Goal: Task Accomplishment & Management: Manage account settings

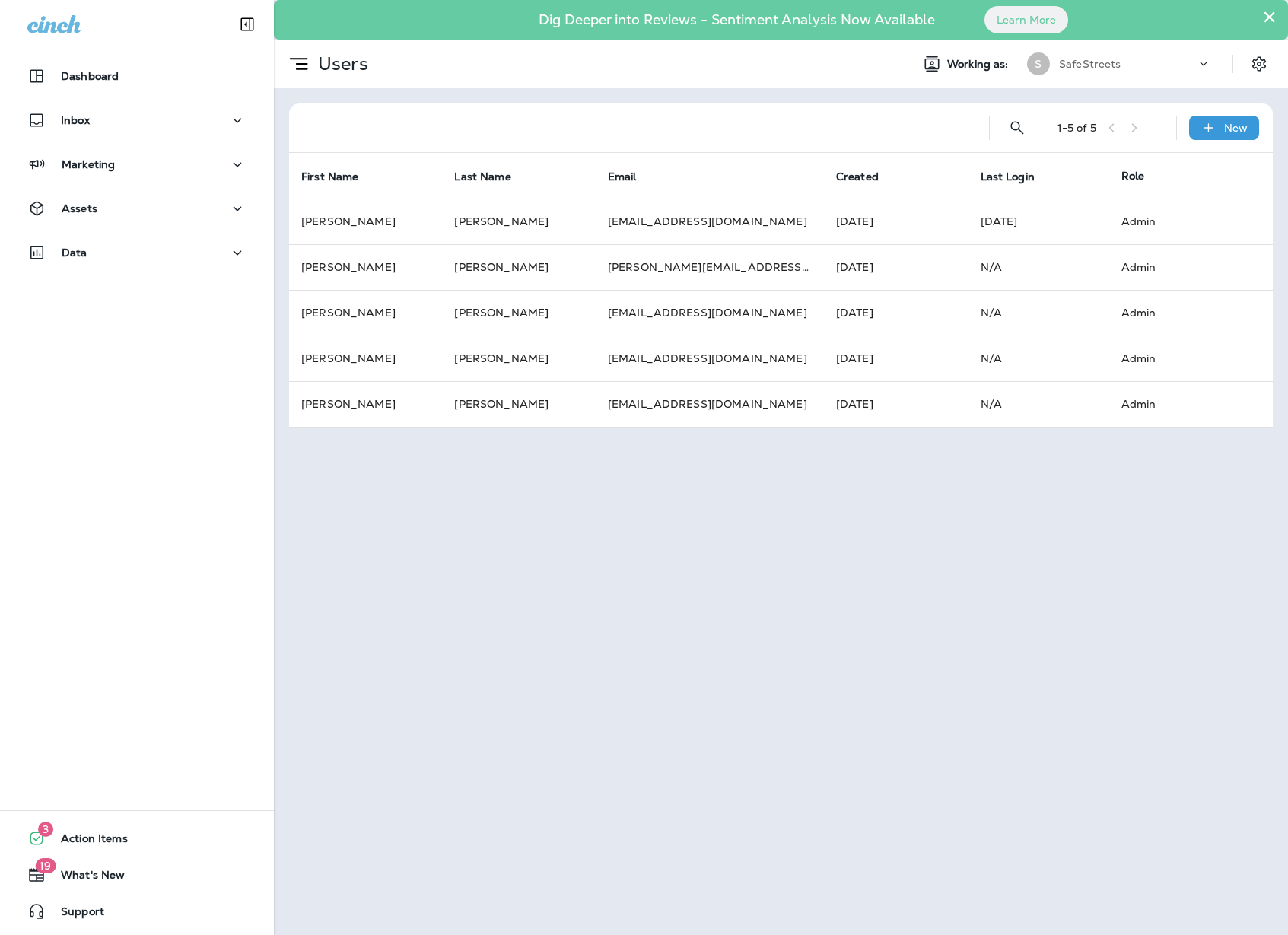
click at [47, 25] on icon at bounding box center [54, 24] width 54 height 18
click at [67, 30] on icon at bounding box center [54, 24] width 54 height 18
click at [43, 77] on icon "button" at bounding box center [36, 76] width 13 height 13
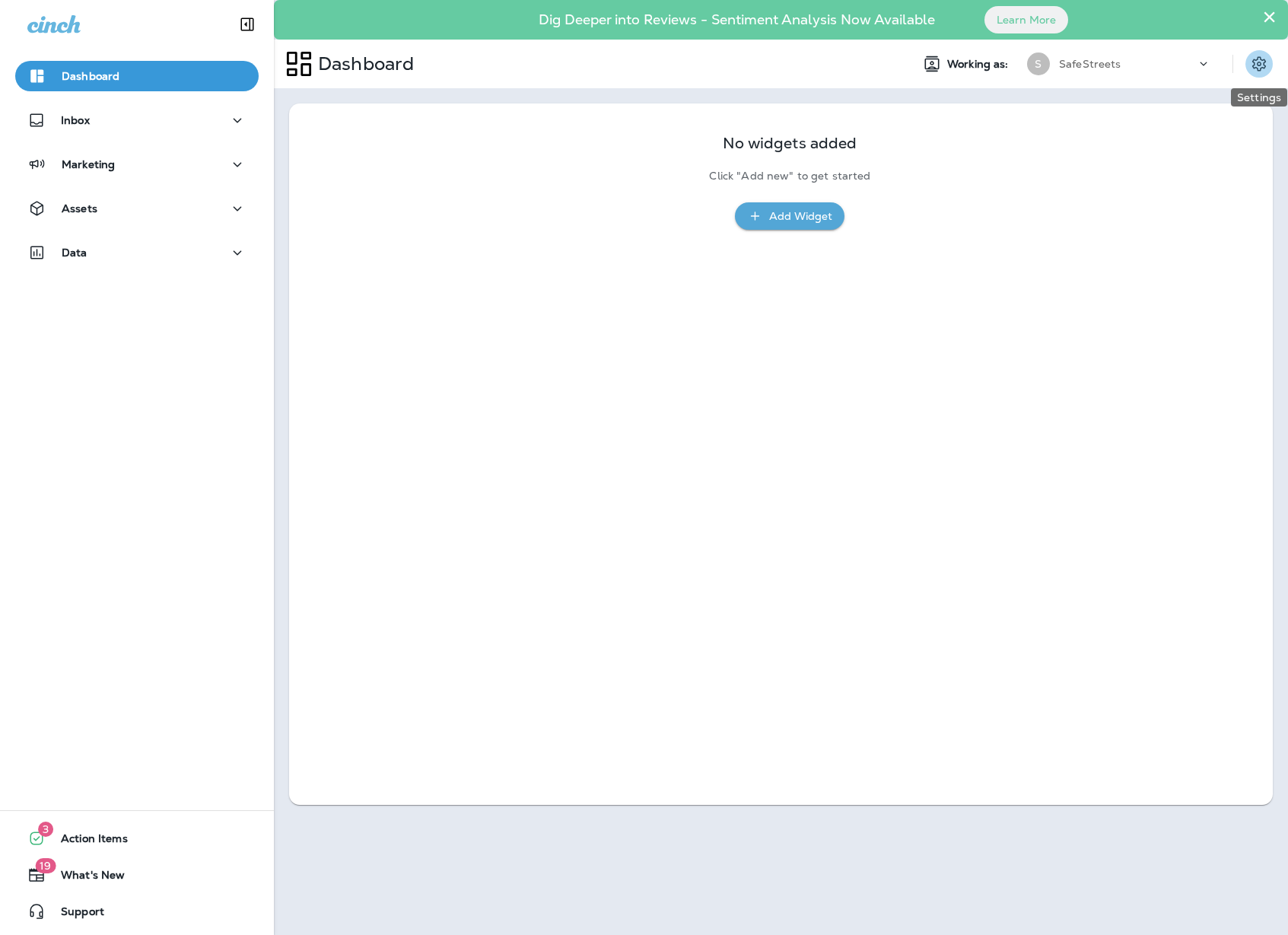
click at [1263, 64] on icon "Settings" at bounding box center [1259, 64] width 14 height 15
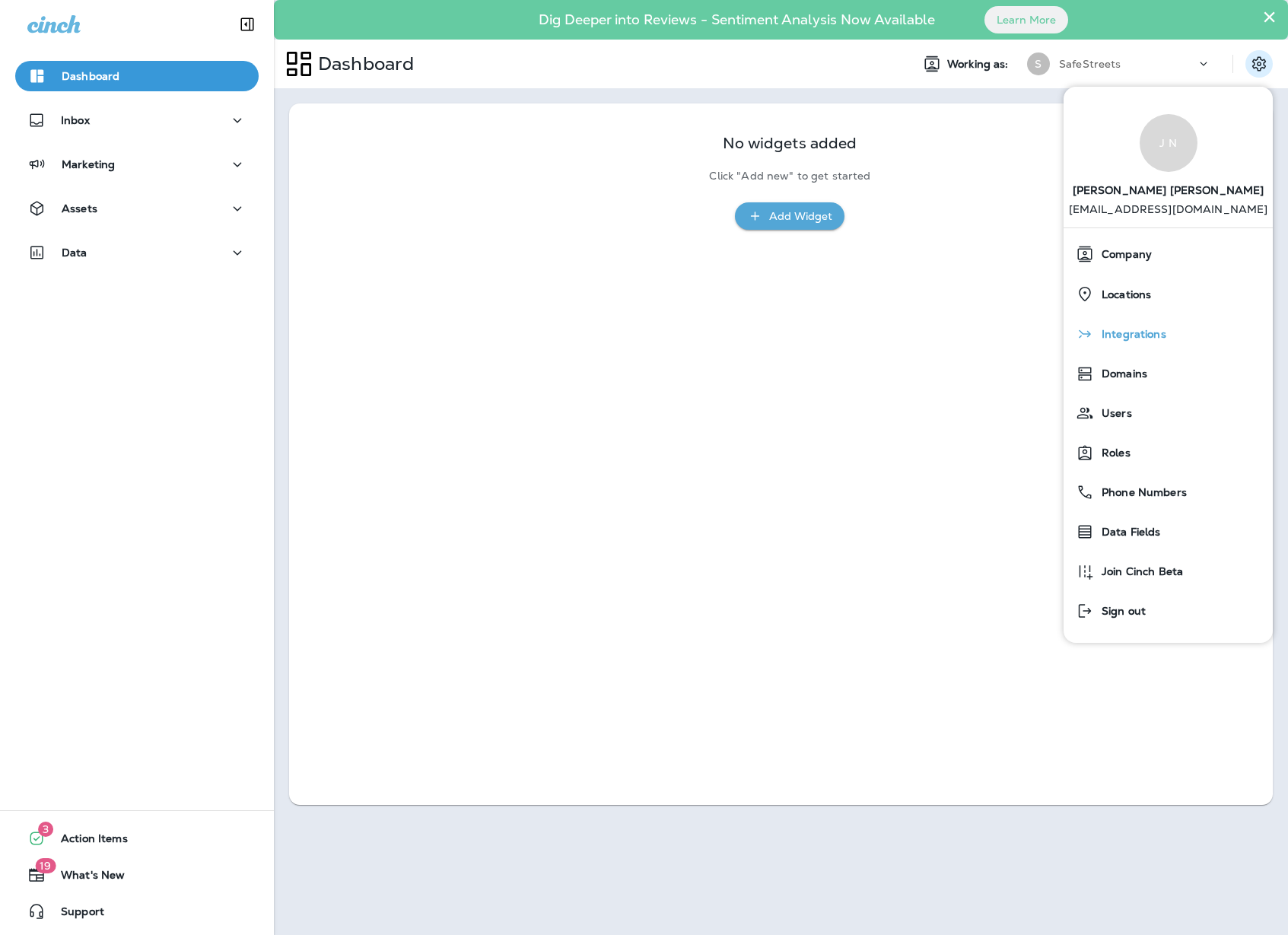
click at [1155, 326] on div "Integrations" at bounding box center [1169, 333] width 197 height 30
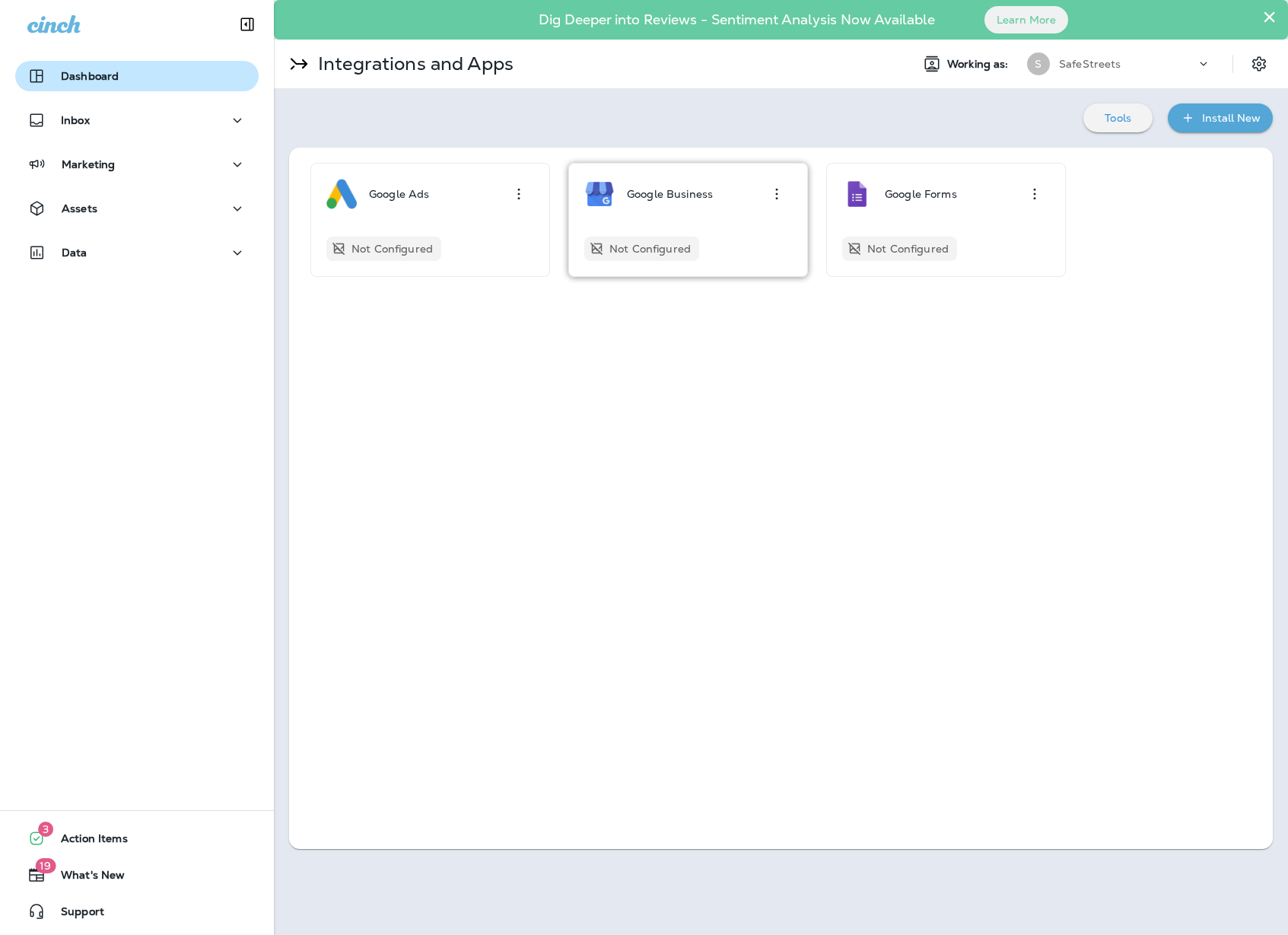
click at [702, 197] on p "Google Business" at bounding box center [670, 194] width 86 height 12
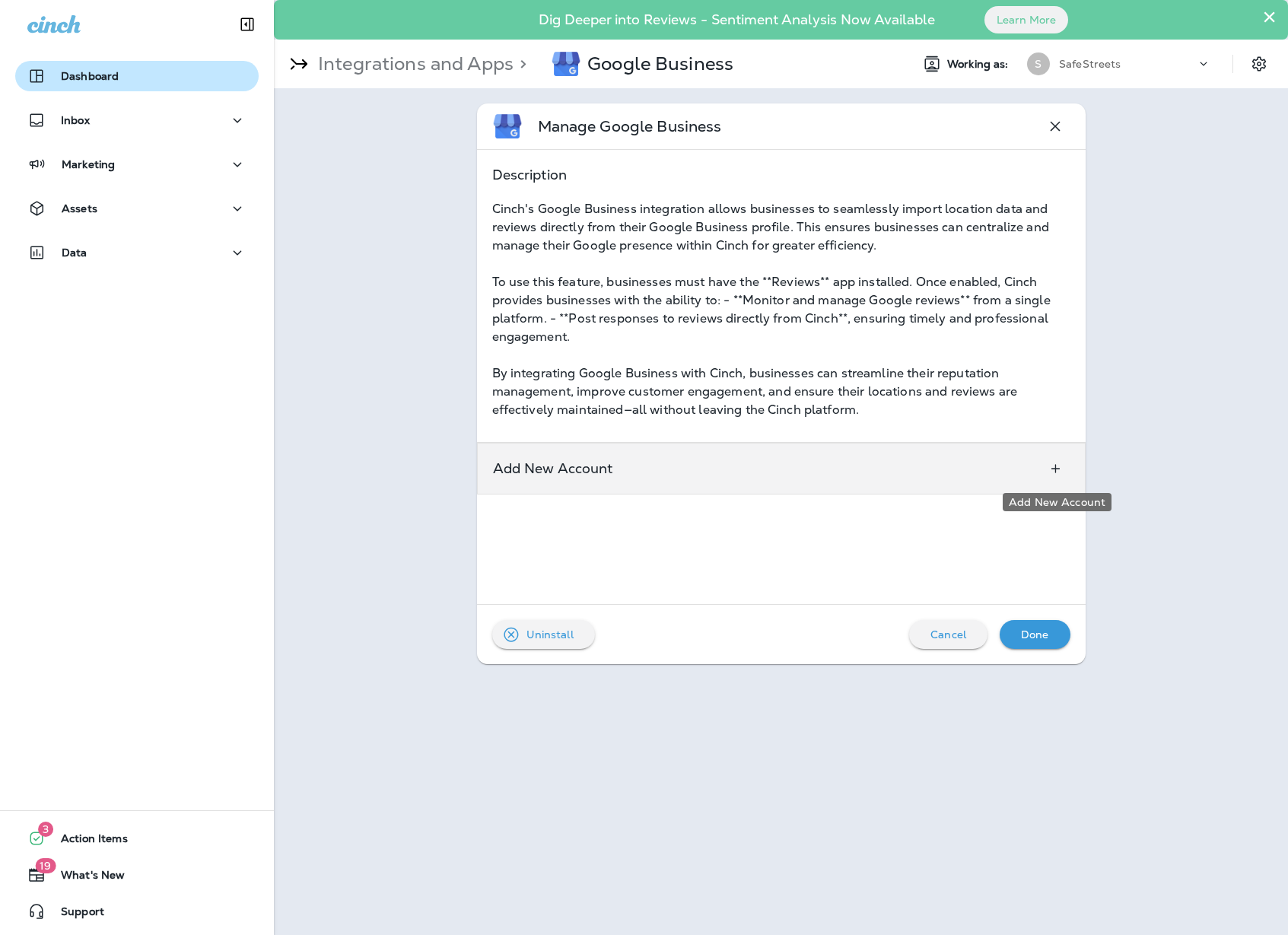
click at [1058, 464] on icon "Add New Account" at bounding box center [1055, 469] width 16 height 16
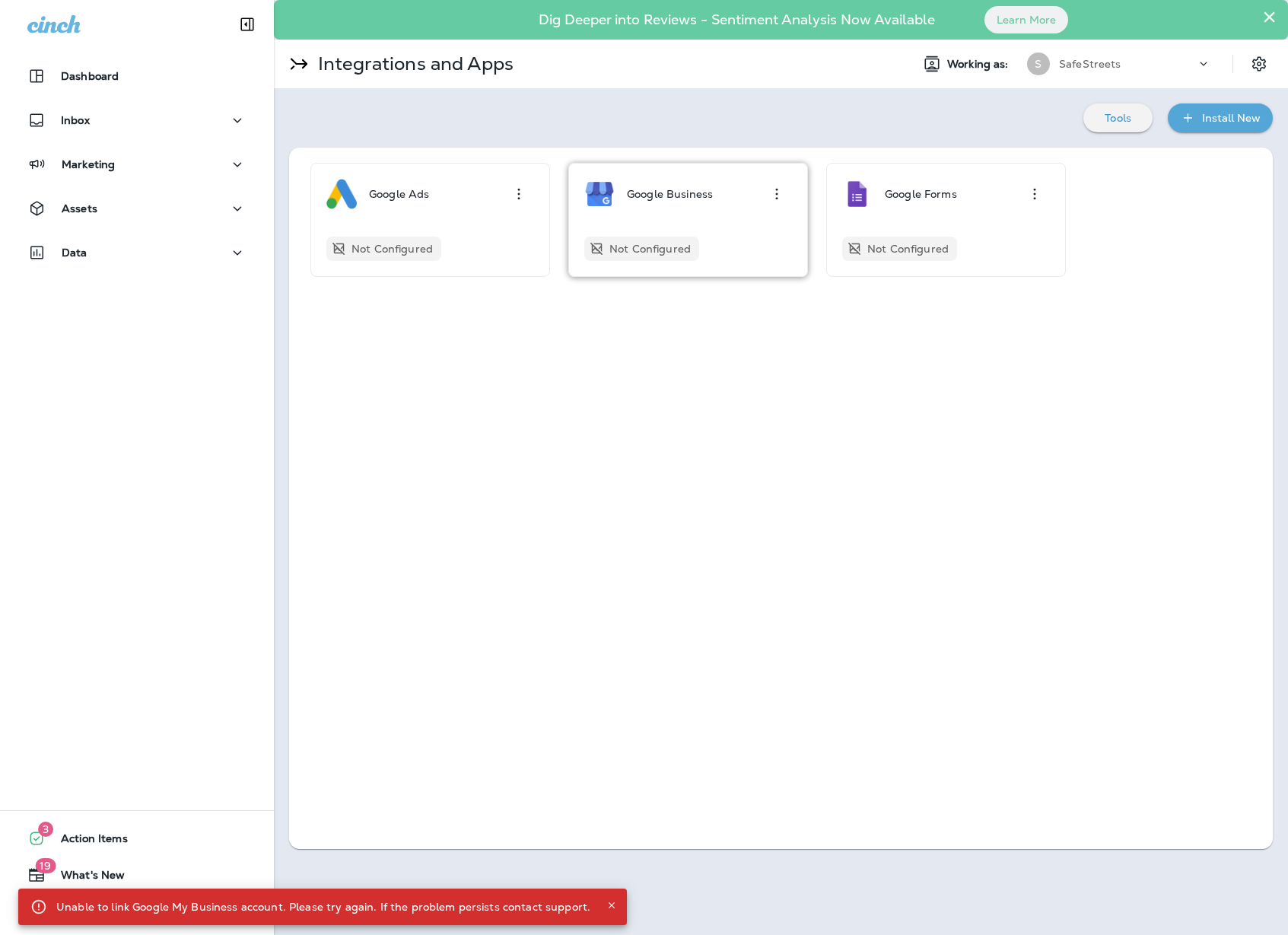
click at [685, 190] on p "Google Business" at bounding box center [670, 194] width 86 height 12
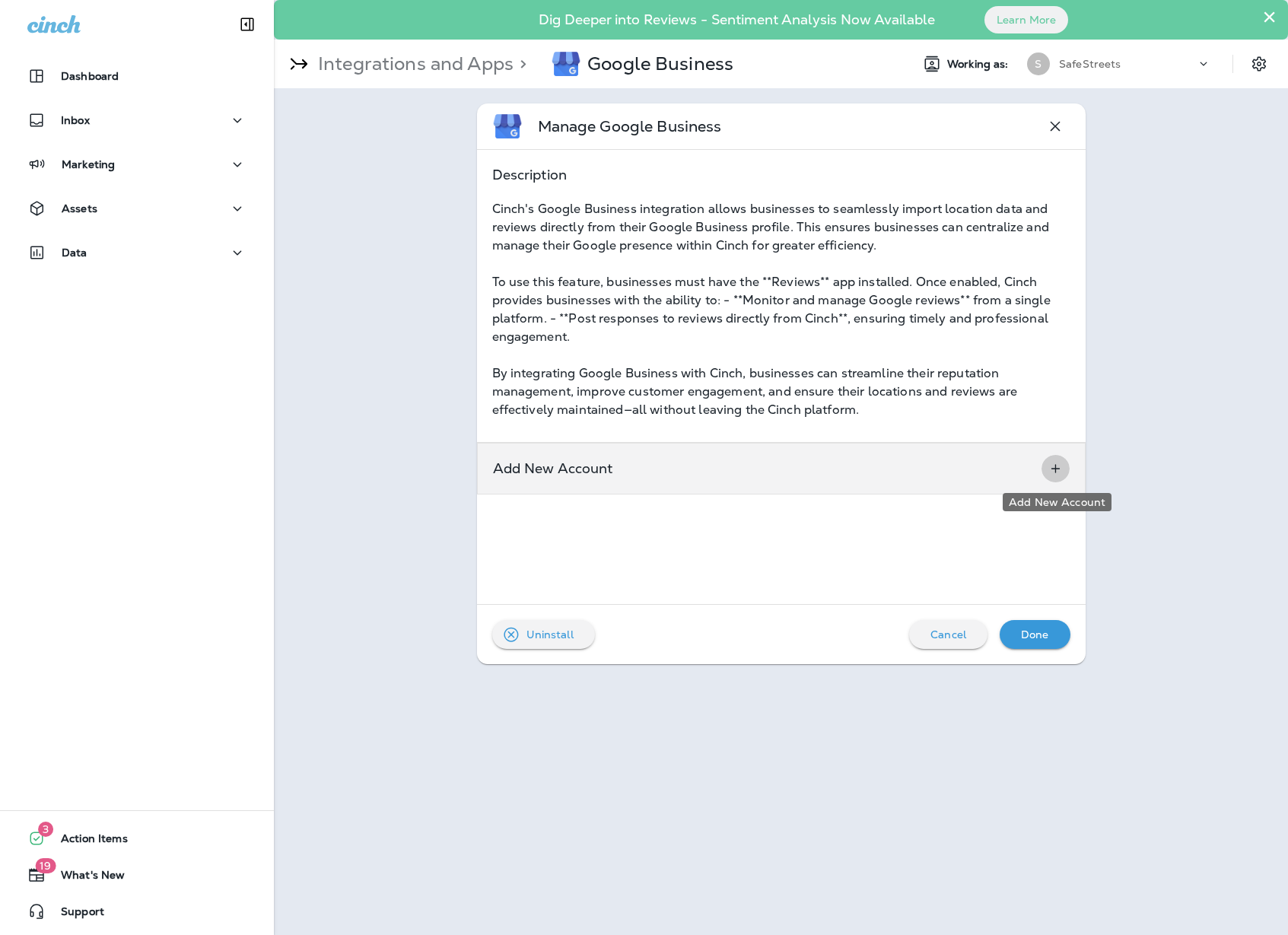
click at [1051, 471] on icon "Add New Account" at bounding box center [1055, 469] width 16 height 16
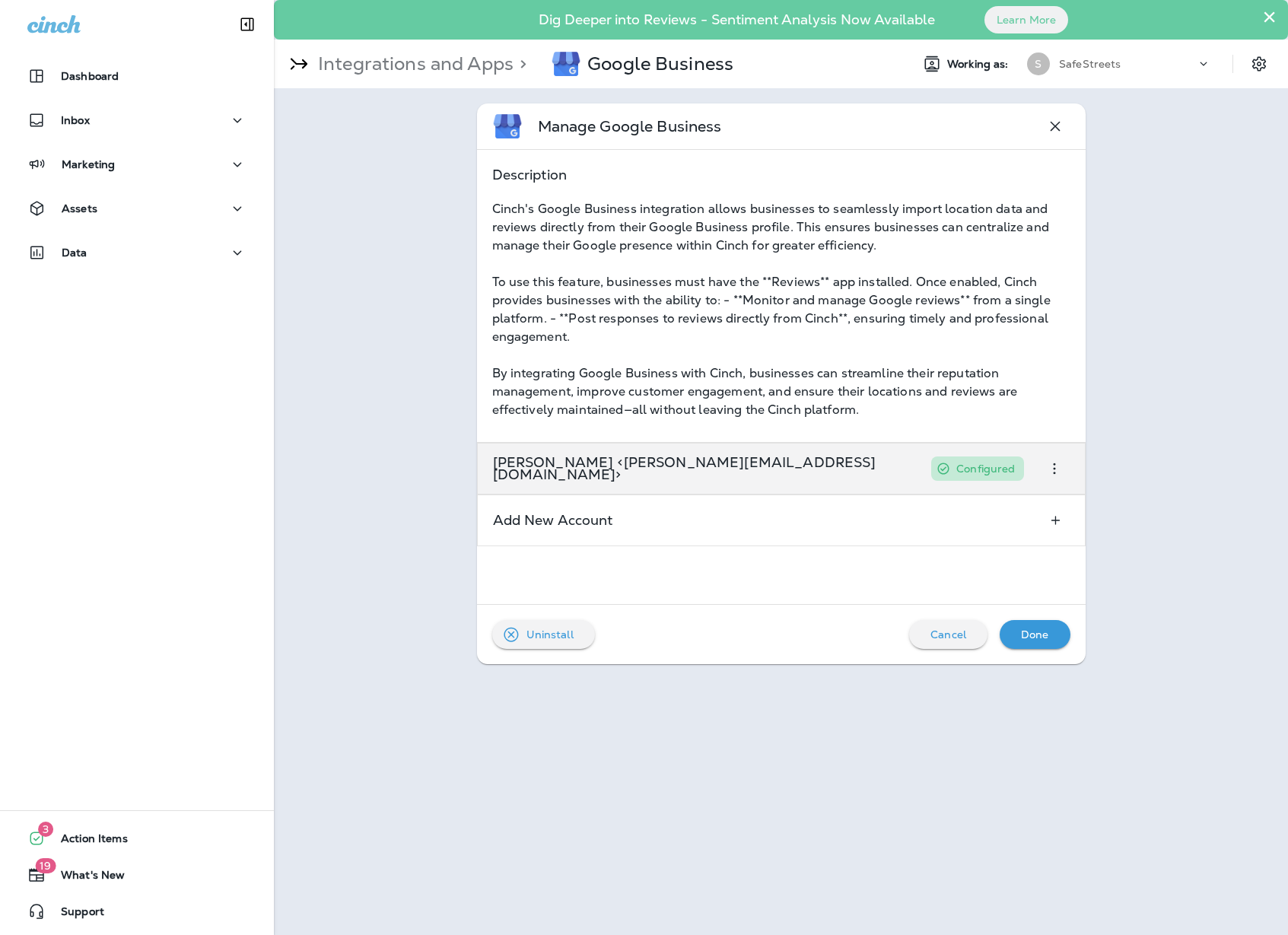
click at [650, 471] on p "Jared Neilson <jaredneilson@gmail.com>" at bounding box center [705, 468] width 424 height 24
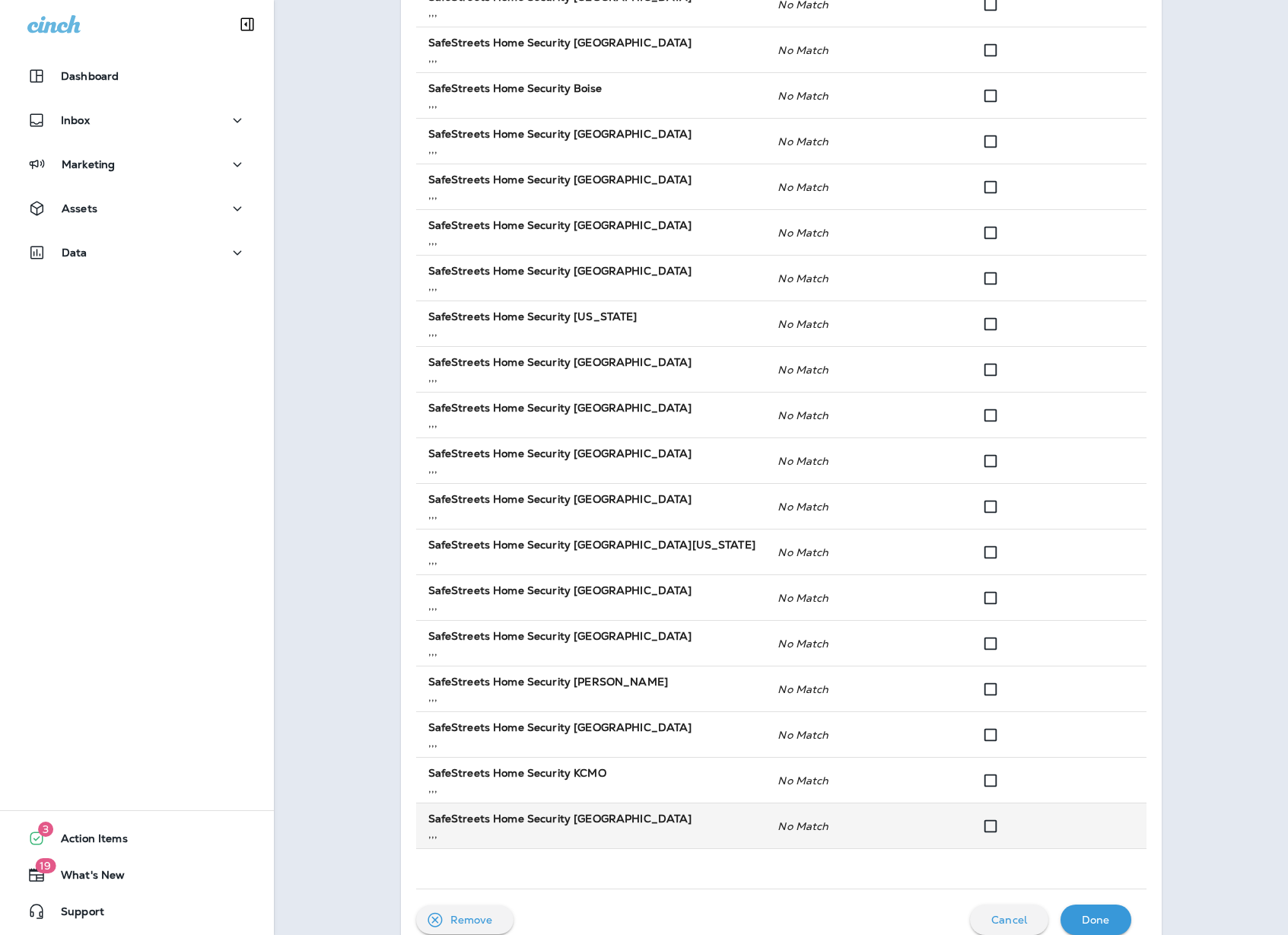
scroll to position [469, 0]
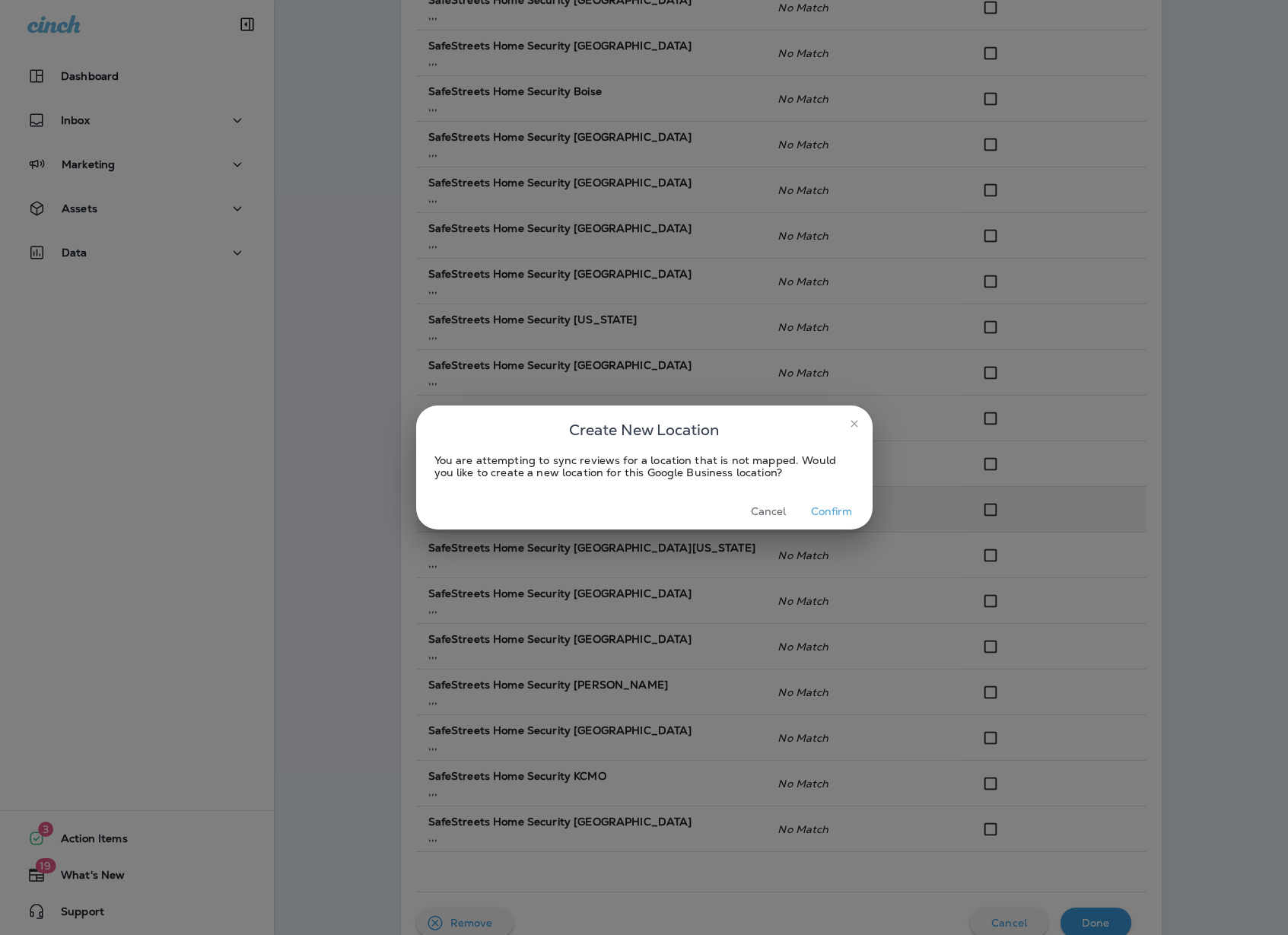
click at [848, 512] on button "Confirm" at bounding box center [832, 512] width 57 height 23
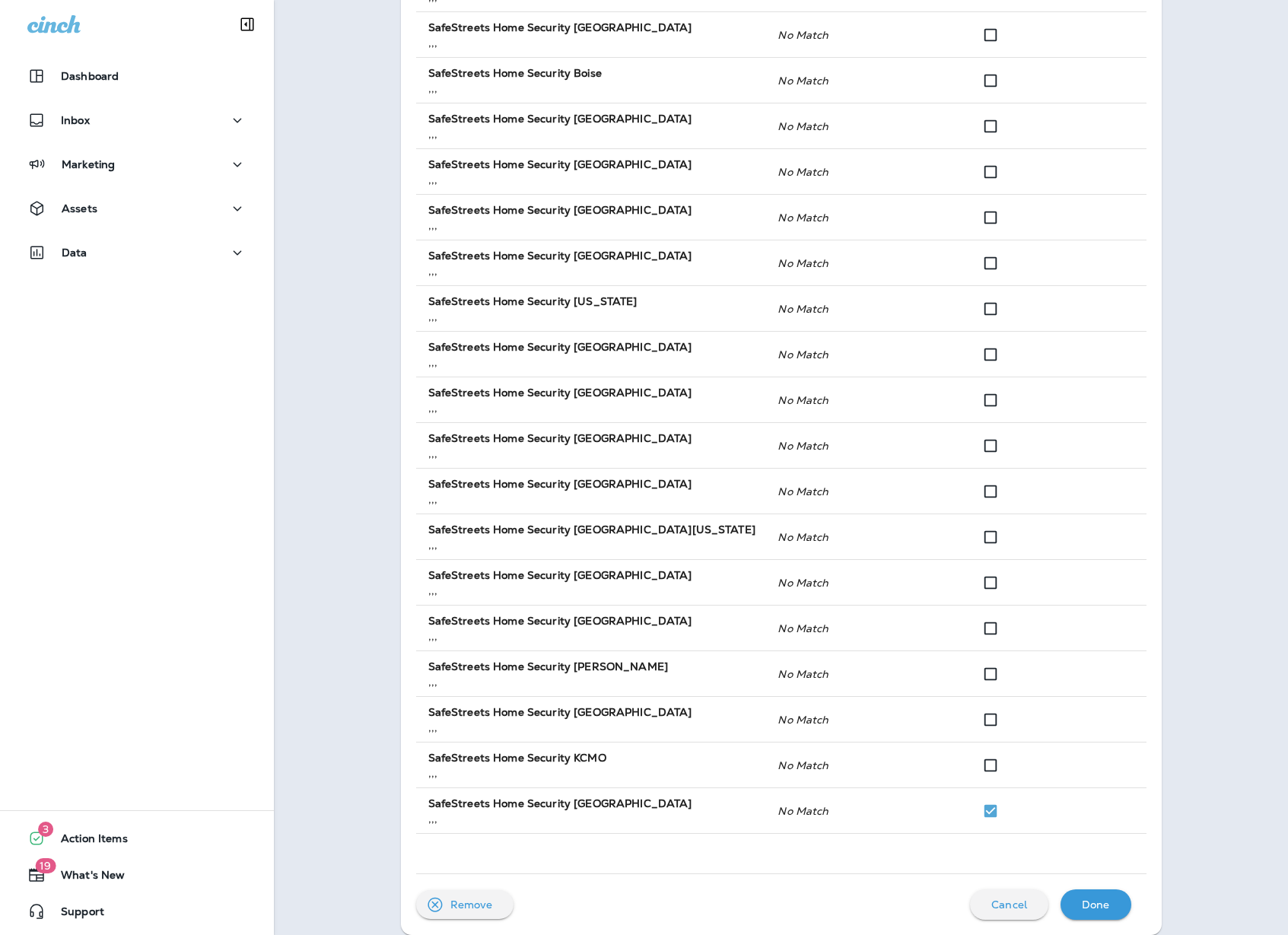
scroll to position [491, 0]
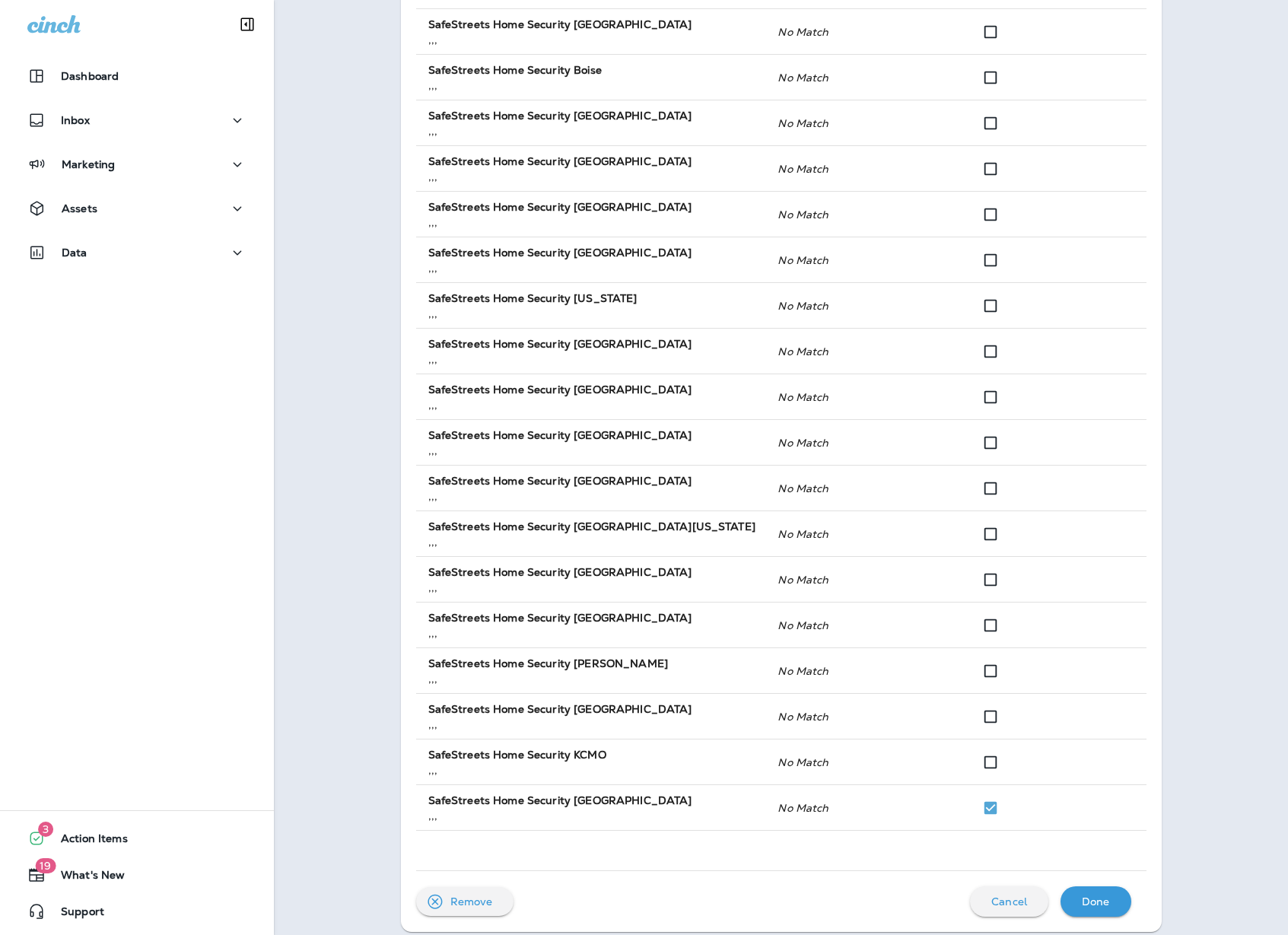
click at [1093, 895] on p "Done" at bounding box center [1096, 902] width 28 height 12
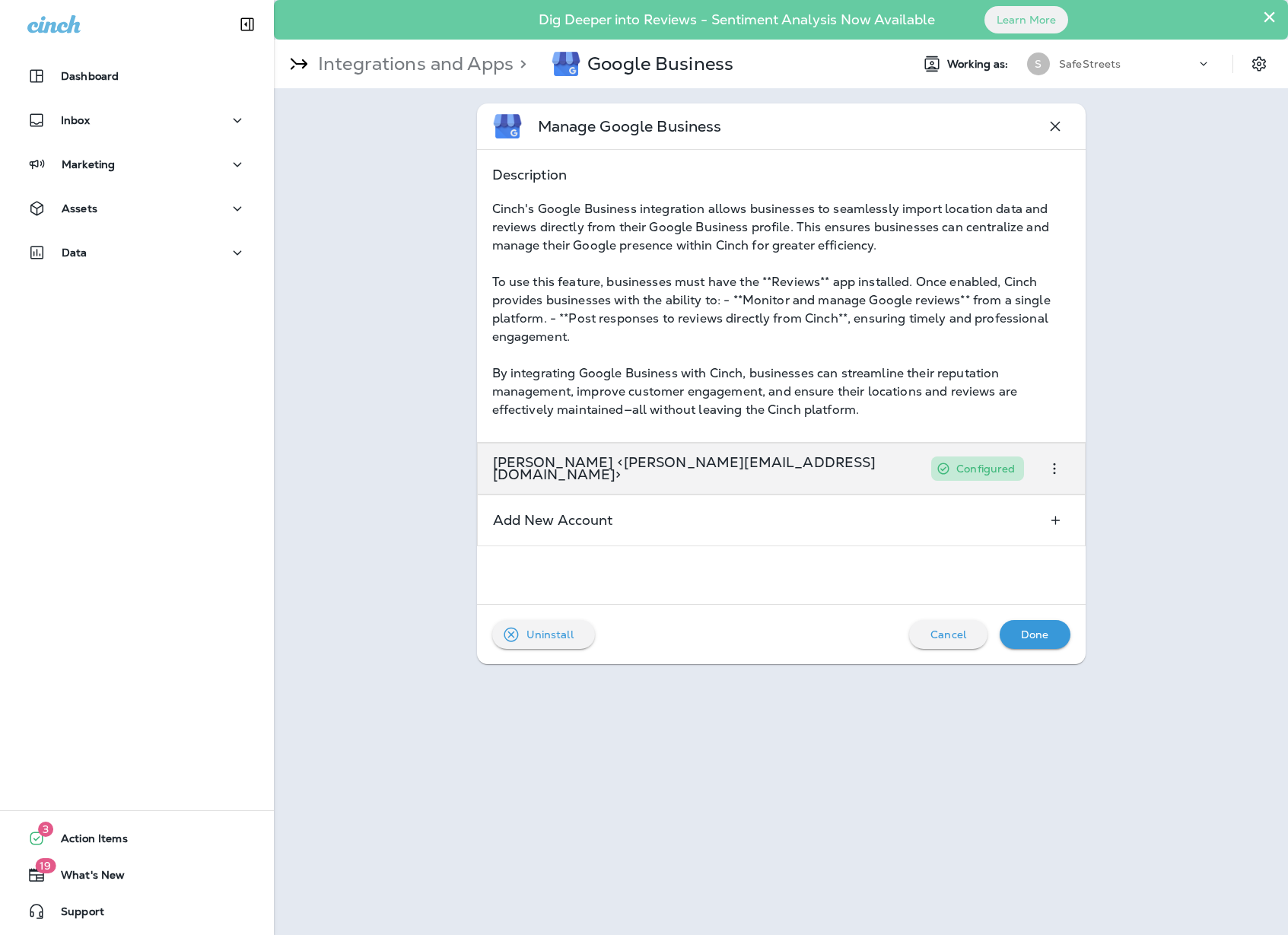
click at [955, 469] on div "Jared Neilson <jaredneilson@gmail.com> Configured" at bounding box center [781, 468] width 609 height 52
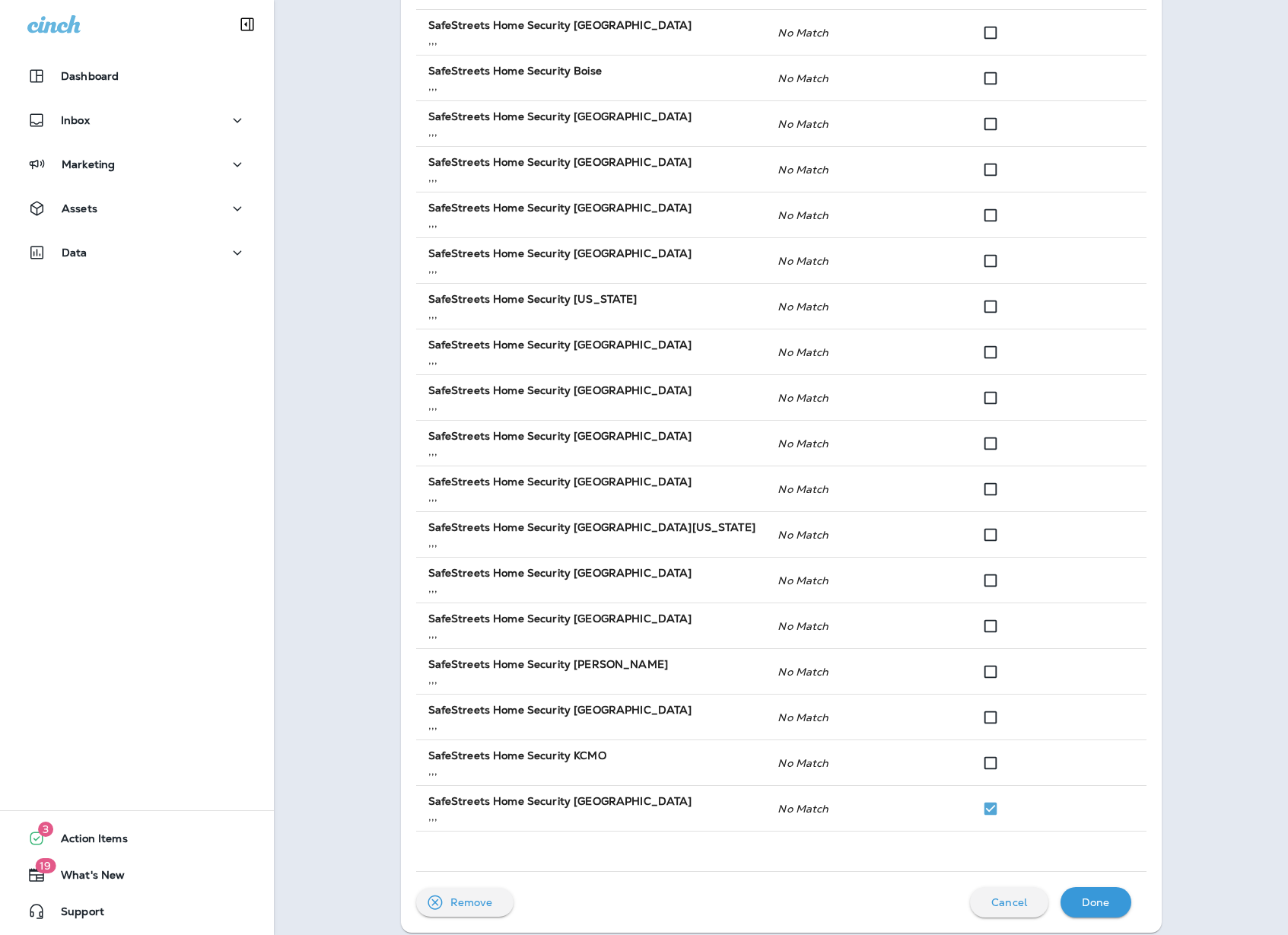
scroll to position [491, 0]
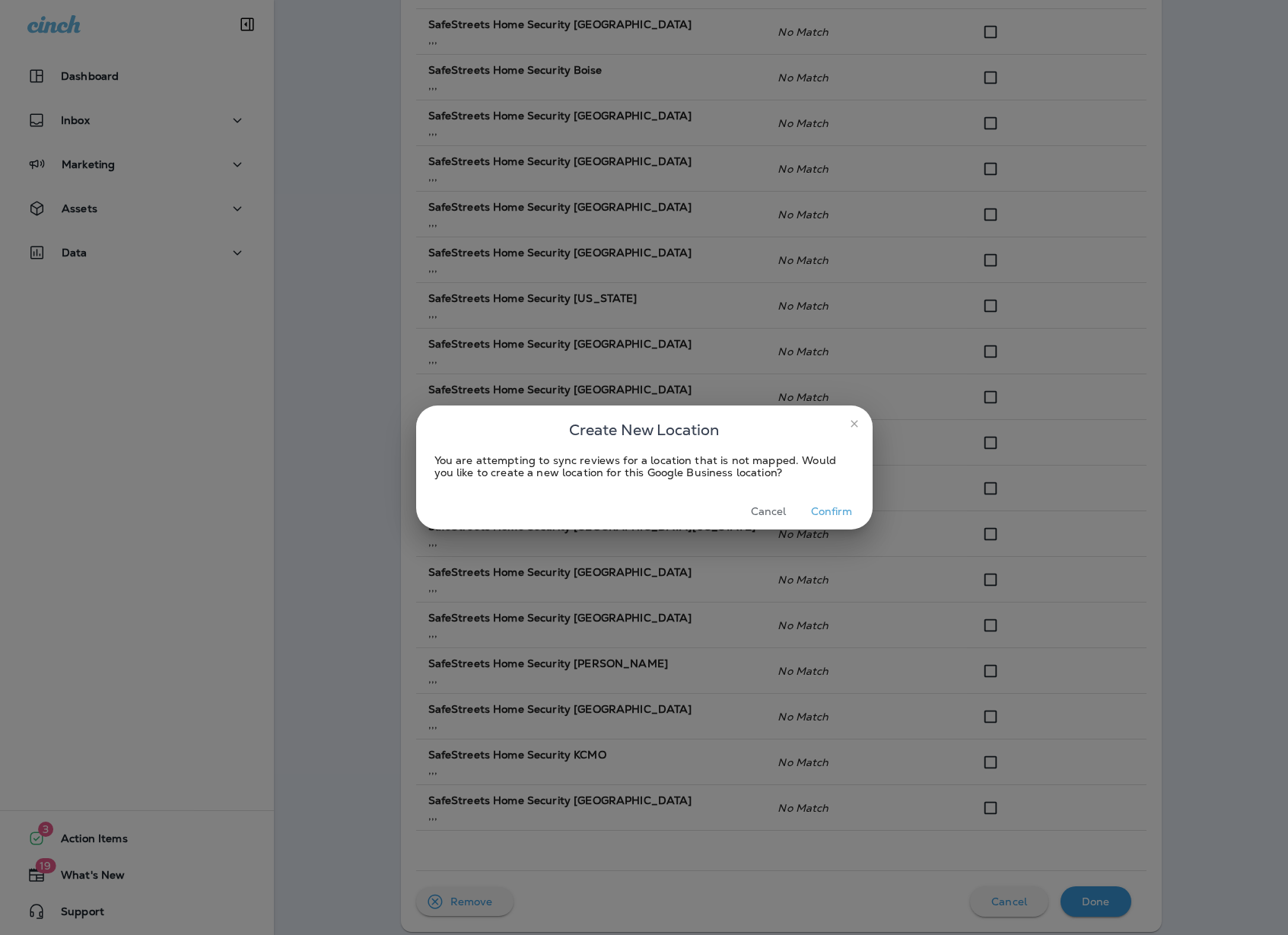
click at [834, 511] on button "Confirm" at bounding box center [832, 512] width 57 height 23
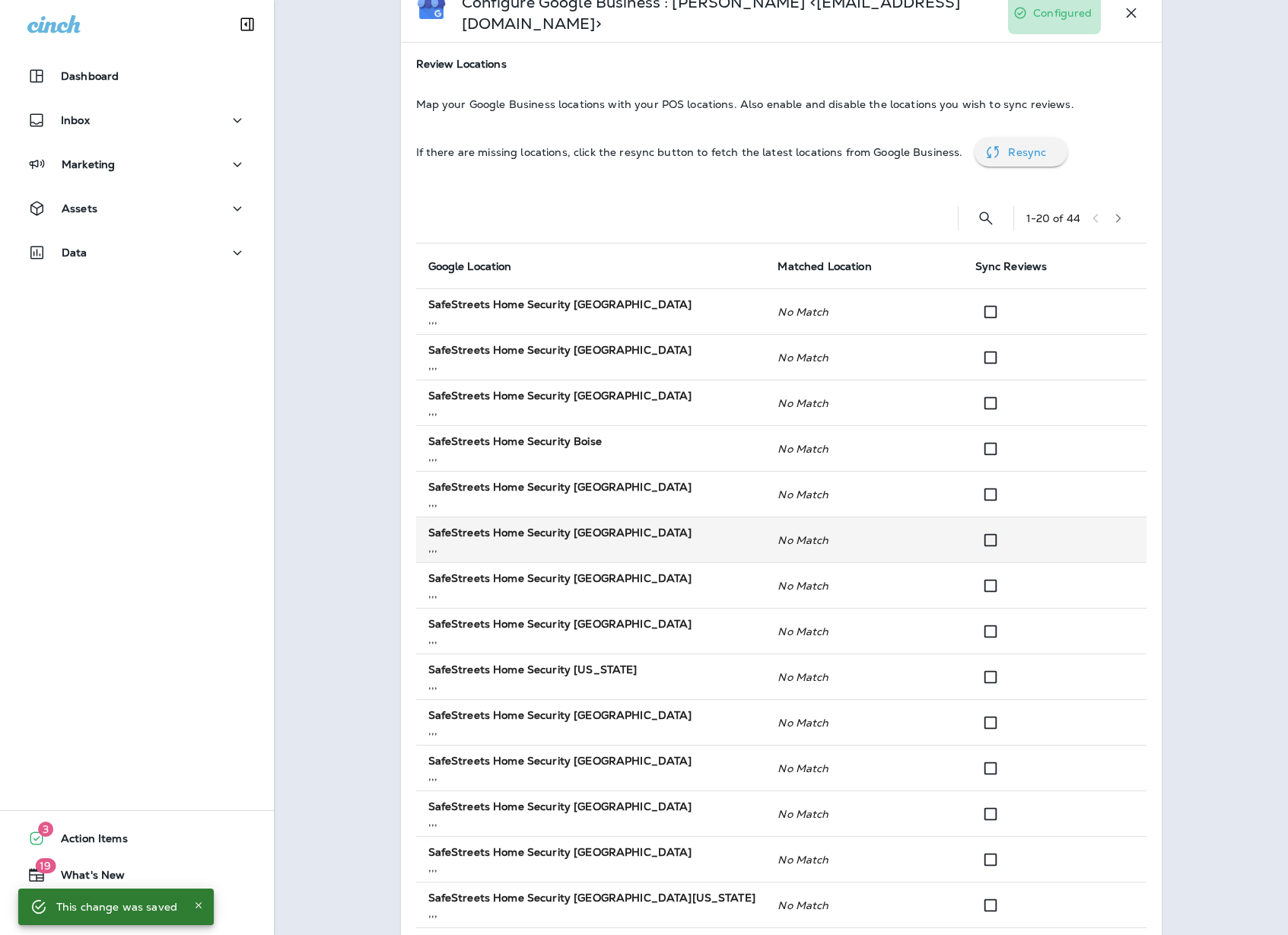
scroll to position [0, 0]
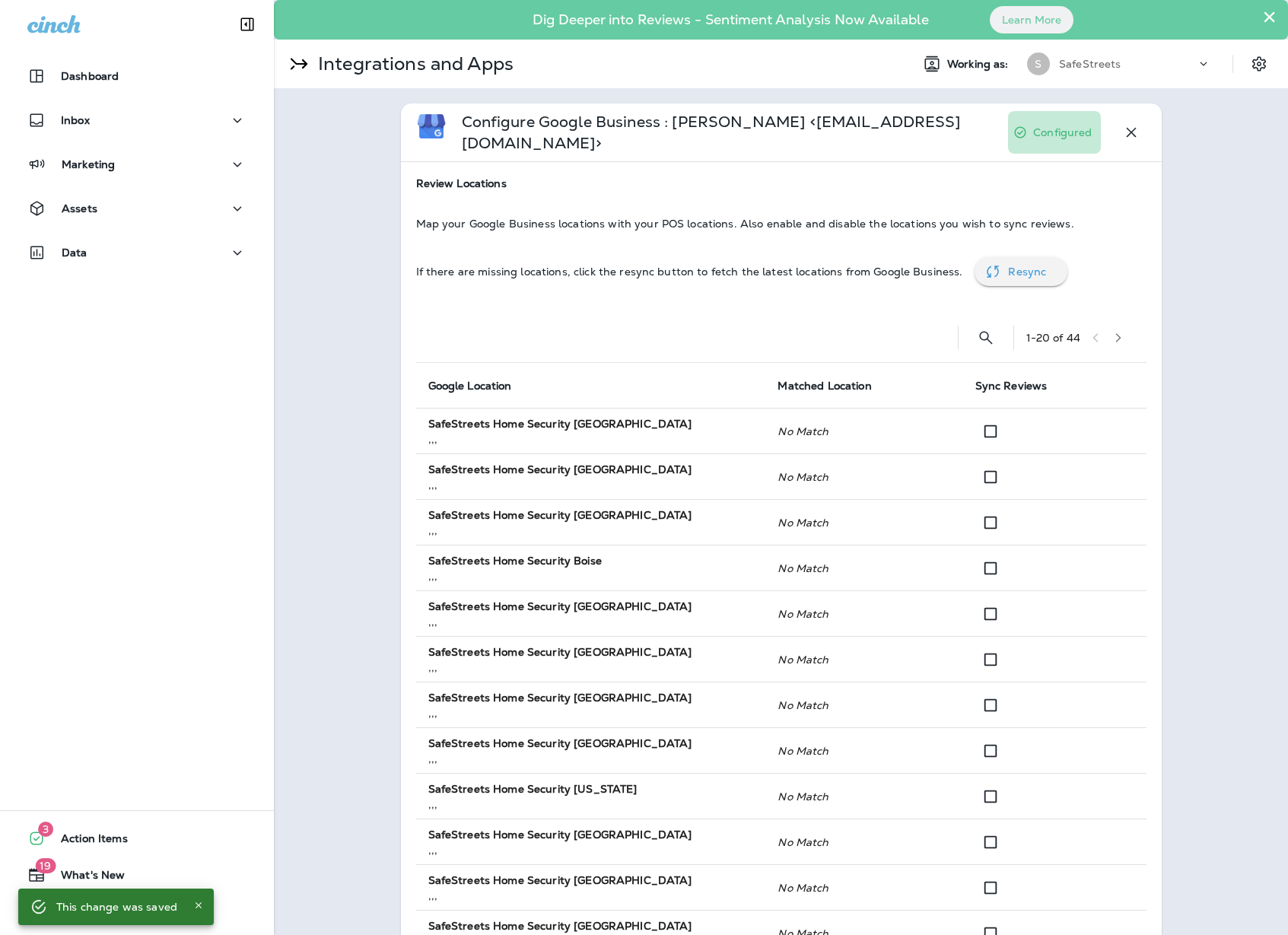
click at [991, 258] on button "Resync" at bounding box center [1021, 271] width 93 height 29
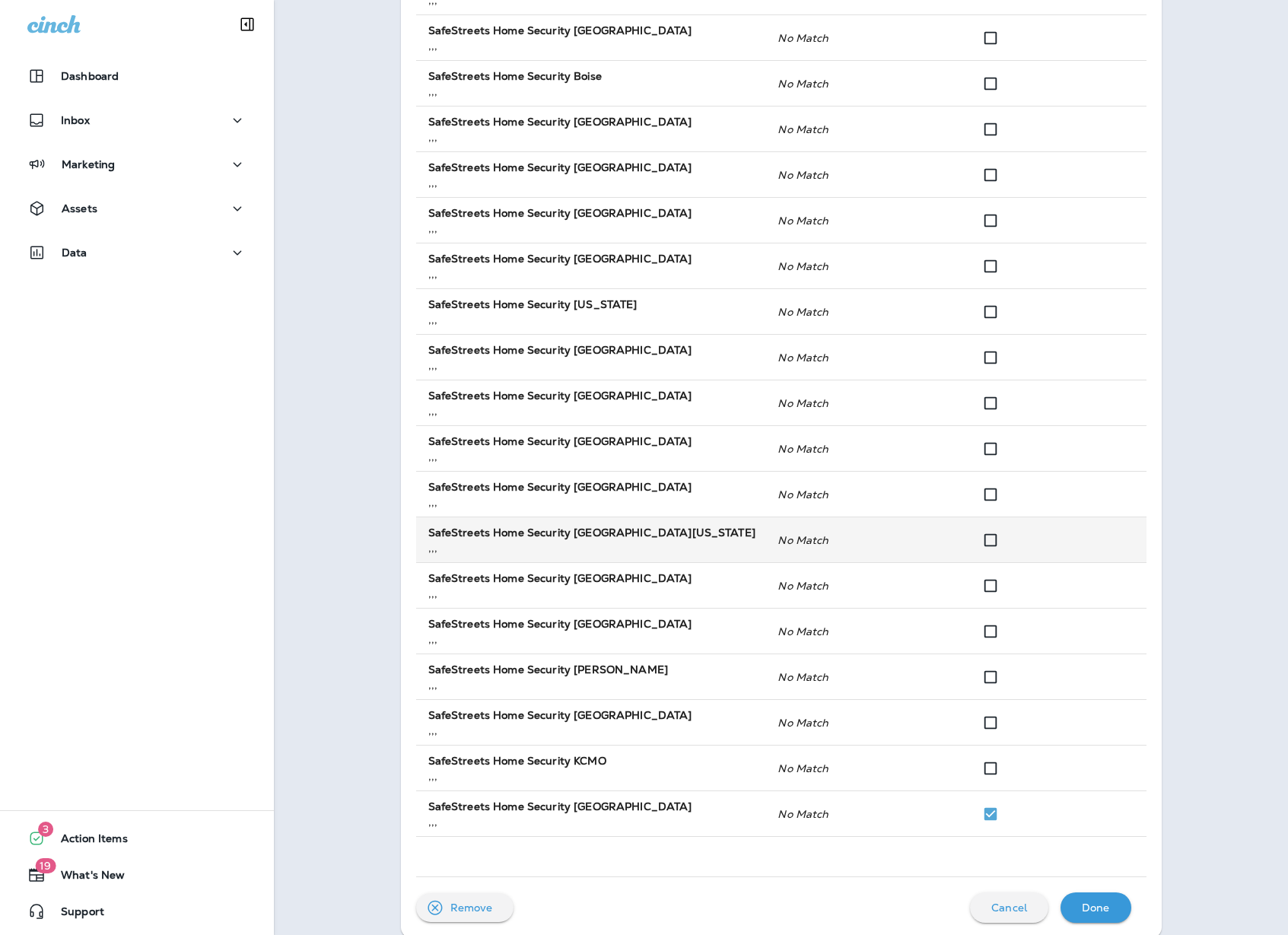
scroll to position [491, 0]
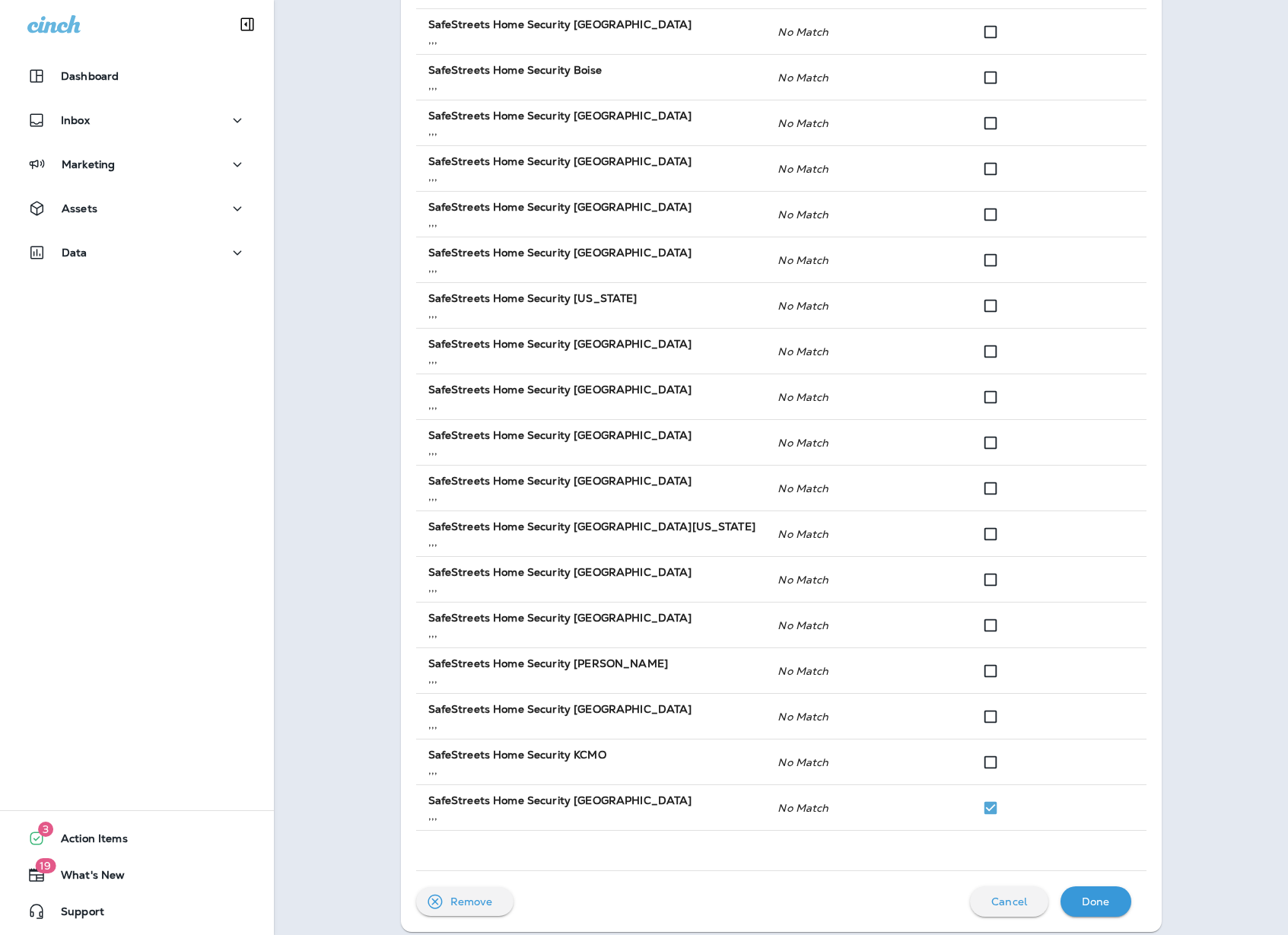
click at [1087, 895] on p "Done" at bounding box center [1096, 902] width 28 height 12
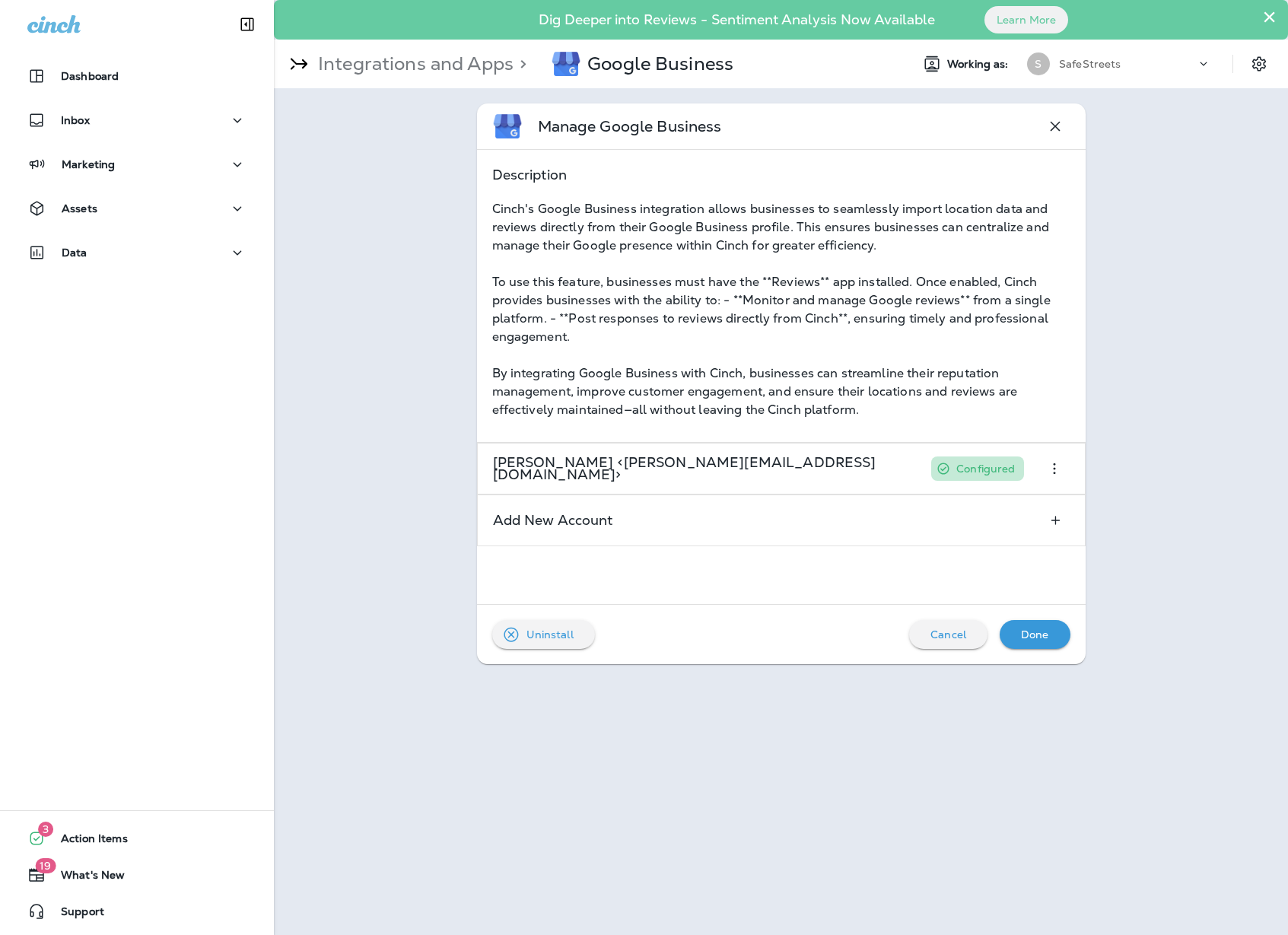
click at [1035, 639] on p "Done" at bounding box center [1035, 634] width 28 height 12
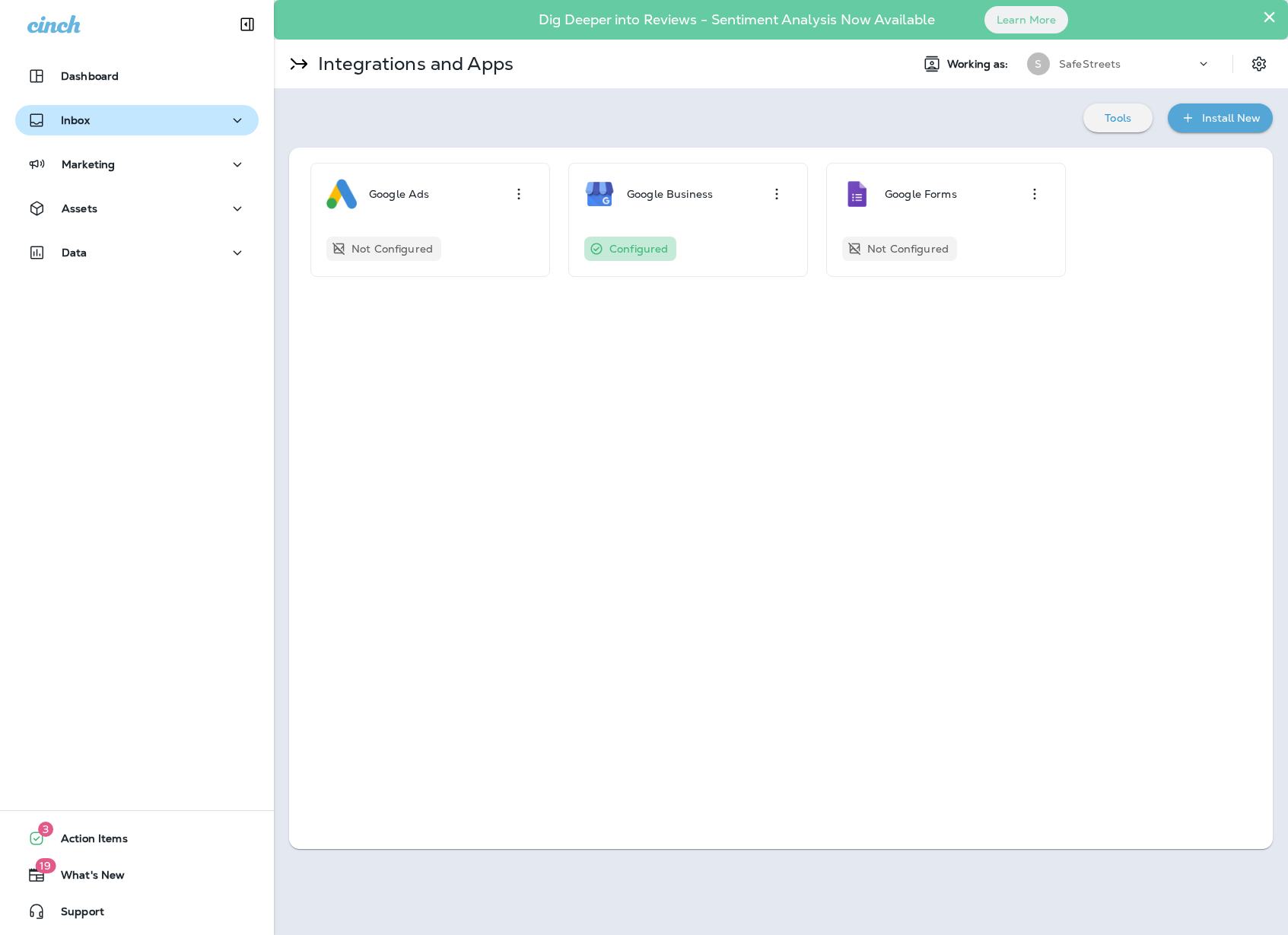
click at [84, 126] on p "Inbox" at bounding box center [74, 120] width 29 height 12
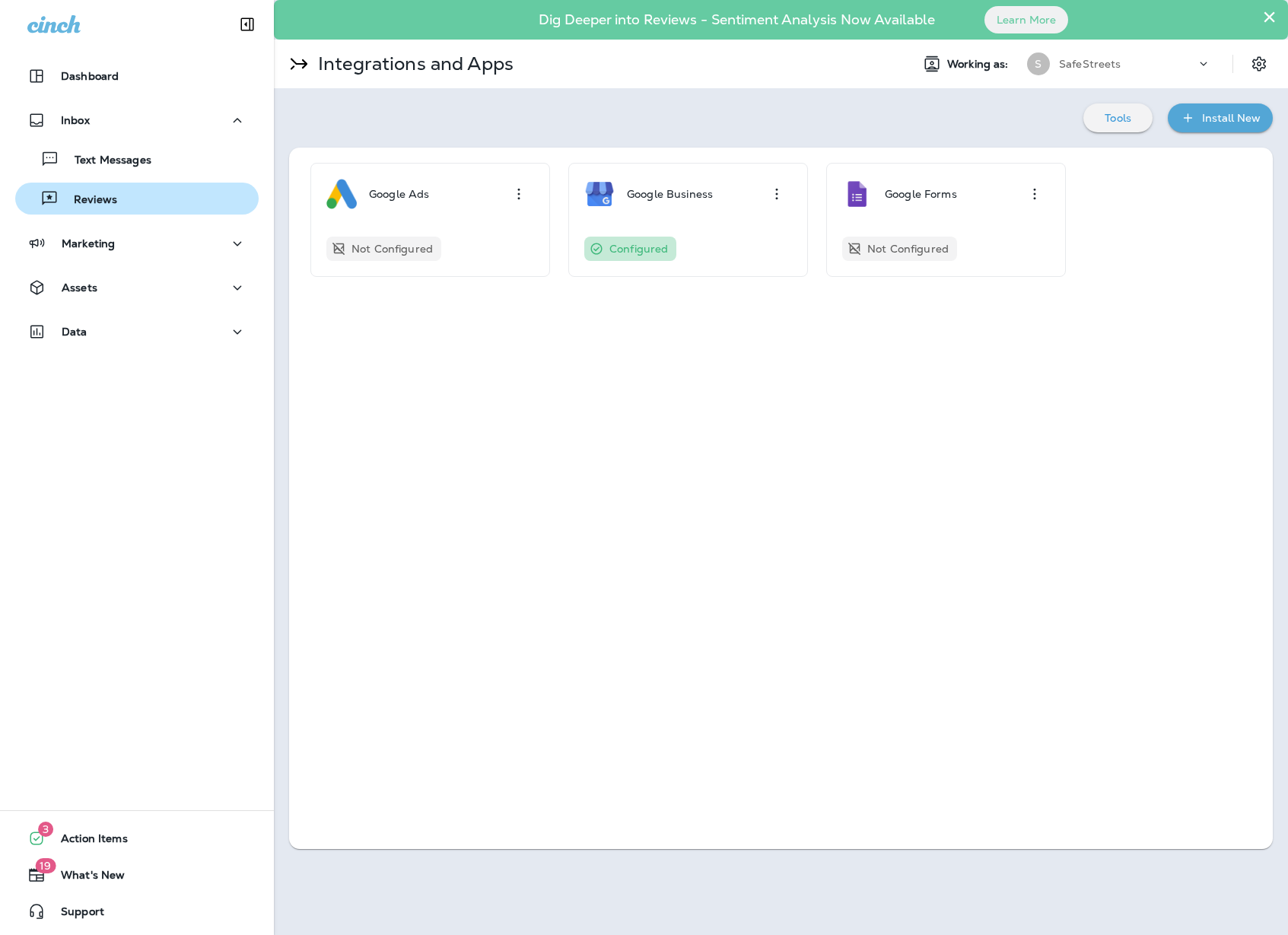
click at [102, 194] on p "Reviews" at bounding box center [88, 200] width 59 height 15
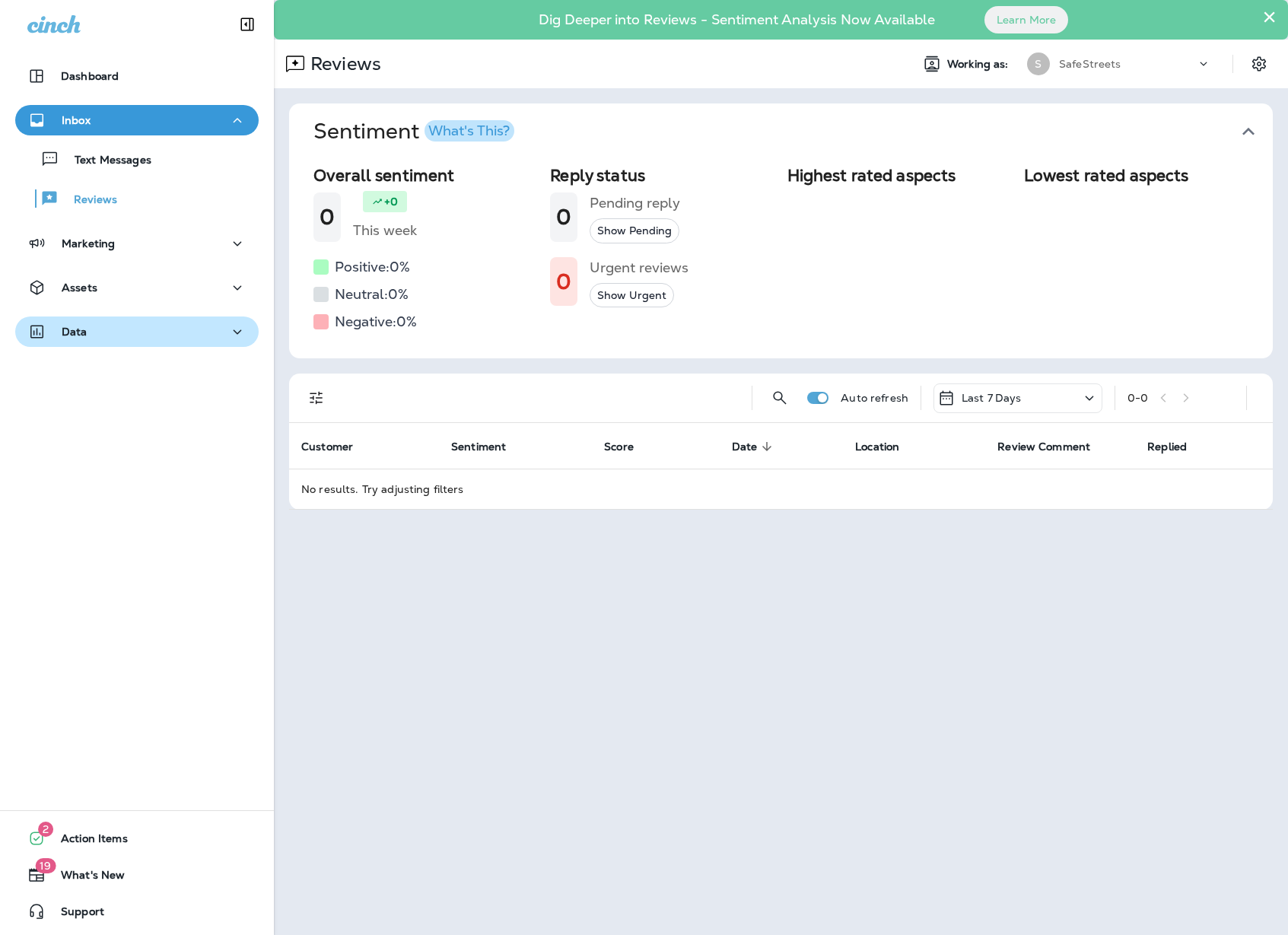
click at [91, 332] on div "Data" at bounding box center [136, 332] width 219 height 19
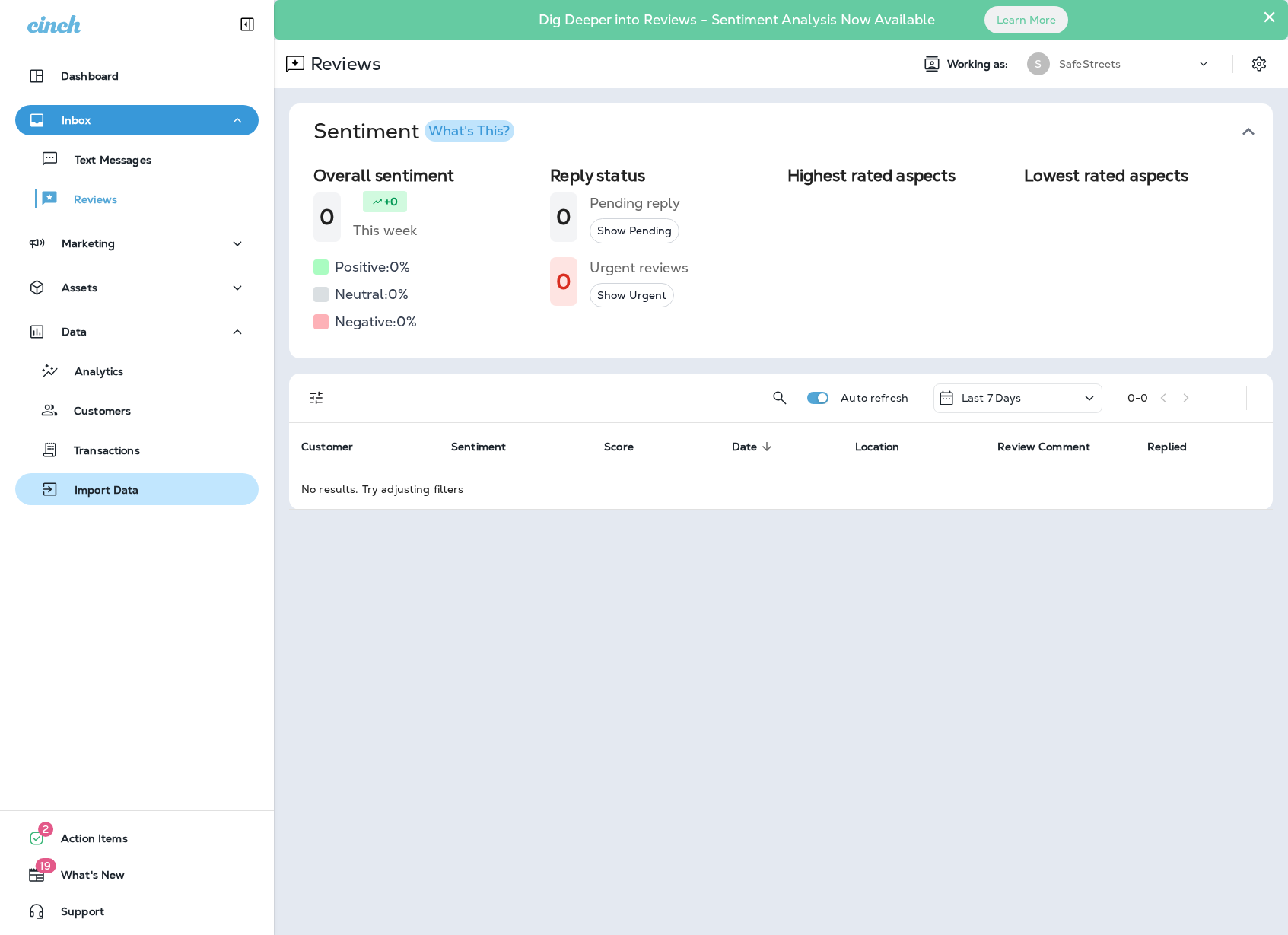
click at [120, 491] on p "Import Data" at bounding box center [99, 491] width 80 height 15
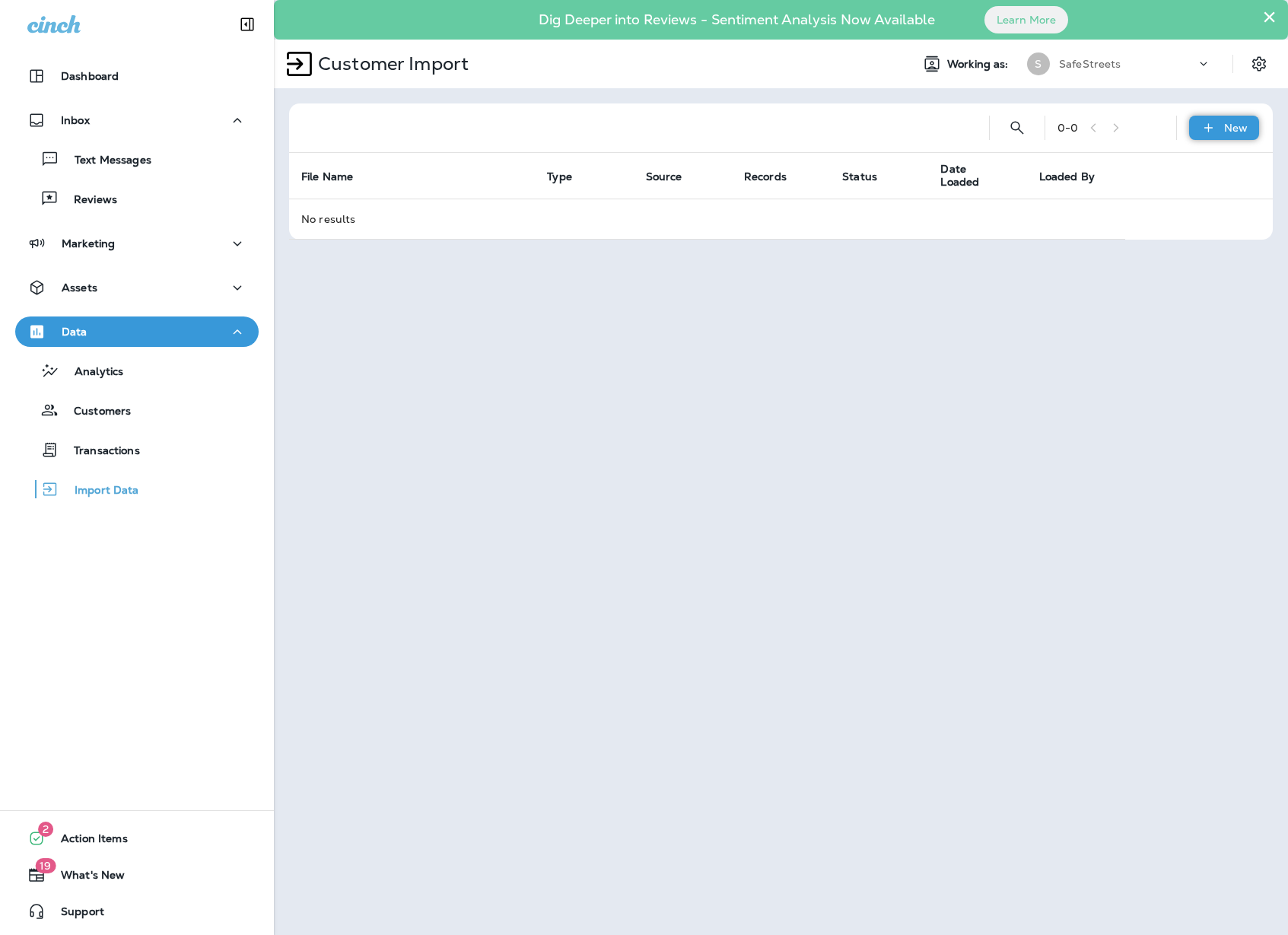
click at [1225, 126] on p "New" at bounding box center [1236, 128] width 23 height 12
click at [1200, 182] on button "Customer list" at bounding box center [1183, 167] width 152 height 37
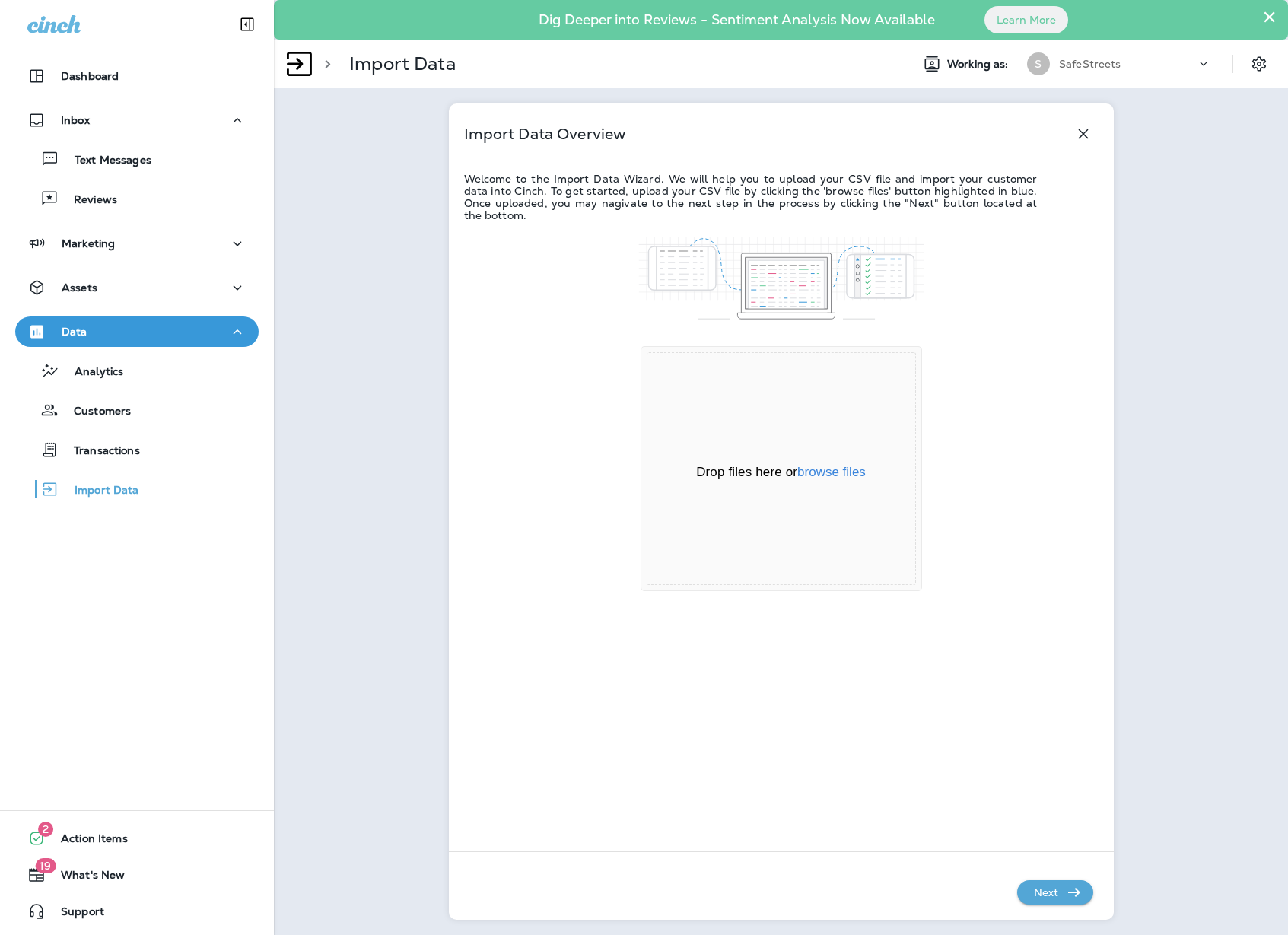
click at [852, 478] on button "browse files" at bounding box center [831, 473] width 68 height 14
click at [854, 474] on button "browse files" at bounding box center [831, 473] width 68 height 14
click at [1065, 894] on icon "button" at bounding box center [1075, 892] width 19 height 19
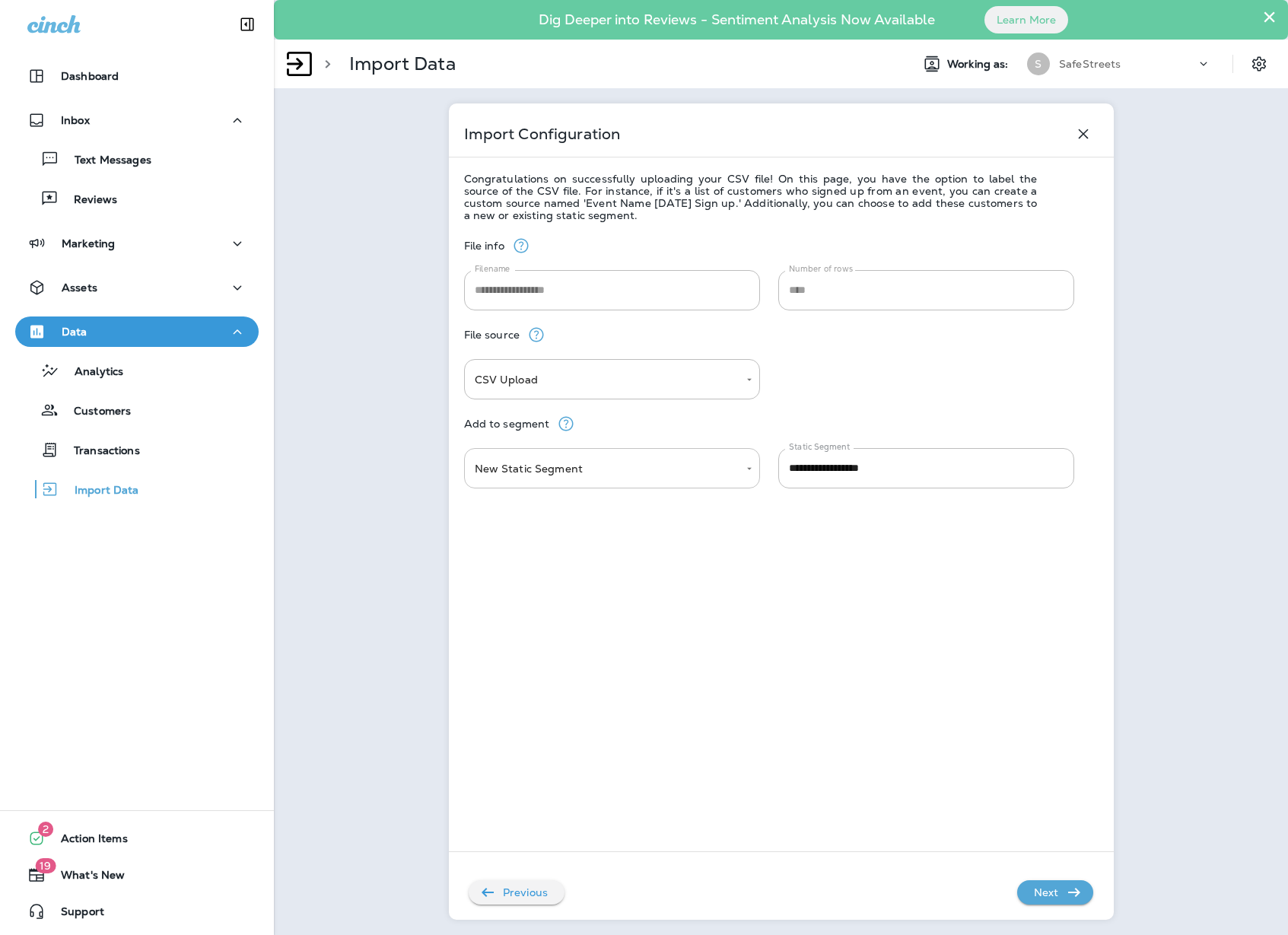
click at [651, 0] on body "**********" at bounding box center [644, 0] width 1288 height 0
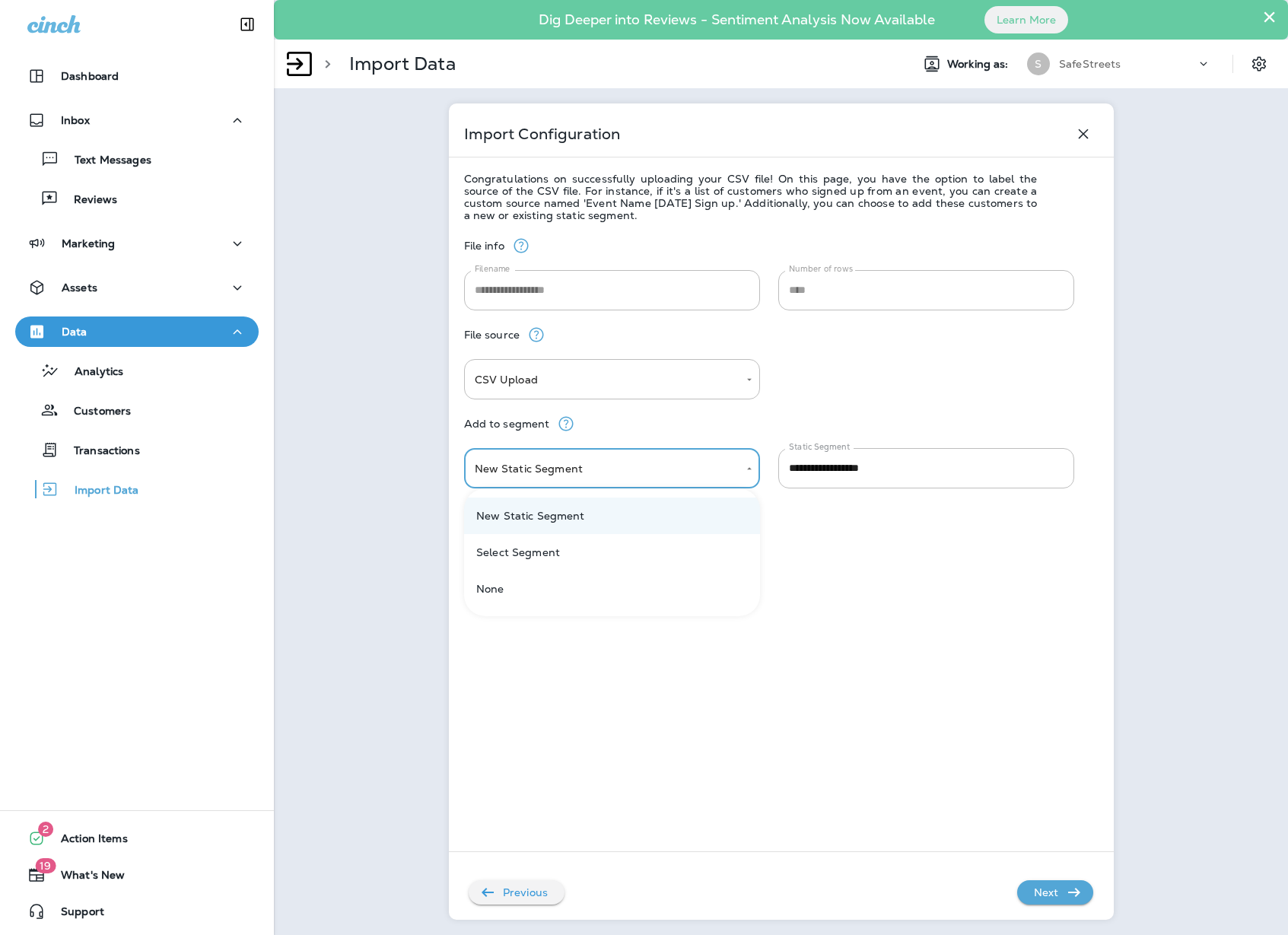
click at [859, 474] on div at bounding box center [644, 468] width 1288 height 935
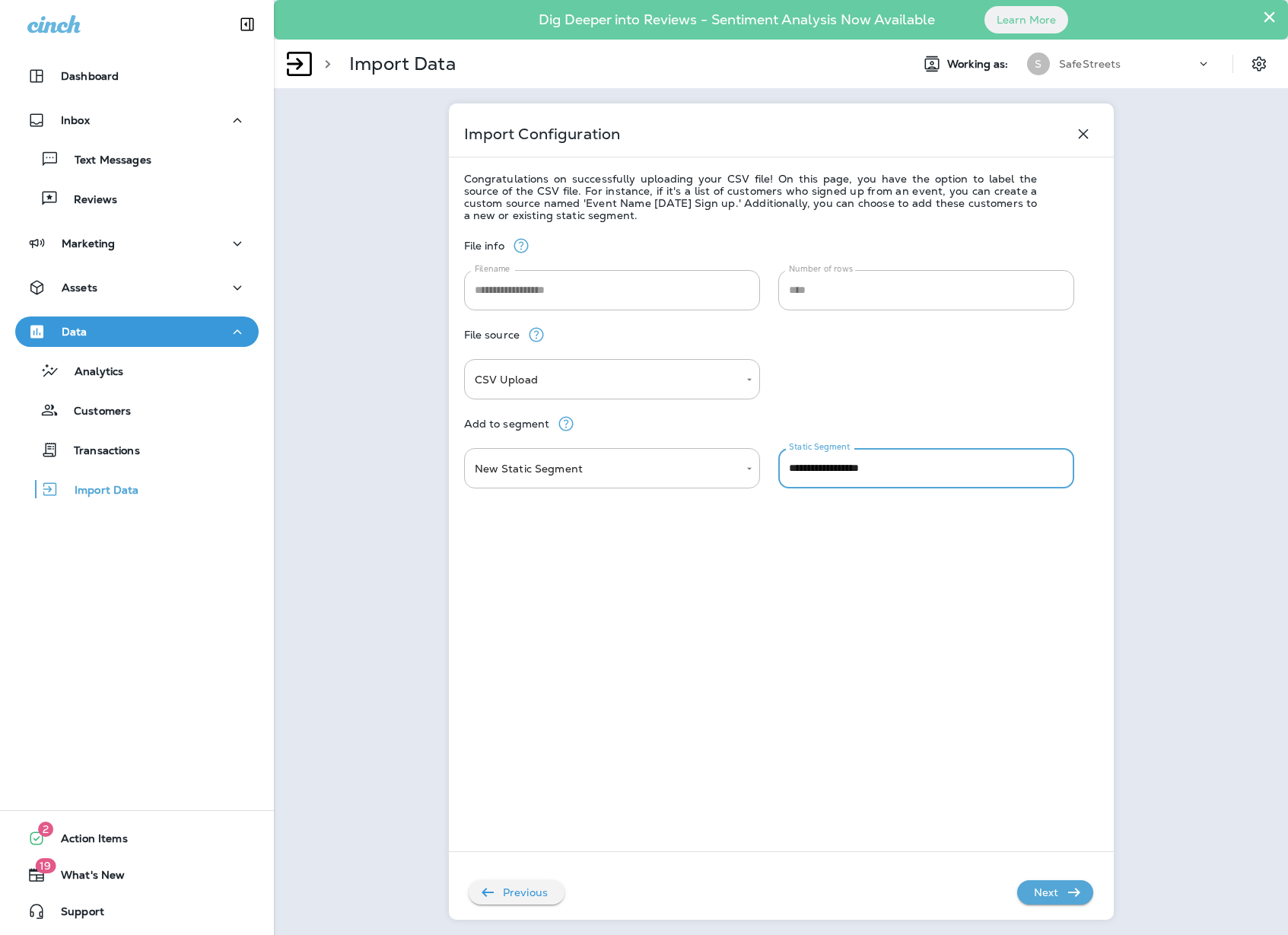
drag, startPoint x: 900, startPoint y: 473, endPoint x: 716, endPoint y: 442, distance: 186.6
click at [727, 442] on div "**********" at bounding box center [782, 478] width 634 height 514
click at [1065, 895] on button "Next" at bounding box center [1055, 892] width 76 height 24
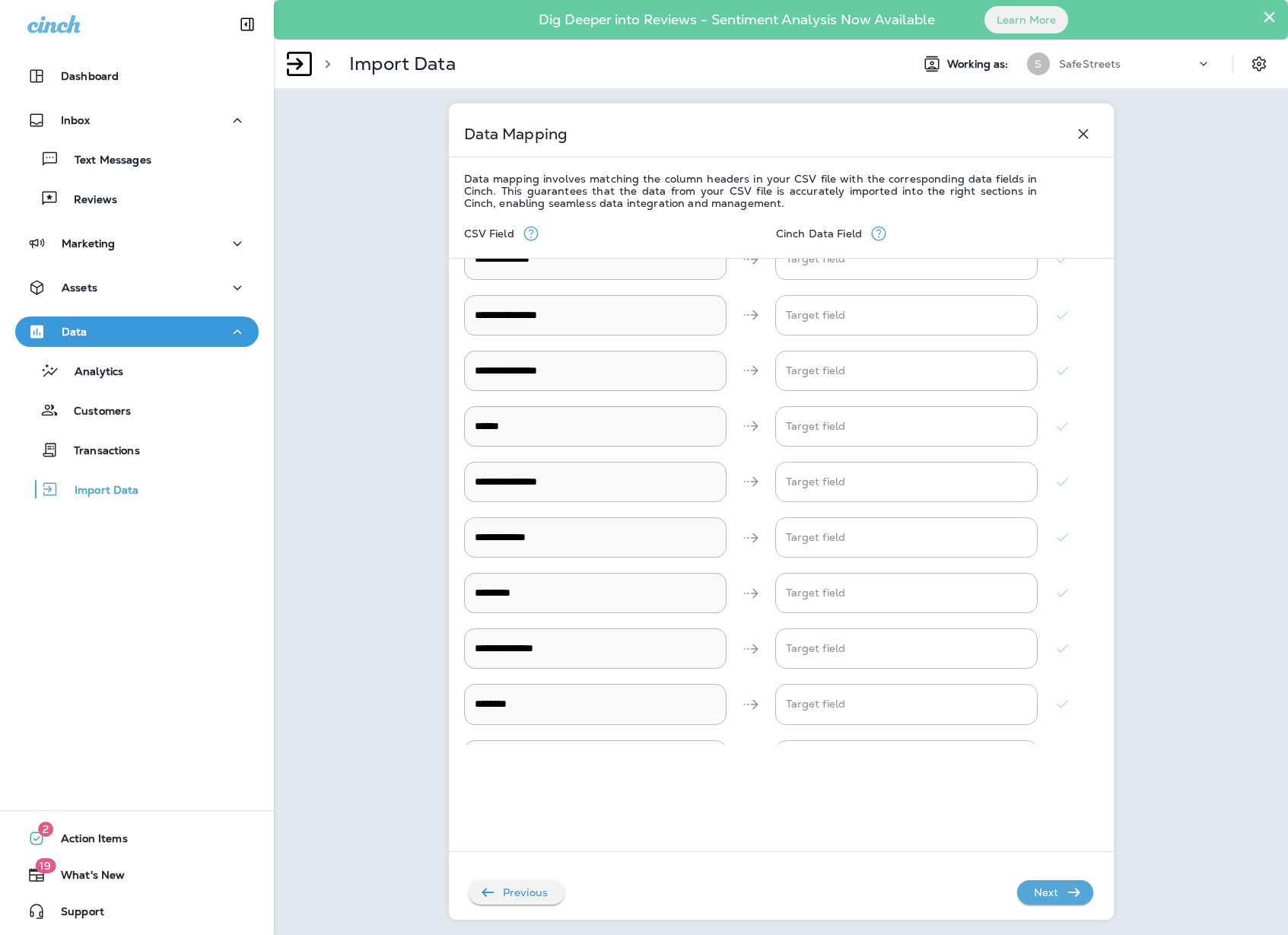
scroll to position [271, 0]
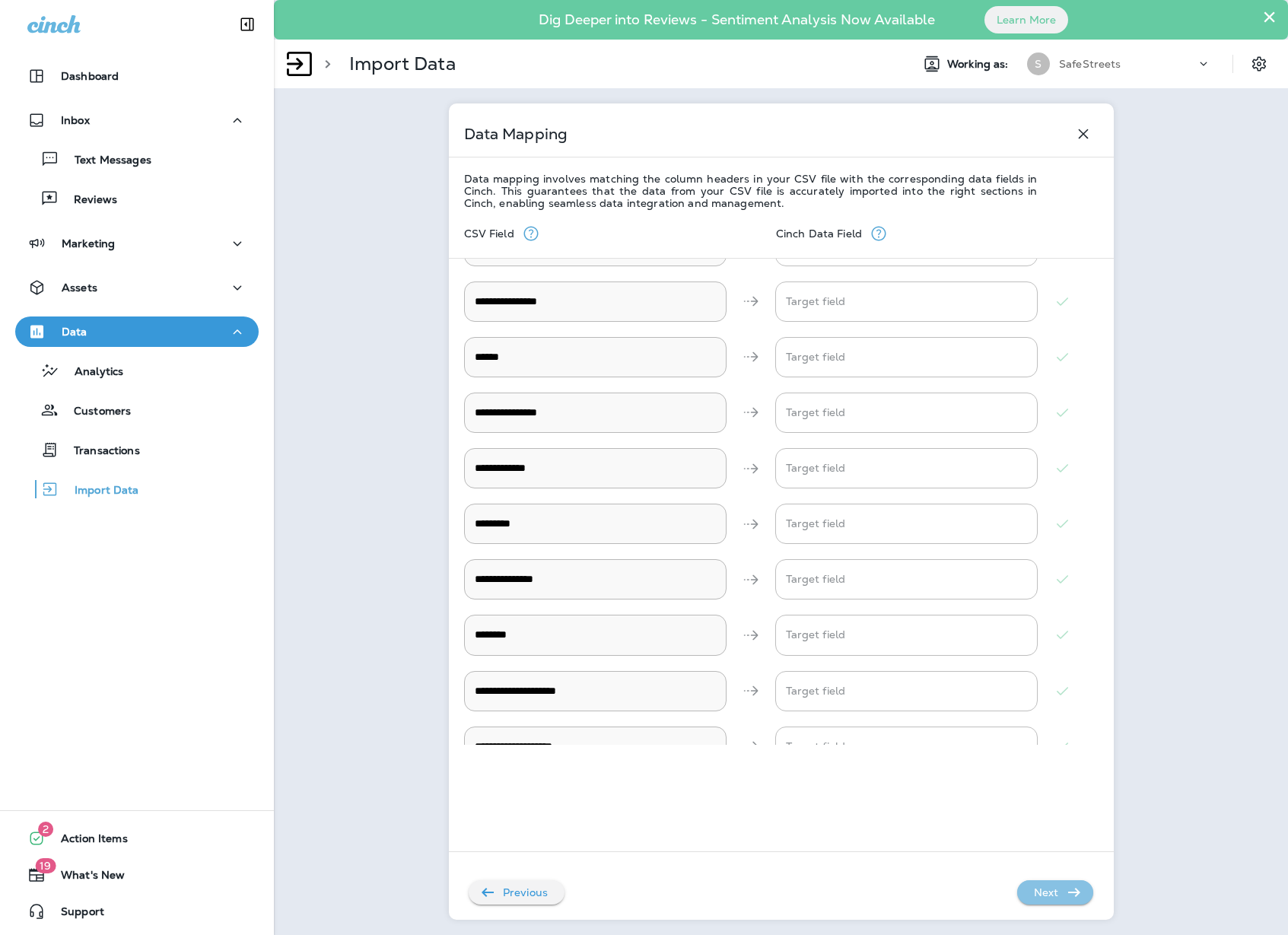
click at [1057, 896] on p "Next" at bounding box center [1047, 892] width 37 height 24
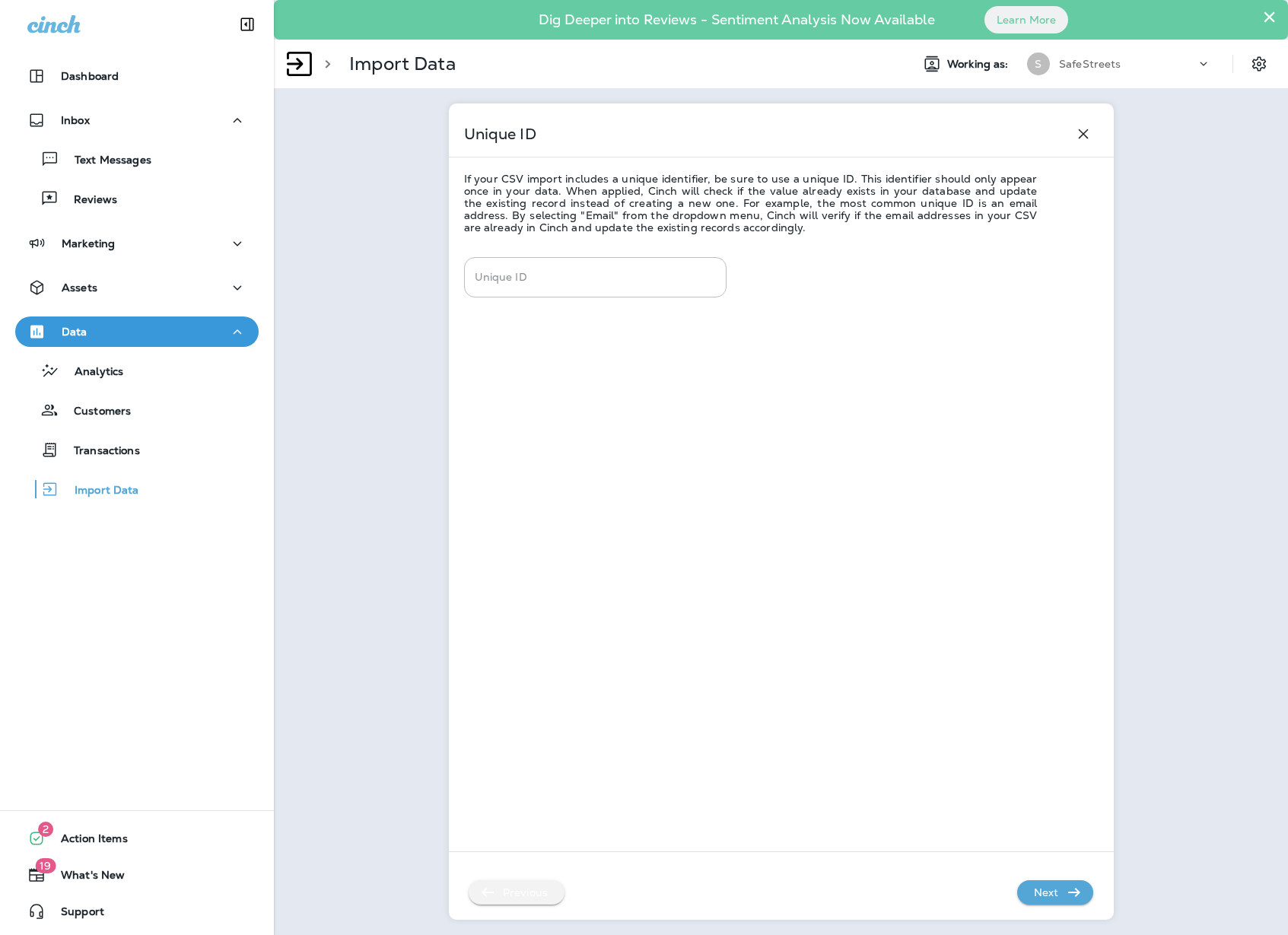
click at [545, 892] on p "Previous" at bounding box center [526, 892] width 57 height 24
click at [102, 75] on button "Confirm" at bounding box center [74, 67] width 54 height 17
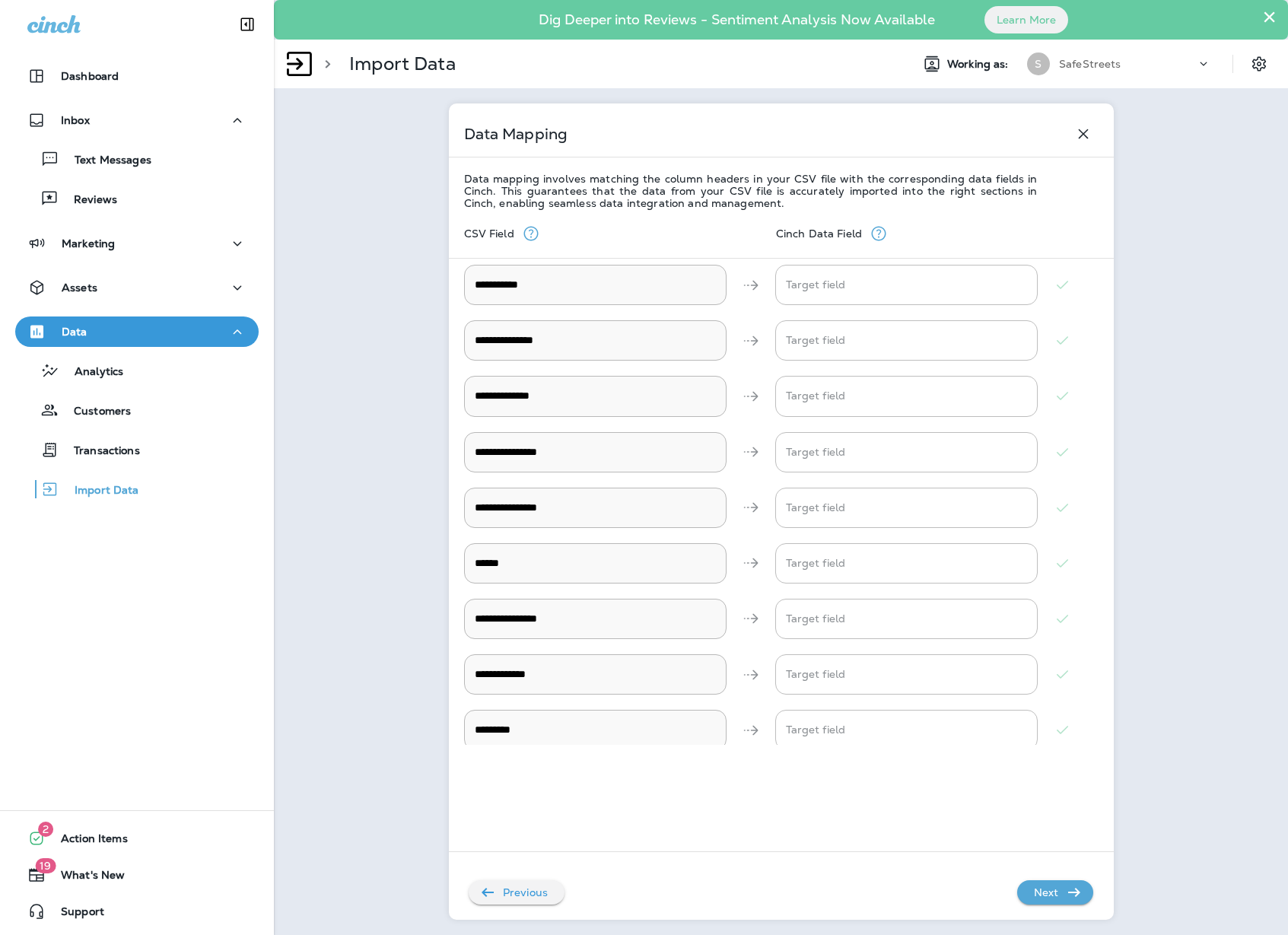
scroll to position [0, 0]
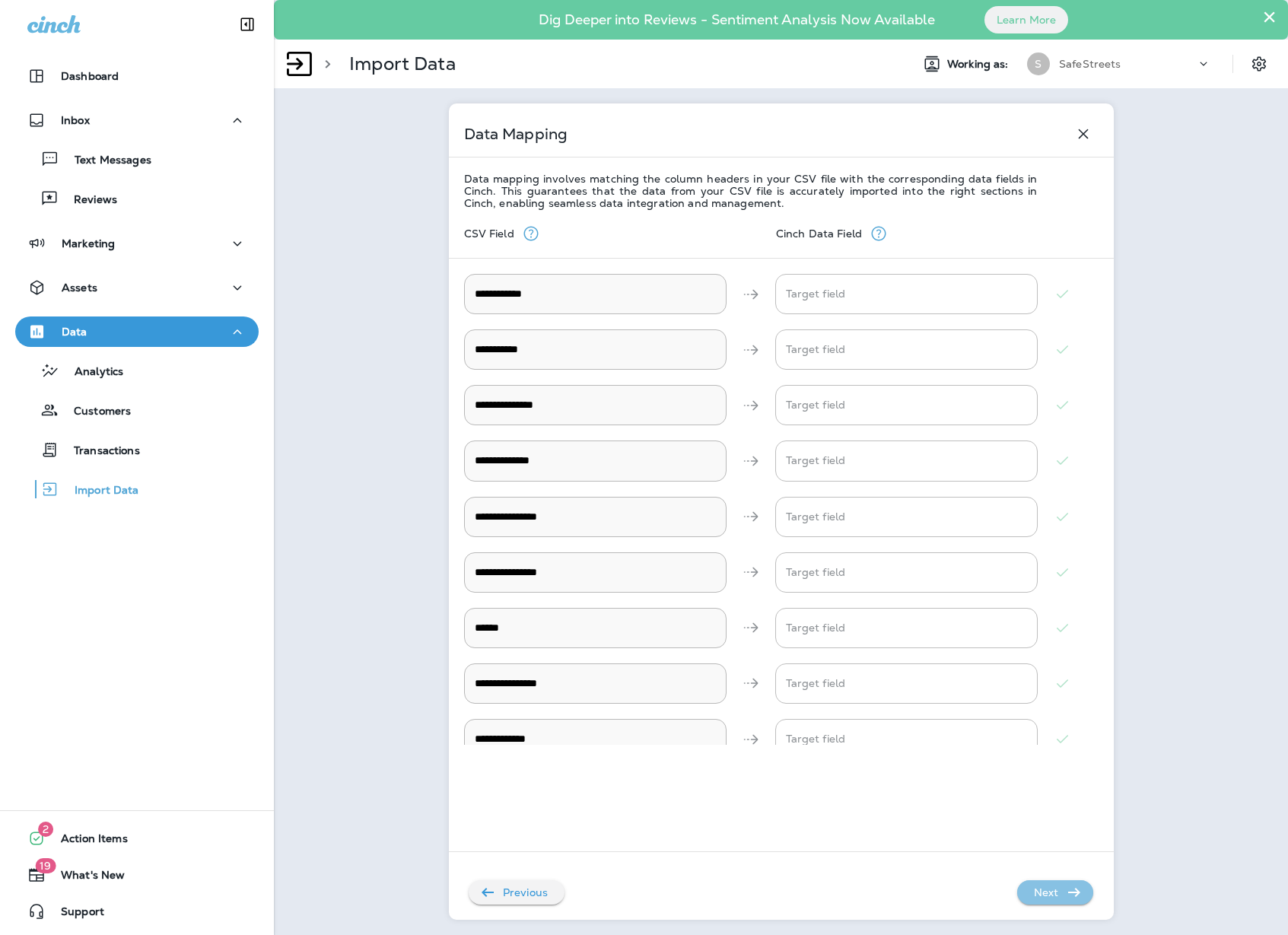
click at [1065, 892] on icon "button" at bounding box center [1075, 892] width 19 height 19
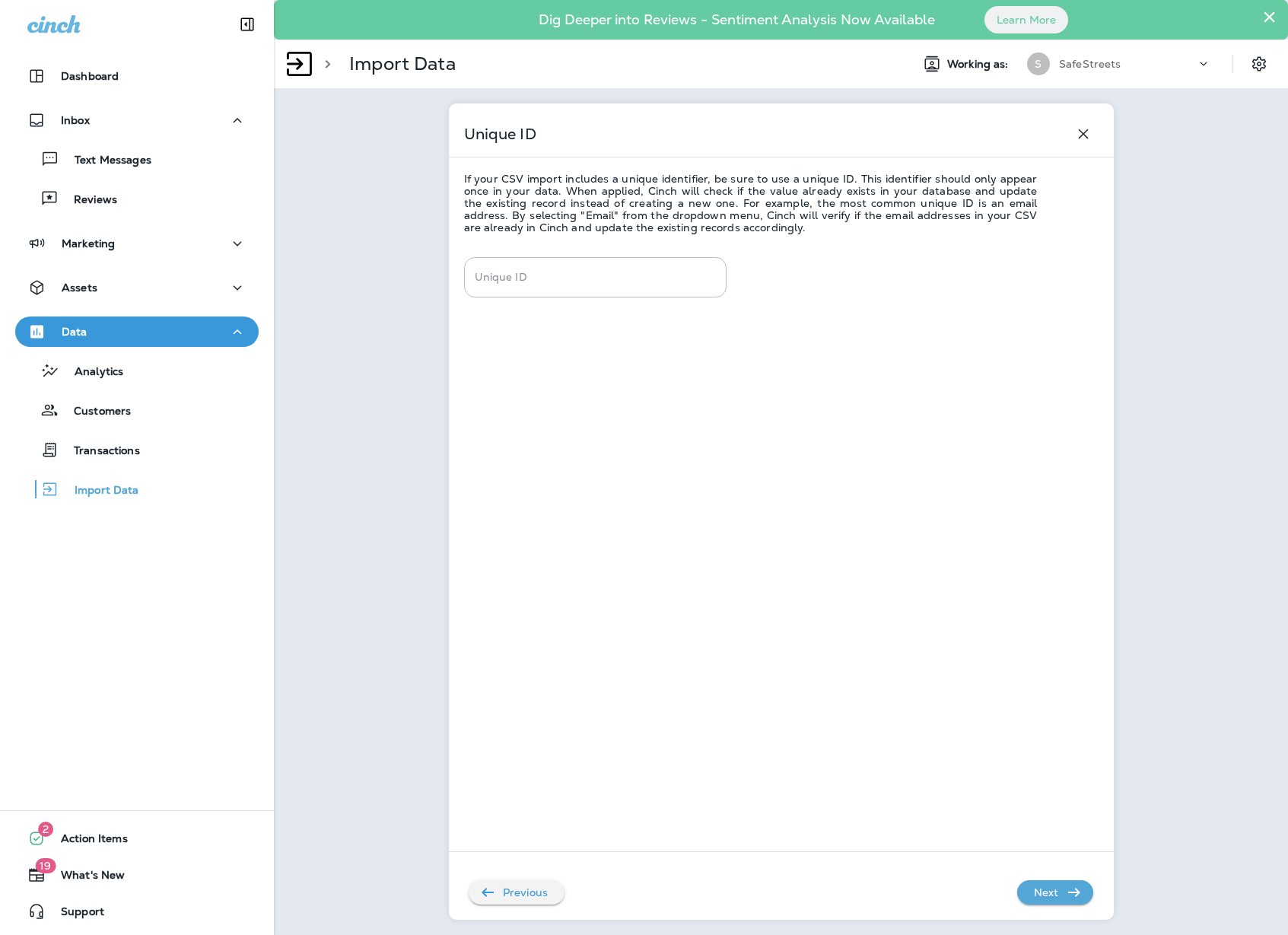
click at [1055, 893] on p "Next" at bounding box center [1047, 892] width 37 height 24
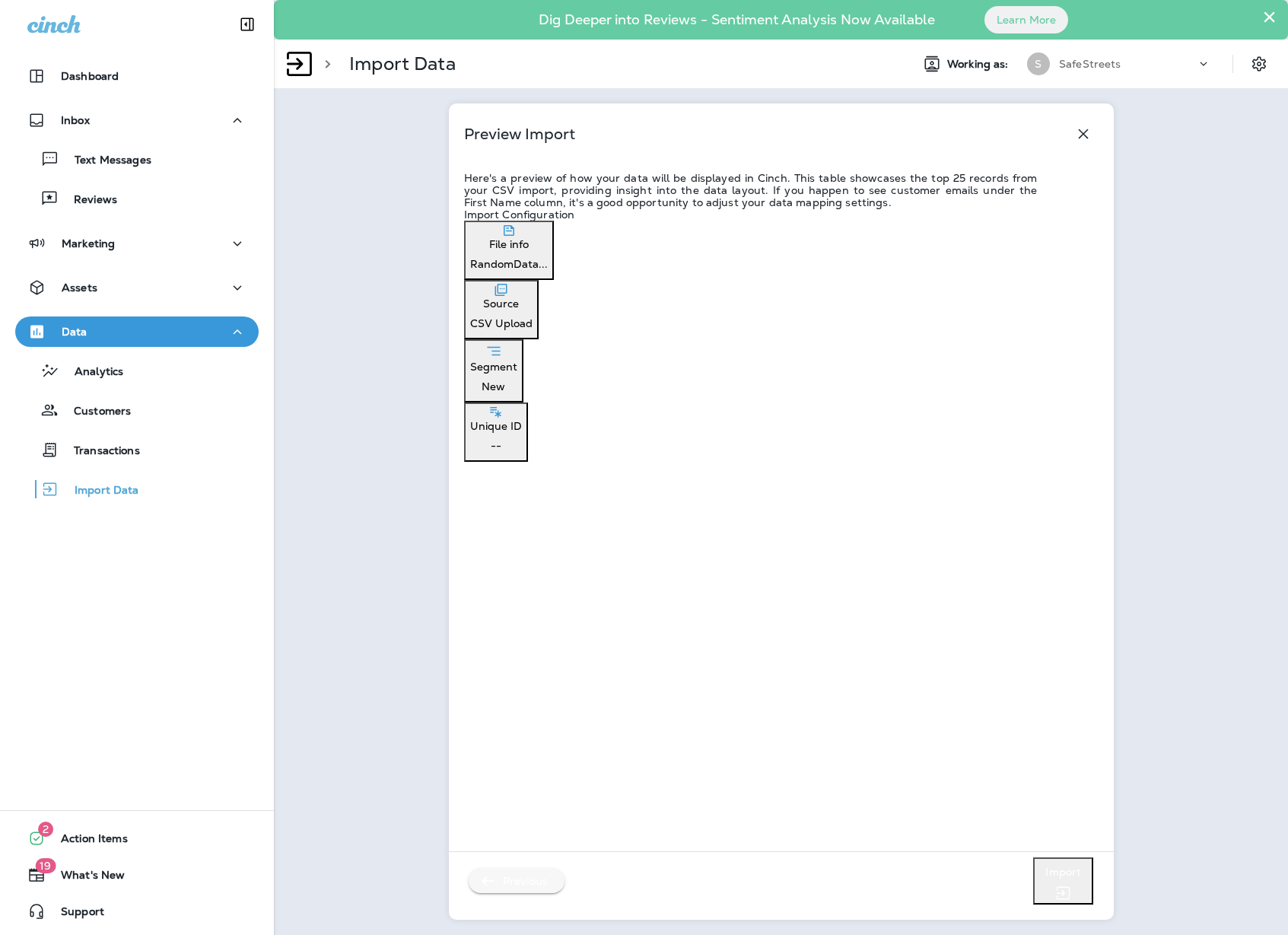
click at [521, 888] on p "Previous" at bounding box center [526, 881] width 57 height 24
click at [102, 75] on button "Confirm" at bounding box center [74, 67] width 54 height 17
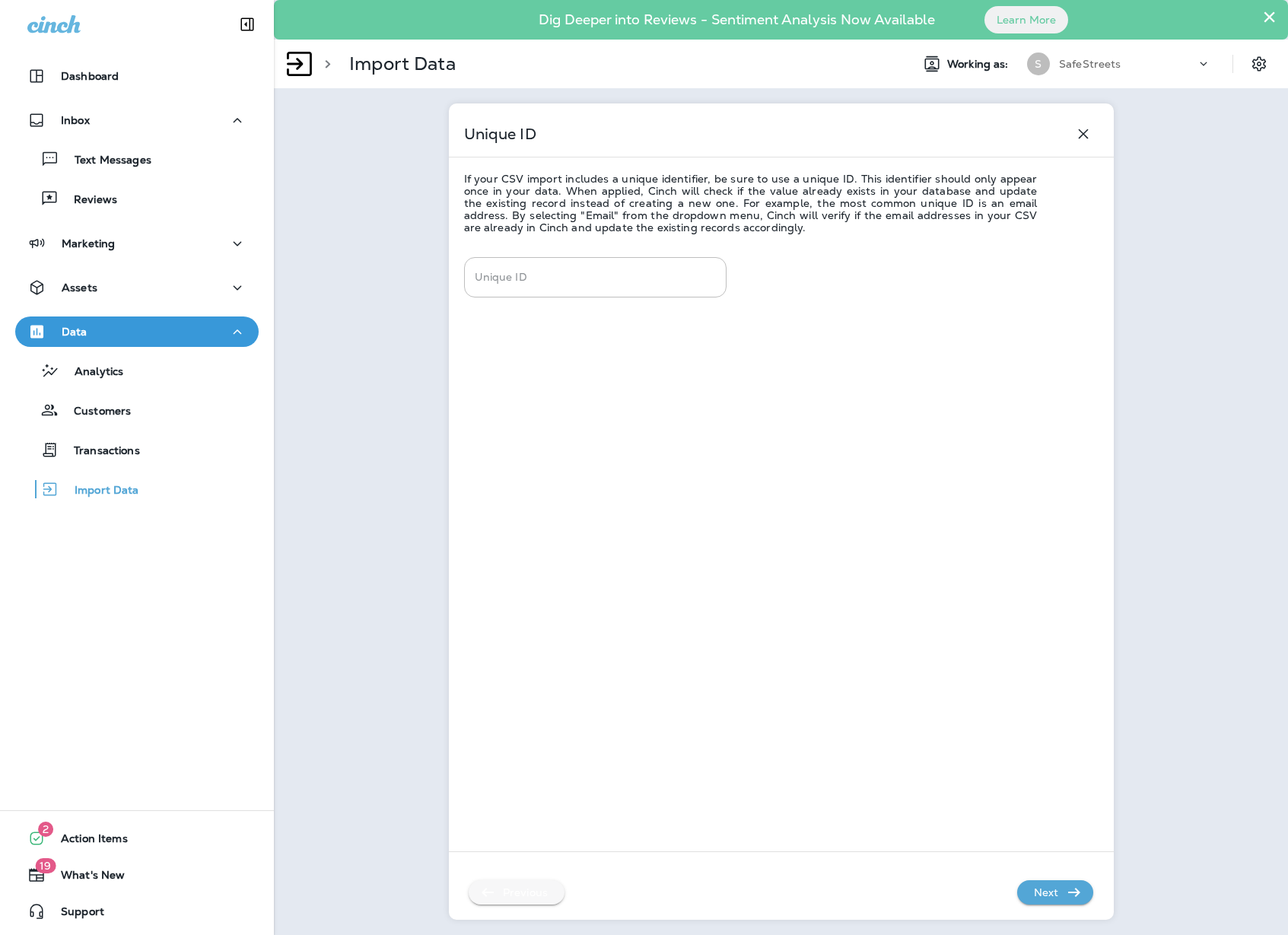
click at [506, 894] on p "Previous" at bounding box center [526, 892] width 57 height 24
click at [102, 75] on button "Confirm" at bounding box center [74, 67] width 54 height 17
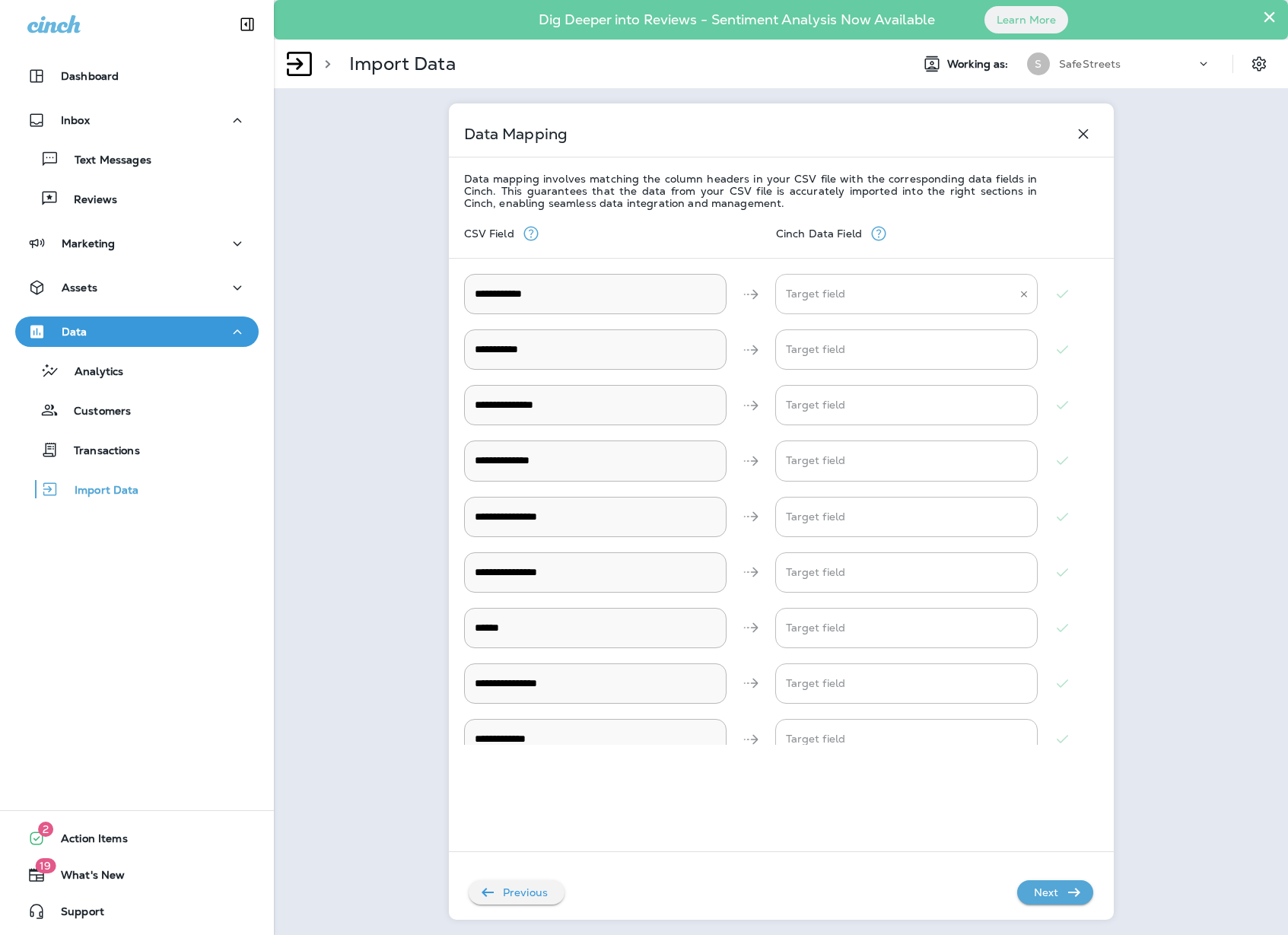
click at [848, 301] on Name\' "Target field" at bounding box center [895, 294] width 226 height 26
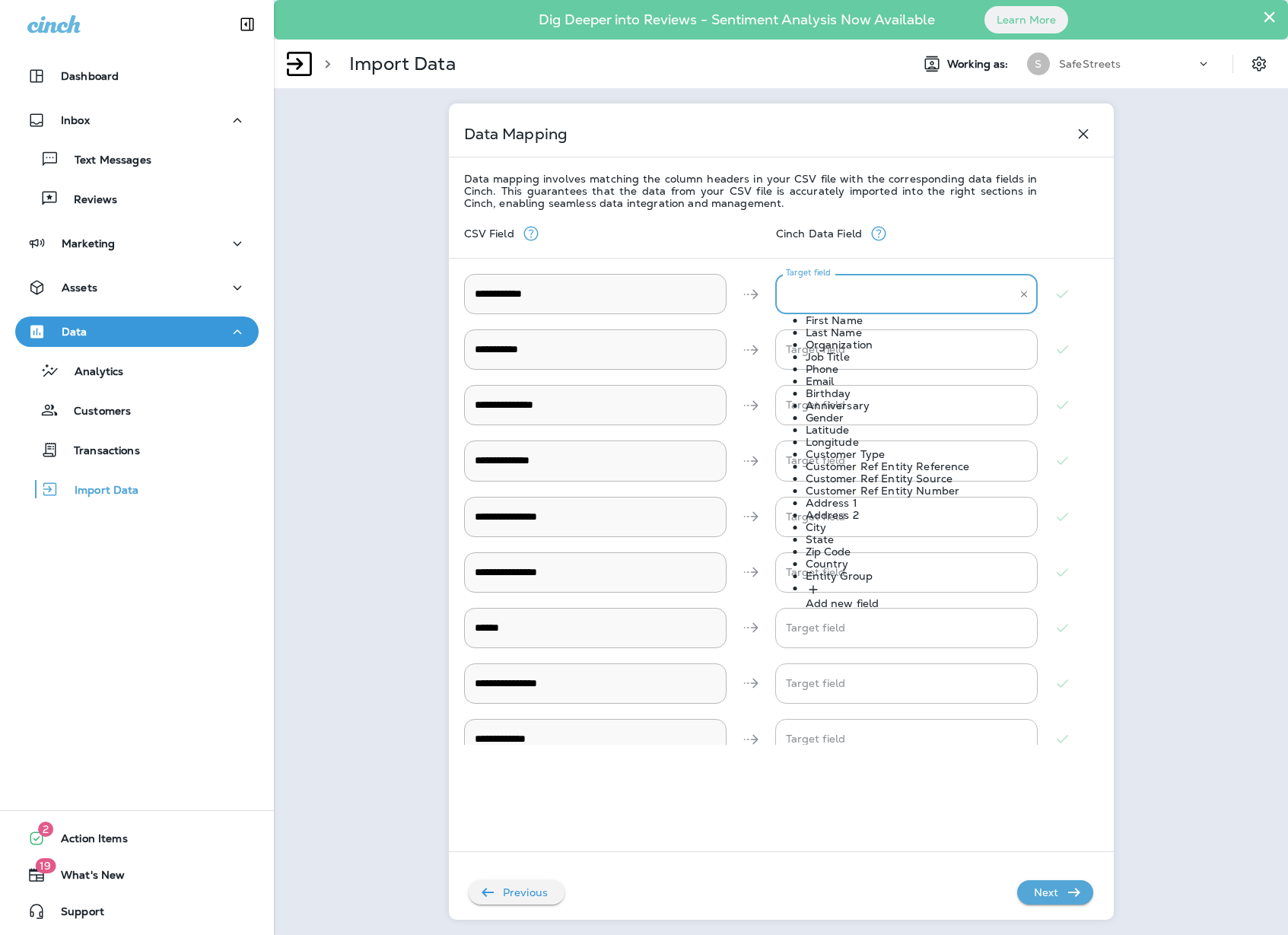
click at [885, 326] on div "First Name" at bounding box center [921, 320] width 232 height 12
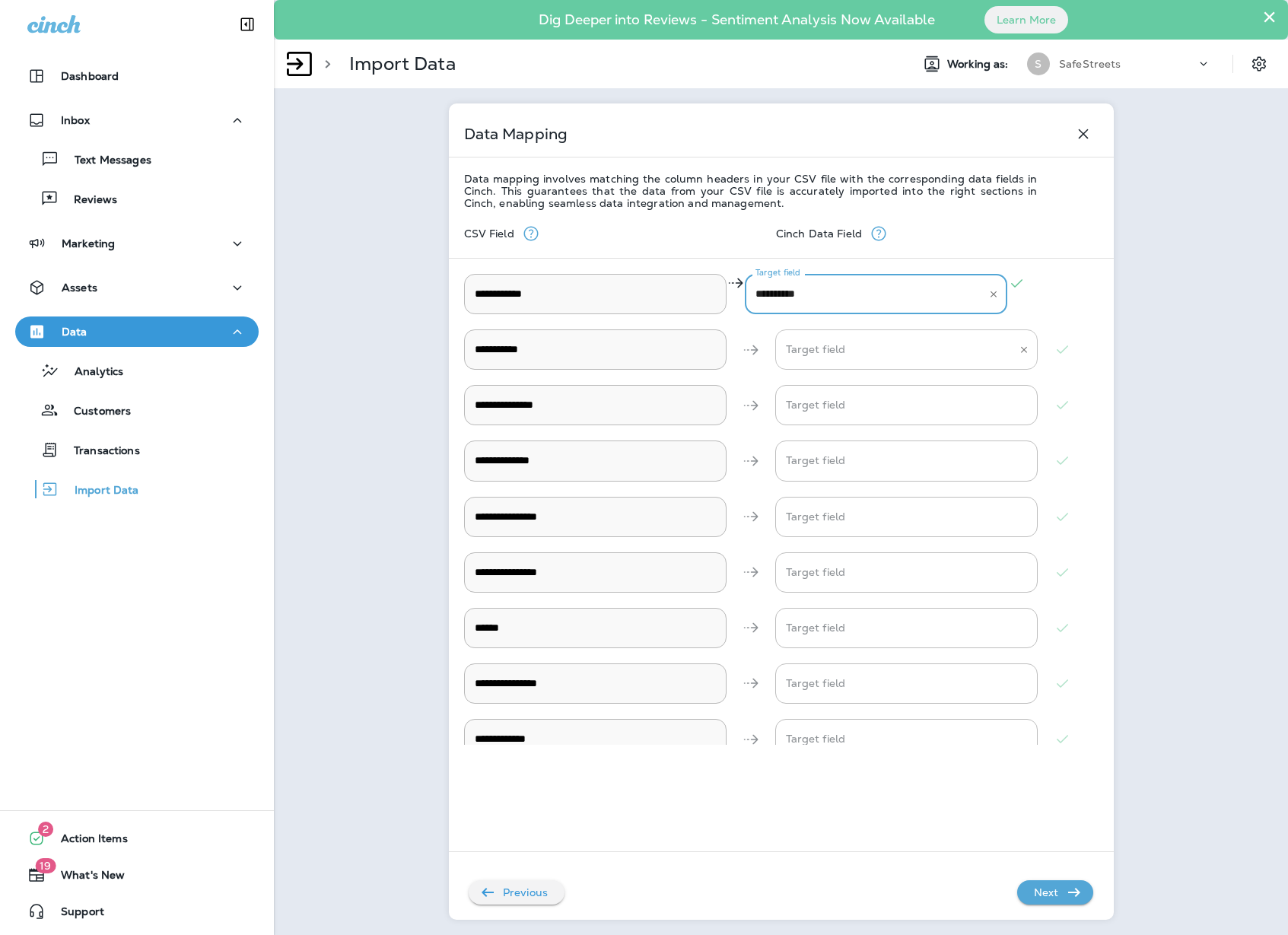
click at [846, 361] on Name\' "Target field" at bounding box center [895, 350] width 226 height 26
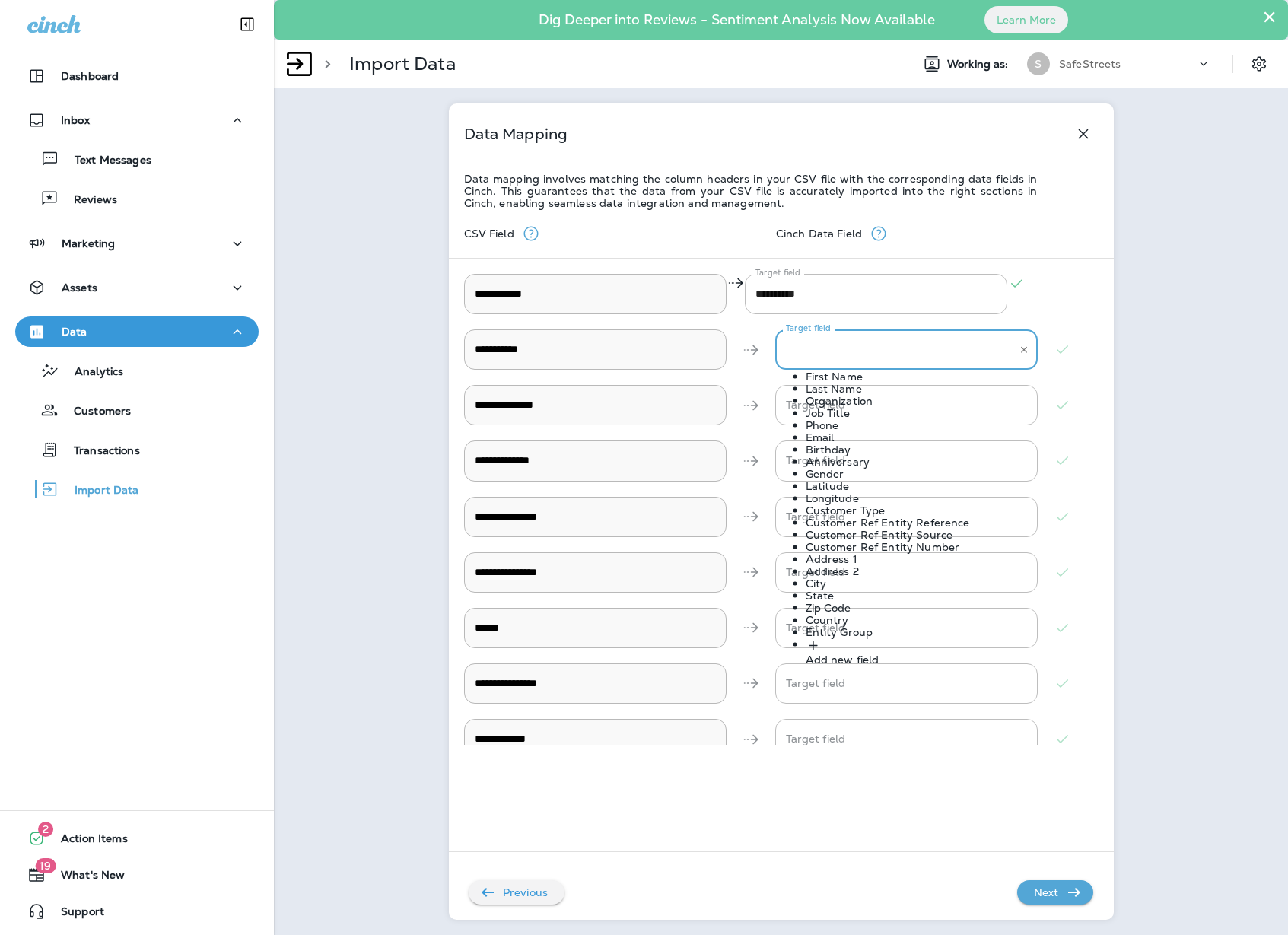
click at [875, 395] on div "Last Name" at bounding box center [921, 389] width 232 height 12
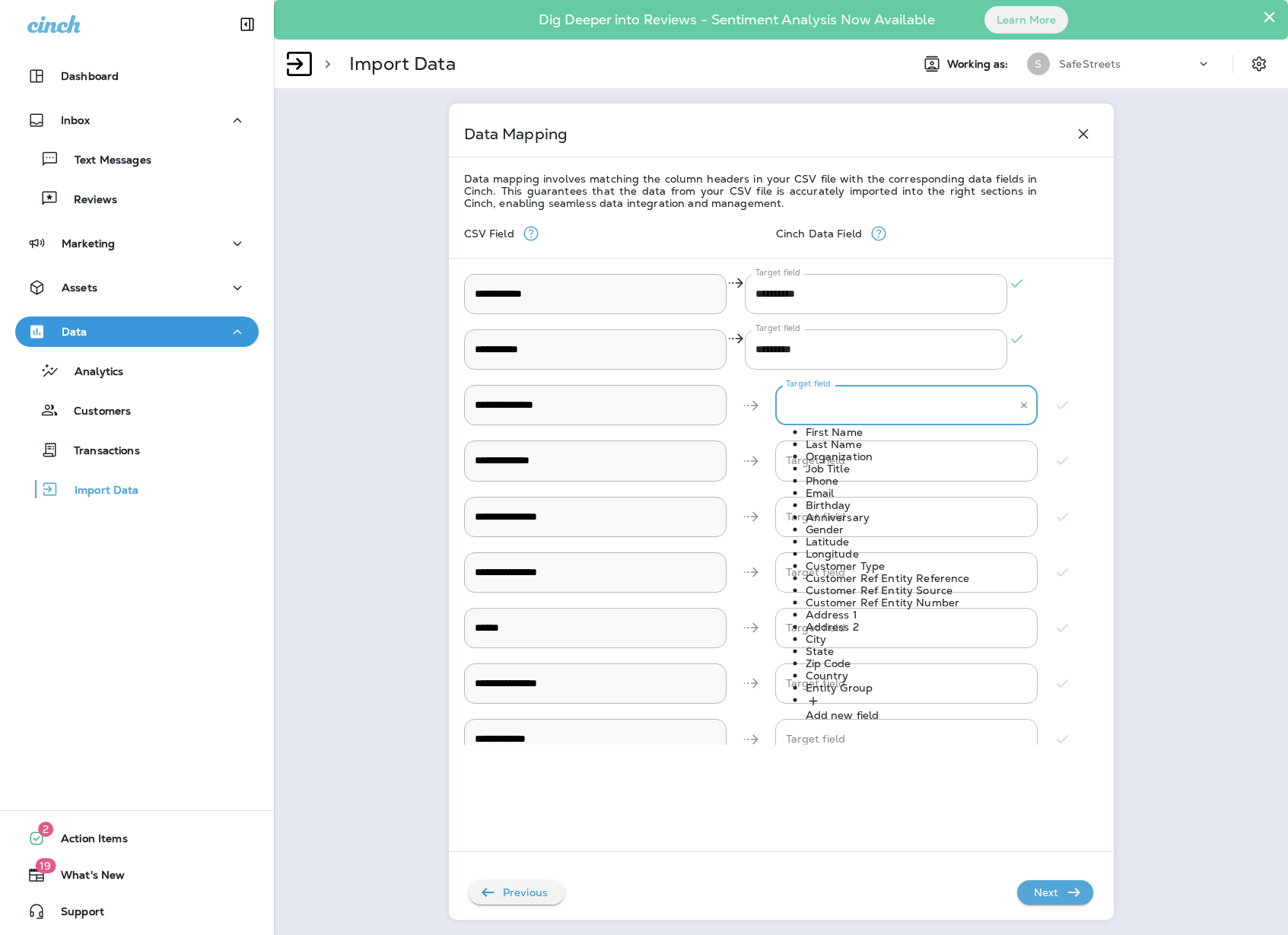
click at [847, 398] on Address\' "Target field" at bounding box center [895, 405] width 226 height 26
click at [854, 499] on Address\'-option-5 "Email" at bounding box center [921, 493] width 232 height 12
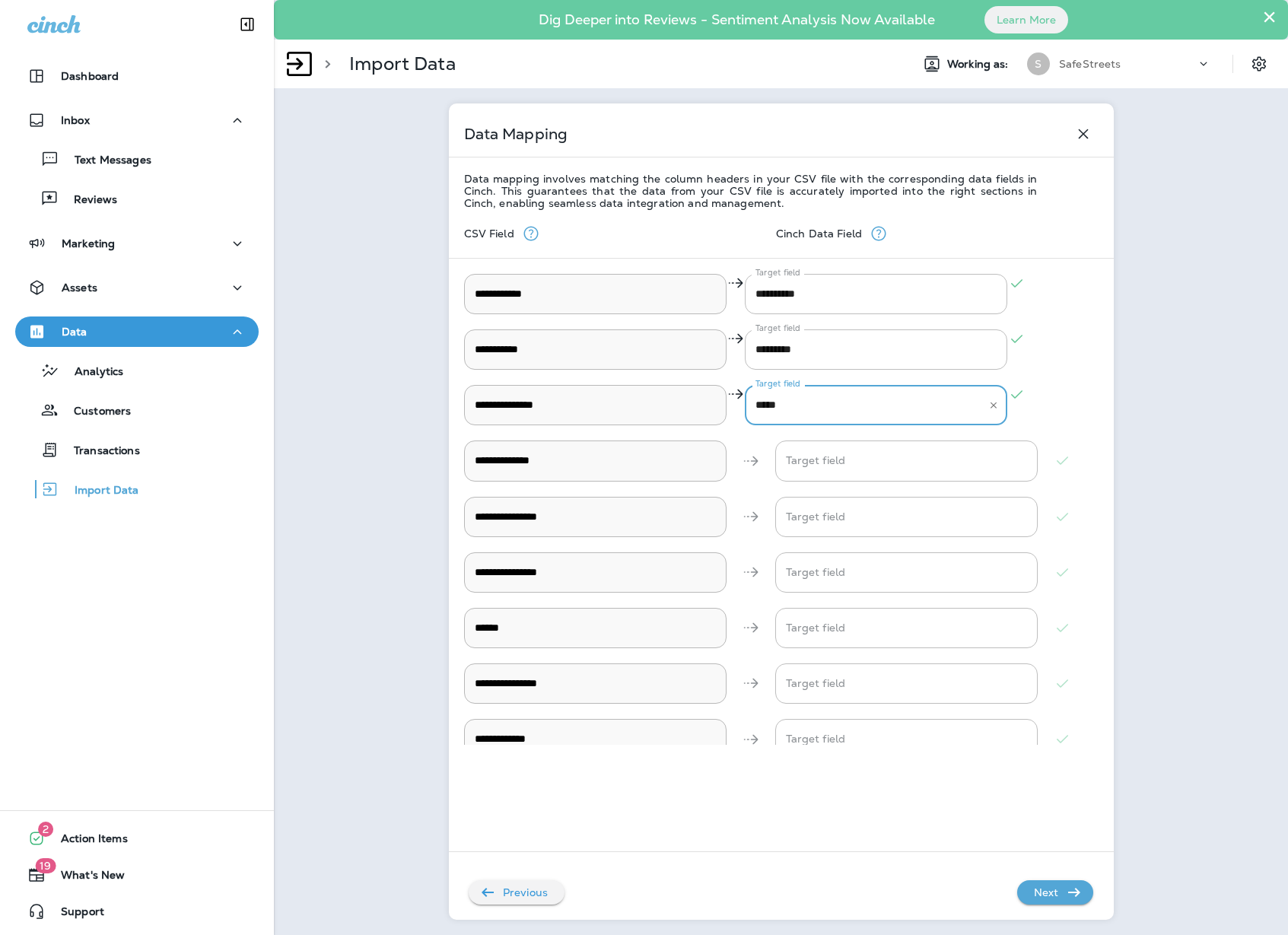
click at [1047, 896] on p "Next" at bounding box center [1047, 892] width 37 height 24
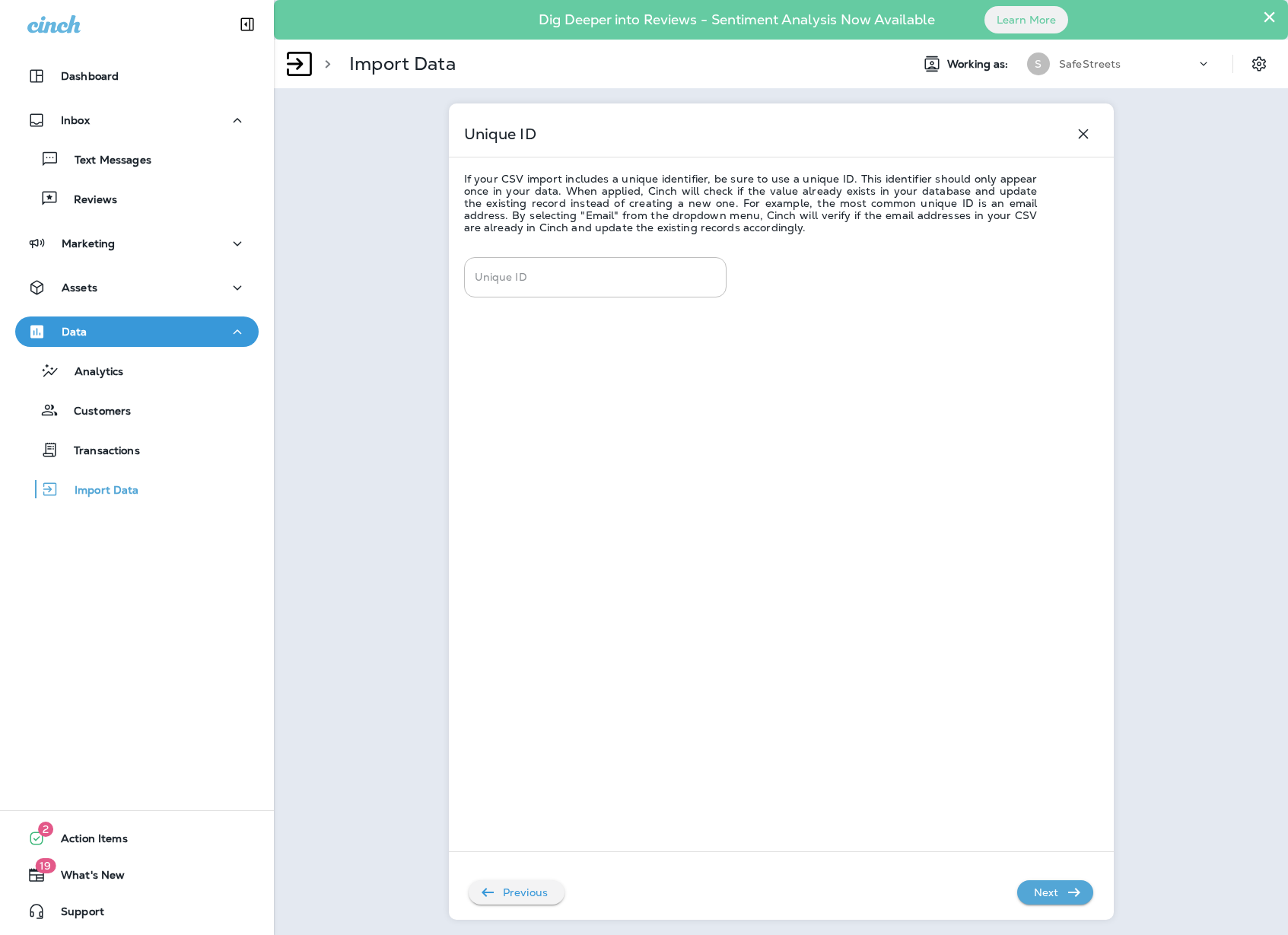
click at [1055, 892] on p "Next" at bounding box center [1047, 892] width 37 height 24
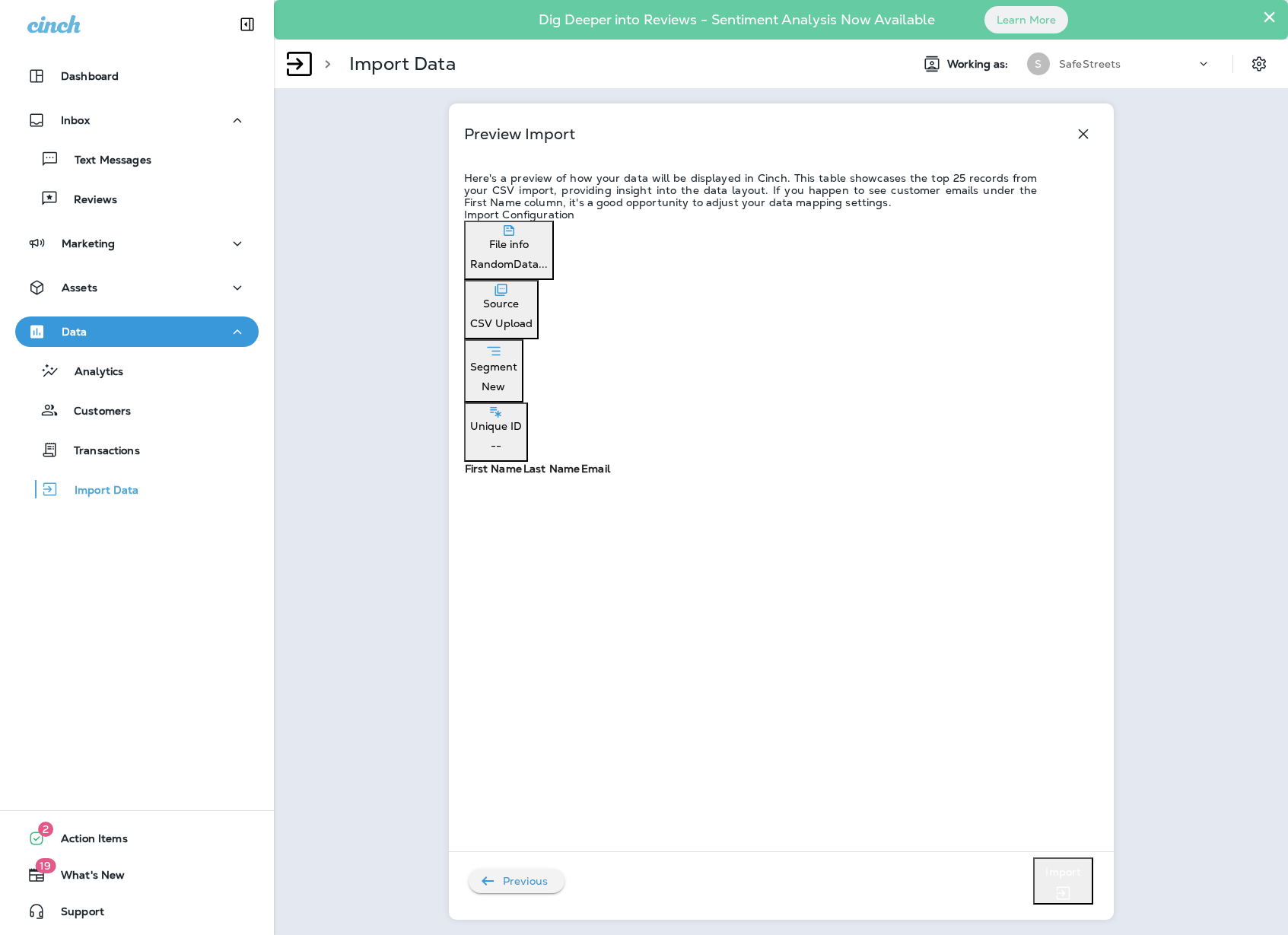
click at [1082, 130] on icon "button" at bounding box center [1083, 134] width 19 height 19
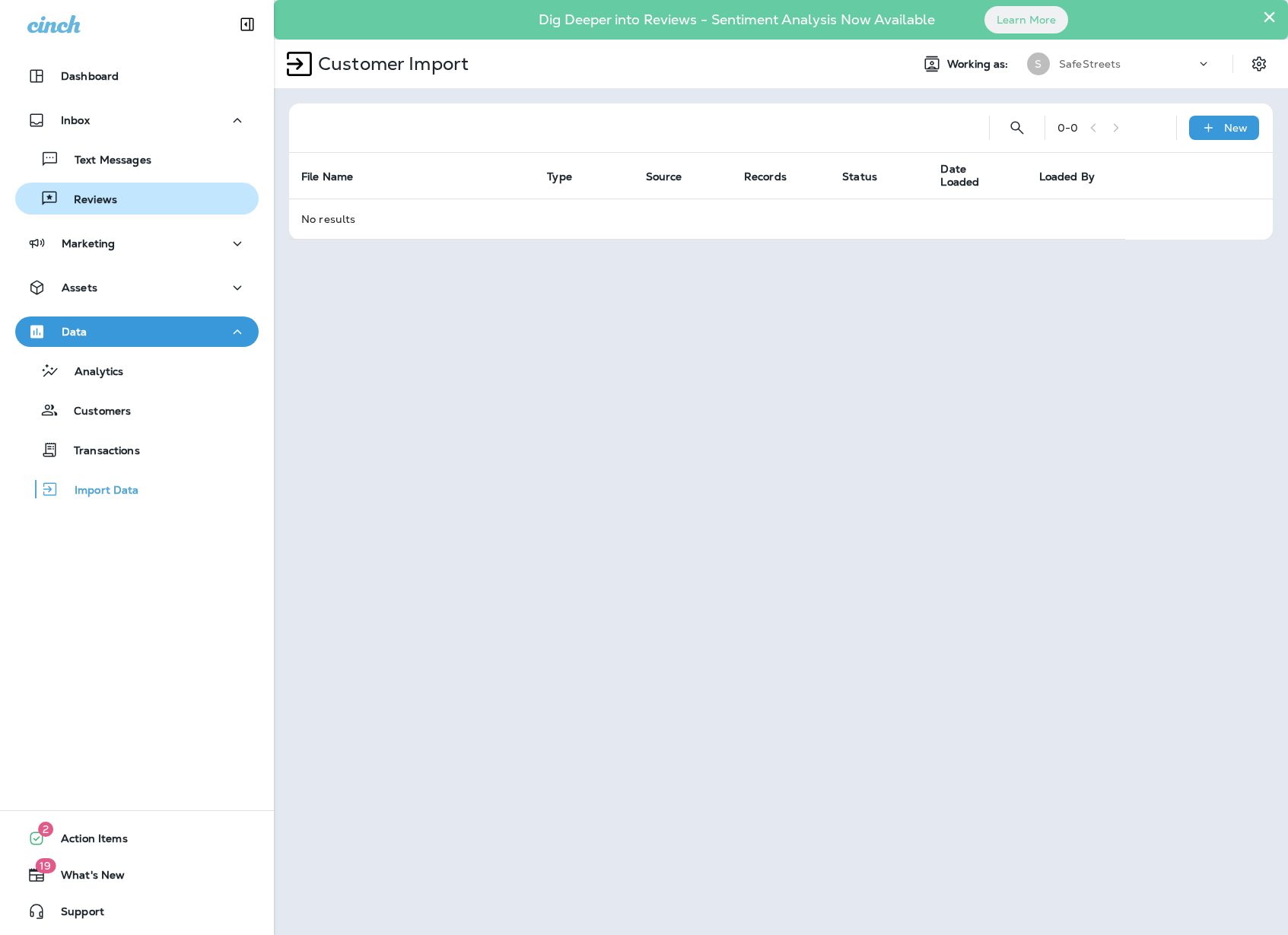
click at [133, 203] on div "Reviews" at bounding box center [136, 198] width 231 height 22
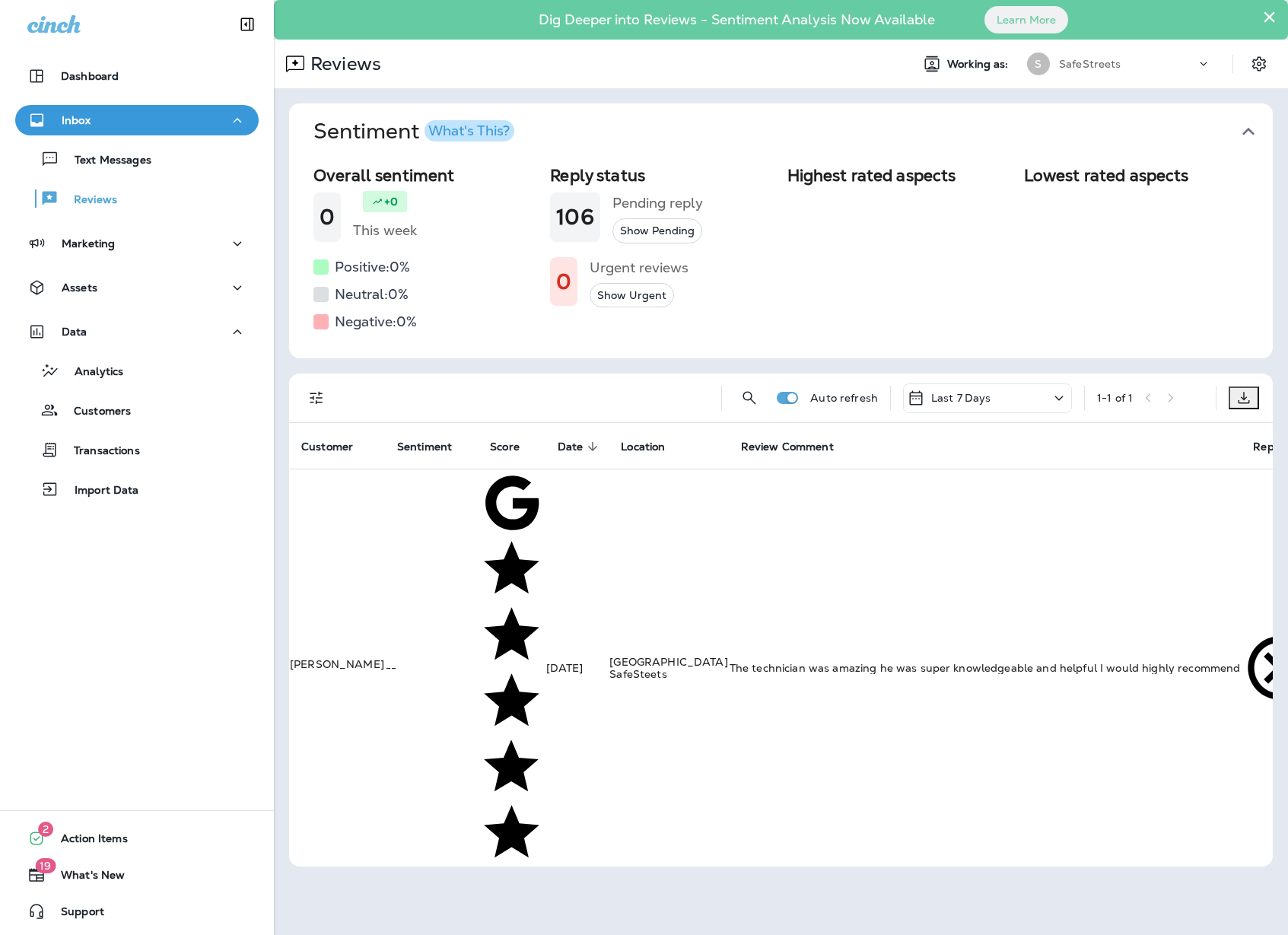
click at [1046, 398] on div "Last 7 Days" at bounding box center [988, 398] width 169 height 29
click at [1022, 553] on div "Last 30 Days" at bounding box center [988, 537] width 237 height 30
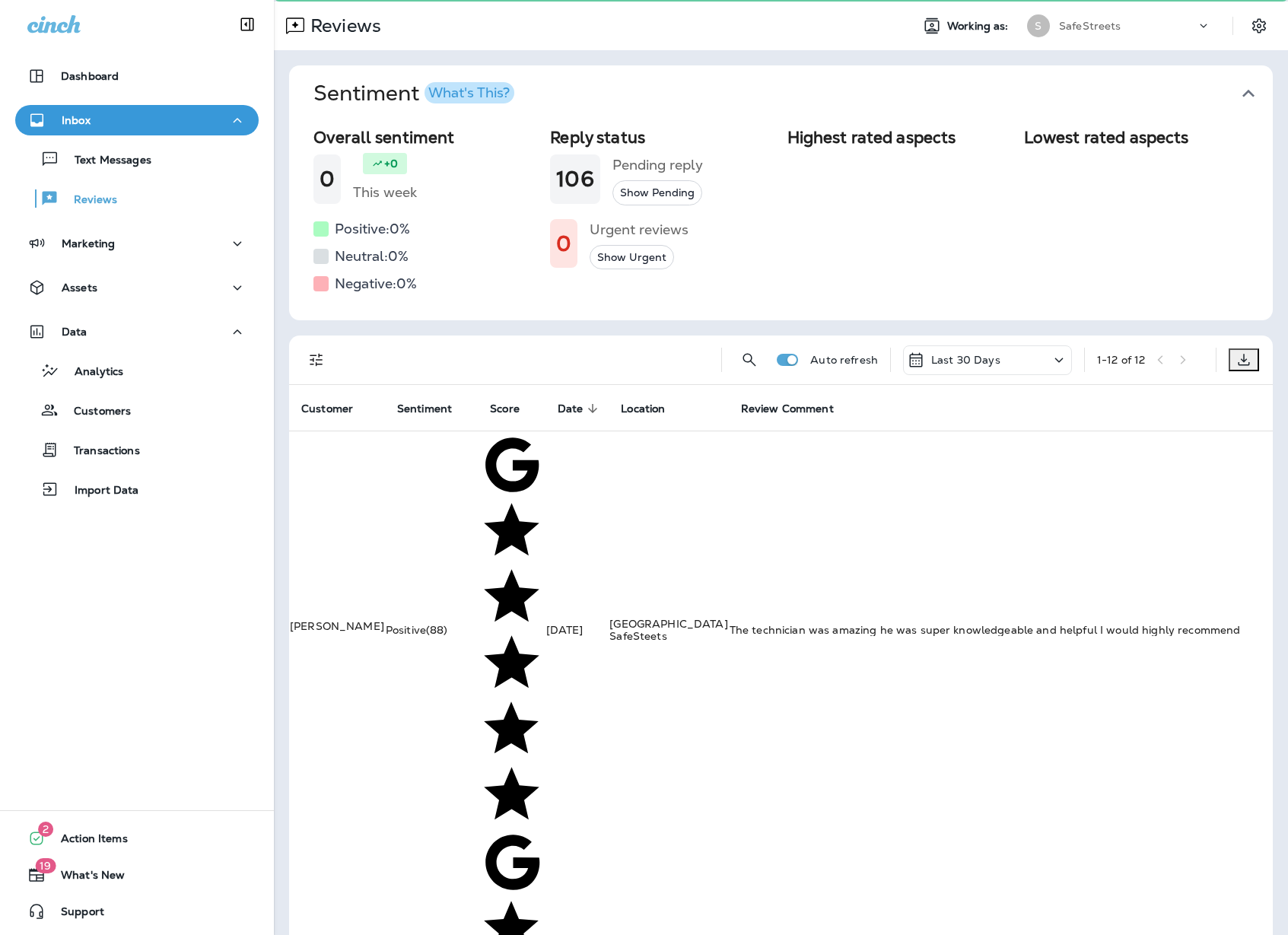
scroll to position [98, 0]
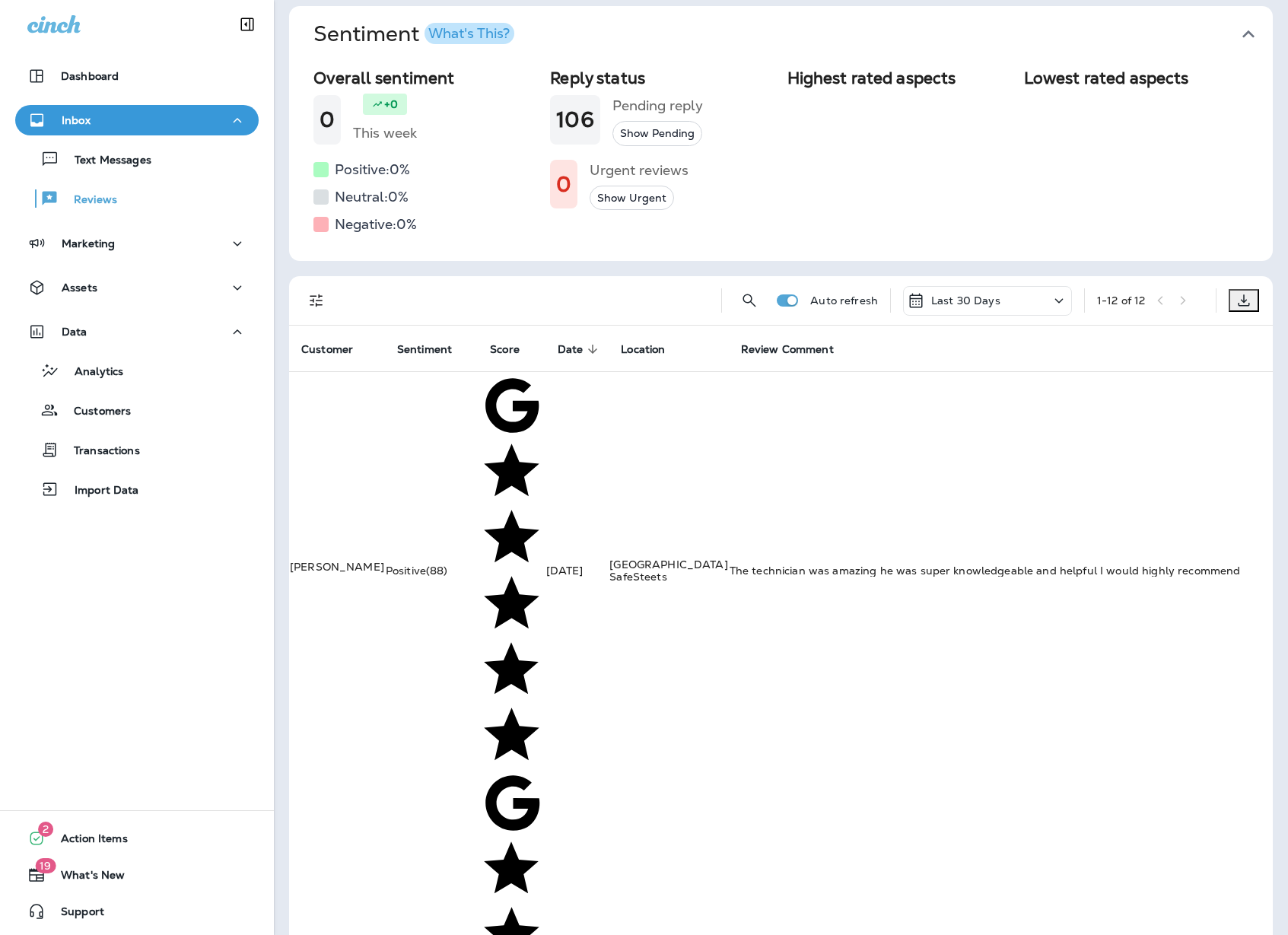
click at [1050, 295] on icon at bounding box center [1059, 301] width 19 height 19
click at [1002, 486] on div "Last year" at bounding box center [976, 471] width 237 height 30
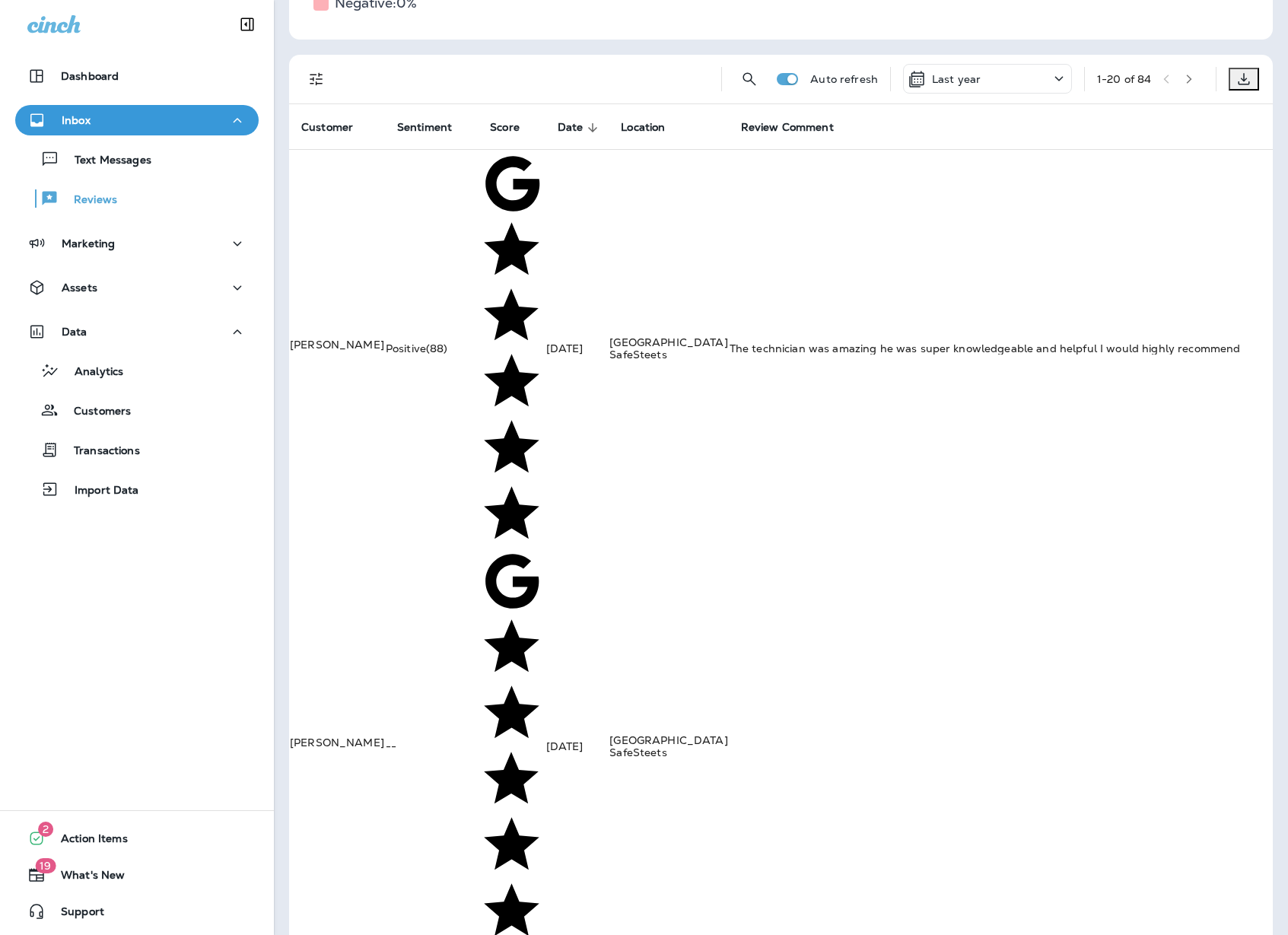
scroll to position [461, 0]
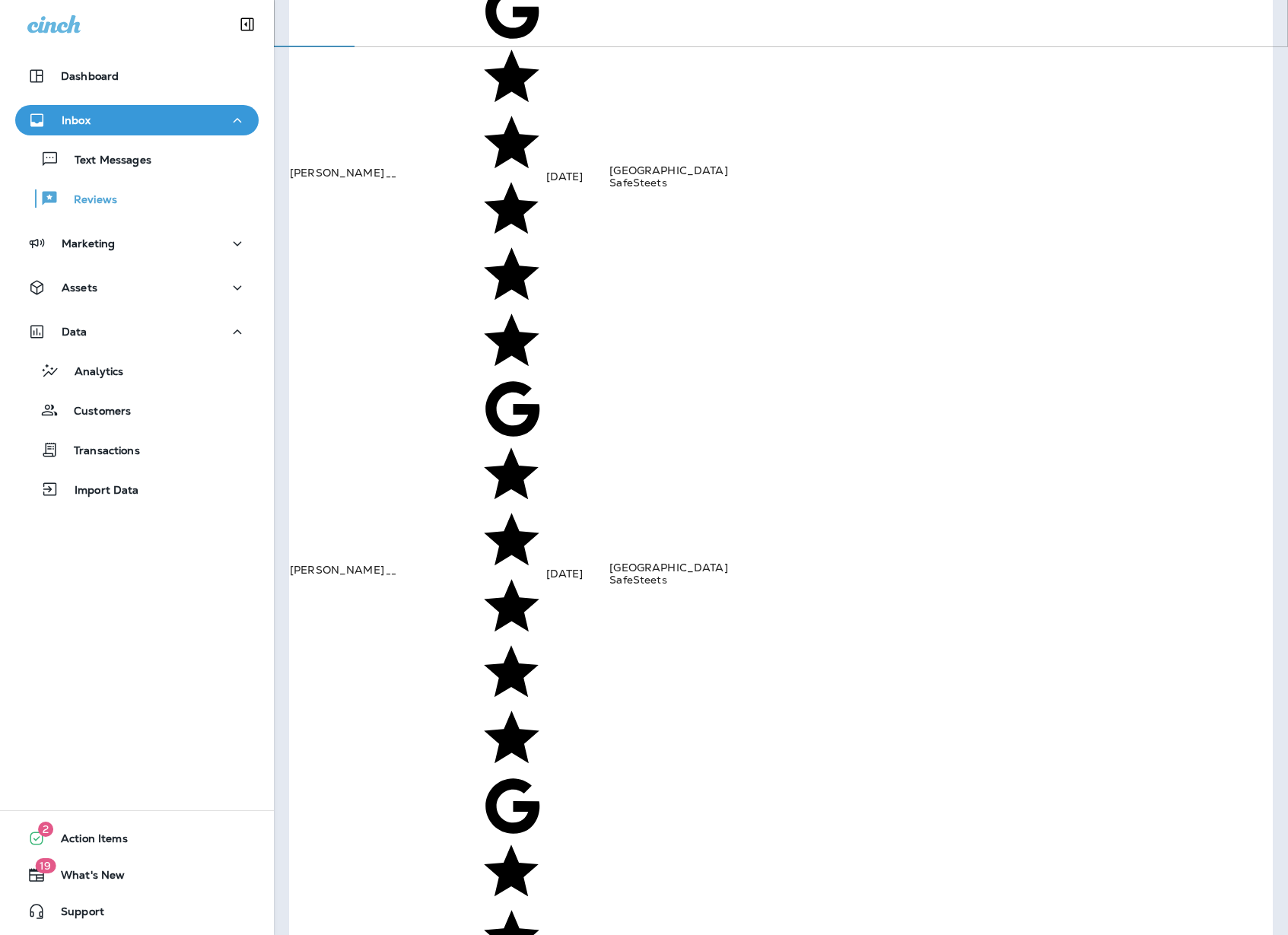
scroll to position [887, 0]
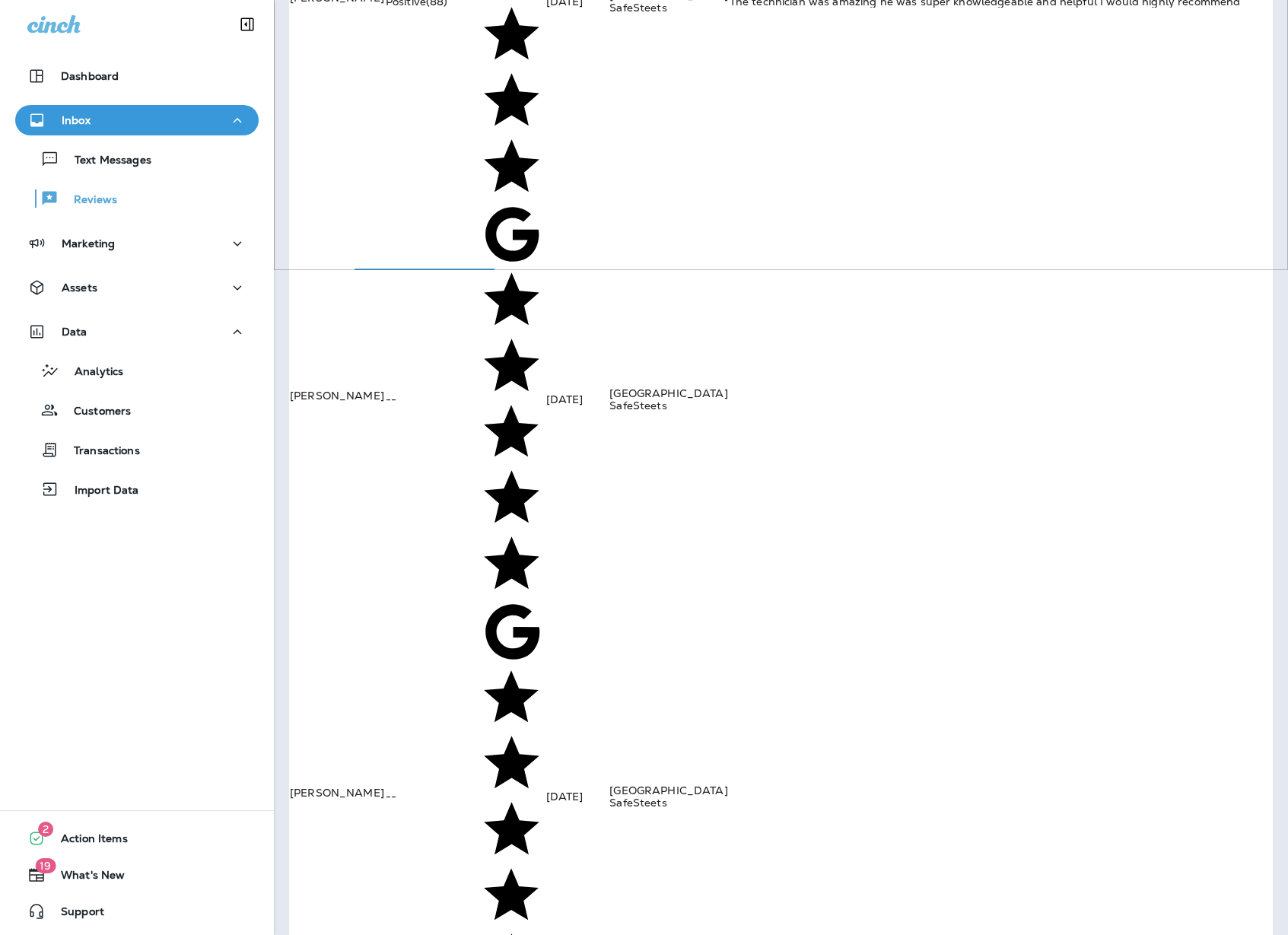
scroll to position [608, 0]
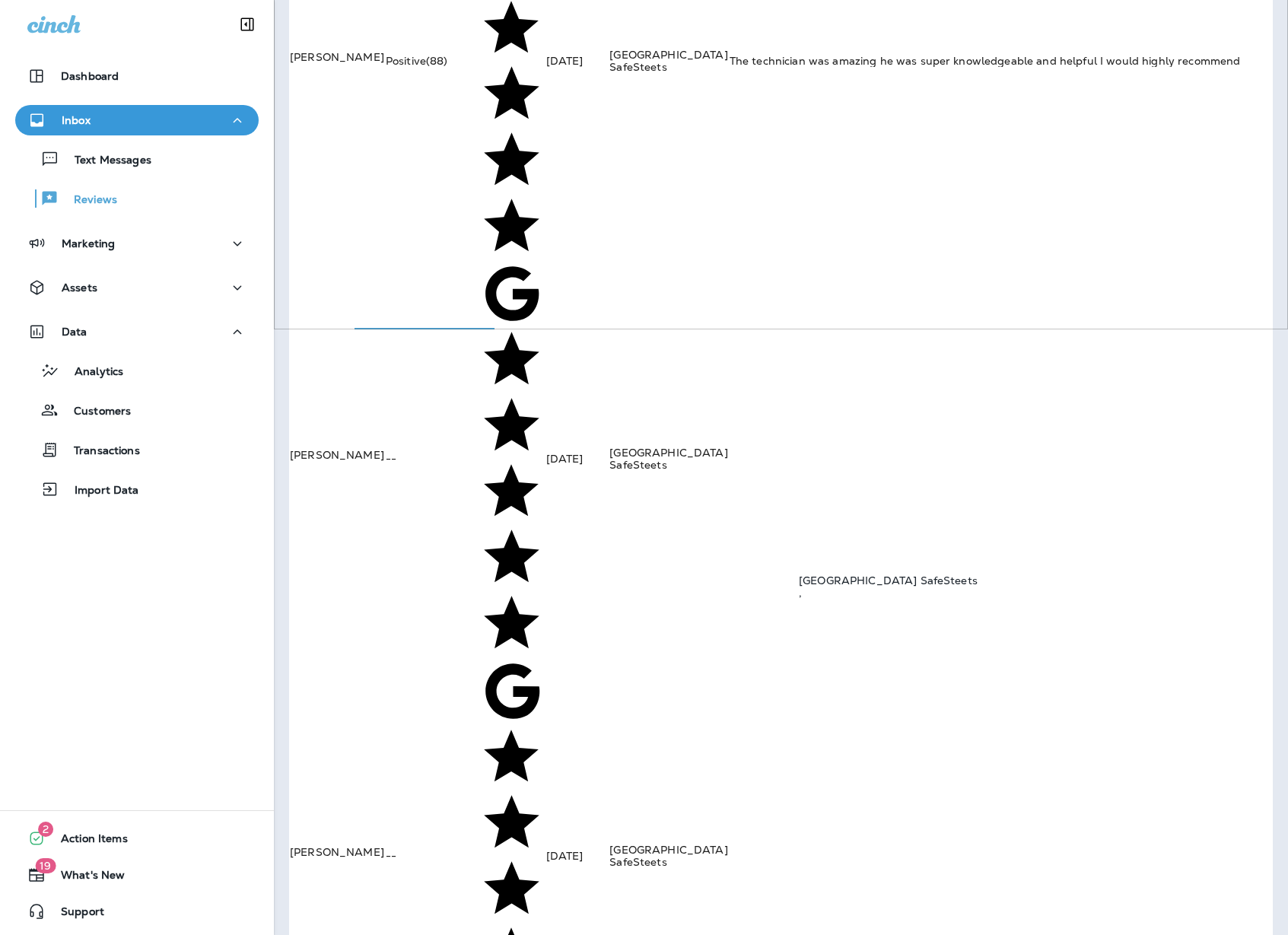
scroll to position [605, 0]
click at [102, 409] on p "Customers" at bounding box center [95, 412] width 72 height 15
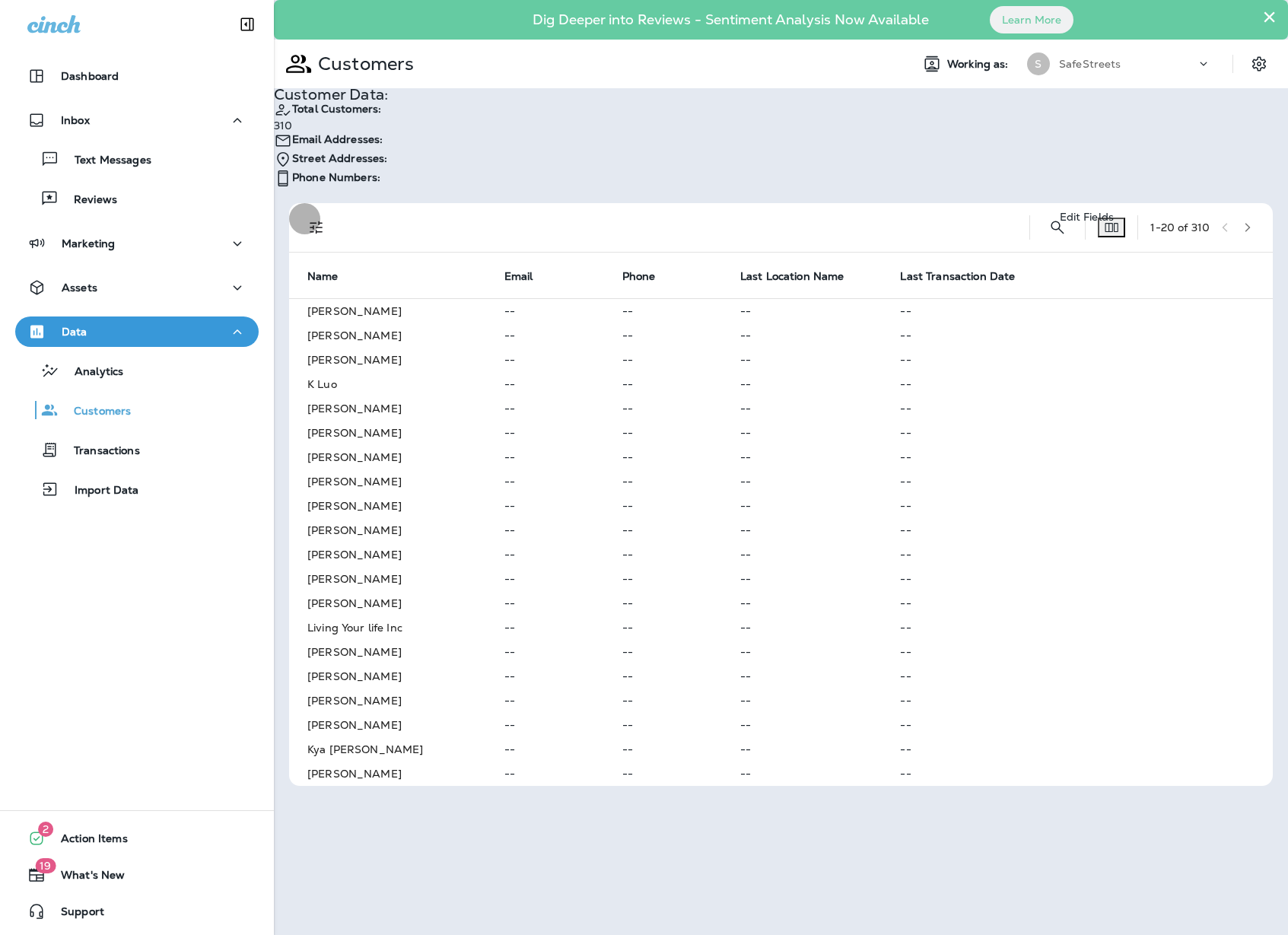
click at [1104, 220] on icon "Edit Fields" at bounding box center [1112, 228] width 16 height 16
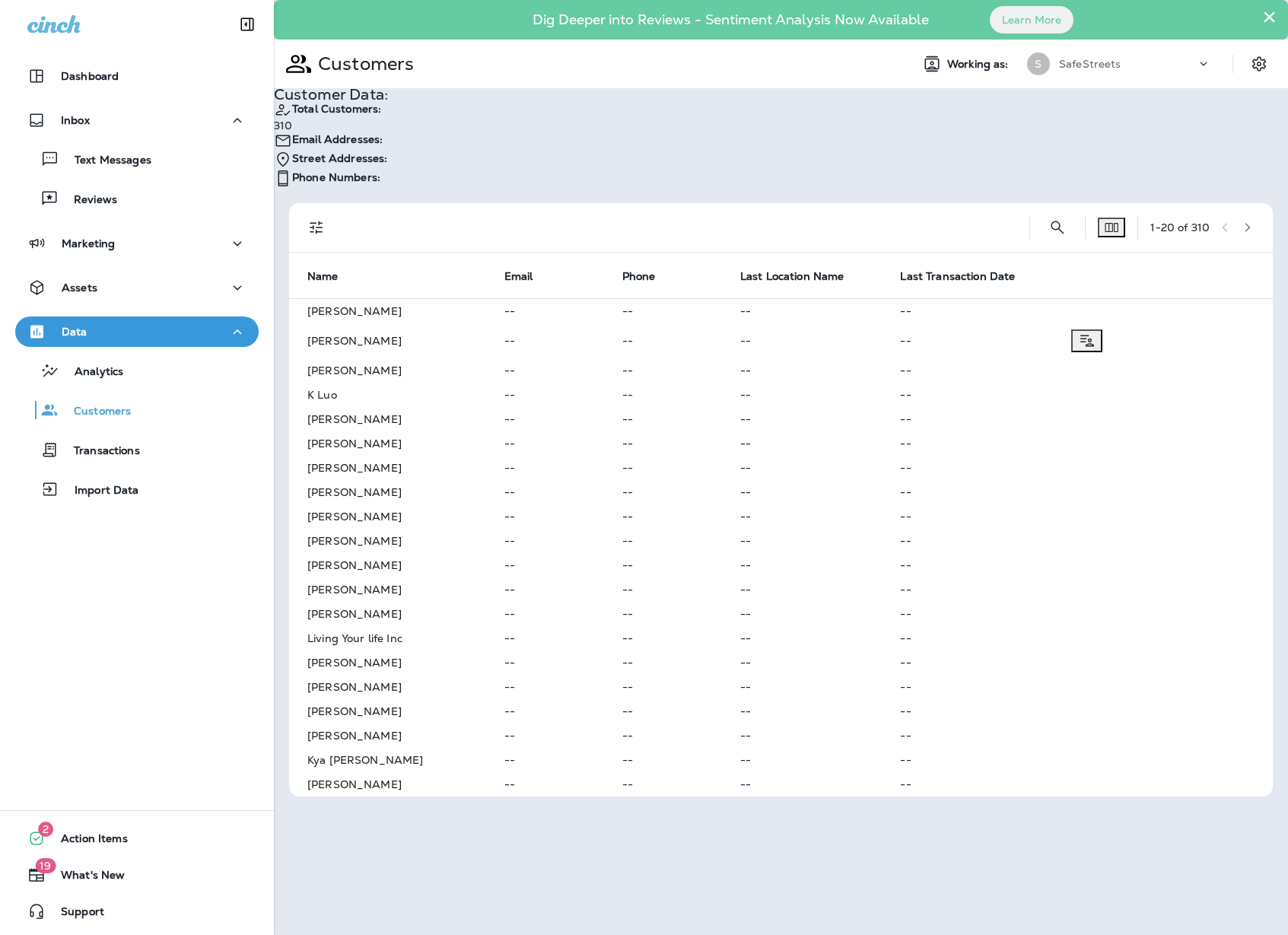
click at [350, 339] on td "Steve Norris" at bounding box center [388, 340] width 197 height 35
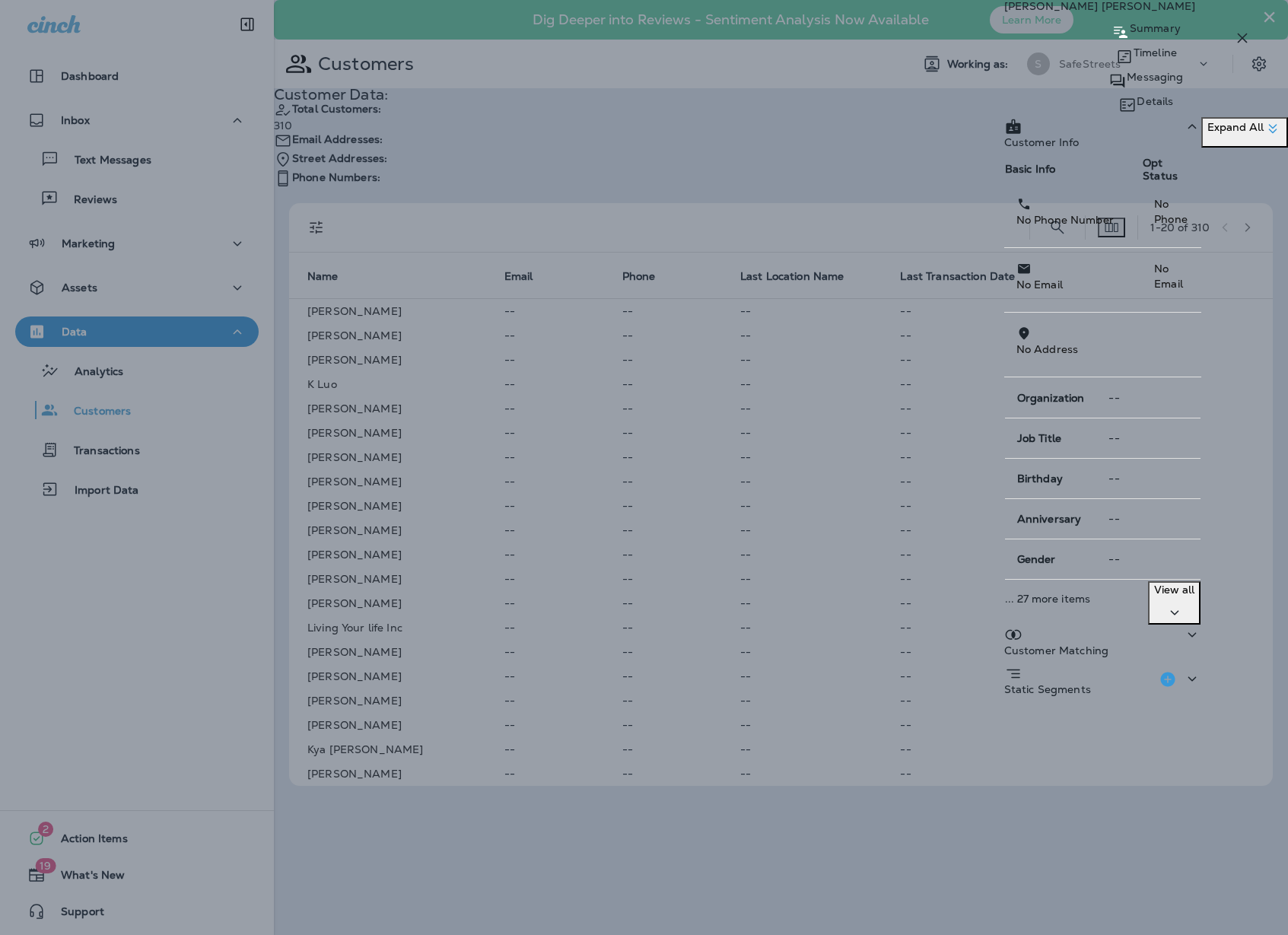
click at [1195, 584] on div "View all" at bounding box center [1175, 603] width 40 height 39
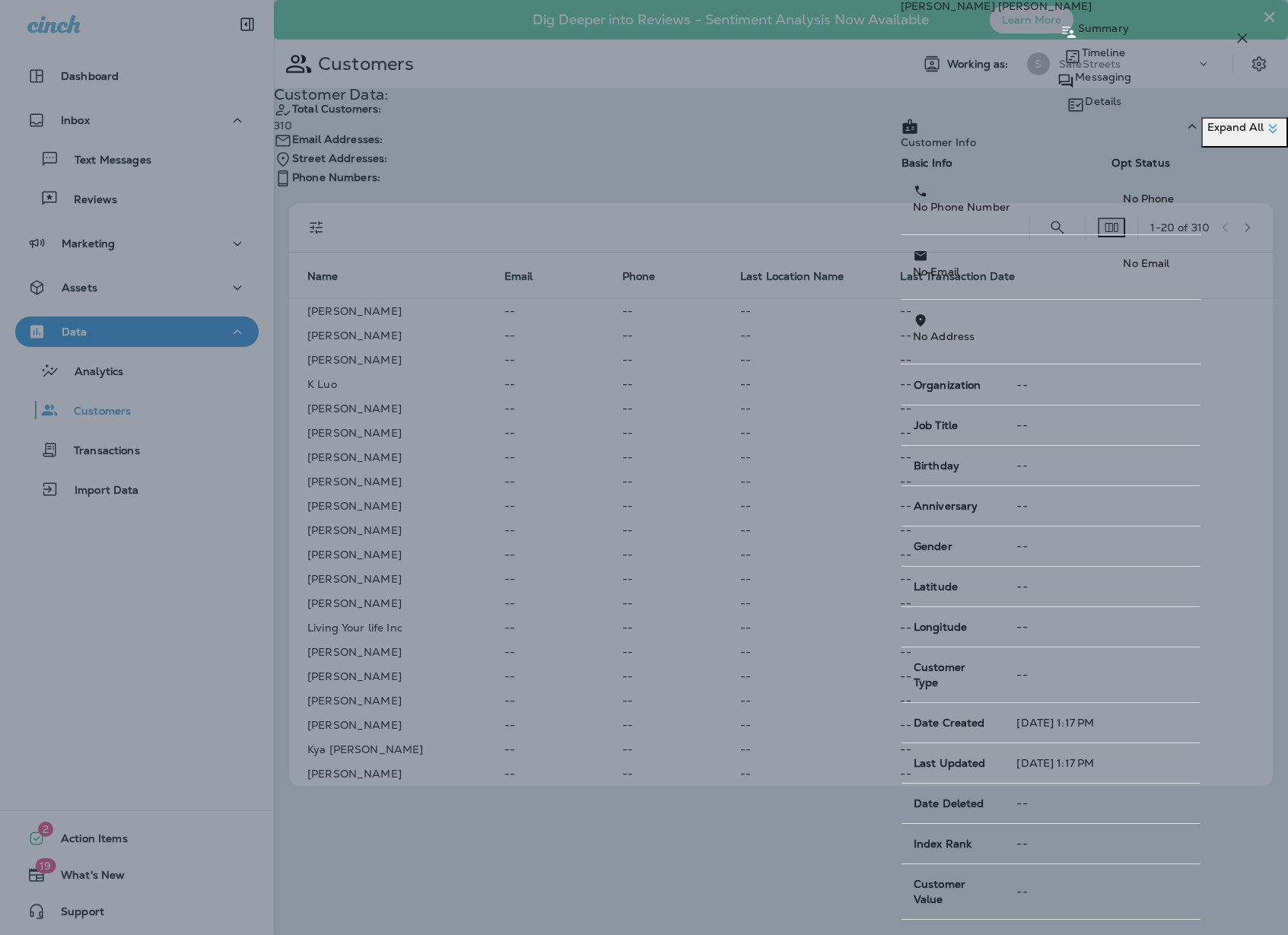
scroll to position [999, 0]
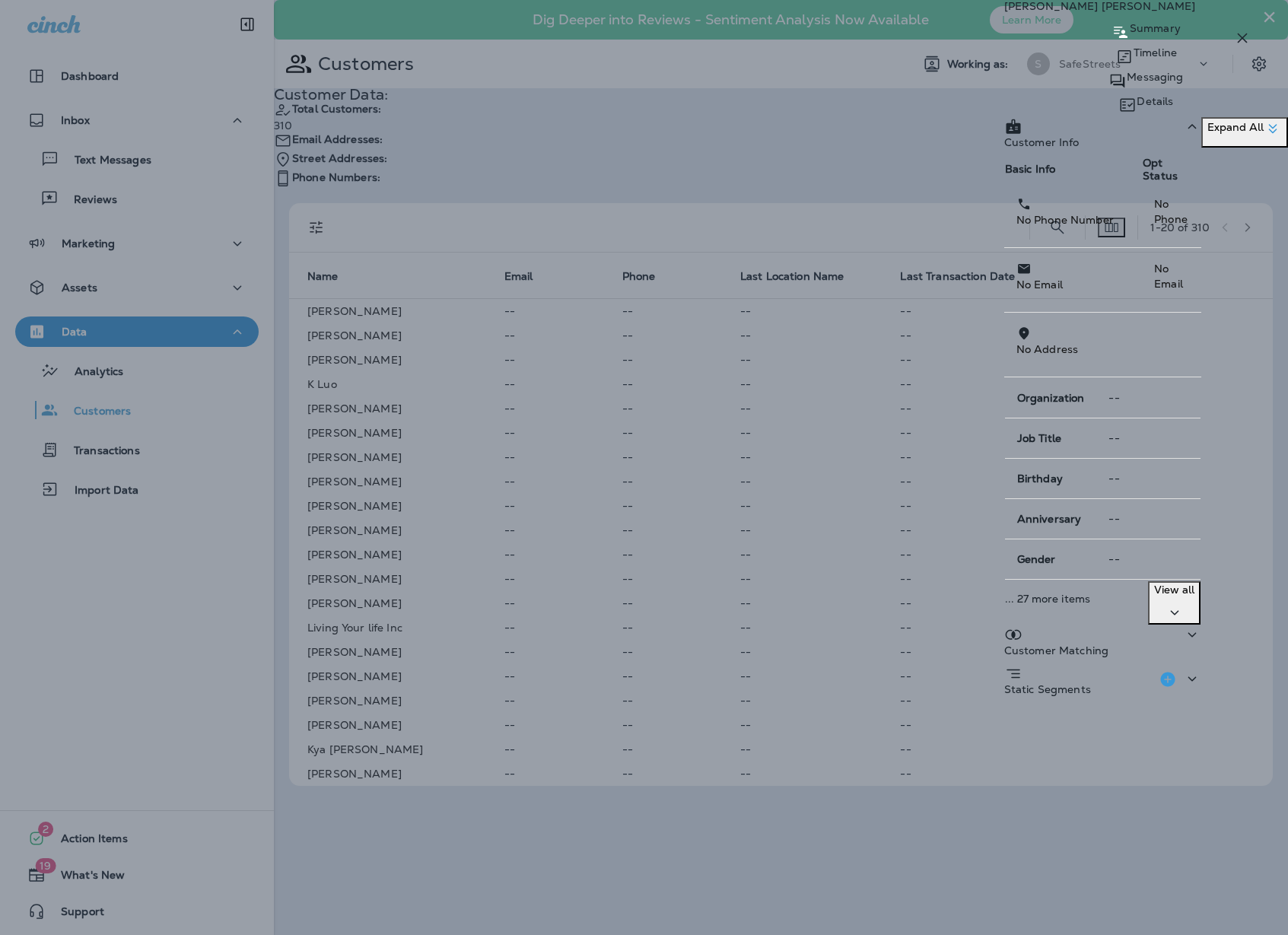
scroll to position [0, 0]
click at [1196, 632] on icon at bounding box center [1193, 634] width 9 height 5
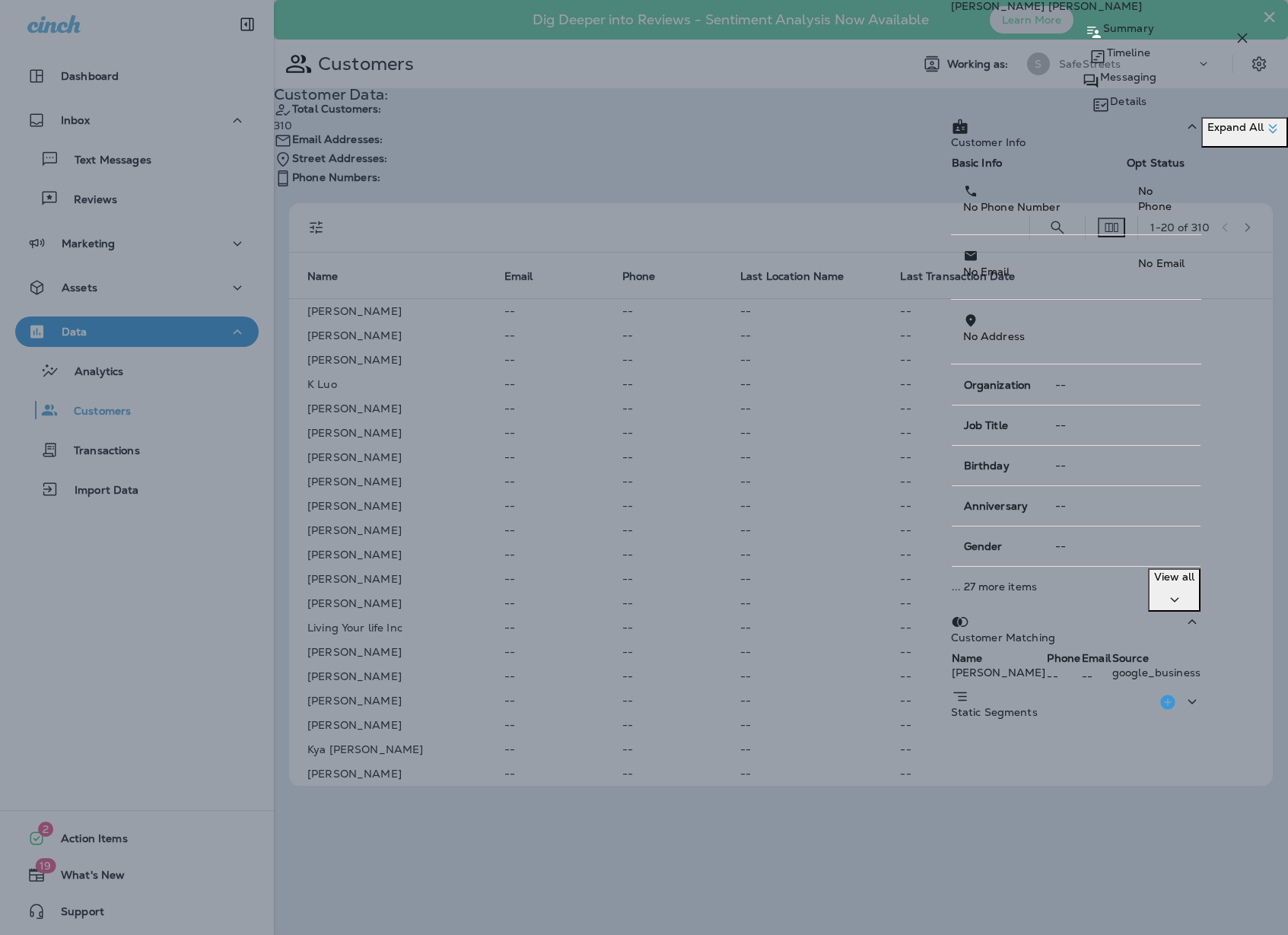
click at [1201, 711] on icon at bounding box center [1193, 702] width 19 height 19
click at [1107, 59] on p "Timeline" at bounding box center [1129, 53] width 43 height 12
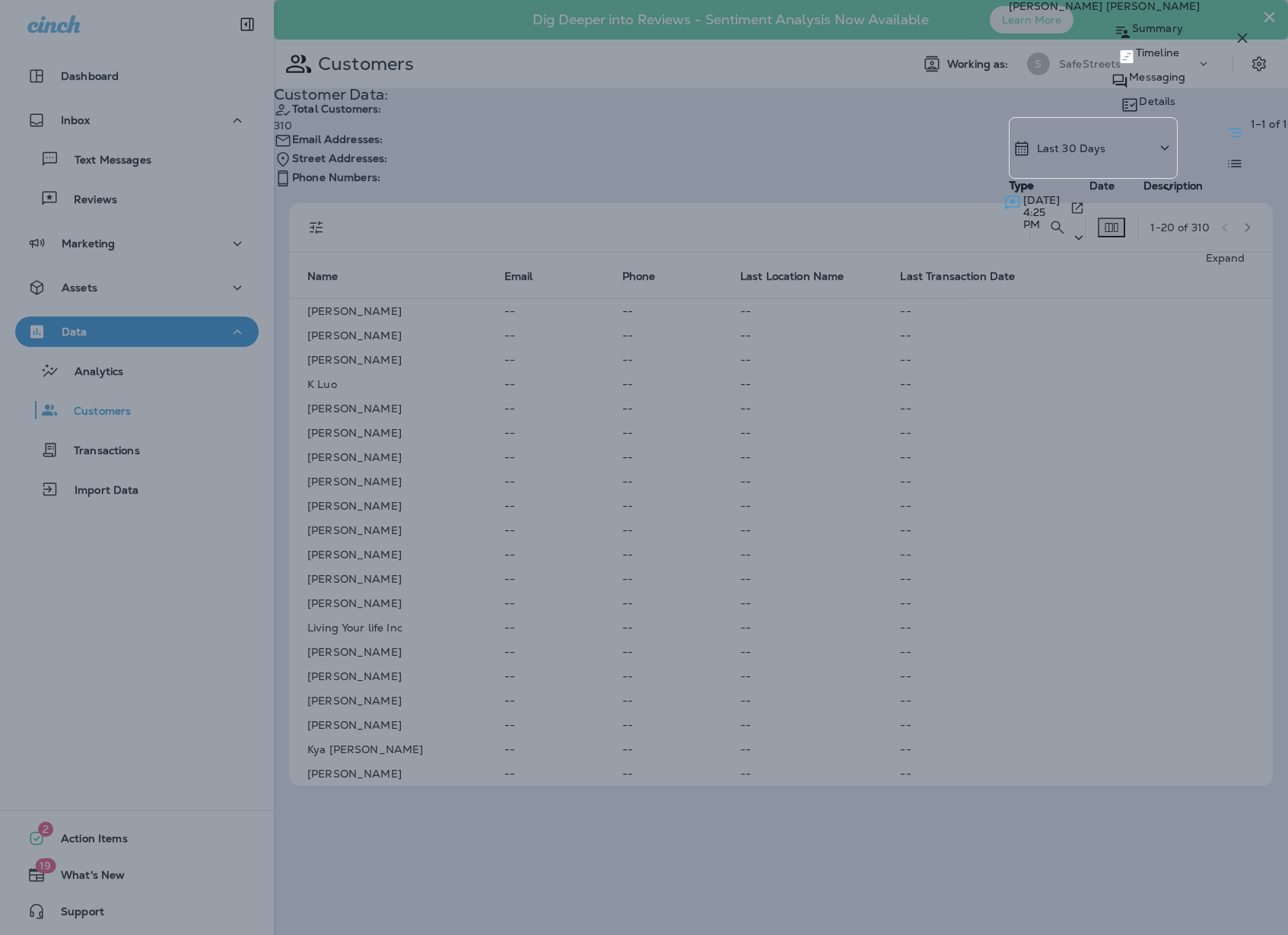
click at [1088, 234] on icon "Expand" at bounding box center [1079, 237] width 19 height 19
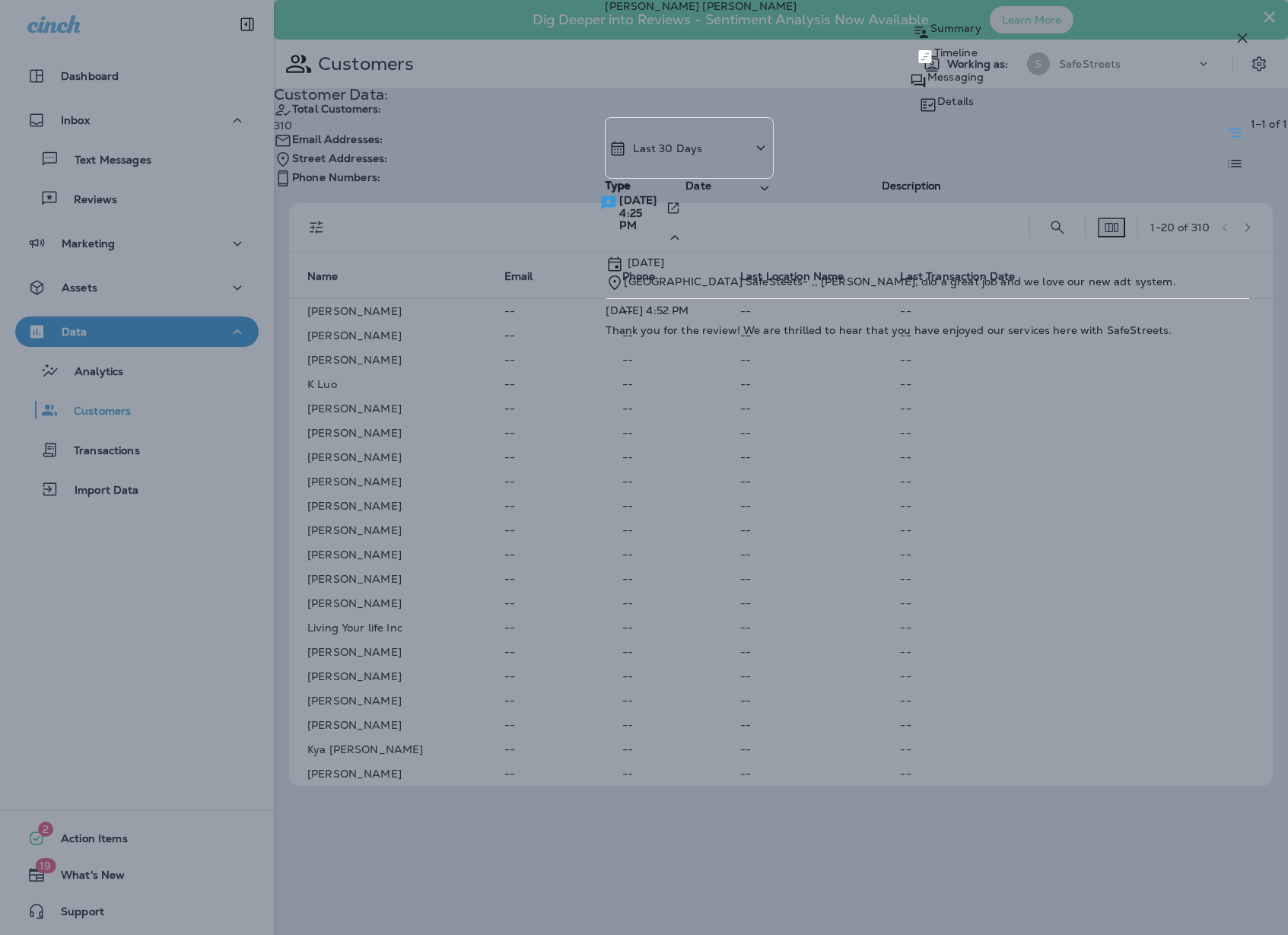
click at [774, 179] on div "Type" at bounding box center [689, 209] width 169 height 61
click at [1001, 60] on div "Steve Norris Summary Timeline Messaging Details Last 30 Days Type Type Date Des…" at bounding box center [946, 168] width 683 height 337
click at [984, 83] on p "Messaging" at bounding box center [955, 77] width 57 height 12
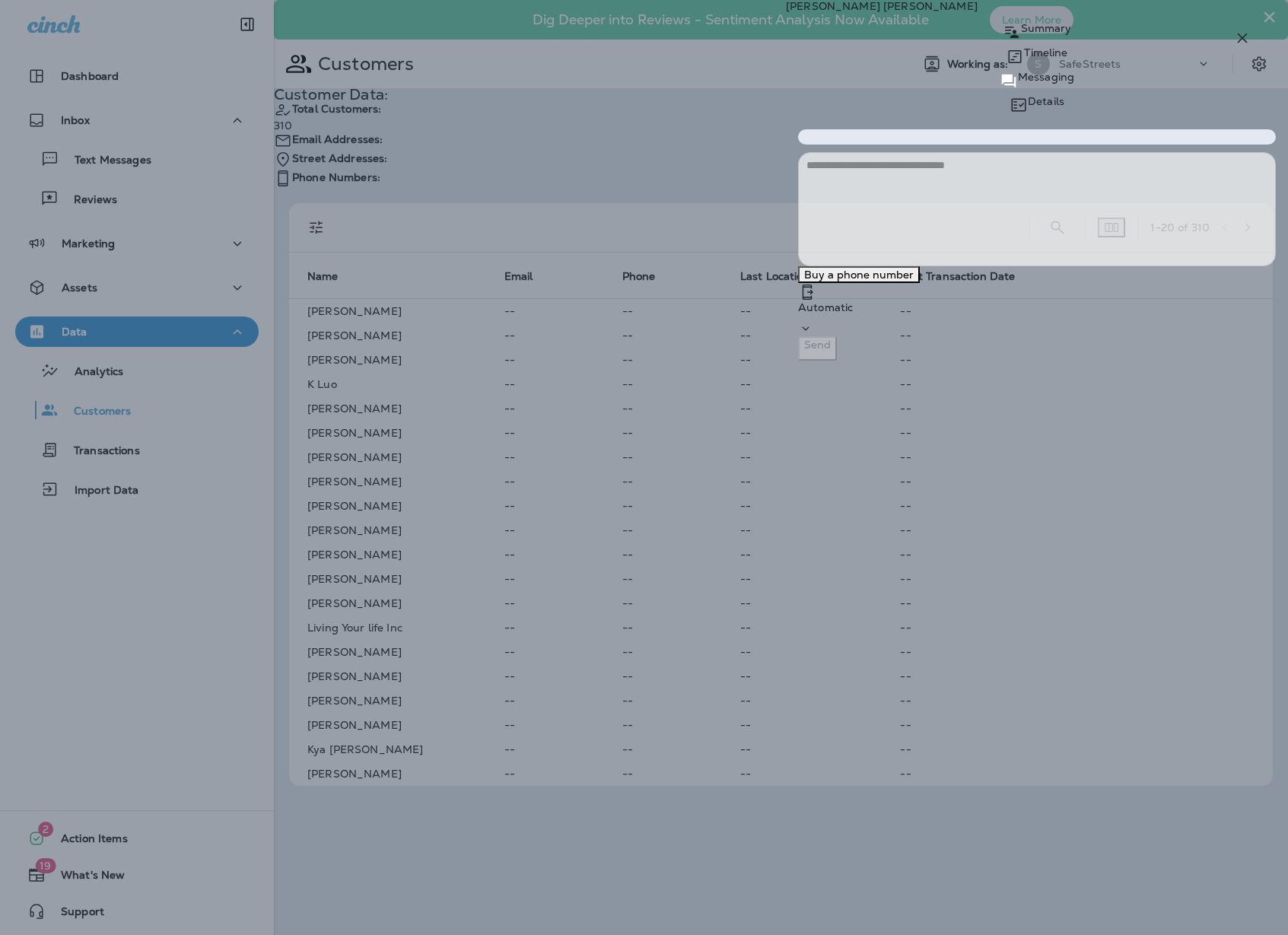
click at [1065, 95] on p "Details" at bounding box center [1046, 102] width 36 height 12
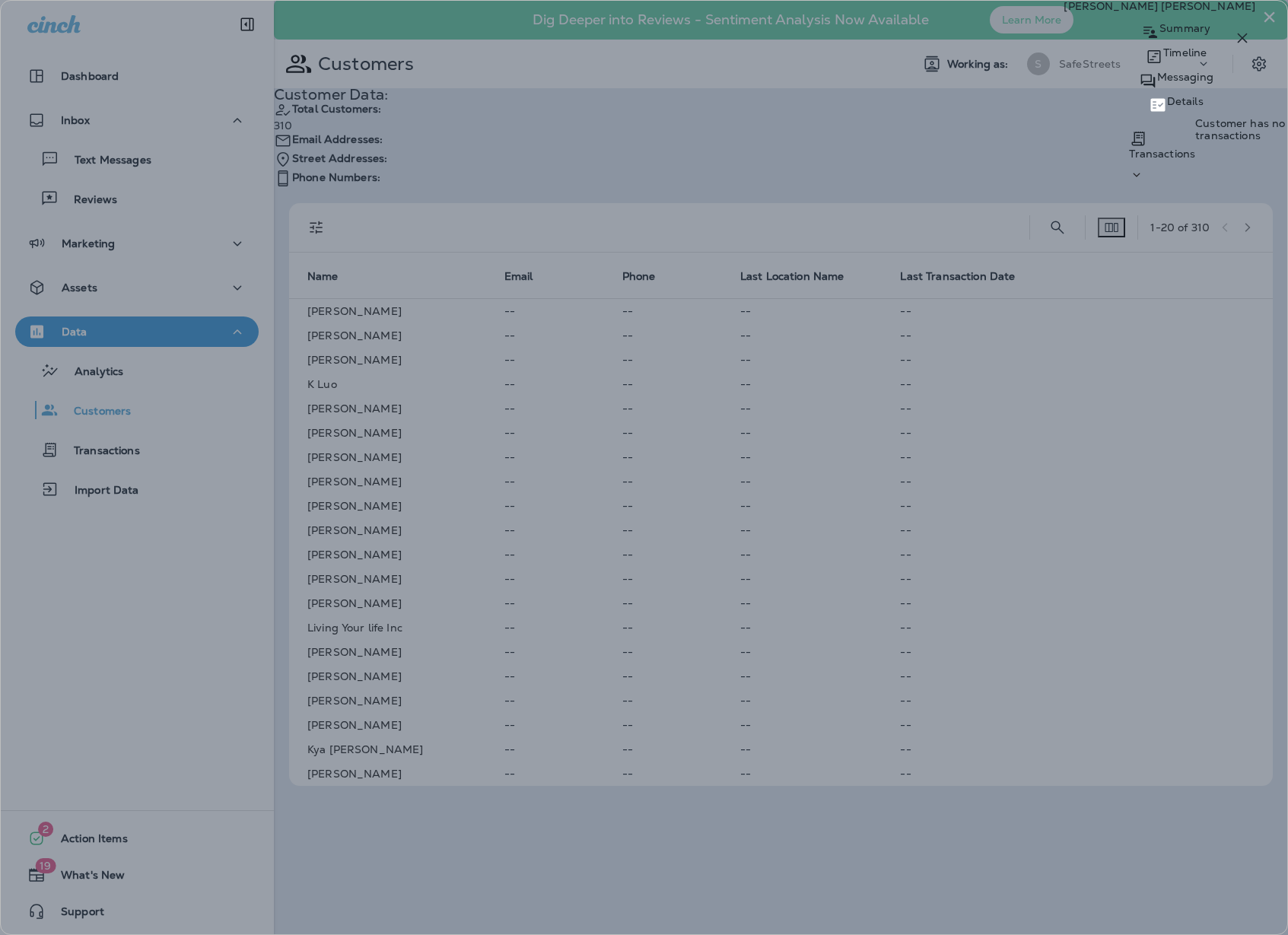
click at [1129, 154] on div "Transactions" at bounding box center [1162, 154] width 66 height 12
click at [1213, 12] on div "Steve Norris" at bounding box center [1176, 6] width 224 height 12
click at [1240, 40] on icon "button" at bounding box center [1242, 38] width 10 height 10
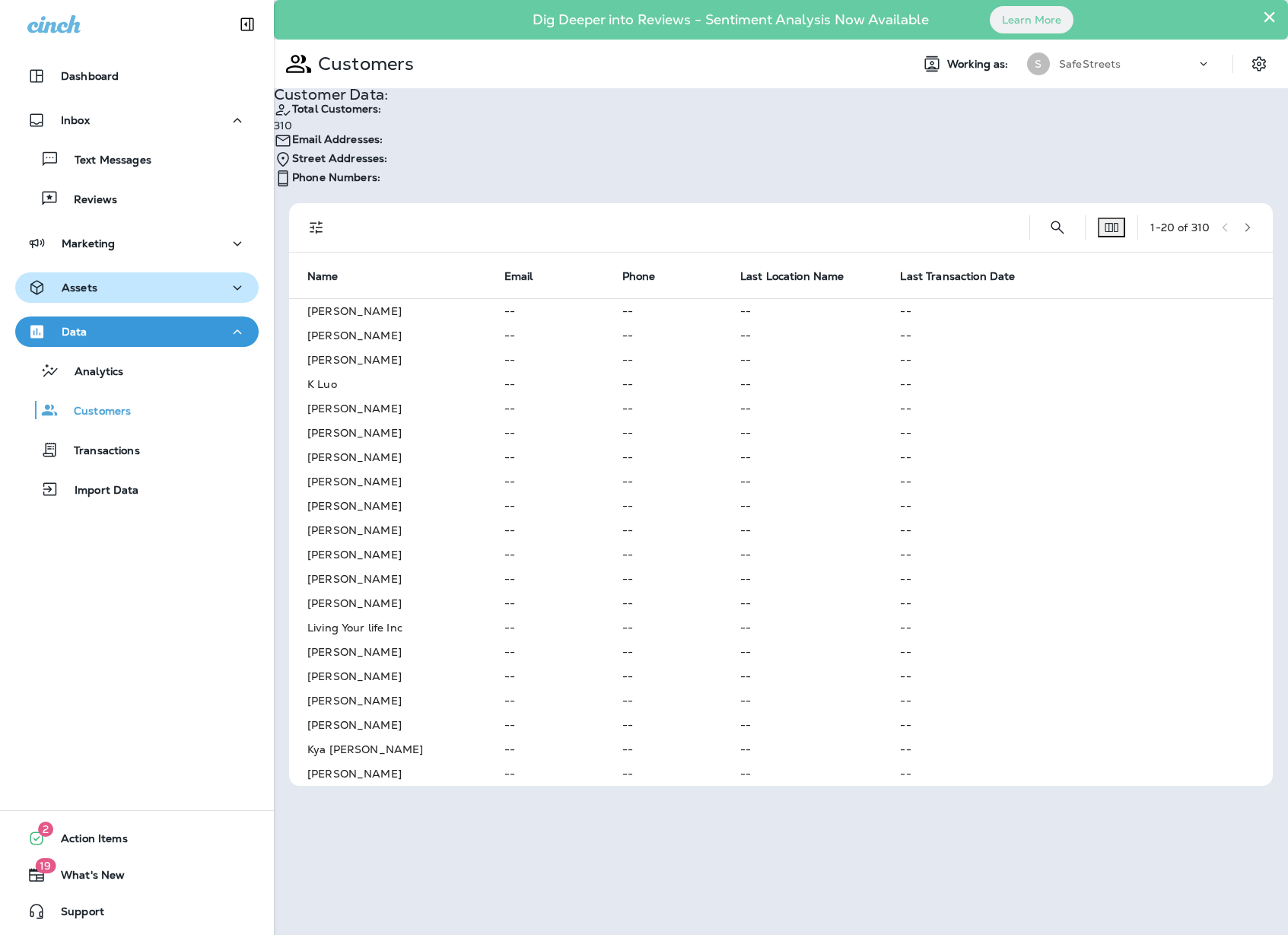
click at [106, 282] on div "Assets" at bounding box center [136, 288] width 219 height 19
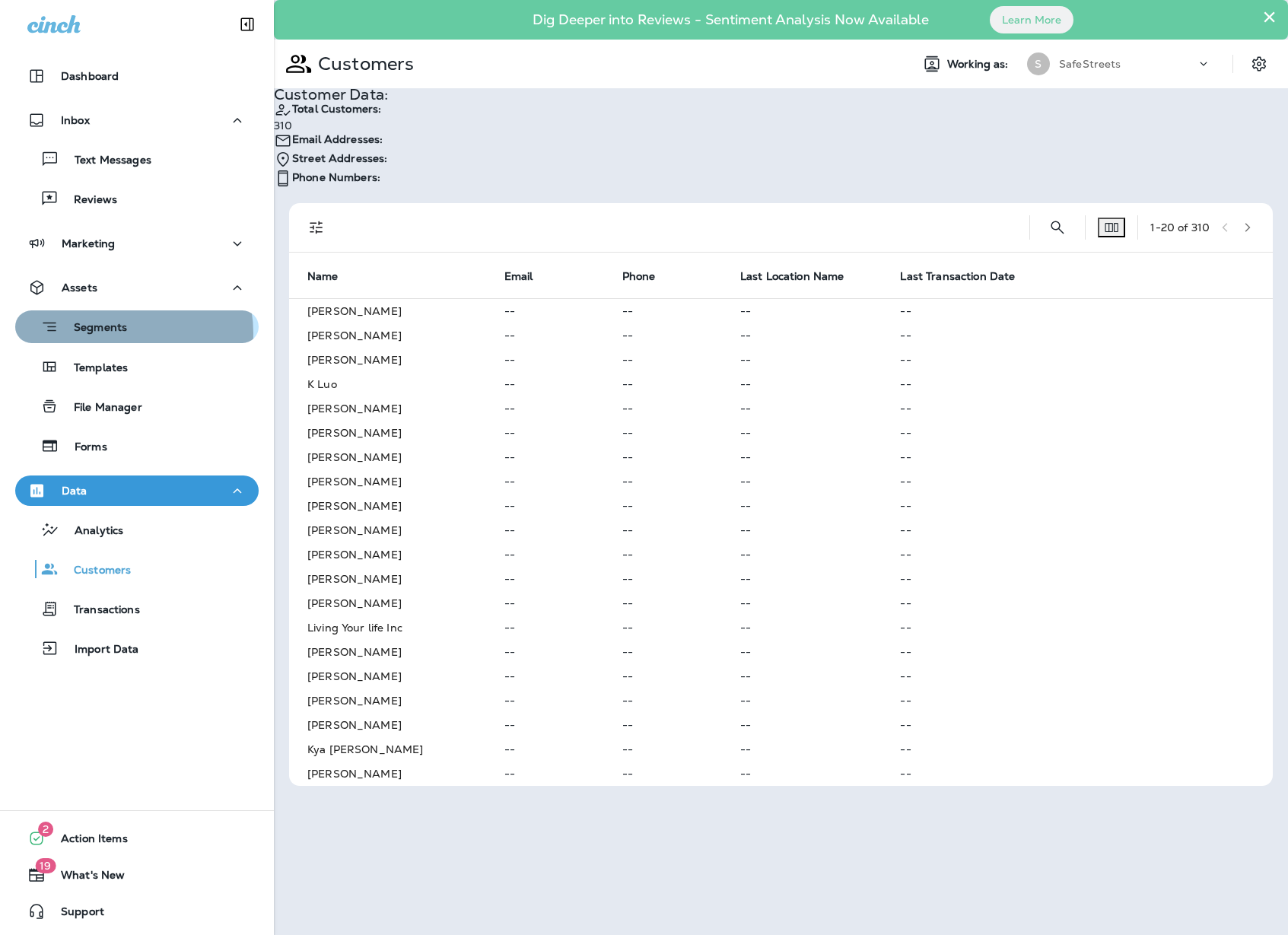
click at [119, 333] on p "Segments" at bounding box center [93, 329] width 68 height 16
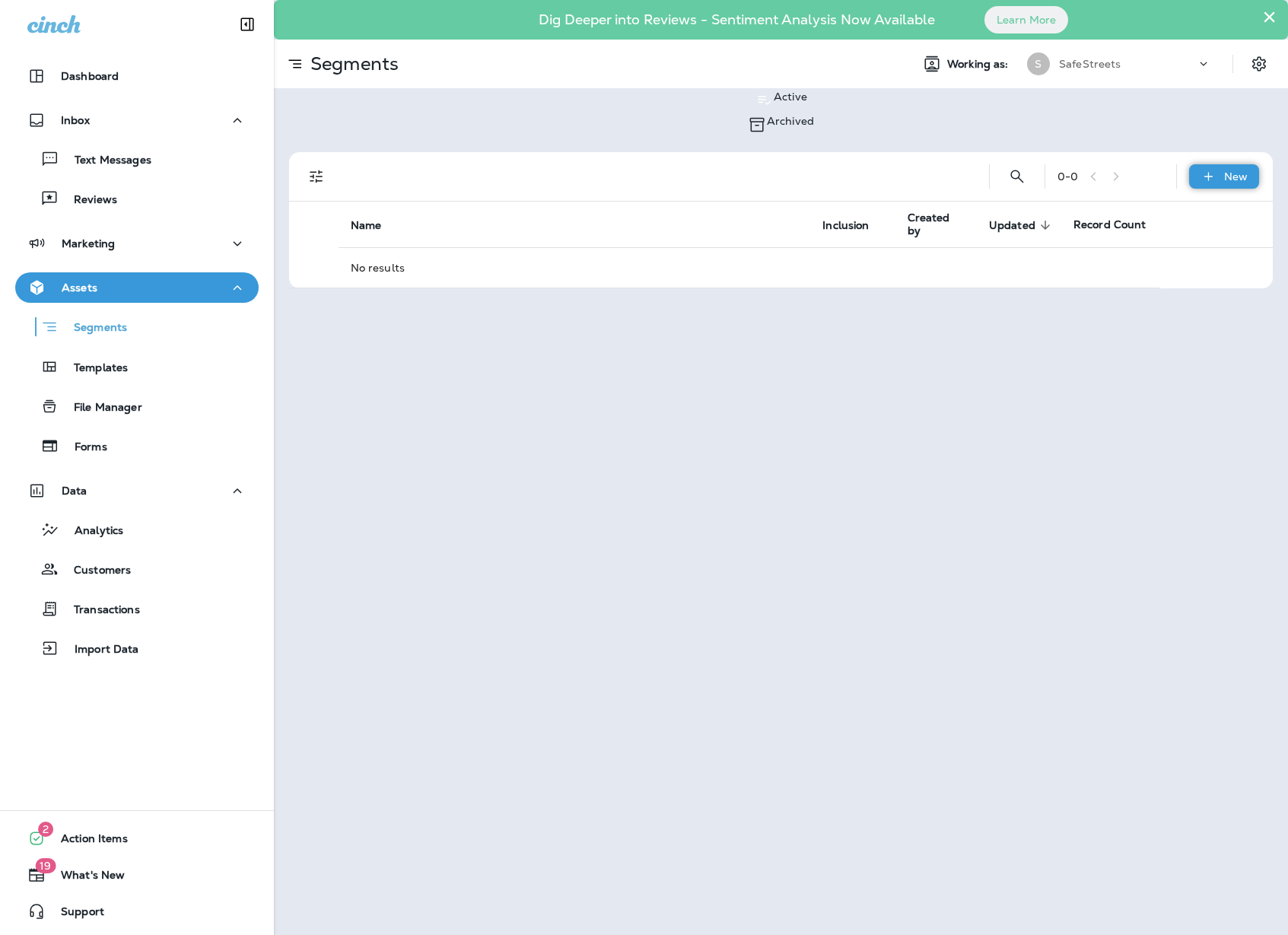
click at [1240, 171] on p "New" at bounding box center [1236, 177] width 23 height 12
click at [1179, 209] on p "New Segment" at bounding box center [1216, 206] width 74 height 12
type input "**********"
click at [102, 329] on button "Confirm" at bounding box center [74, 321] width 54 height 17
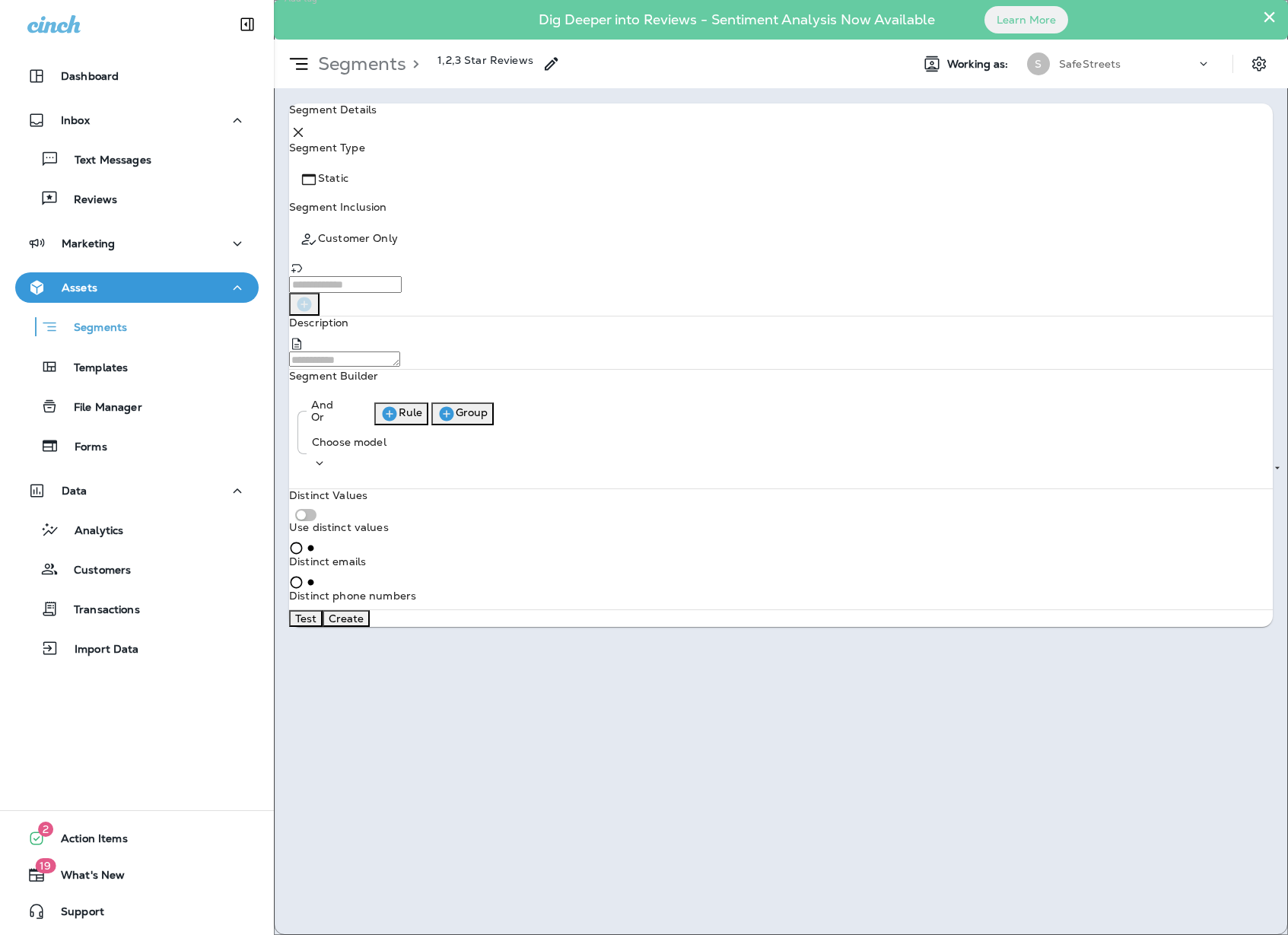
click at [402, 276] on input "Add tag" at bounding box center [345, 285] width 112 height 17
click at [453, 0] on body "**********" at bounding box center [644, 0] width 1288 height 0
click at [435, 272] on li "Dynamic" at bounding box center [388, 273] width 164 height 36
click at [399, 423] on icon "button" at bounding box center [390, 414] width 19 height 19
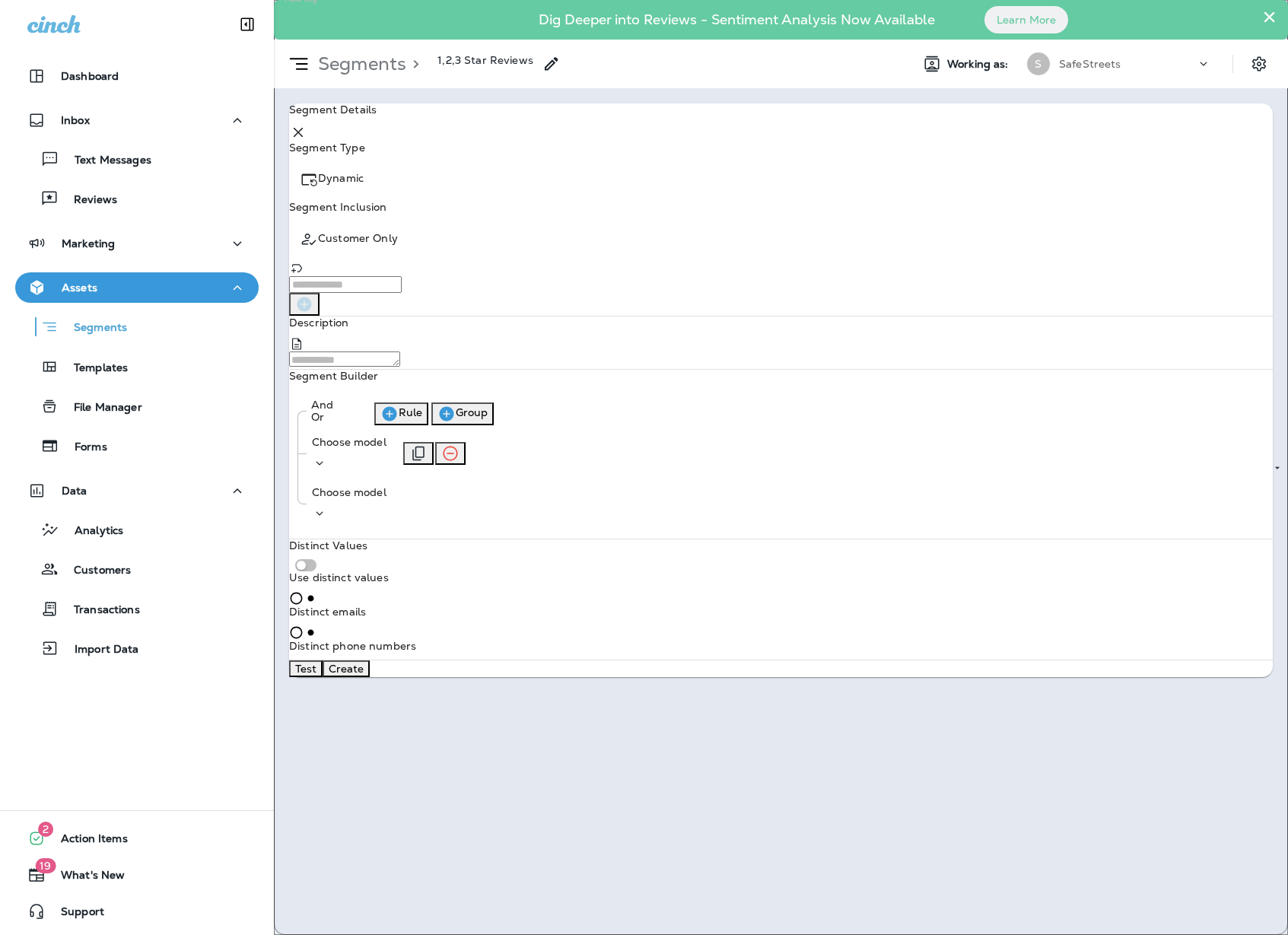
click at [327, 471] on icon at bounding box center [319, 464] width 16 height 16
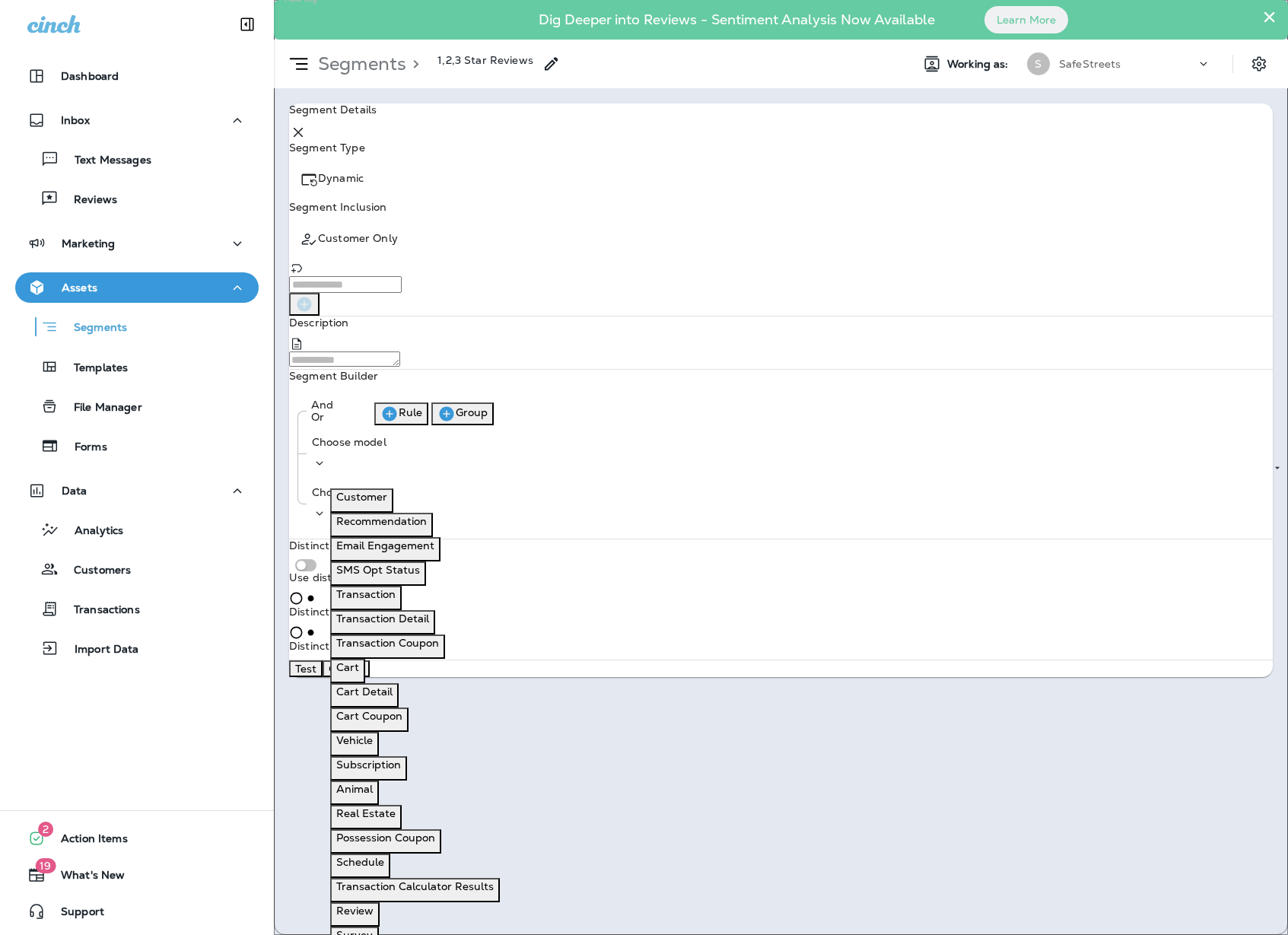
scroll to position [31, 0]
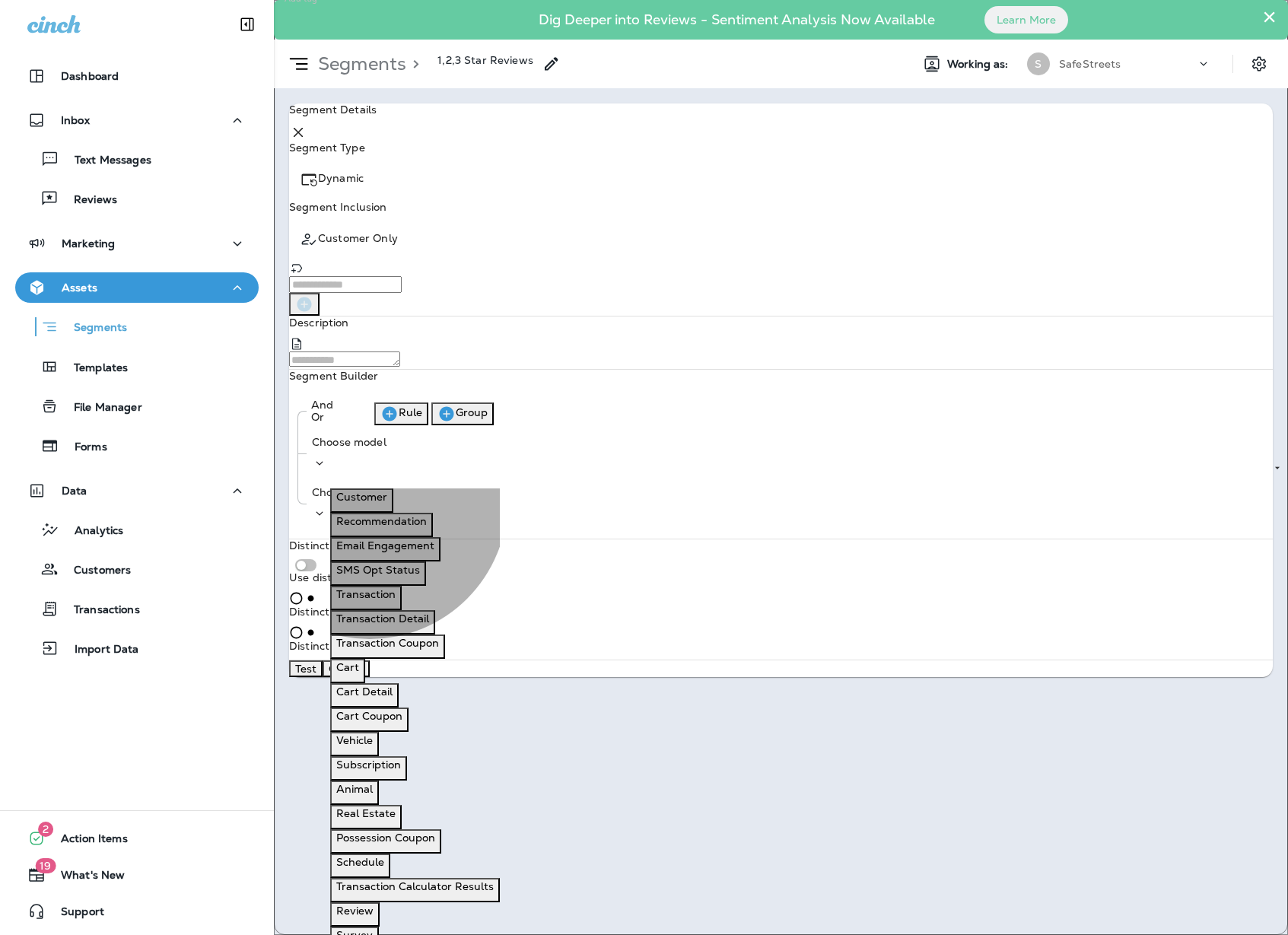
click at [371, 905] on p "Review" at bounding box center [355, 911] width 37 height 12
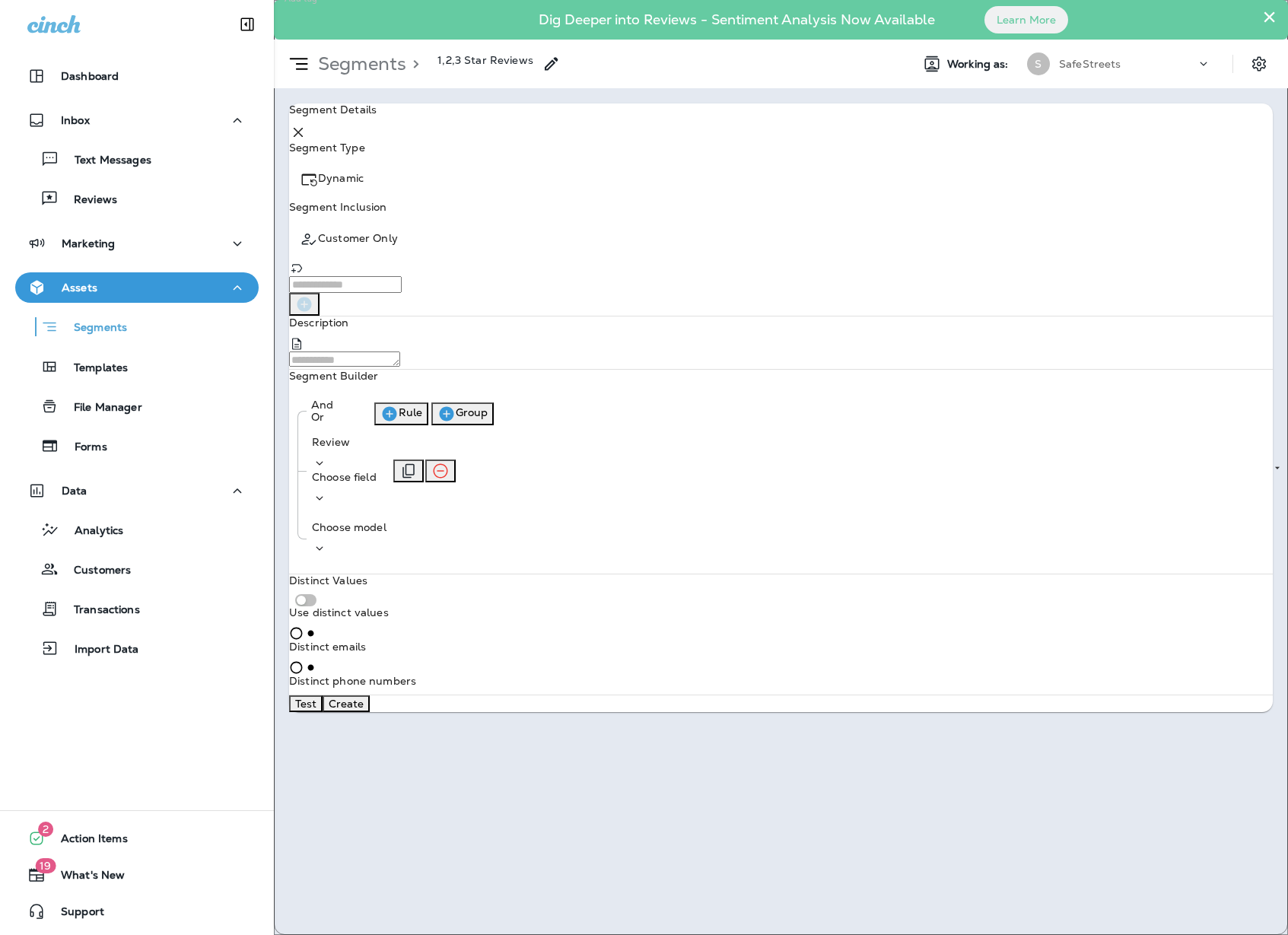
click at [323, 496] on use at bounding box center [319, 498] width 7 height 4
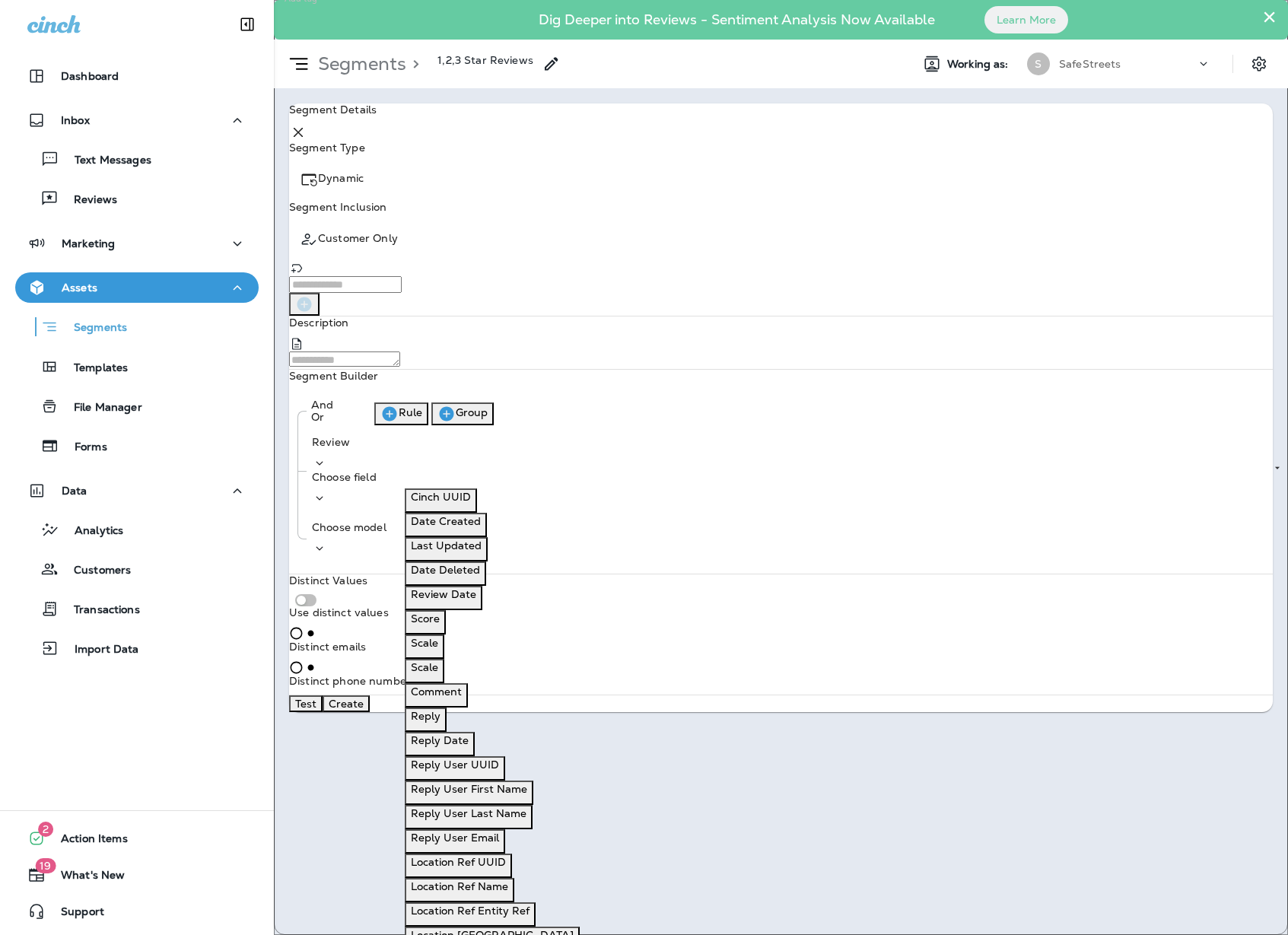
click at [446, 634] on button "Score" at bounding box center [425, 622] width 41 height 24
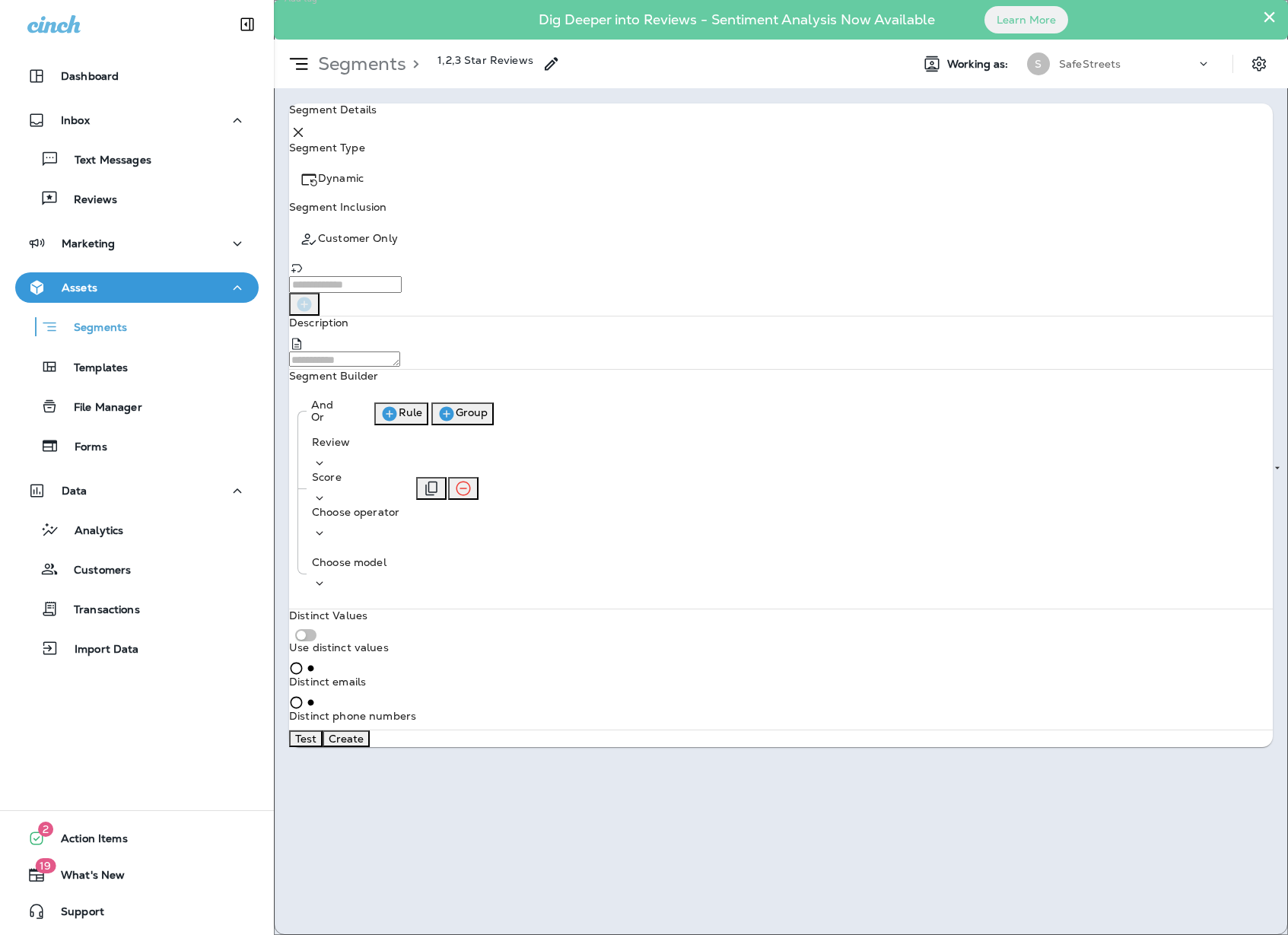
click at [399, 506] on p "Choose operator" at bounding box center [355, 512] width 88 height 12
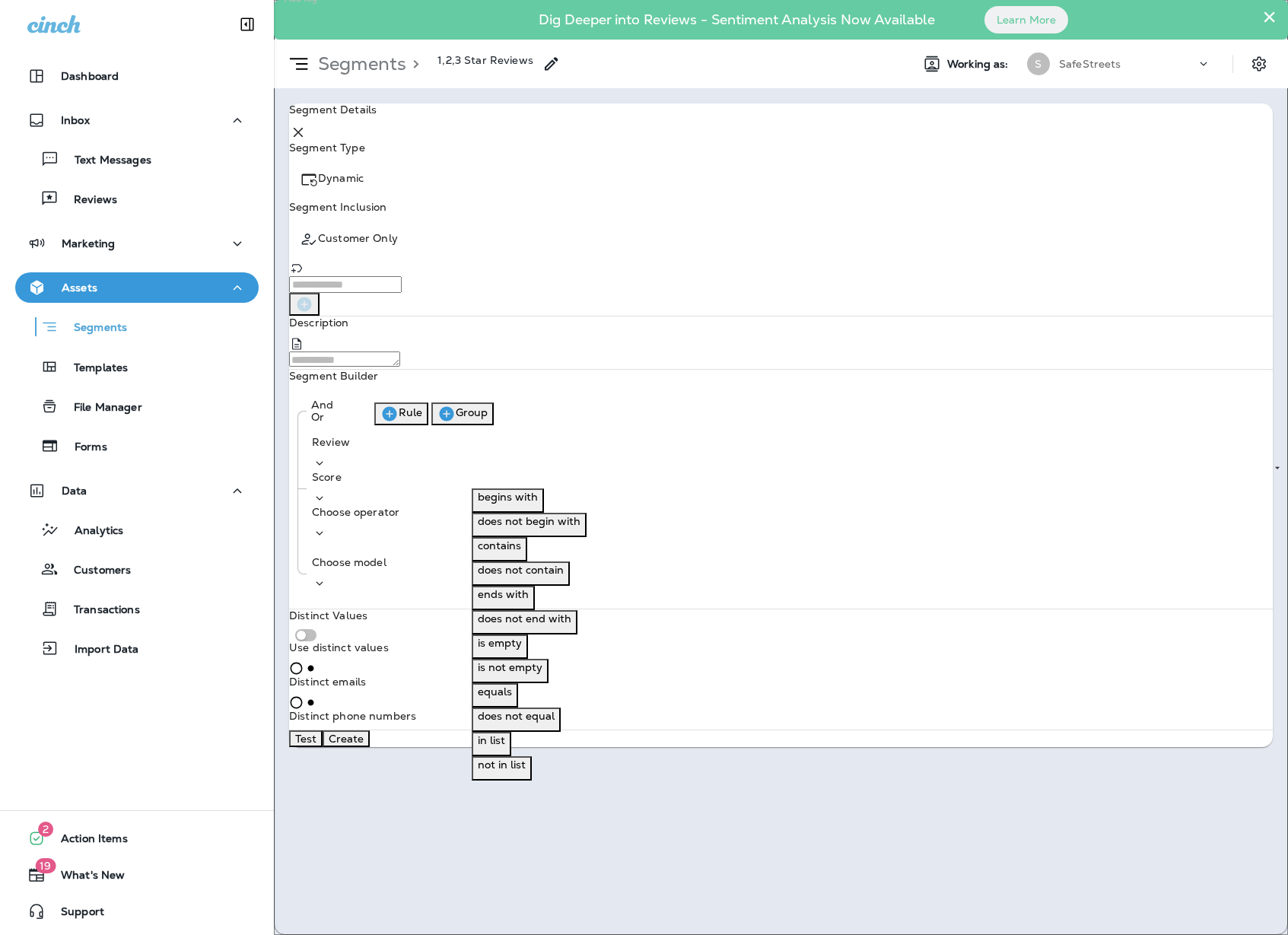
click at [511, 756] on button "in list" at bounding box center [491, 744] width 40 height 24
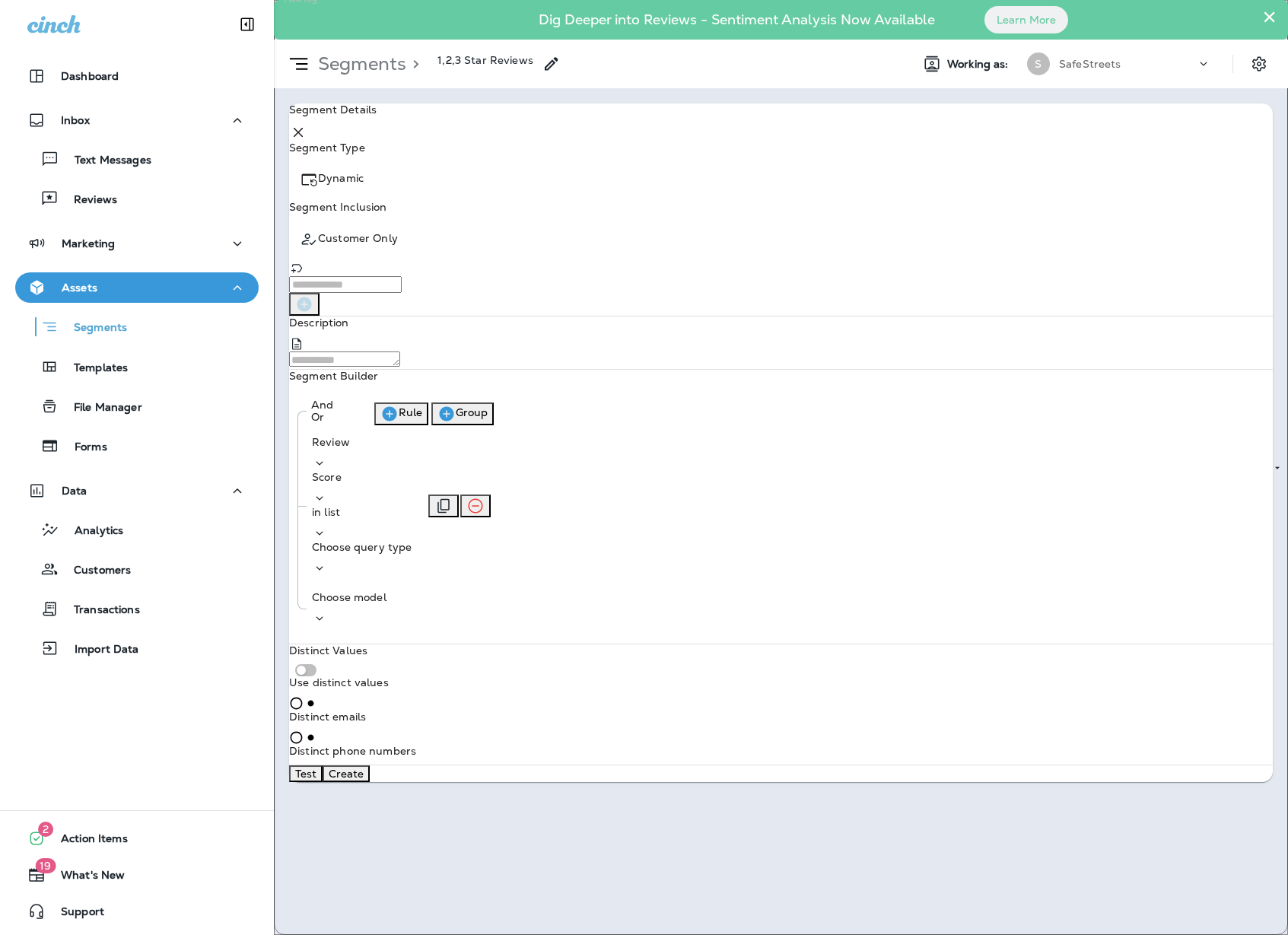
click at [412, 541] on p "Choose query type" at bounding box center [361, 547] width 100 height 12
click at [571, 512] on button "Text" at bounding box center [554, 500] width 33 height 24
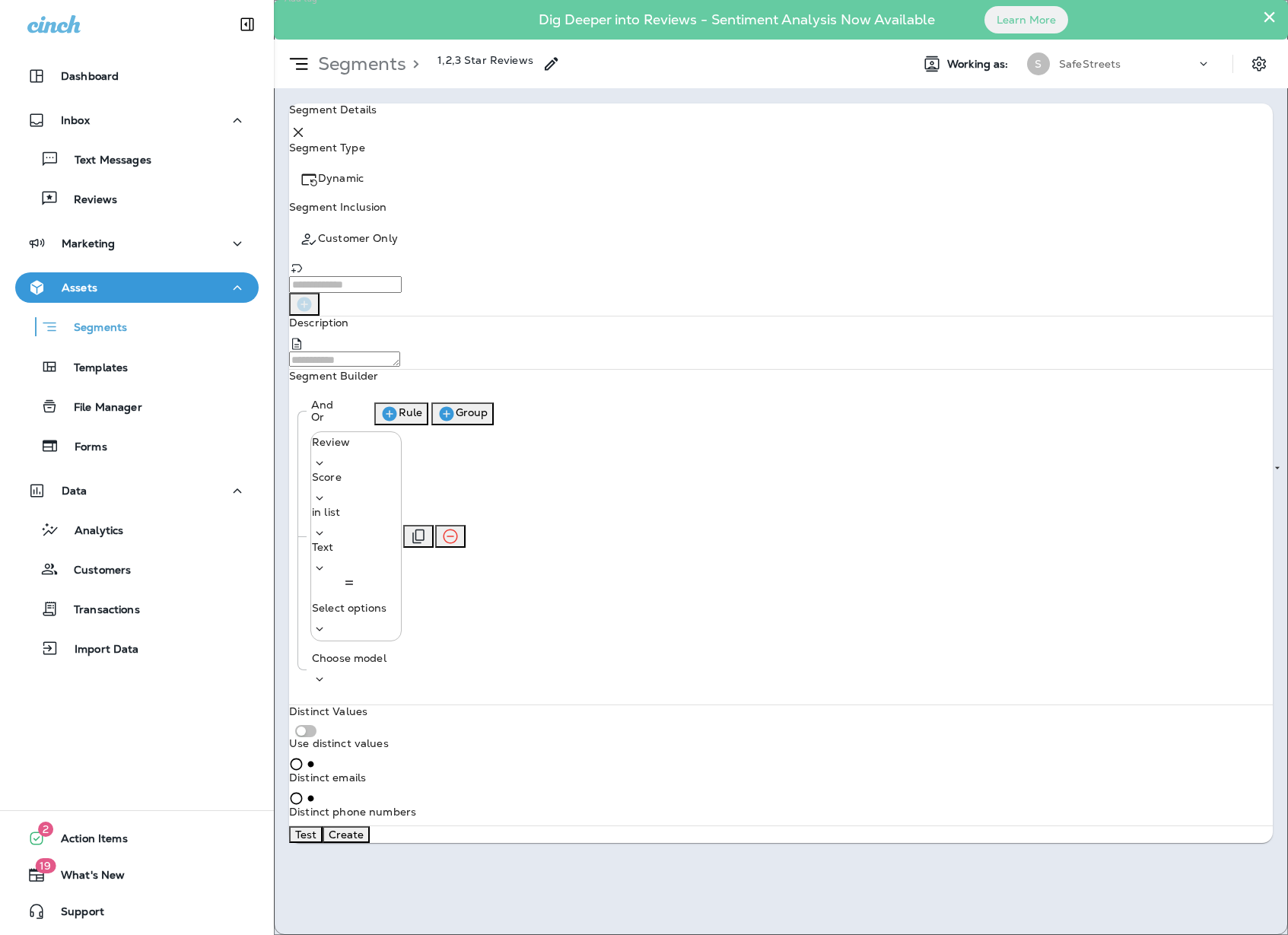
click at [386, 602] on p "Select options" at bounding box center [349, 608] width 74 height 12
click at [664, 524] on input at bounding box center [680, 512] width 123 height 22
click at [879, 467] on div "Review Score in list Text Select options" at bounding box center [788, 536] width 955 height 210
click at [1255, 60] on icon "Settings" at bounding box center [1259, 64] width 19 height 19
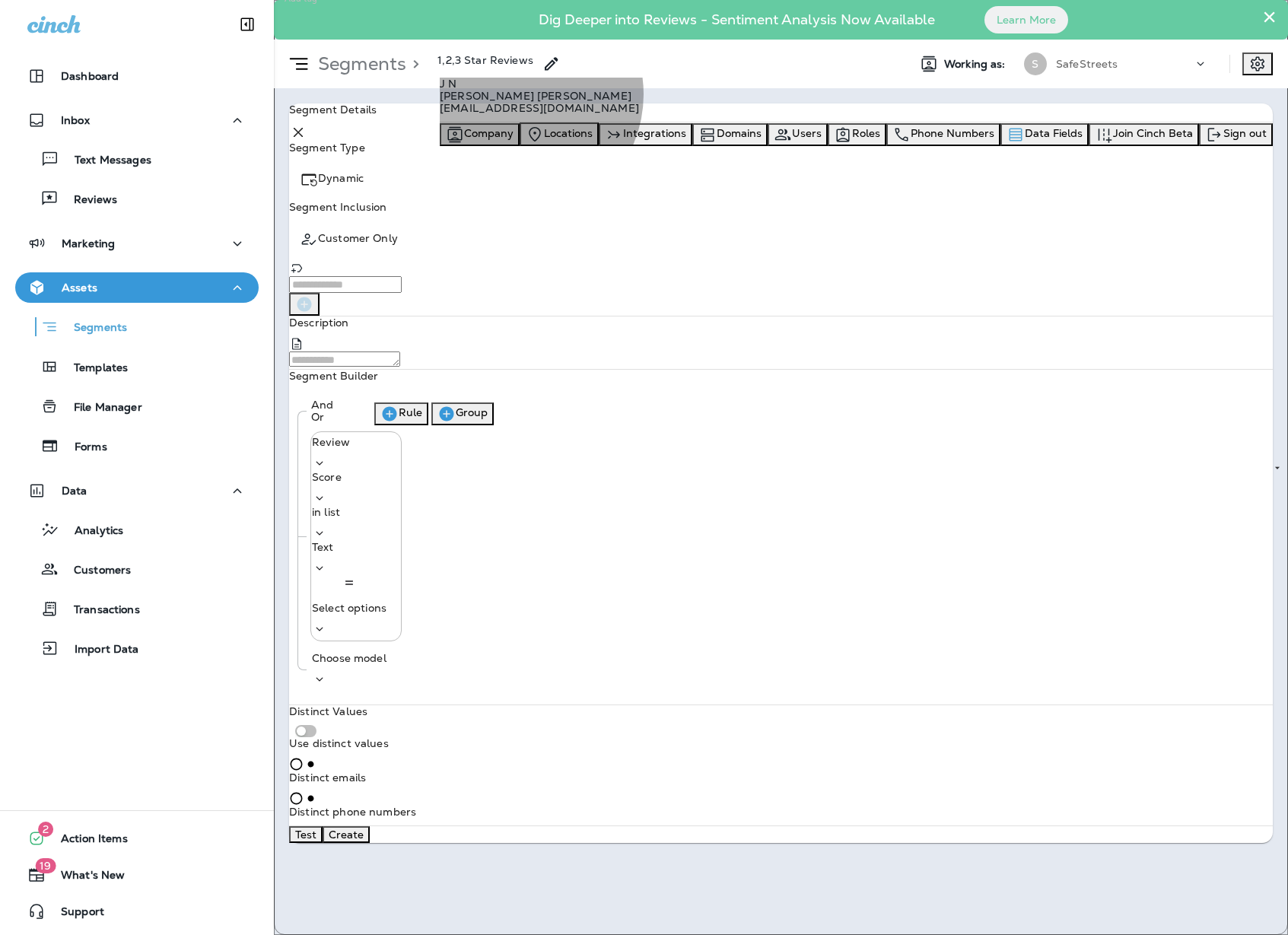
click at [1083, 140] on span "Data Fields" at bounding box center [1054, 133] width 58 height 14
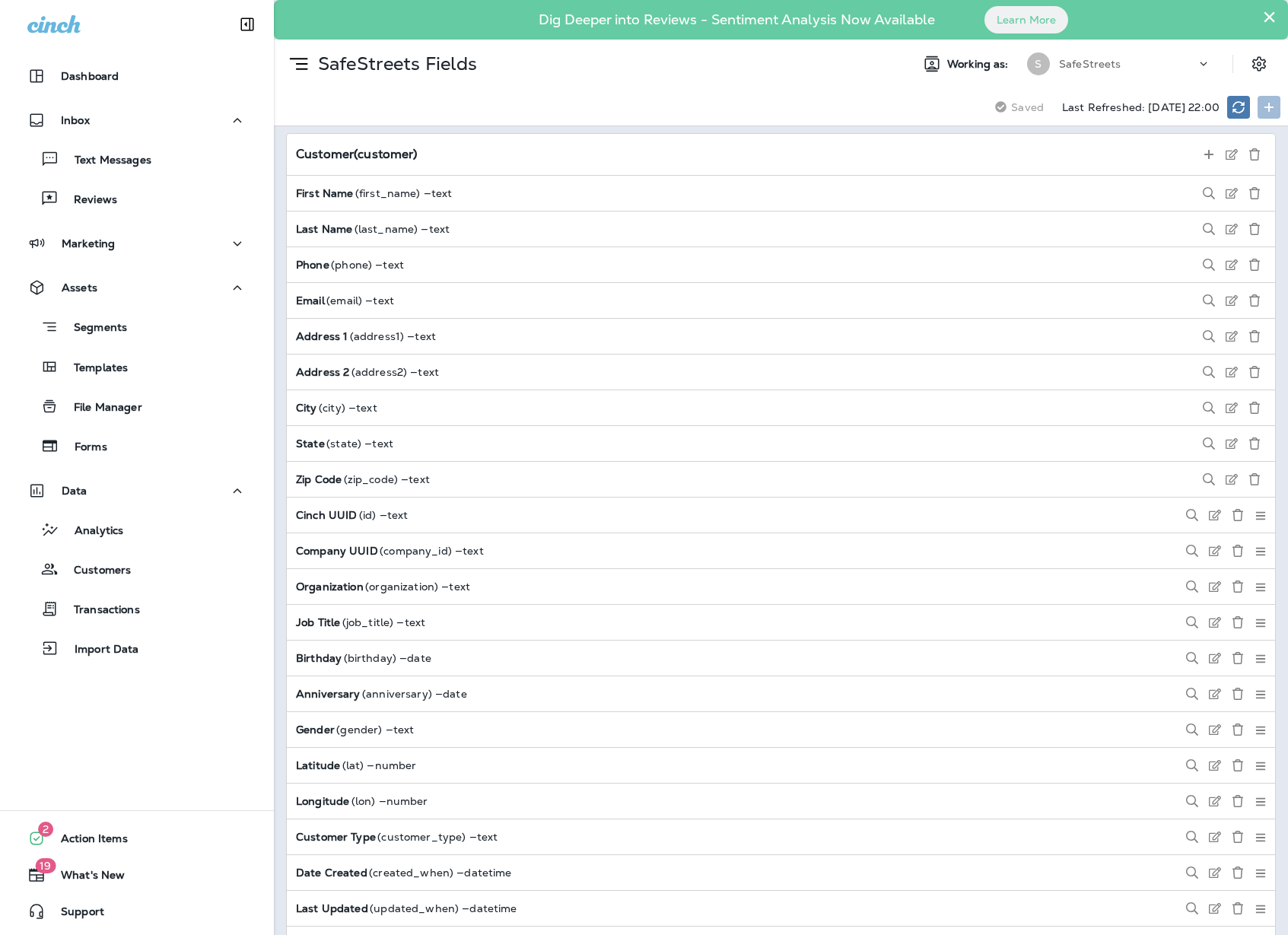
scroll to position [1282, 0]
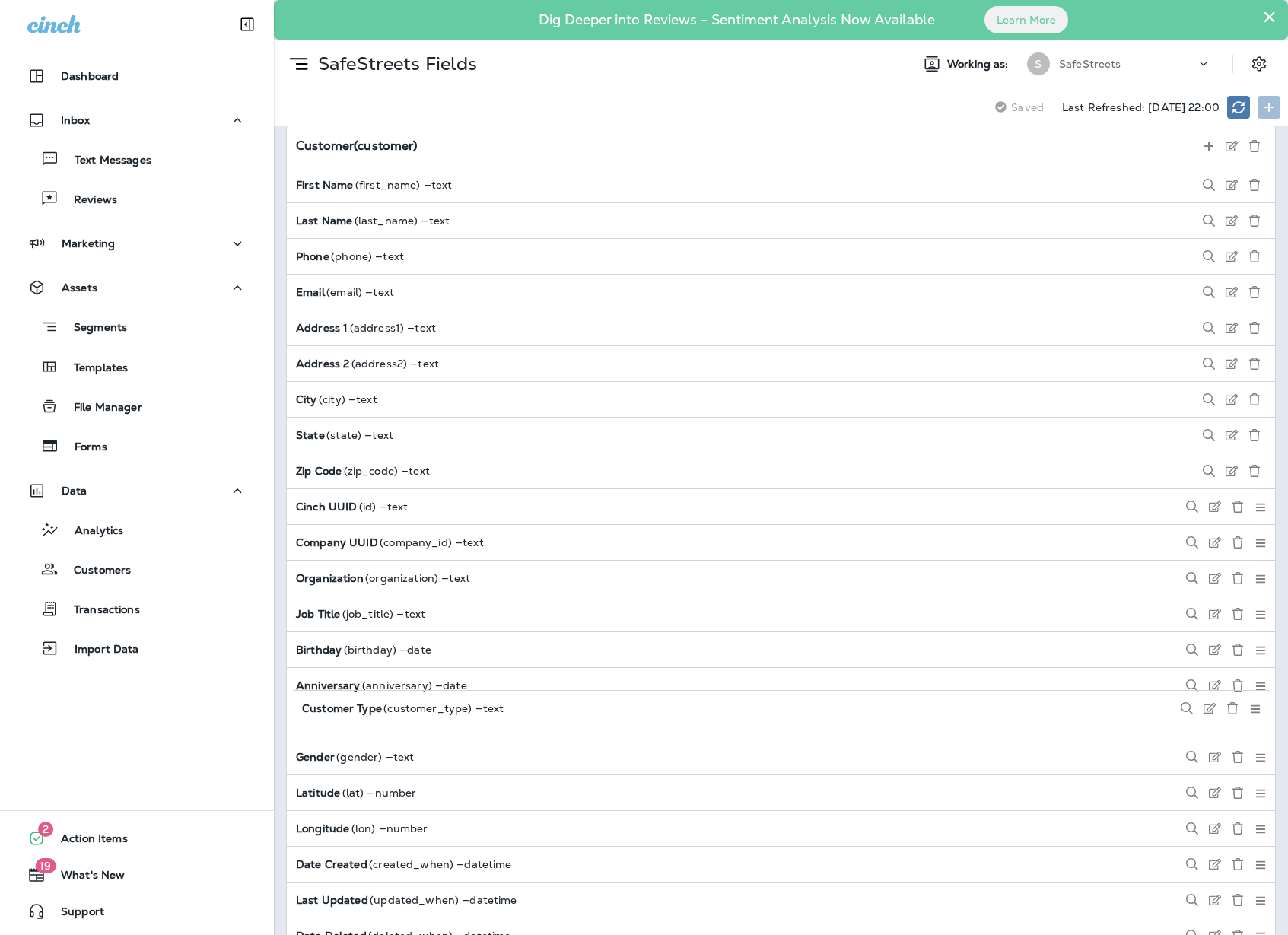
scroll to position [1287, 0]
drag, startPoint x: 1246, startPoint y: 830, endPoint x: 1256, endPoint y: 507, distance: 323.2
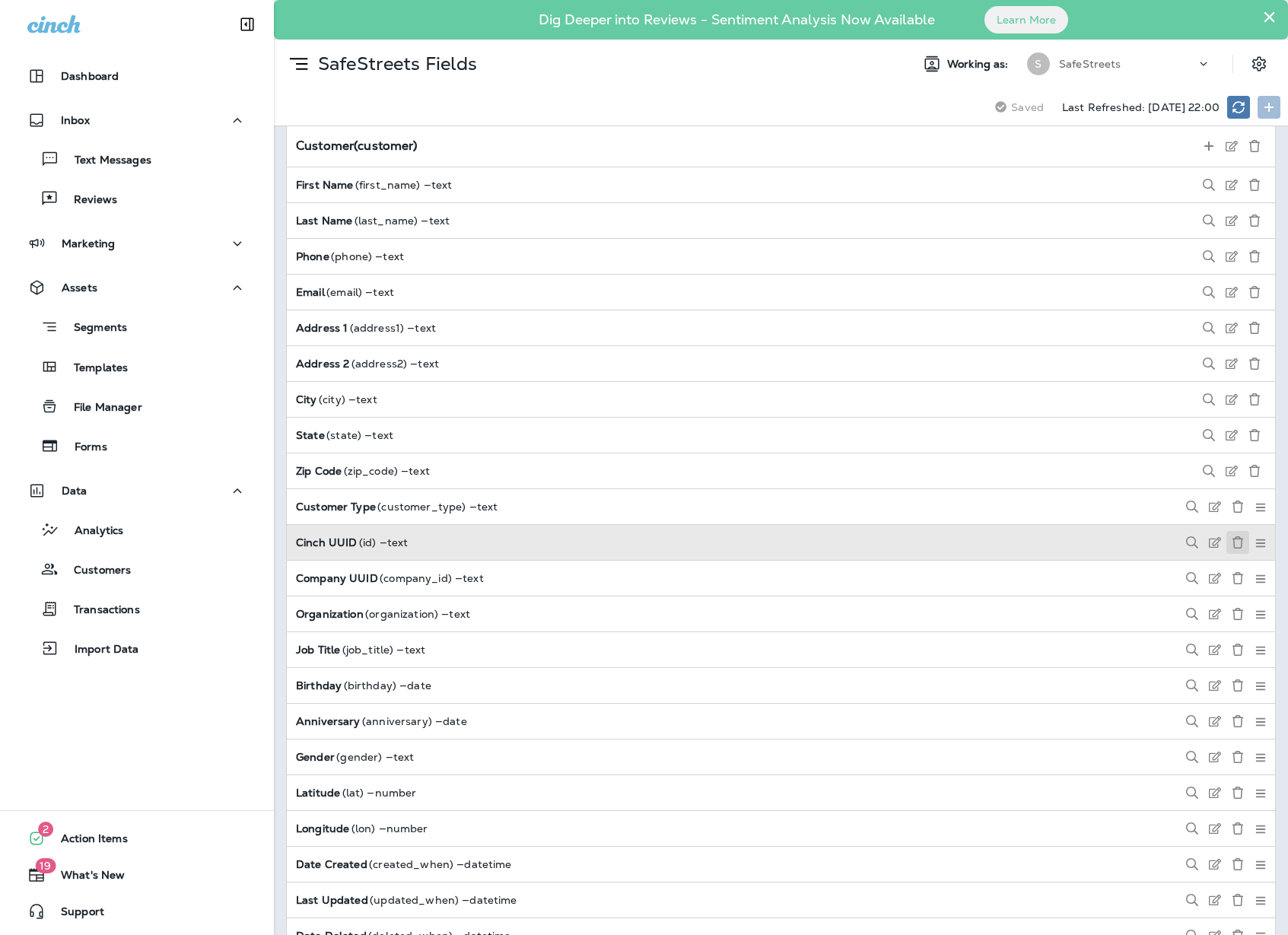
click at [1232, 543] on icon at bounding box center [1238, 543] width 12 height 12
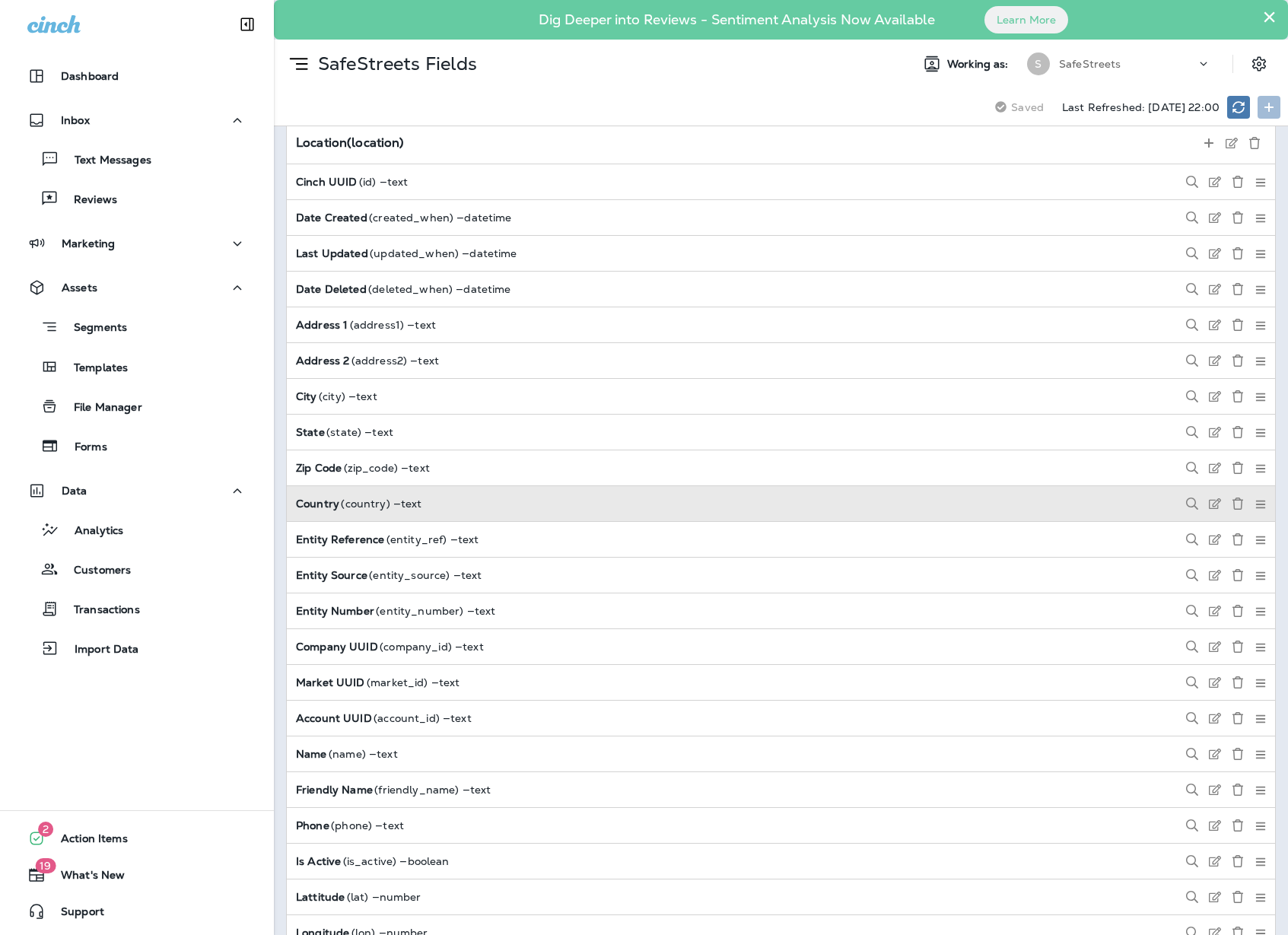
scroll to position [0, 0]
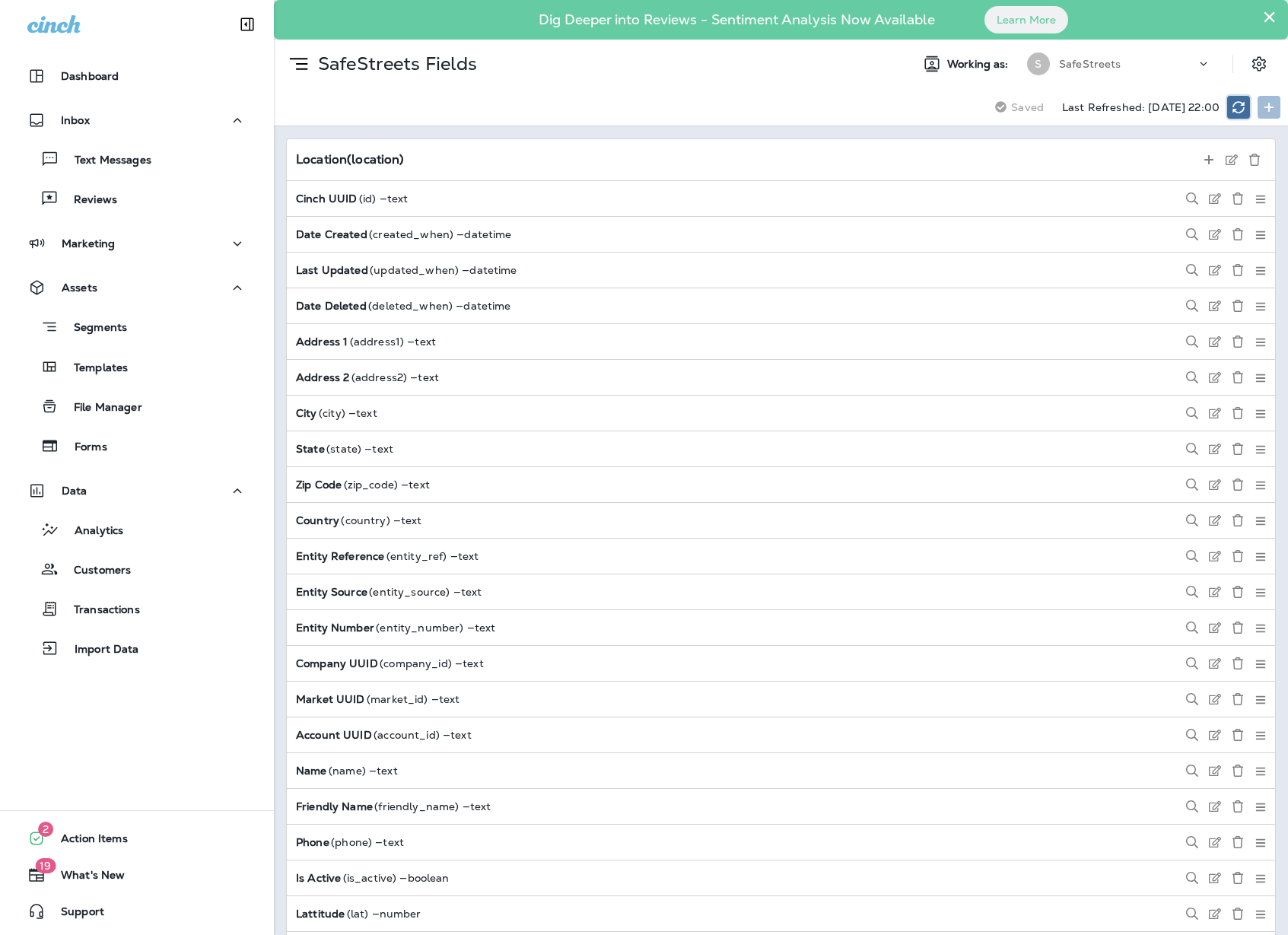
click at [1237, 109] on icon at bounding box center [1239, 108] width 12 height 12
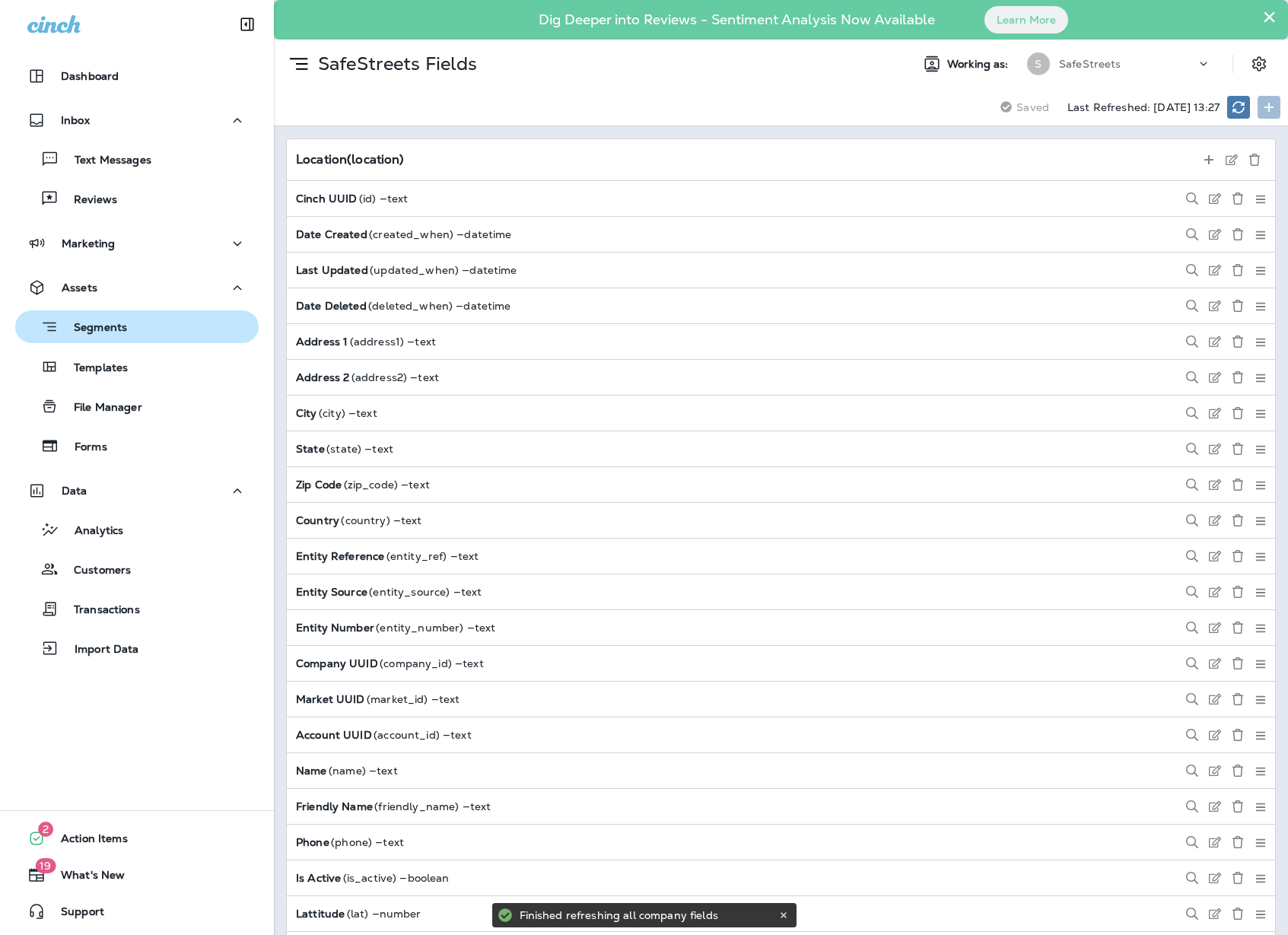
click at [116, 331] on p "Segments" at bounding box center [93, 329] width 68 height 16
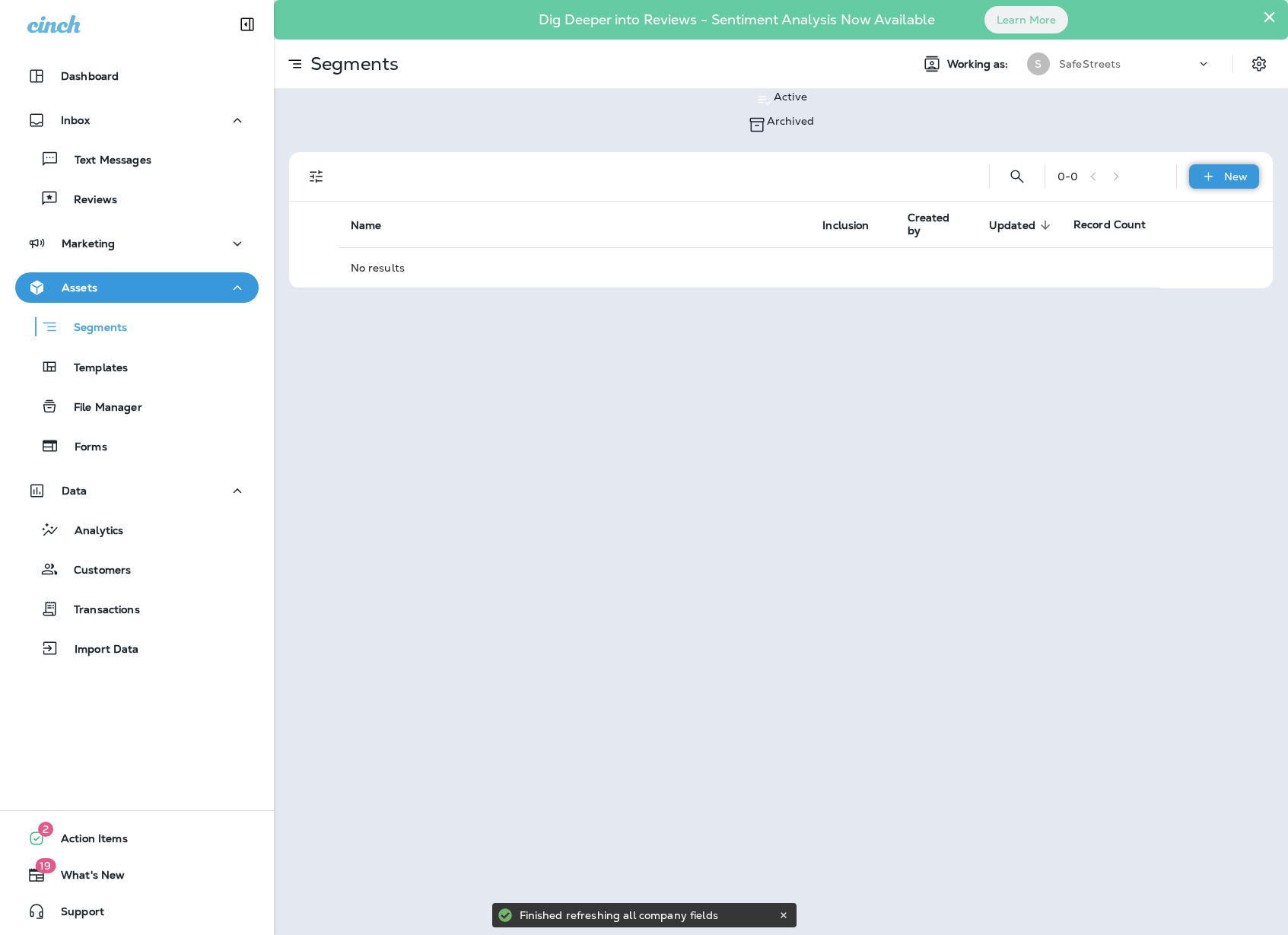
click at [1247, 171] on p "New" at bounding box center [1236, 177] width 23 height 12
click at [1179, 207] on p "New Segment" at bounding box center [1216, 206] width 74 height 12
type input "********"
click at [102, 329] on button "Confirm" at bounding box center [74, 321] width 54 height 17
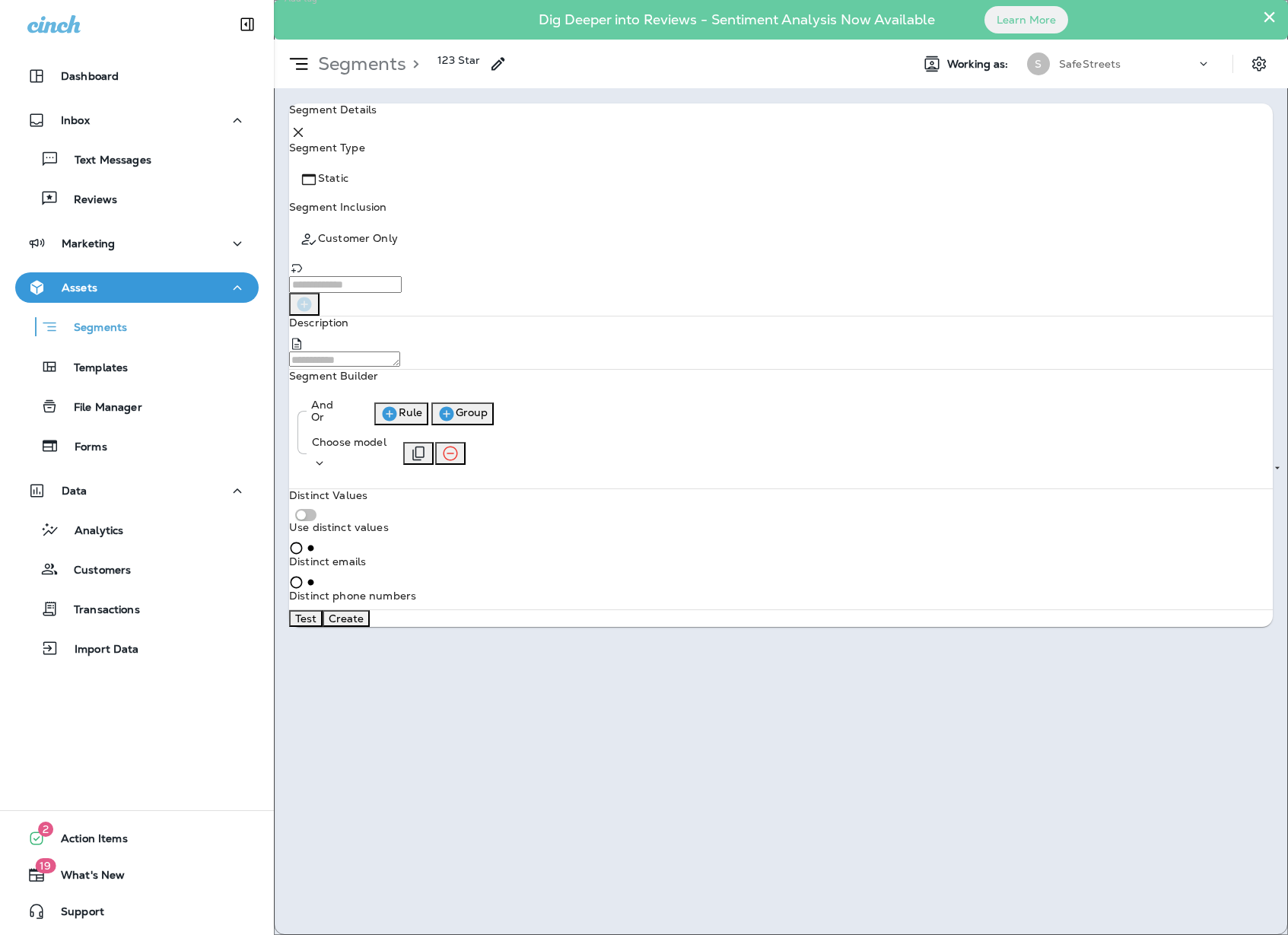
click at [386, 448] on p "Choose model" at bounding box center [349, 442] width 74 height 12
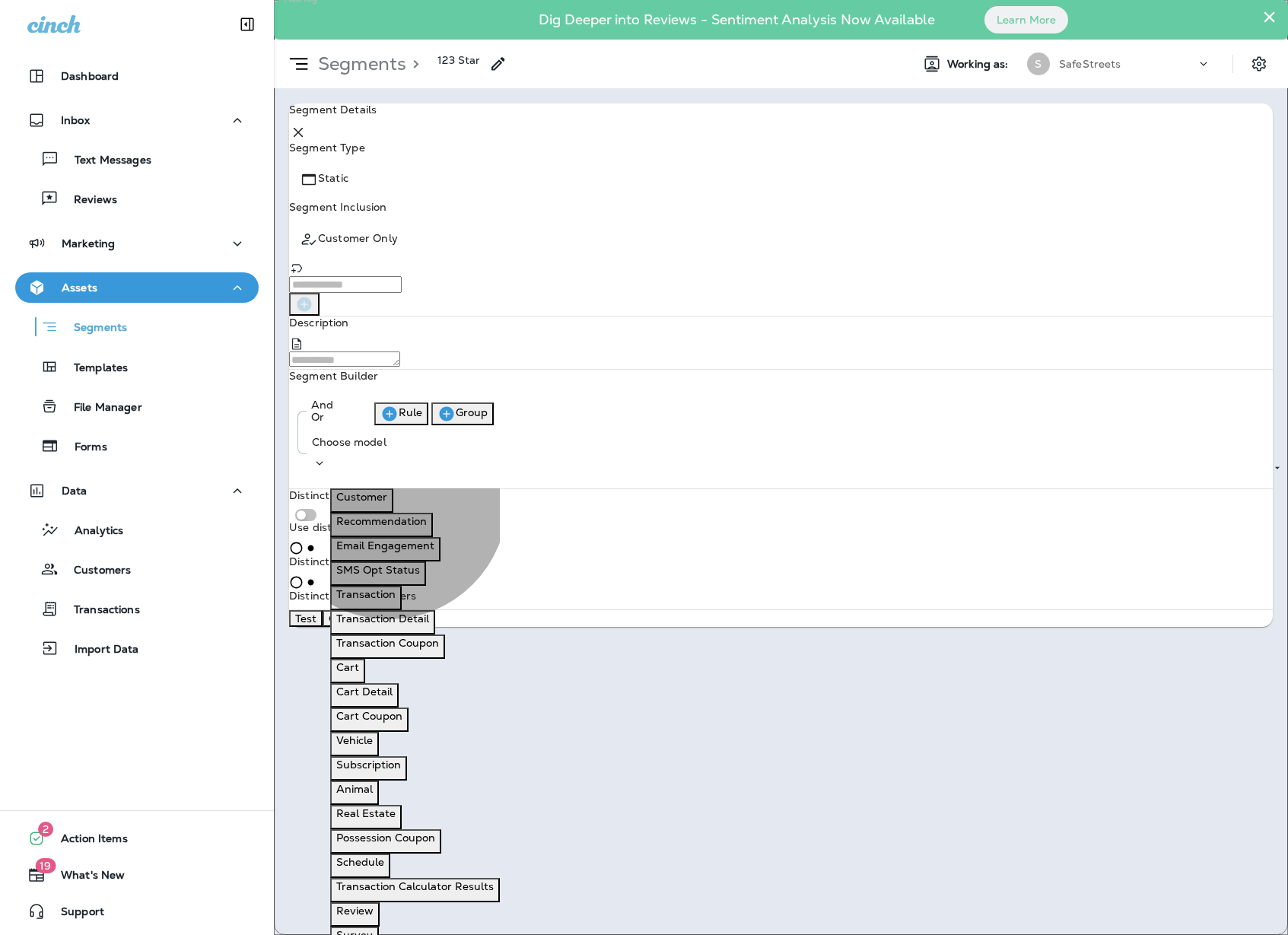
click at [380, 926] on button "Review" at bounding box center [355, 914] width 50 height 24
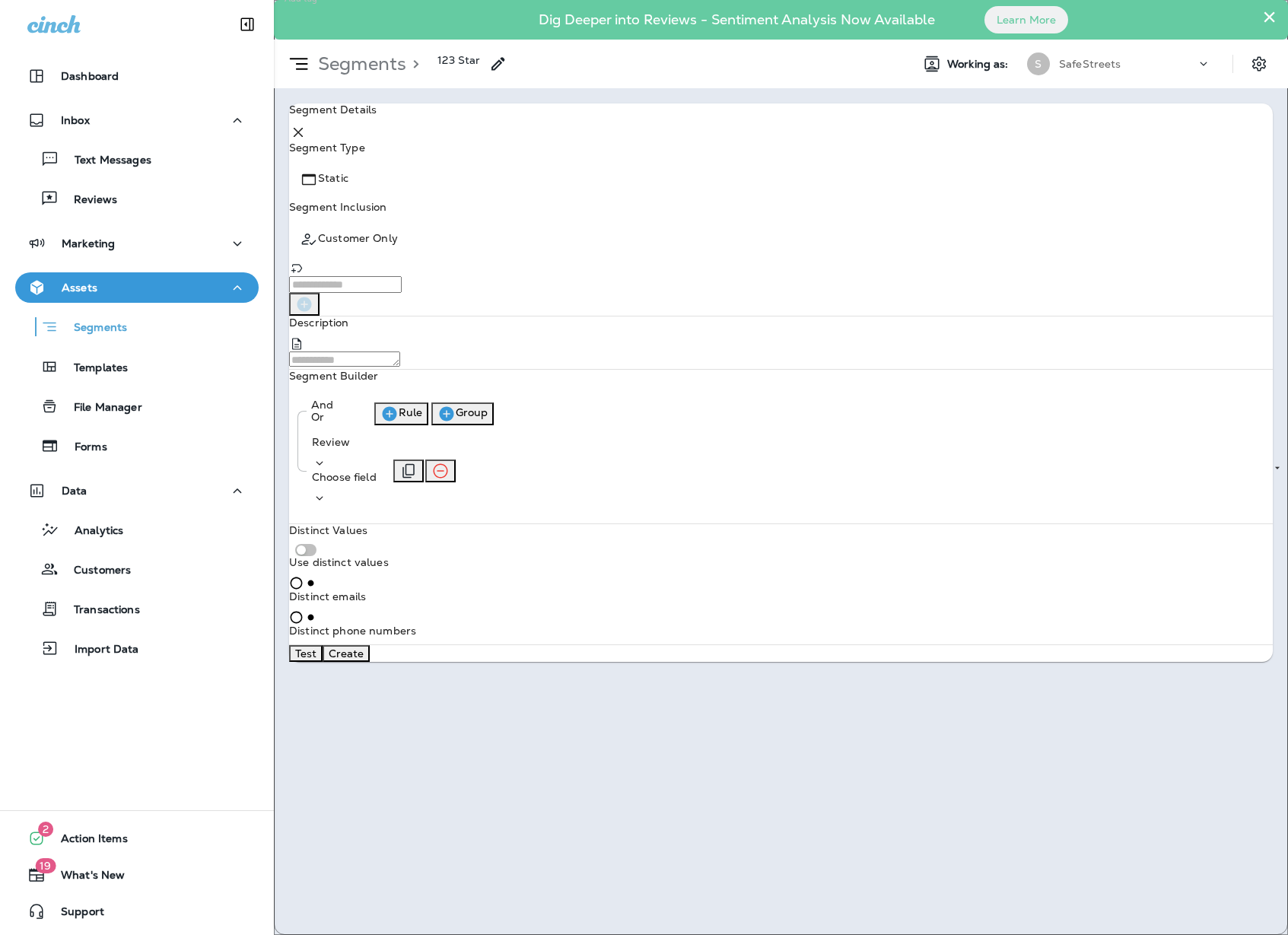
click at [377, 478] on p "Choose field" at bounding box center [344, 477] width 64 height 12
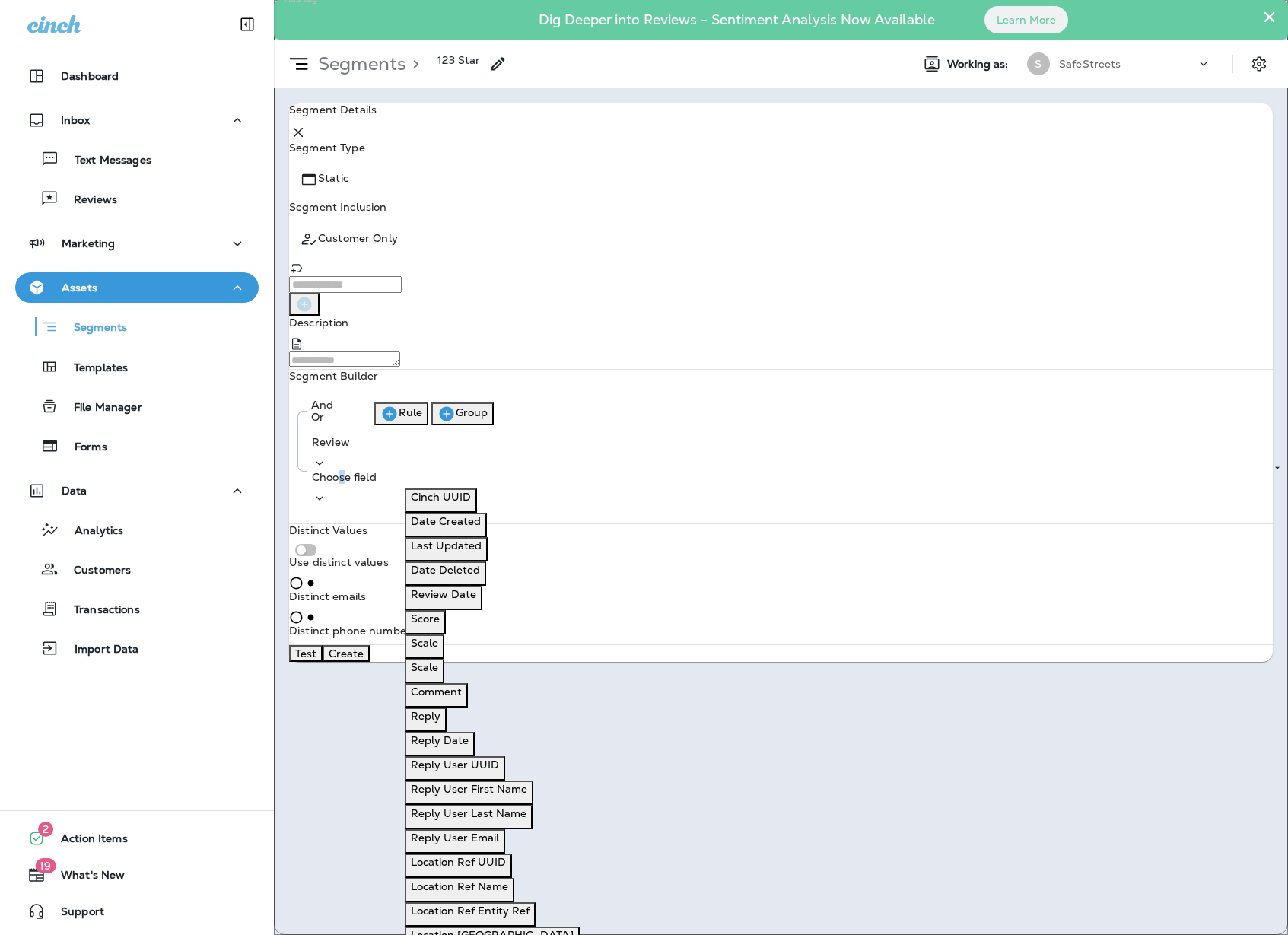
click at [446, 634] on button "Score" at bounding box center [425, 622] width 41 height 24
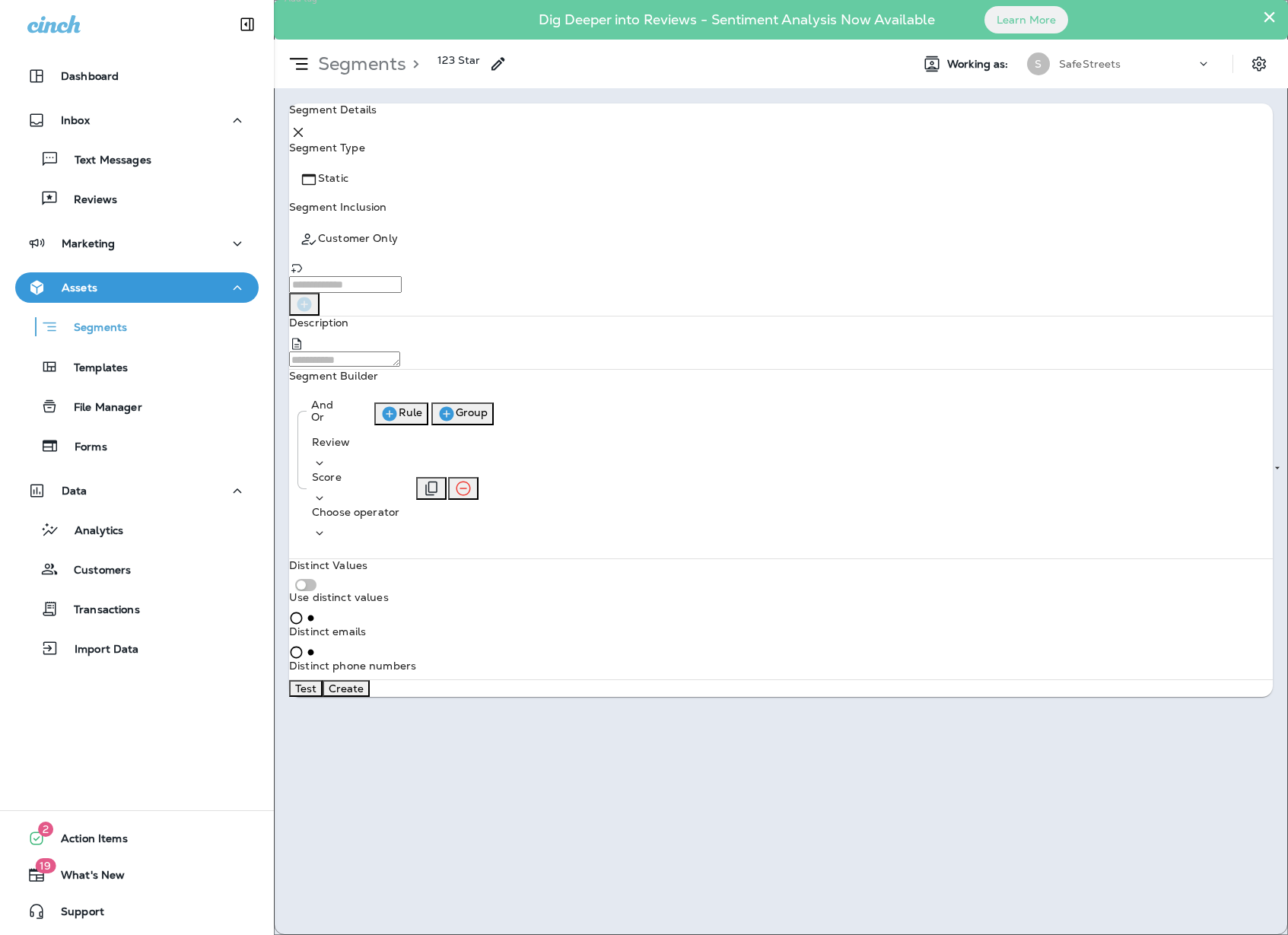
click at [399, 506] on p "Choose operator" at bounding box center [355, 512] width 88 height 12
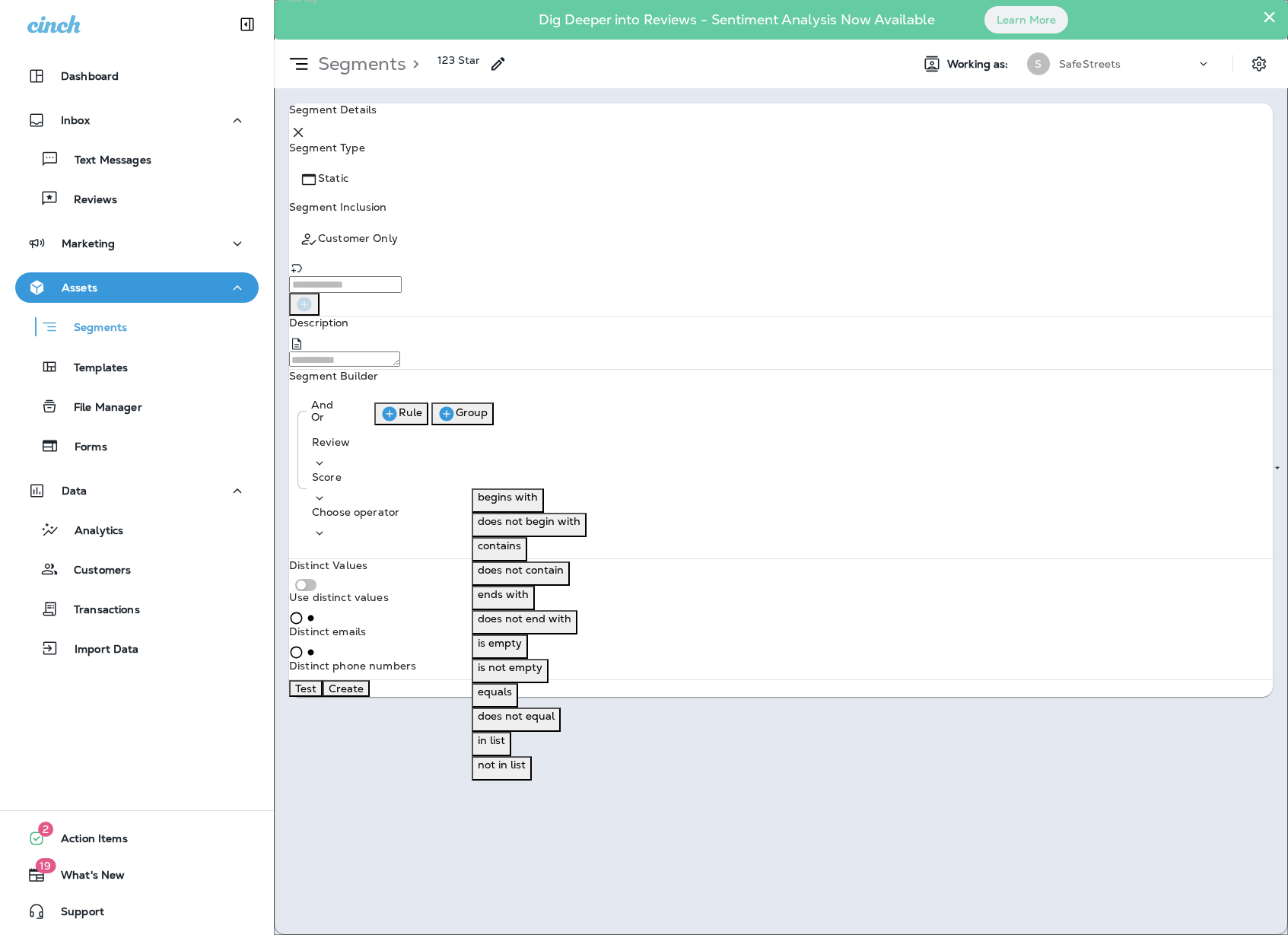
click at [511, 756] on button "in list" at bounding box center [491, 744] width 40 height 24
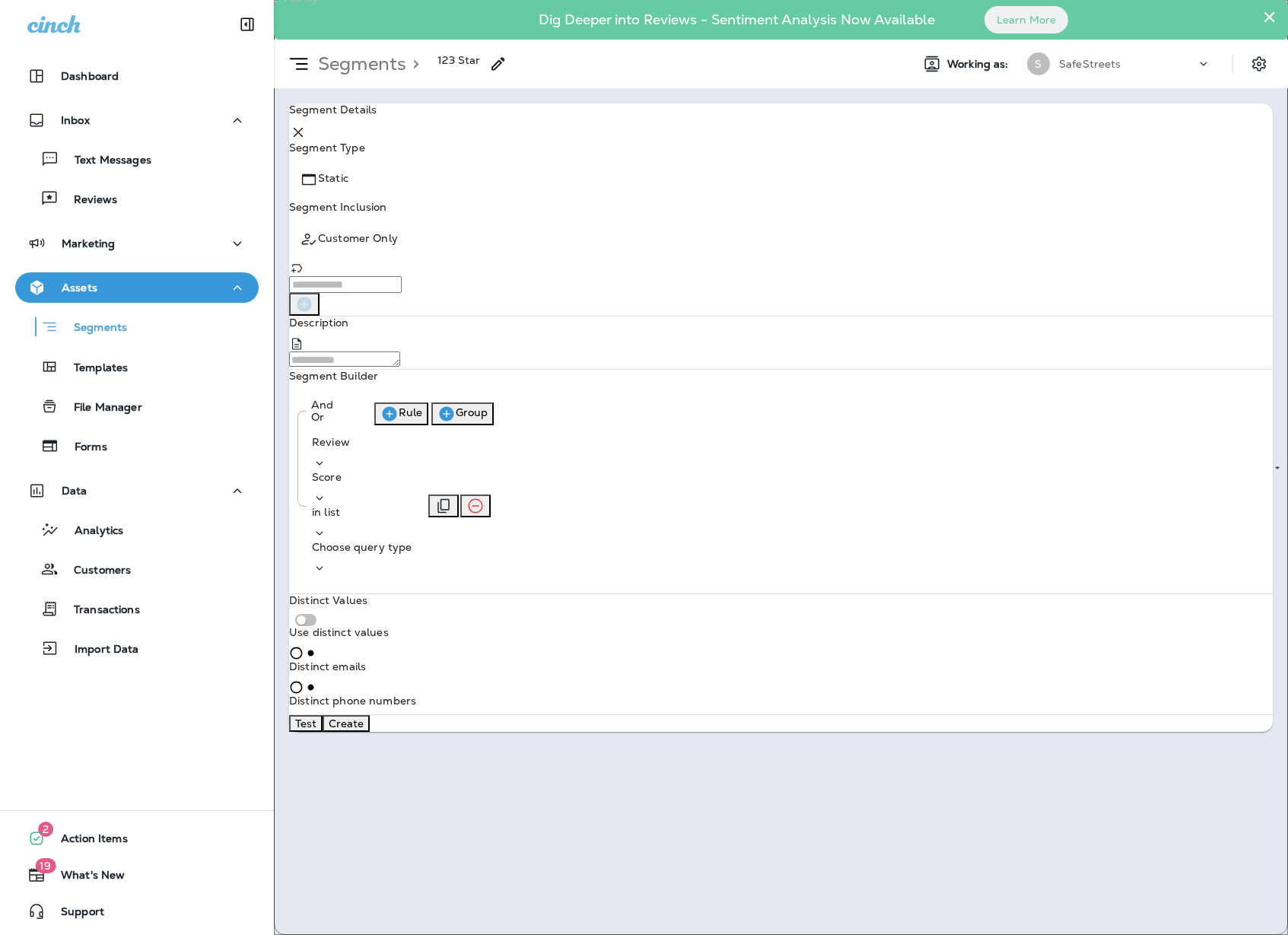
click at [327, 561] on icon at bounding box center [319, 568] width 16 height 16
click at [571, 512] on button "Text" at bounding box center [554, 500] width 33 height 24
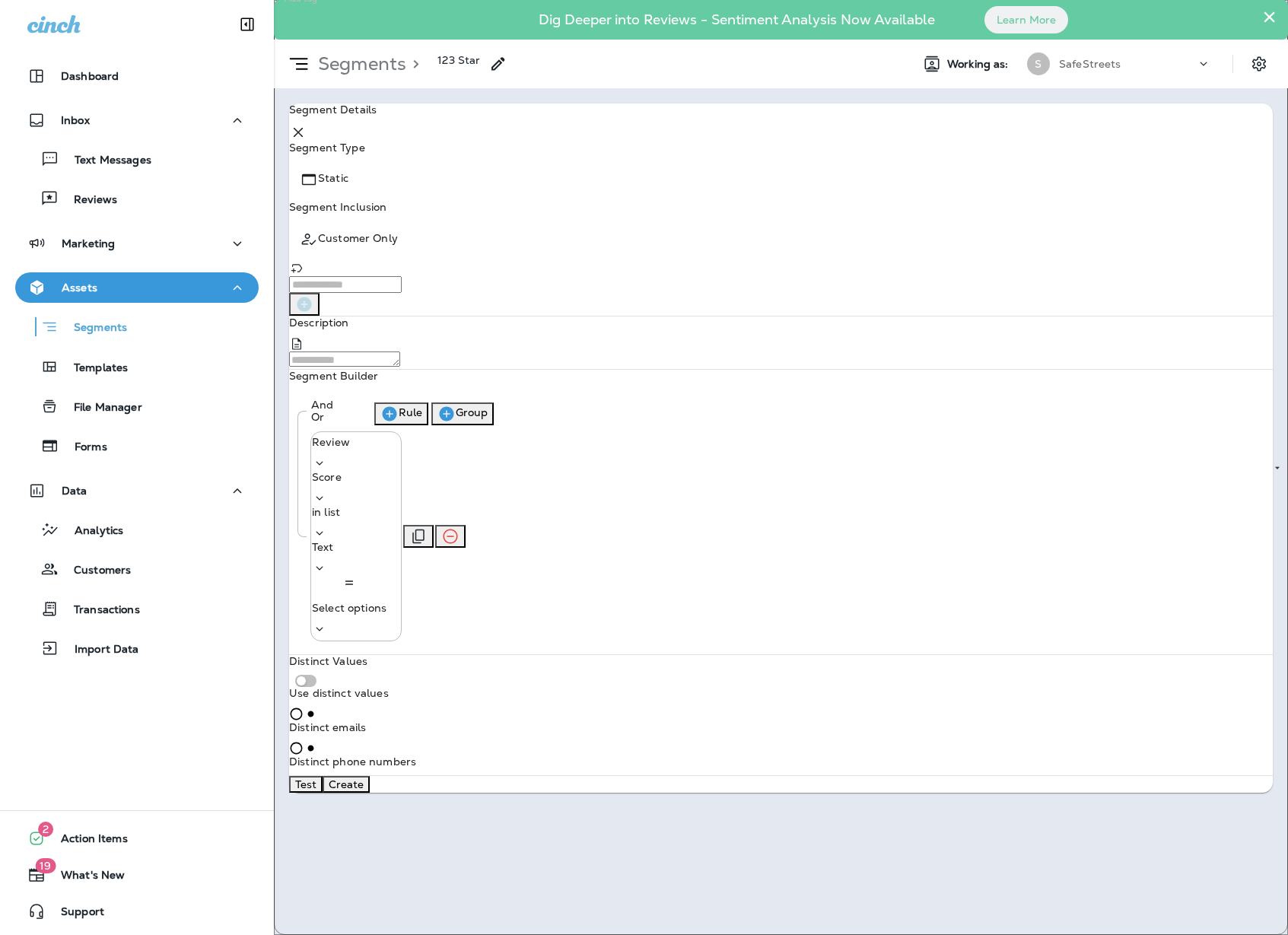
click at [327, 622] on icon at bounding box center [319, 630] width 16 height 16
click at [709, 660] on button "Apply" at bounding box center [688, 651] width 43 height 17
click at [323, 776] on button "Test" at bounding box center [306, 785] width 33 height 17
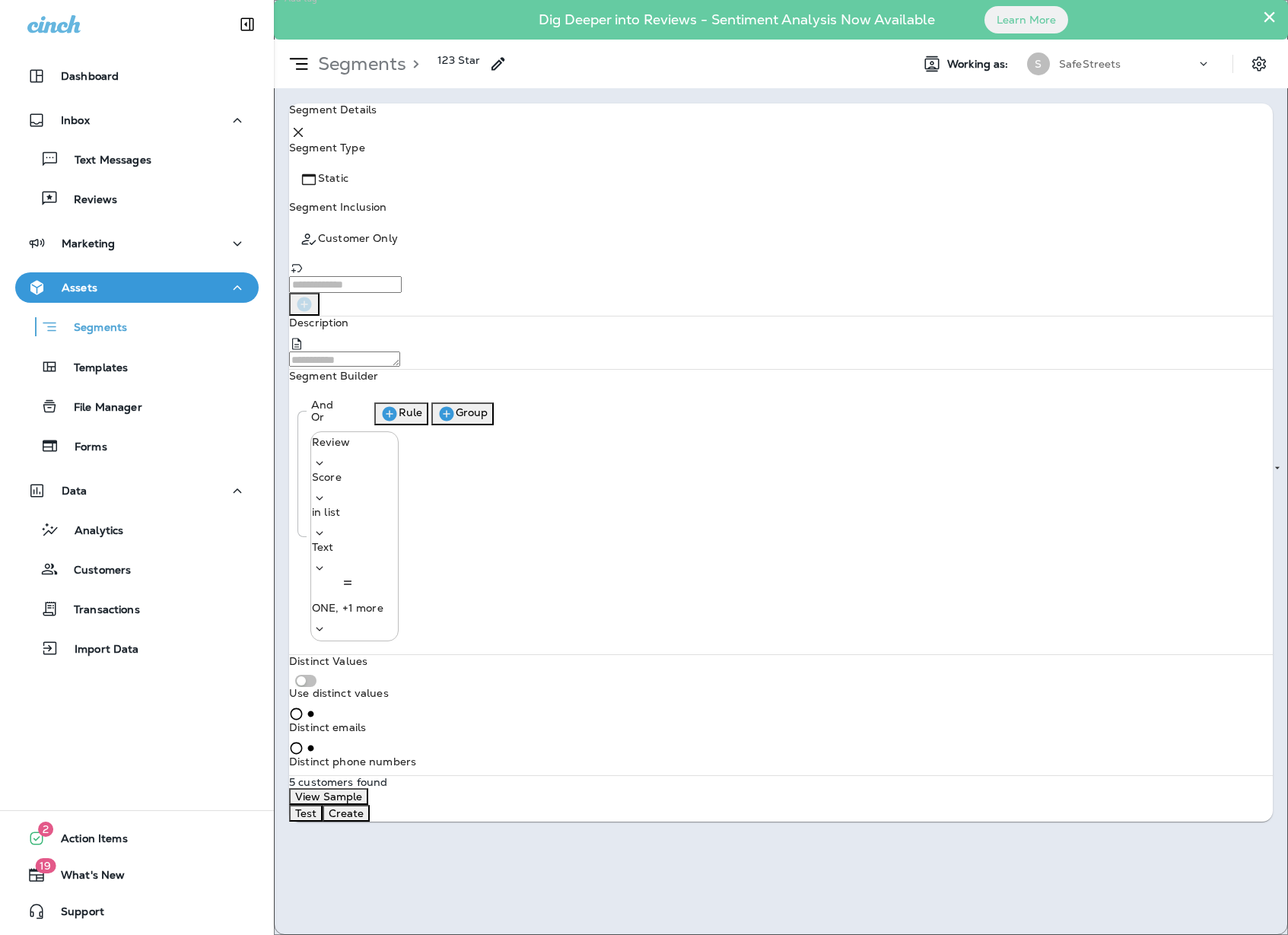
click at [368, 788] on button "View Sample" at bounding box center [329, 797] width 79 height 17
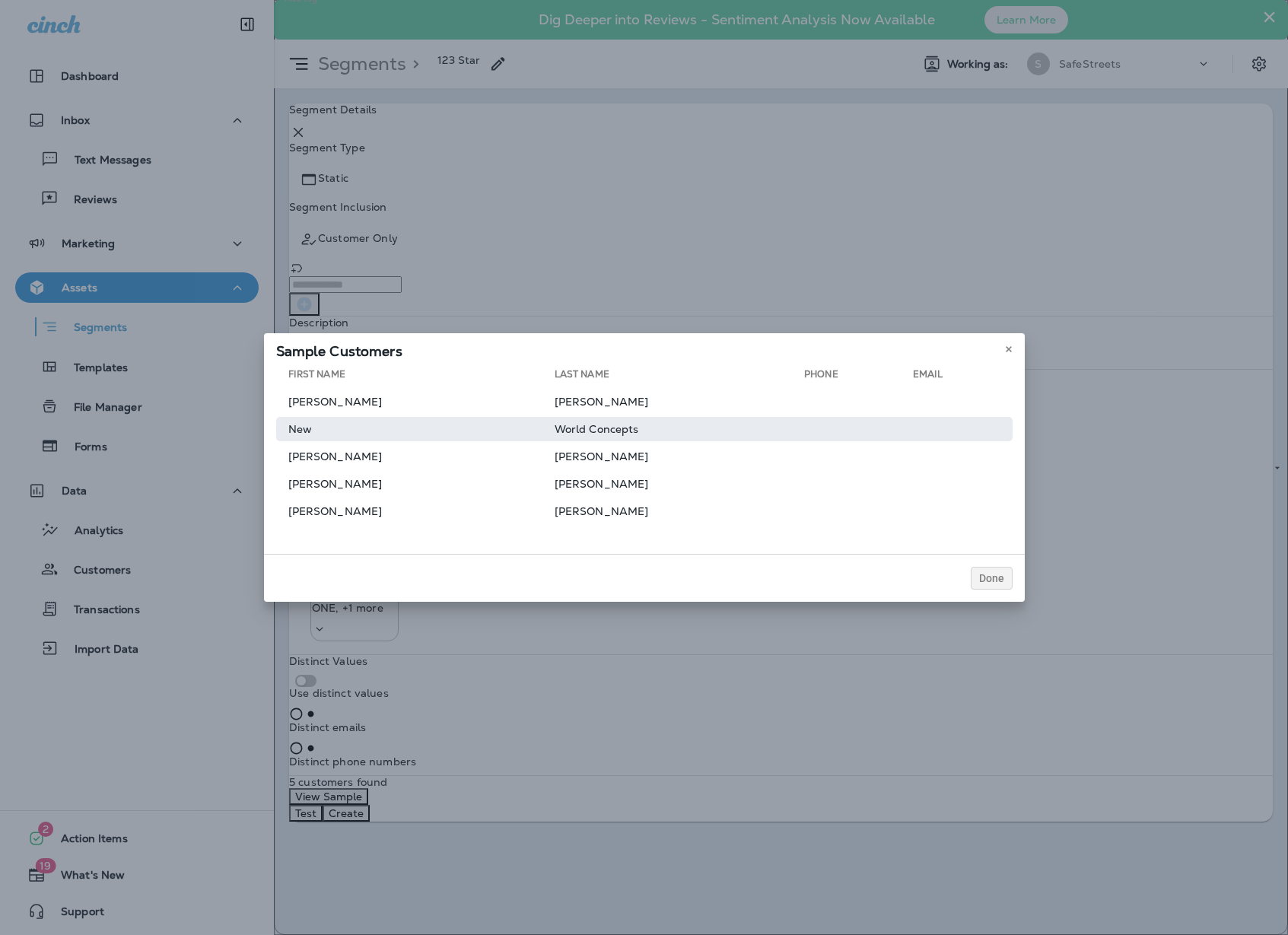
click at [348, 440] on td "New" at bounding box center [415, 429] width 278 height 24
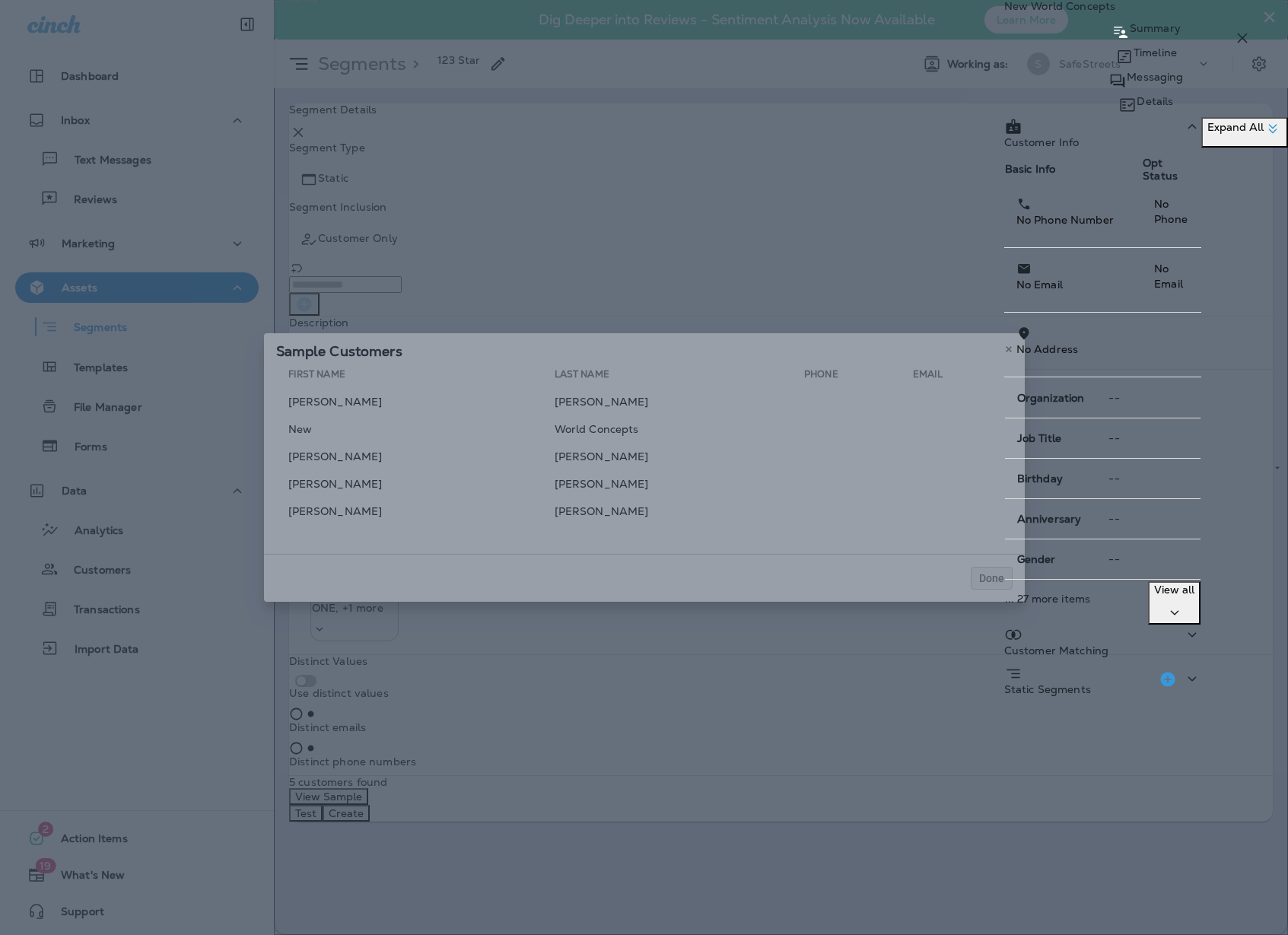
click at [326, 463] on div "New World Concepts Summary Timeline Messaging Details Customer Info Basic Info …" at bounding box center [644, 468] width 1288 height 935
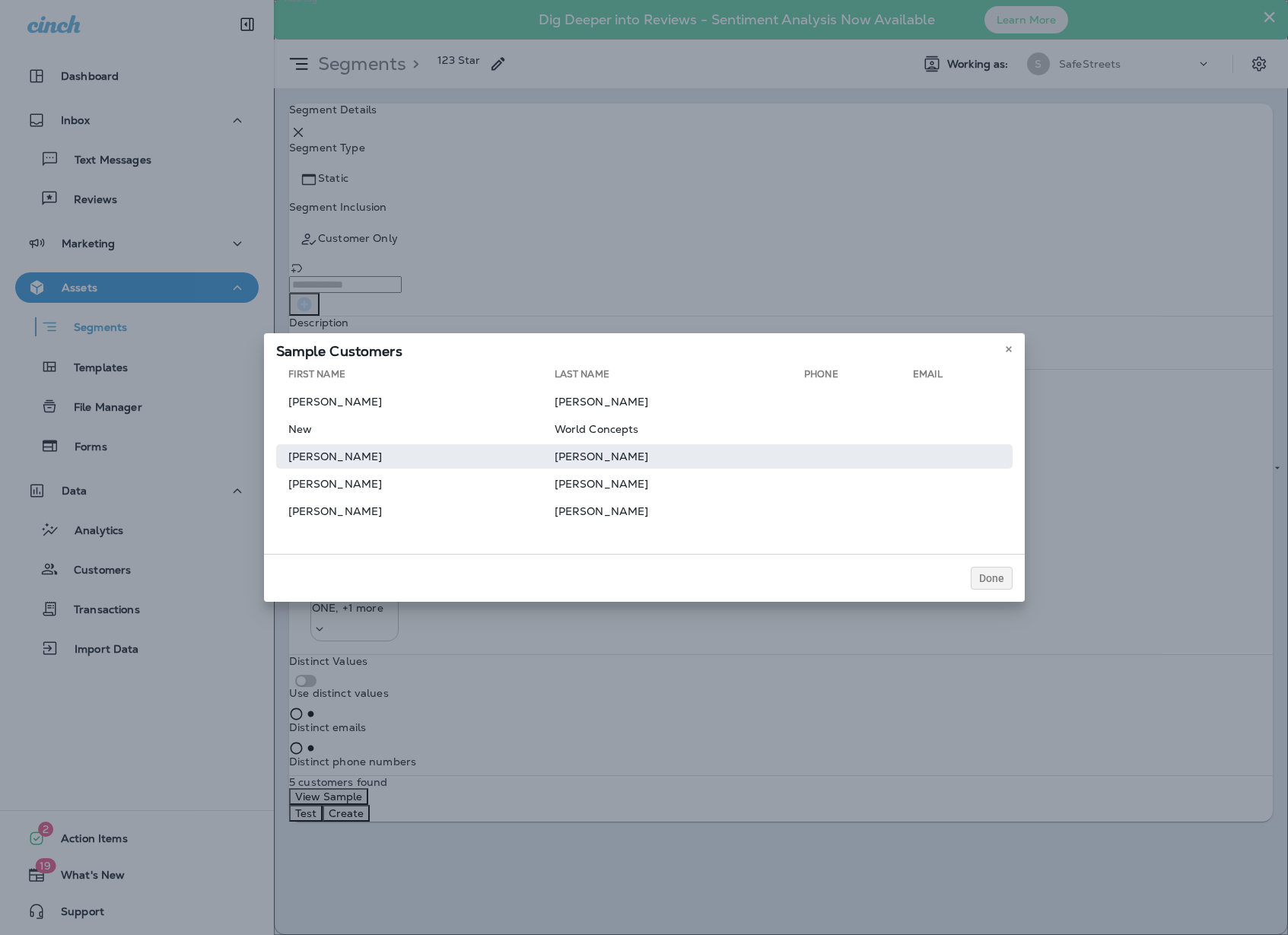
click at [330, 458] on td "Francisco" at bounding box center [415, 456] width 278 height 24
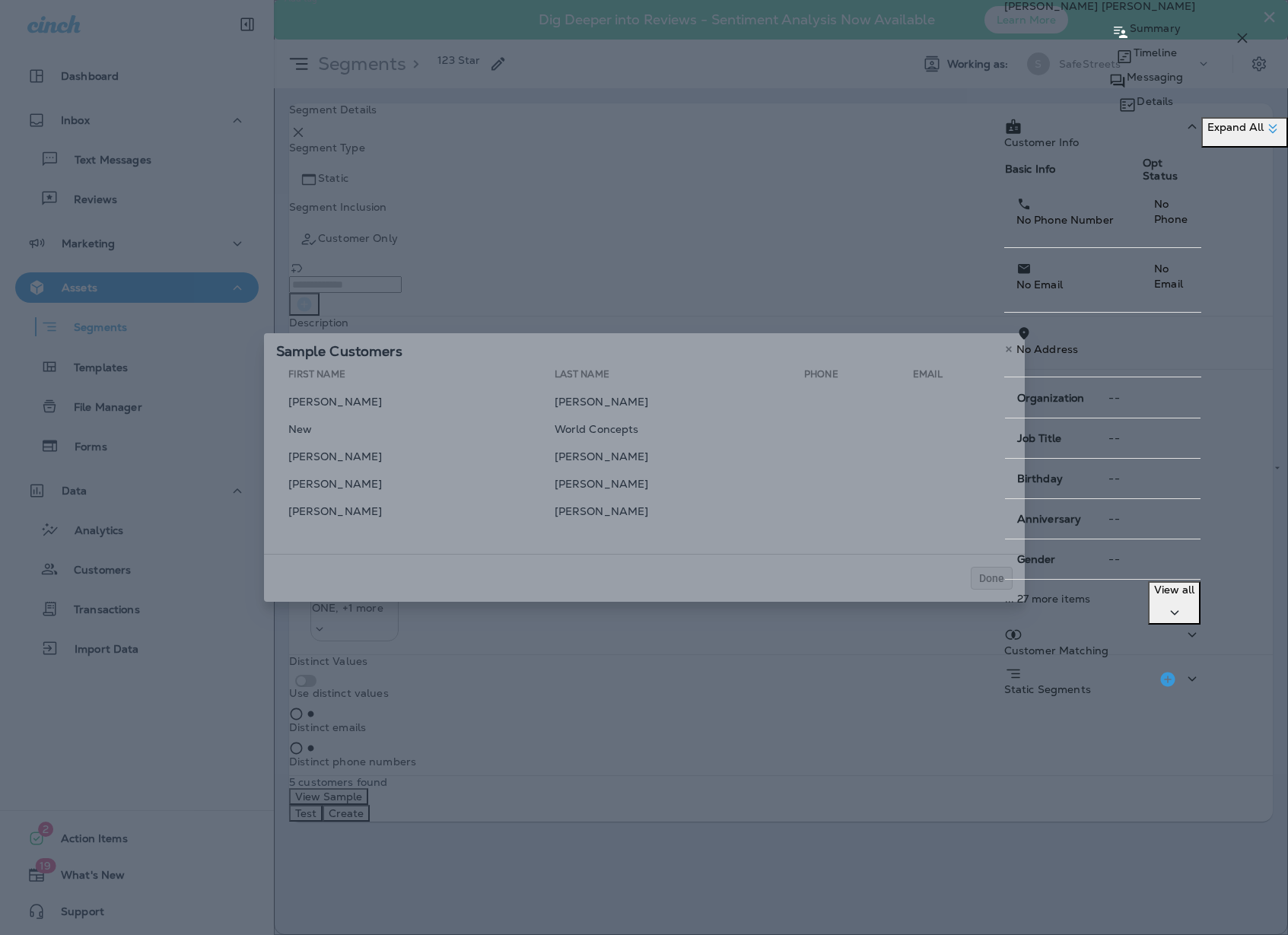
click at [1134, 59] on p "Timeline" at bounding box center [1155, 53] width 43 height 12
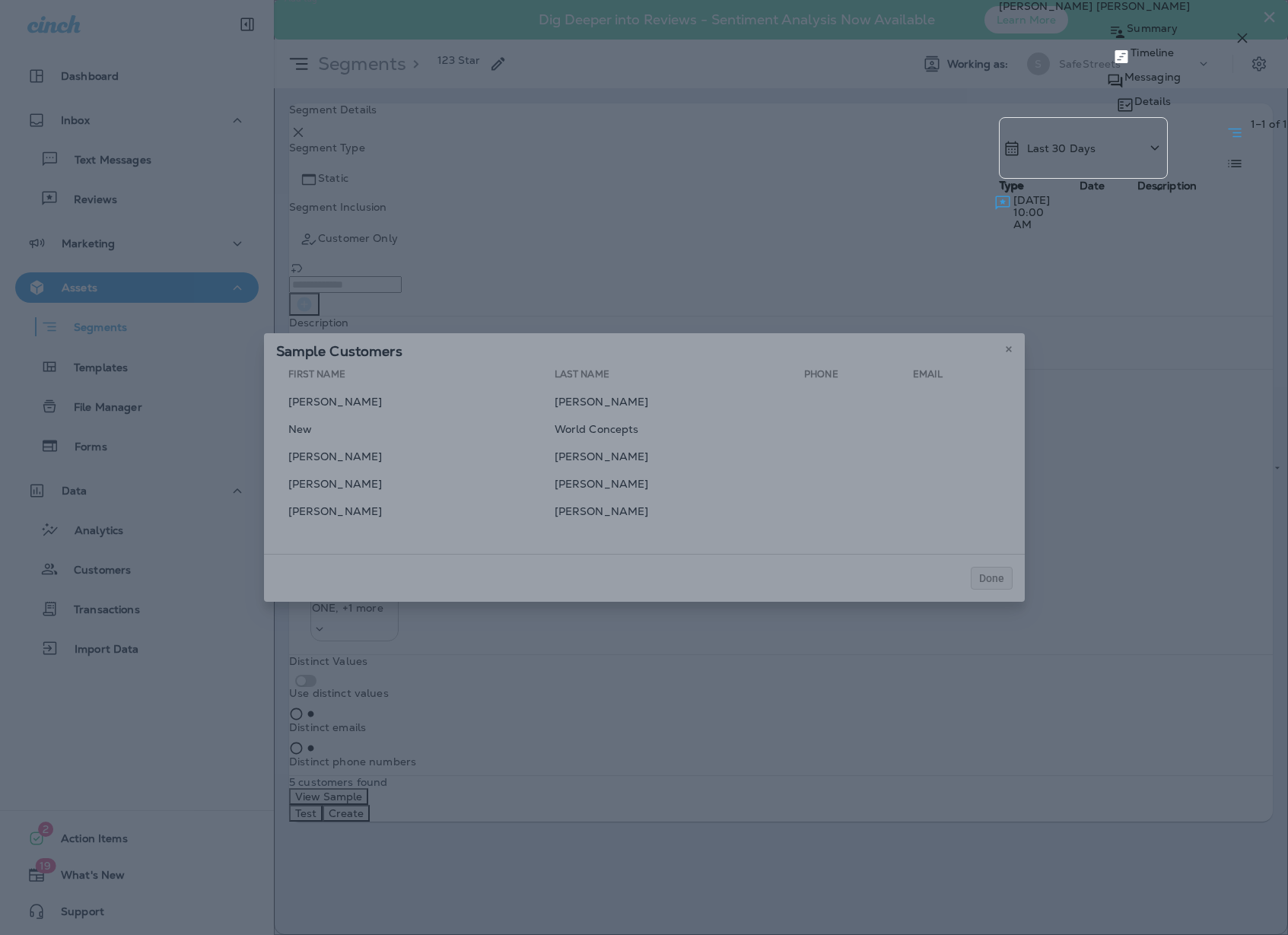
click at [1124, 83] on p "Messaging" at bounding box center [1152, 77] width 57 height 12
click at [1180, 59] on p "Timeline" at bounding box center [1202, 53] width 43 height 12
click at [425, 490] on div "Francisco Grimaldo Summary Timeline Messaging Details Last 30 Days Type Type Da…" at bounding box center [644, 468] width 1288 height 935
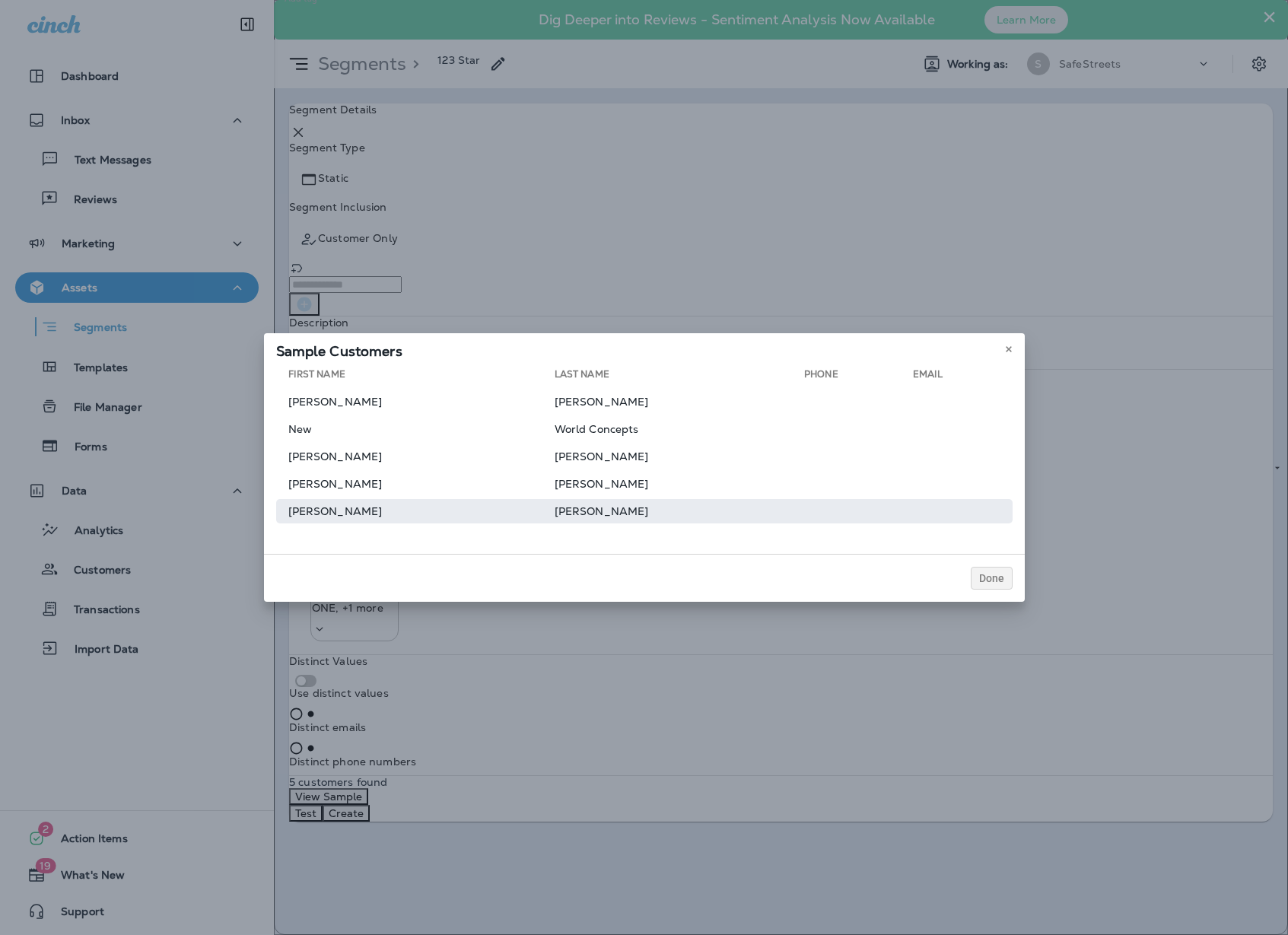
click at [554, 513] on td "Thompson" at bounding box center [679, 511] width 250 height 24
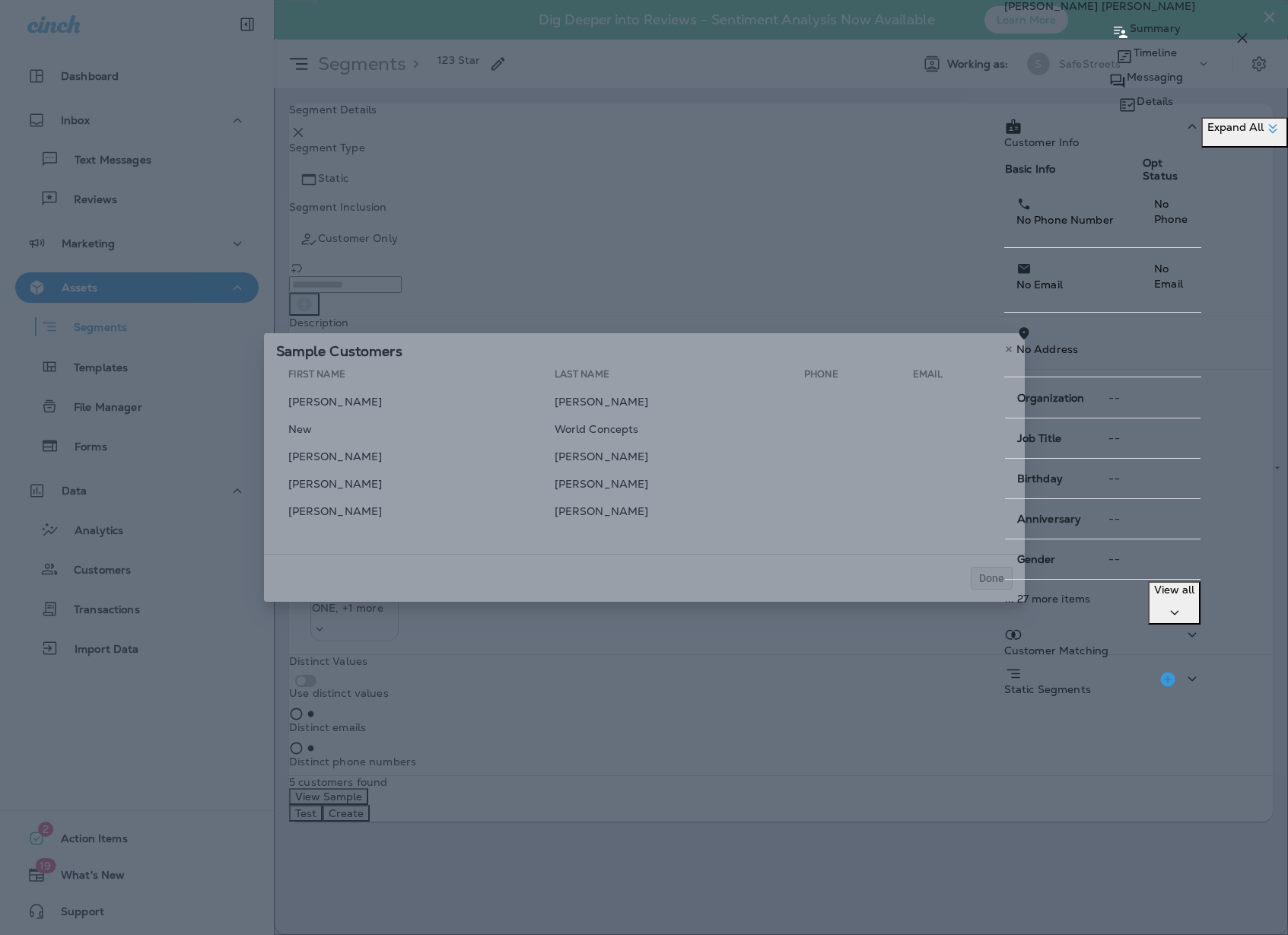
click at [1134, 59] on p "Timeline" at bounding box center [1155, 53] width 43 height 12
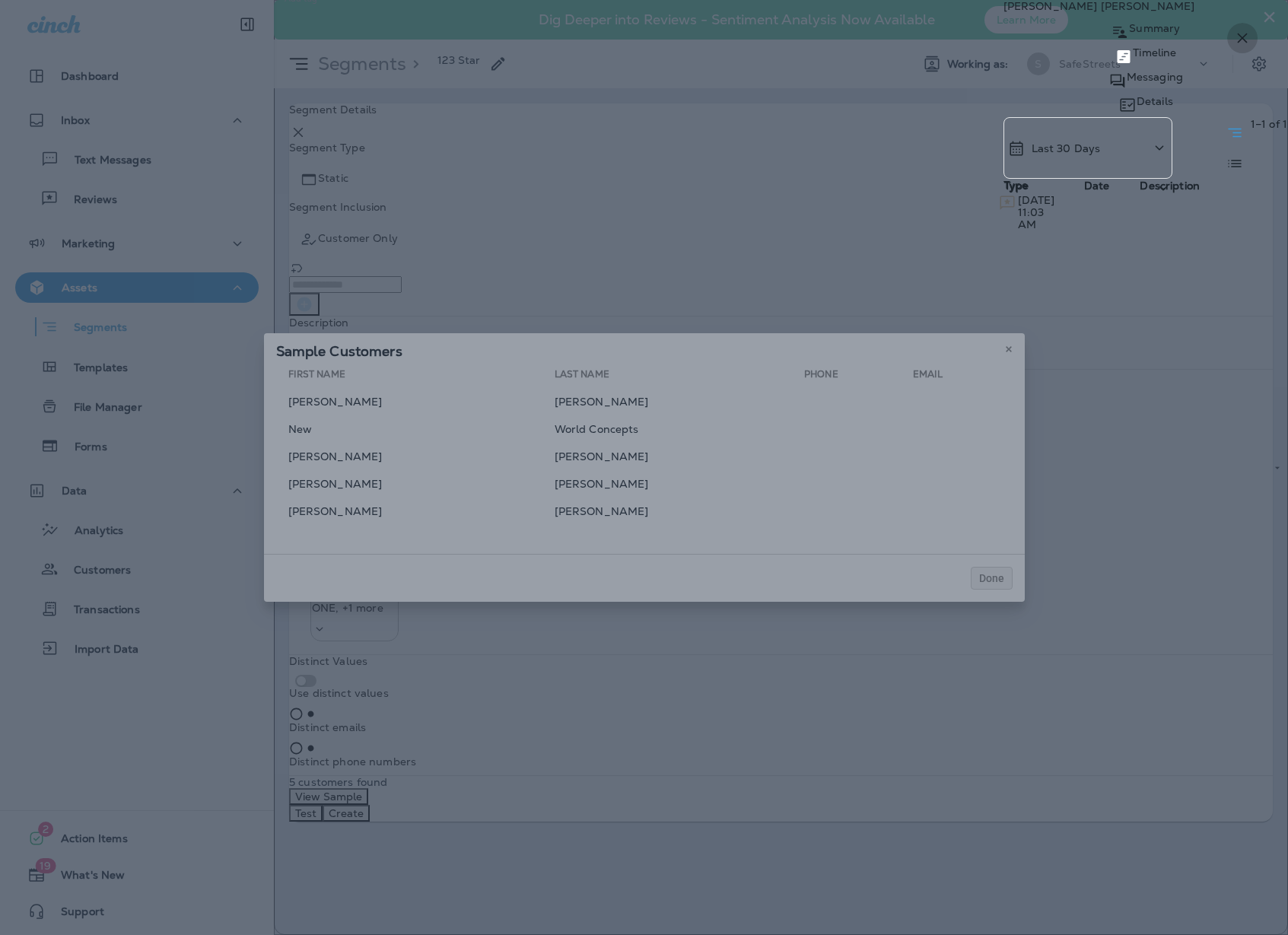
click at [1239, 33] on icon "button" at bounding box center [1243, 38] width 19 height 19
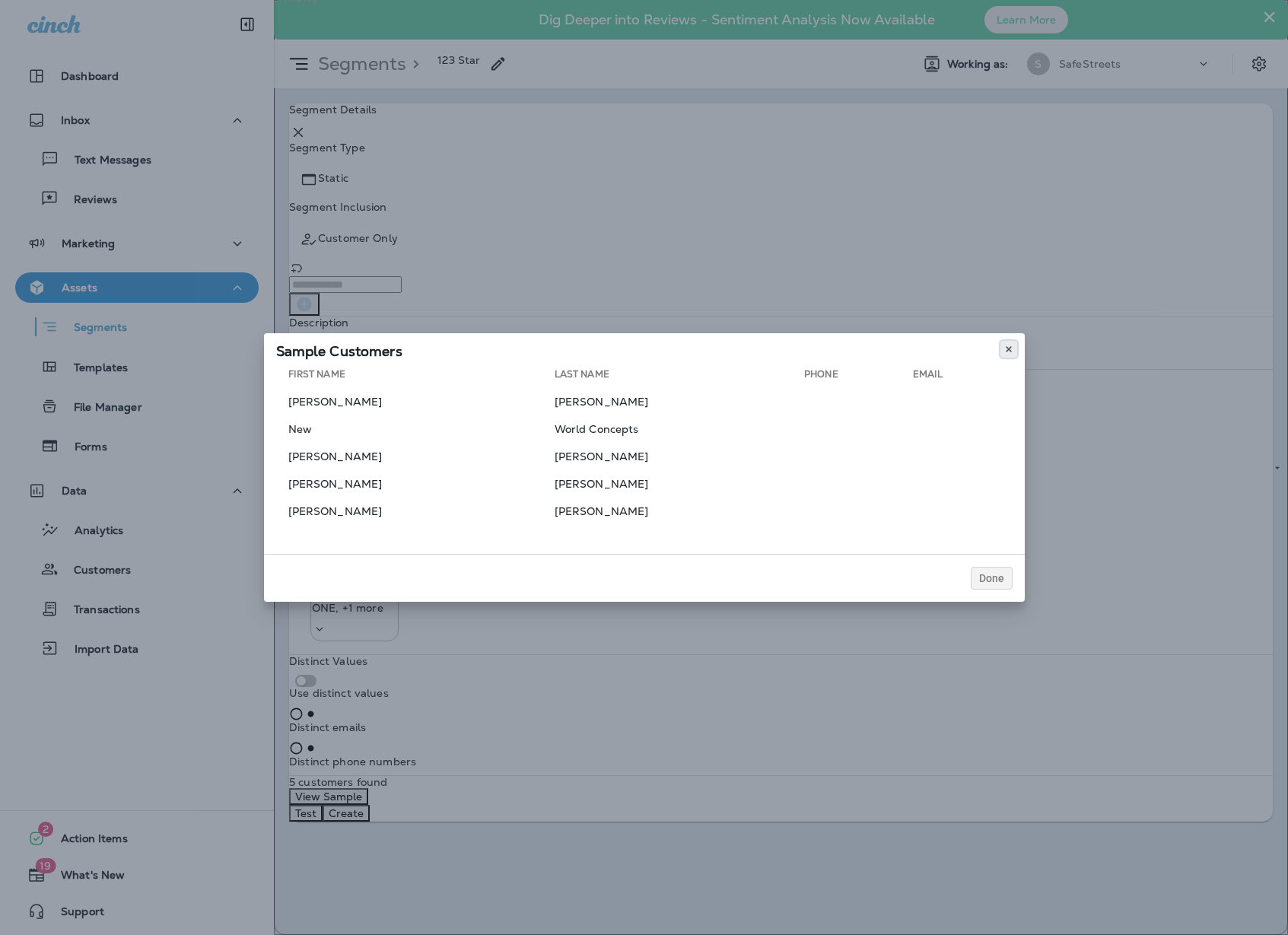
click at [1007, 346] on icon at bounding box center [1009, 349] width 9 height 9
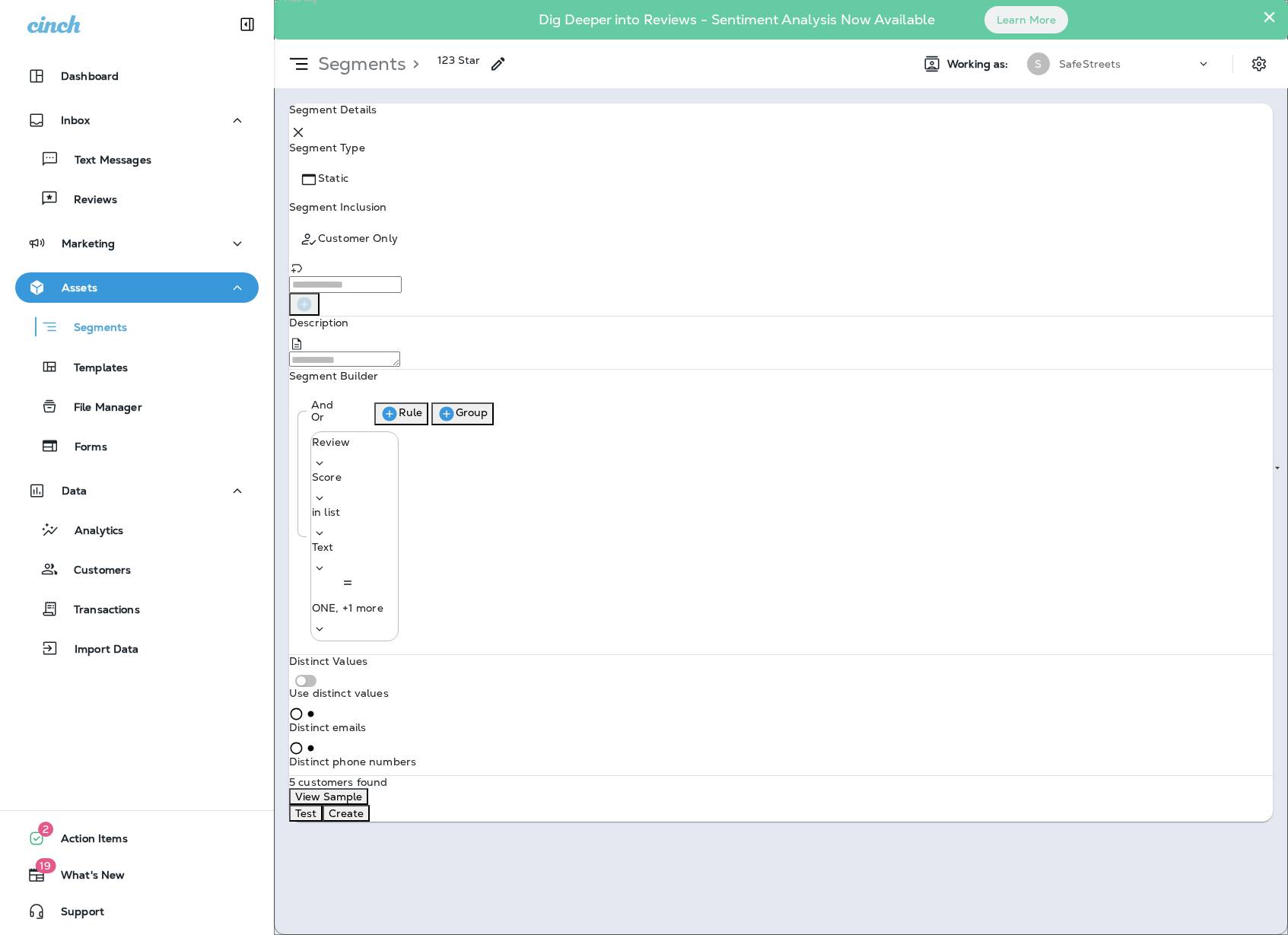
click at [388, 0] on body "**********" at bounding box center [644, 0] width 1288 height 0
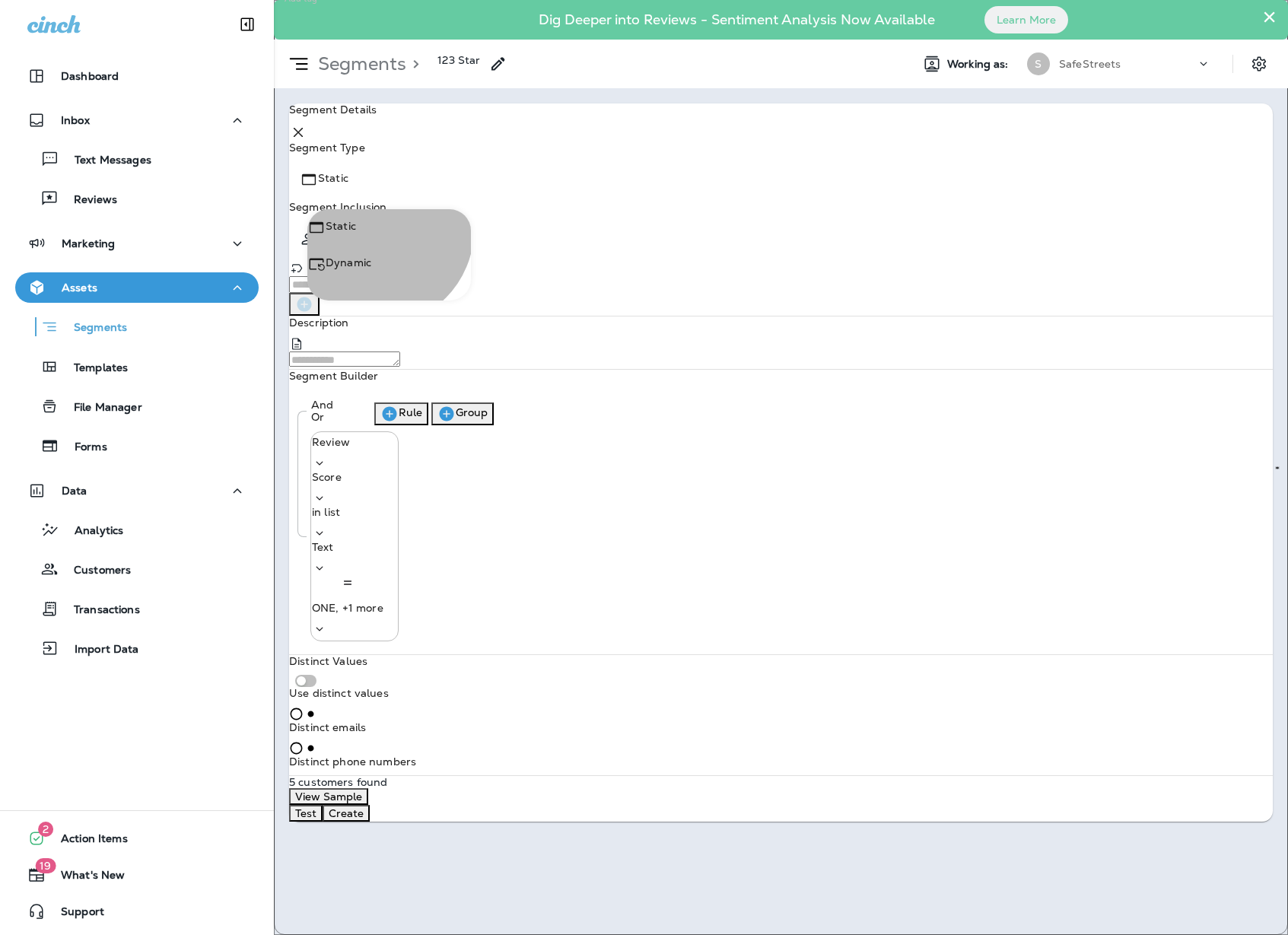
click at [378, 275] on li "Dynamic" at bounding box center [388, 273] width 164 height 36
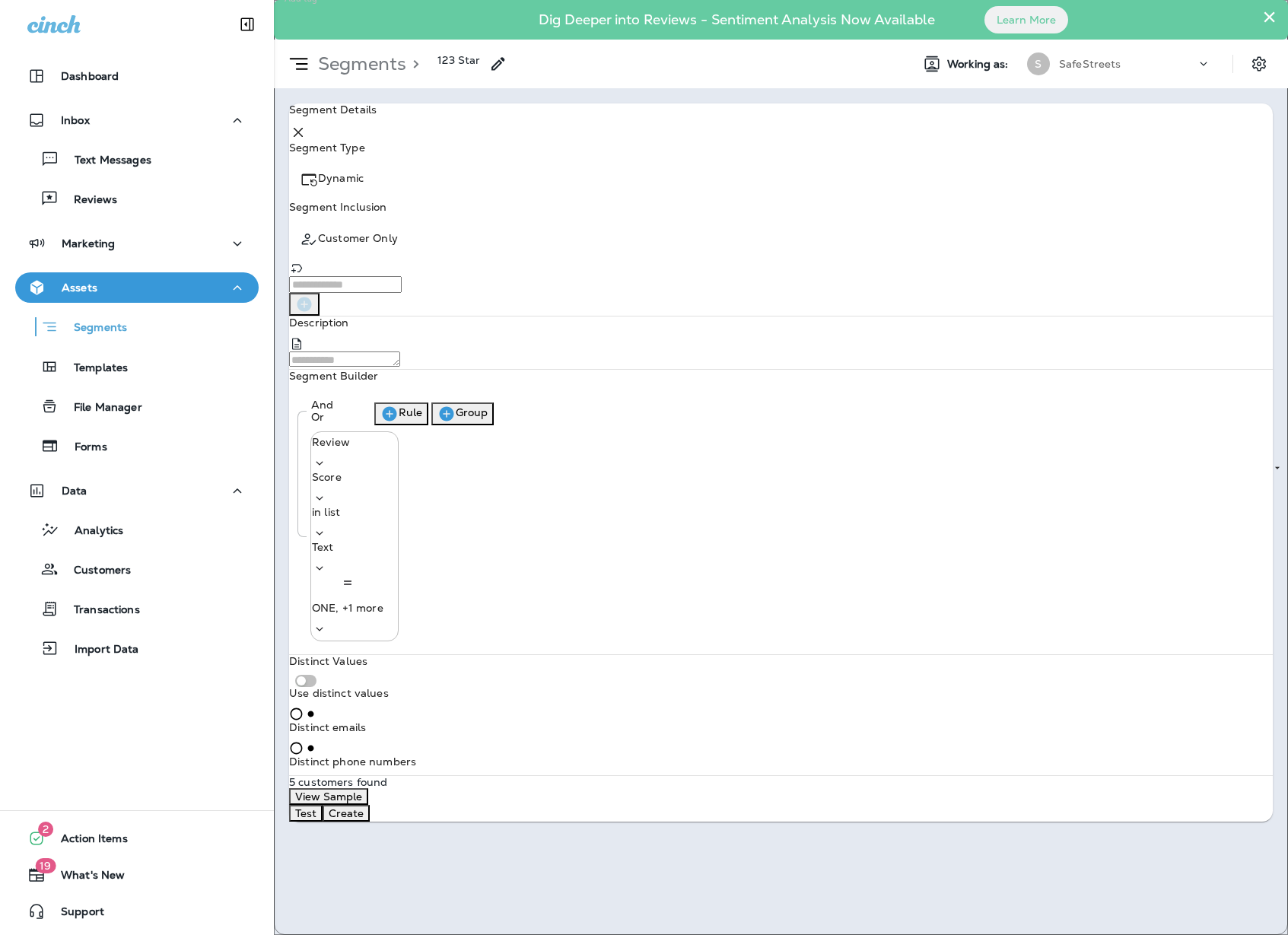
click at [370, 805] on button "Create" at bounding box center [346, 813] width 47 height 17
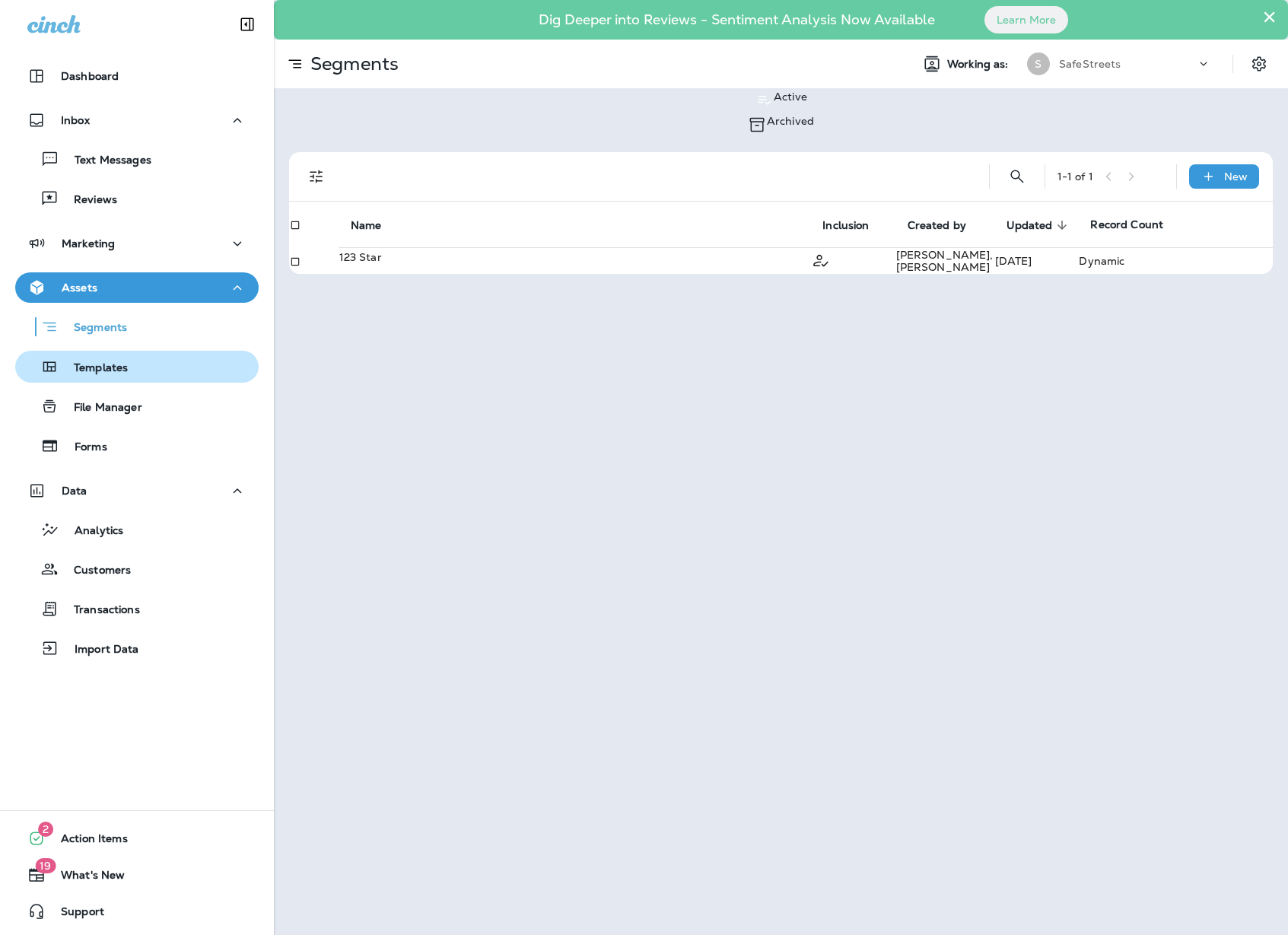
click at [115, 371] on p "Templates" at bounding box center [93, 368] width 69 height 15
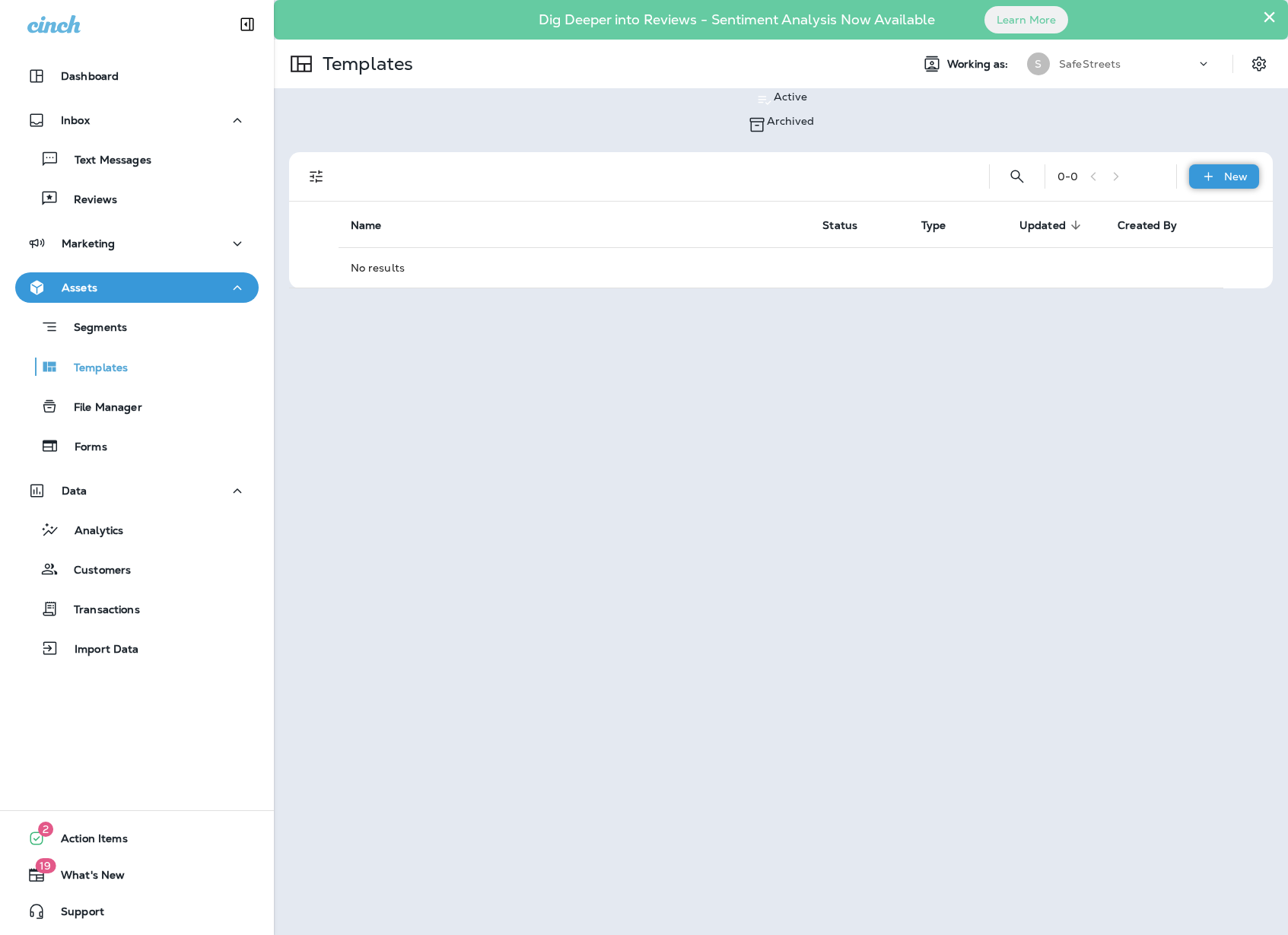
click at [1234, 171] on p "New" at bounding box center [1236, 177] width 23 height 12
click at [1272, 211] on li "New Template" at bounding box center [1214, 206] width 129 height 36
type input "********"
click at [95, 449] on button "Create" at bounding box center [71, 440] width 47 height 17
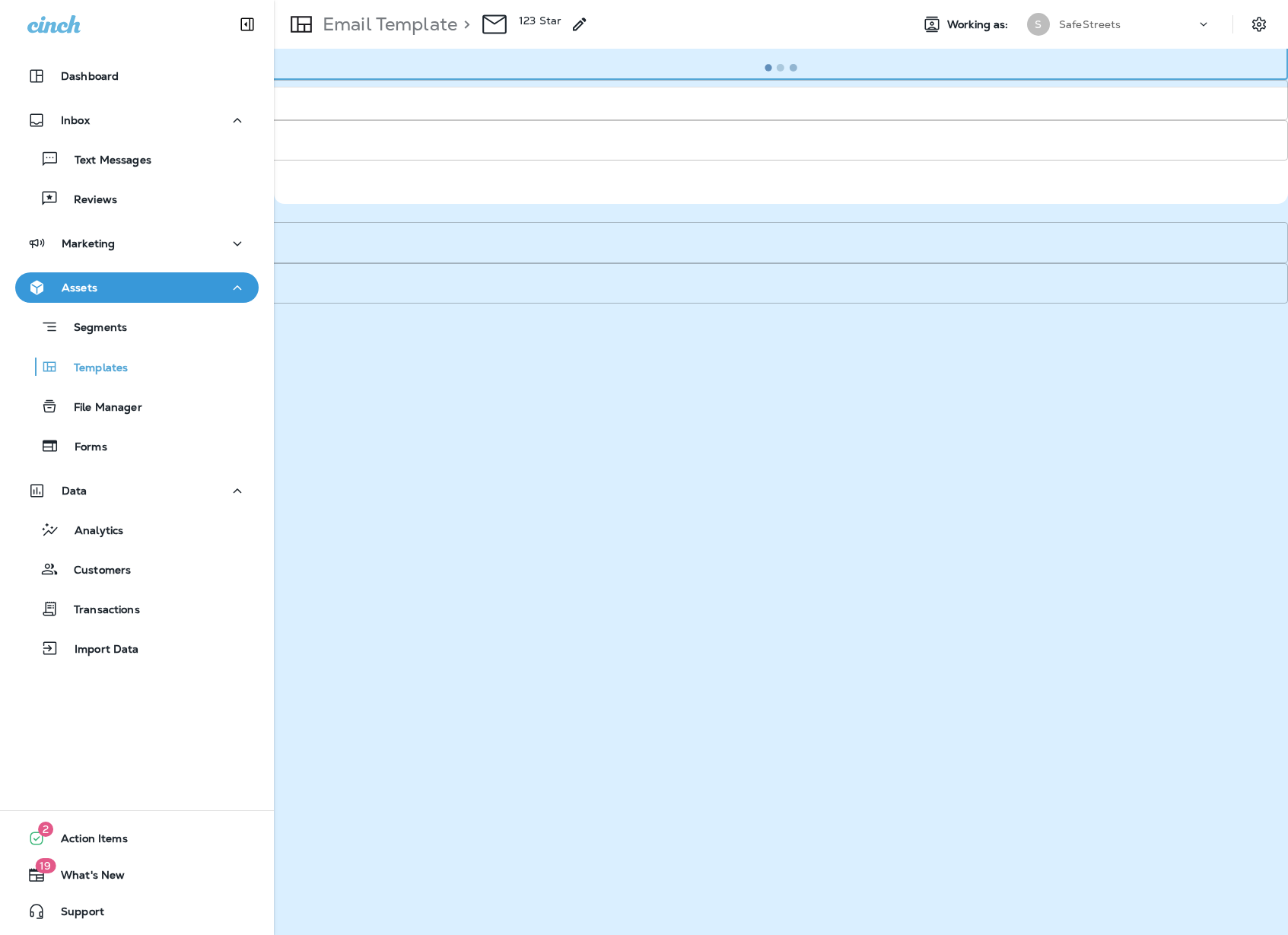
click at [629, 80] on input "Email subject   *" at bounding box center [644, 60] width 1288 height 40
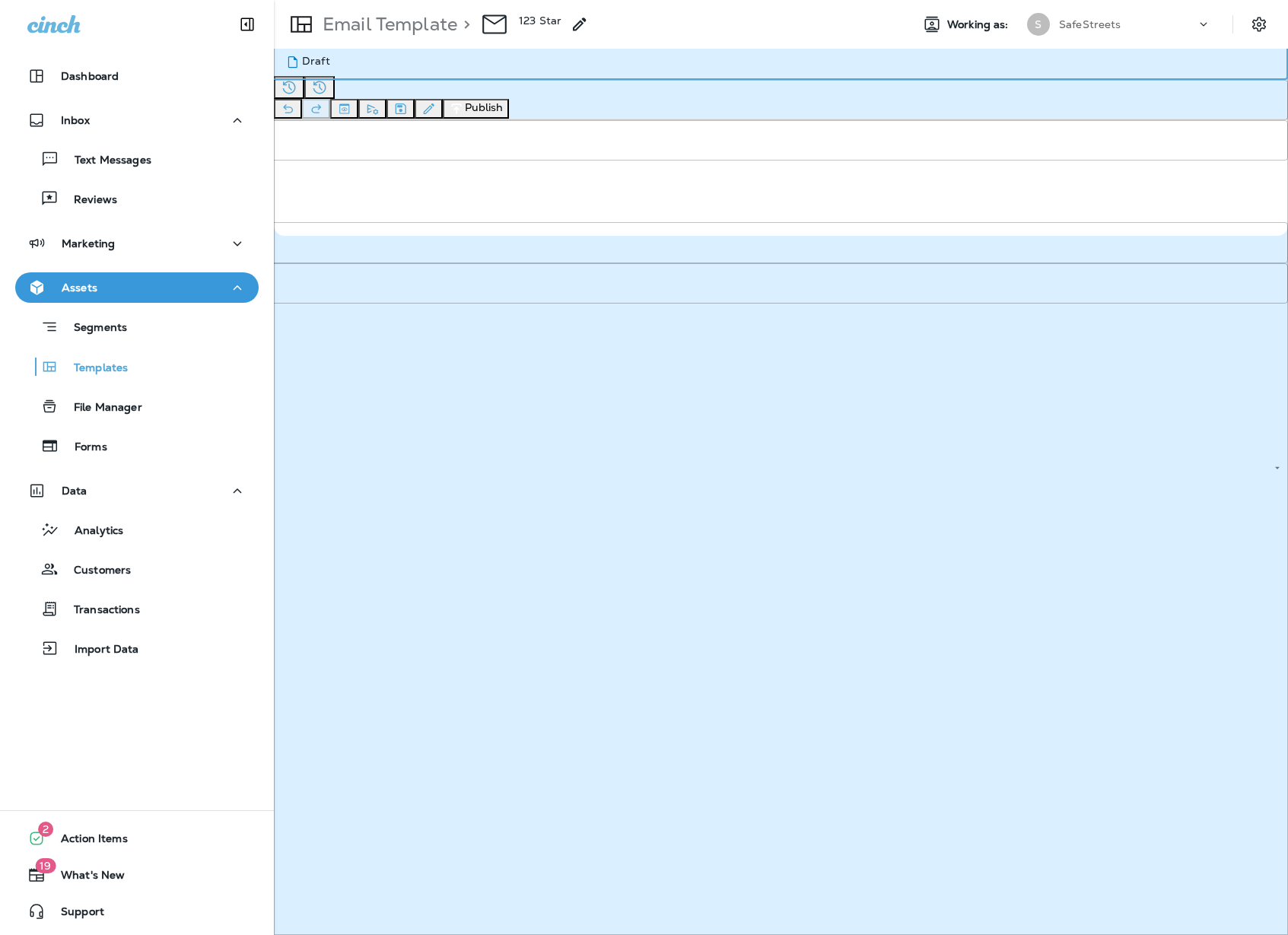
click at [47, 321] on button "Cancel" at bounding box center [23, 312] width 47 height 17
click at [406, 103] on icon "Save" at bounding box center [401, 109] width 11 height 11
click at [1262, 25] on icon "Settings" at bounding box center [1259, 25] width 19 height 19
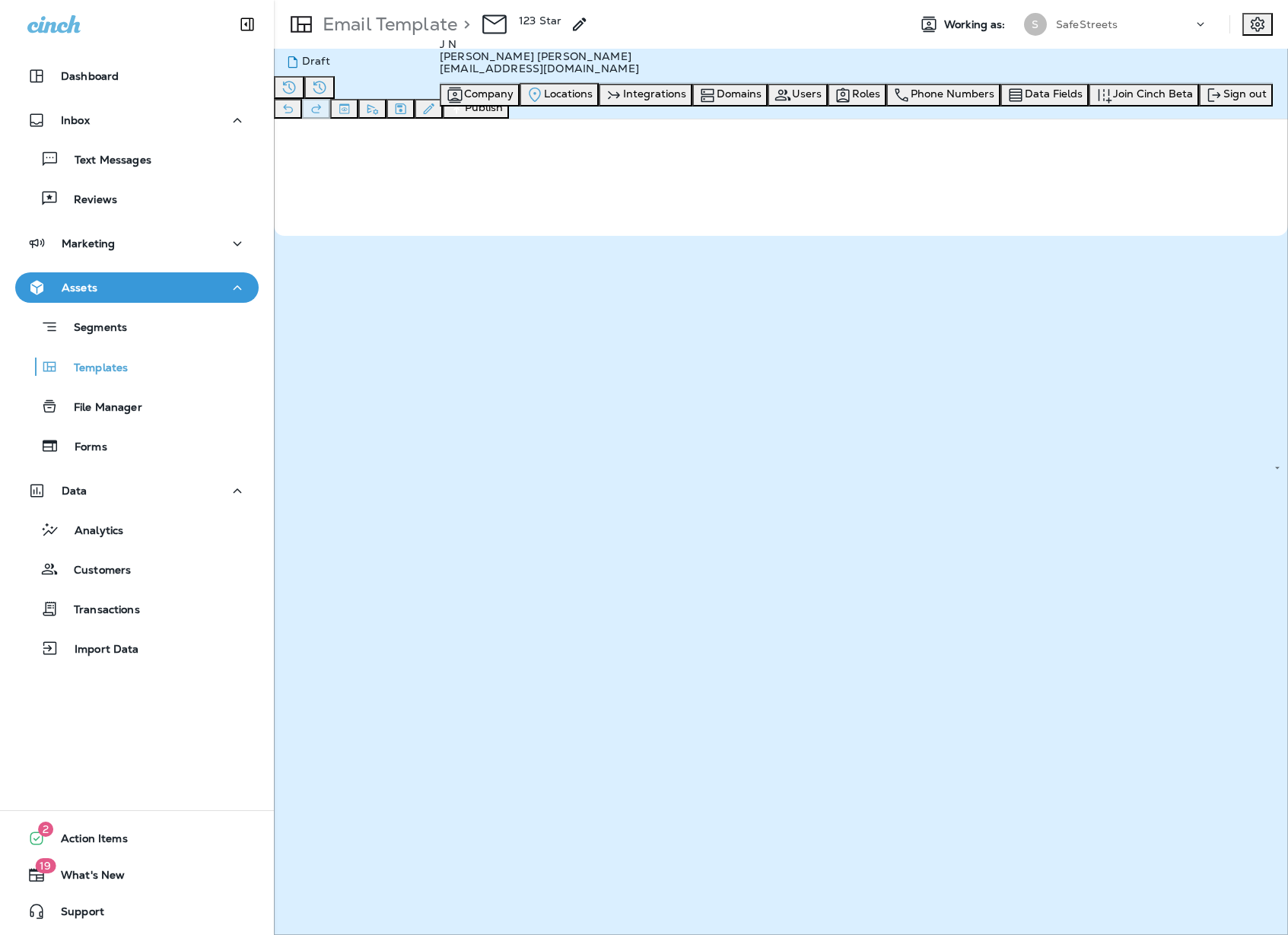
click at [592, 104] on div "Locations" at bounding box center [559, 95] width 67 height 19
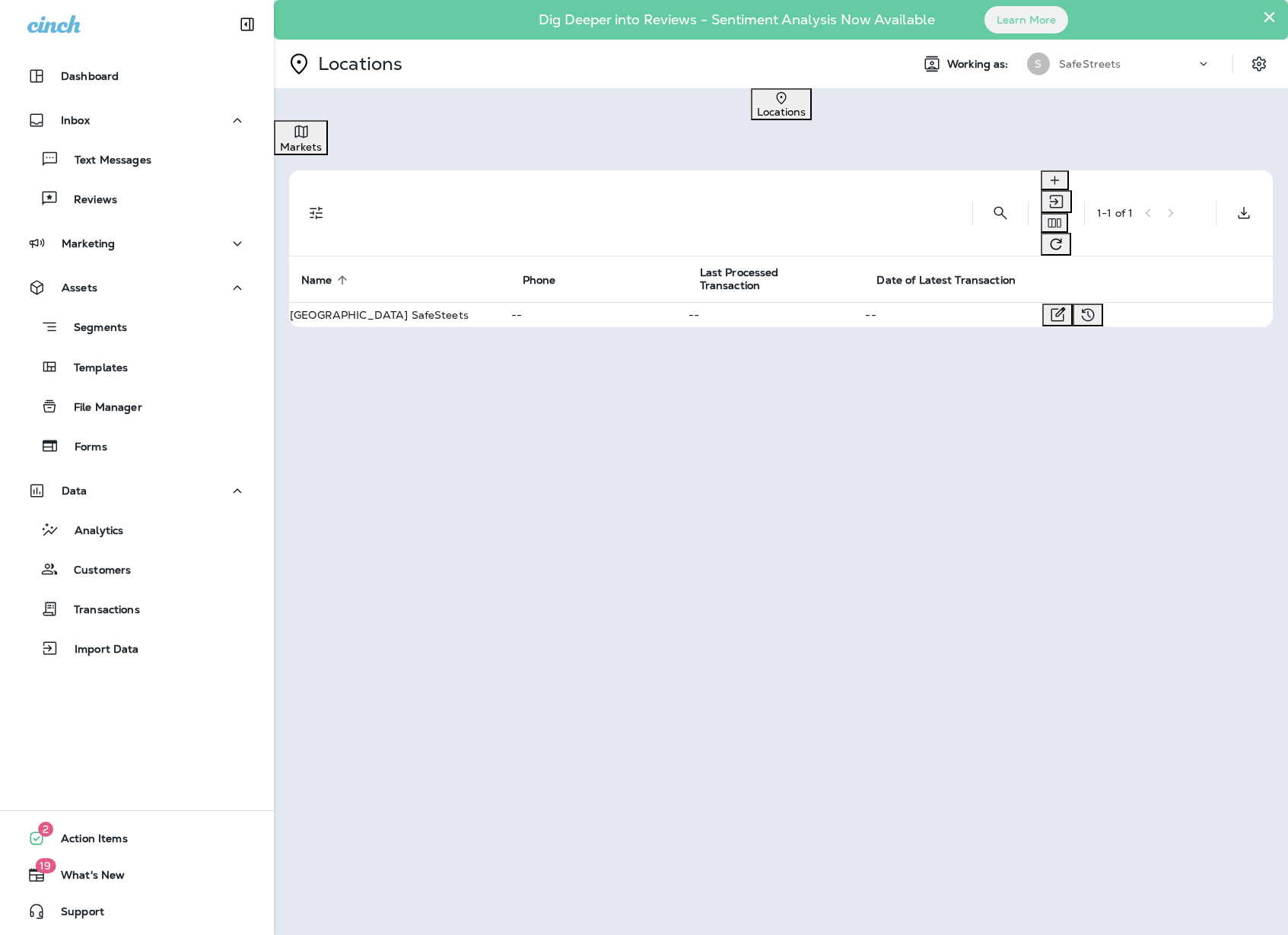
click at [366, 302] on td "[GEOGRAPHIC_DATA] SafeSteets" at bounding box center [400, 315] width 222 height 25
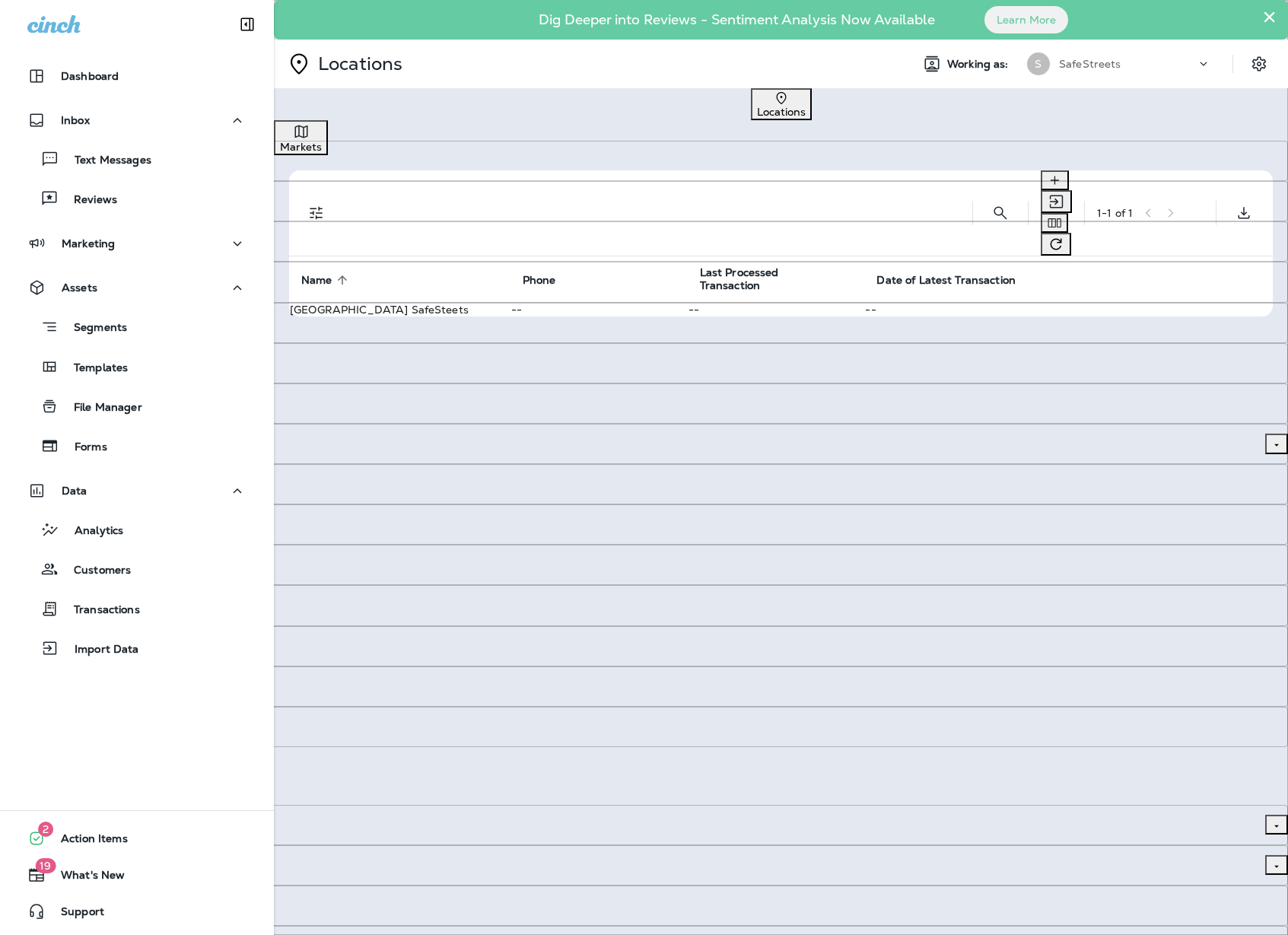
click at [505, 421] on input "Phone" at bounding box center [644, 404] width 1288 height 40
click at [903, 845] on input "SMS phone number" at bounding box center [638, 865] width 1277 height 40
click at [855, 885] on div "Email from Address Email from Address Email from Name Email from Name" at bounding box center [644, 926] width 1288 height 81
click at [56, 71] on p "New field" at bounding box center [31, 66] width 50 height 12
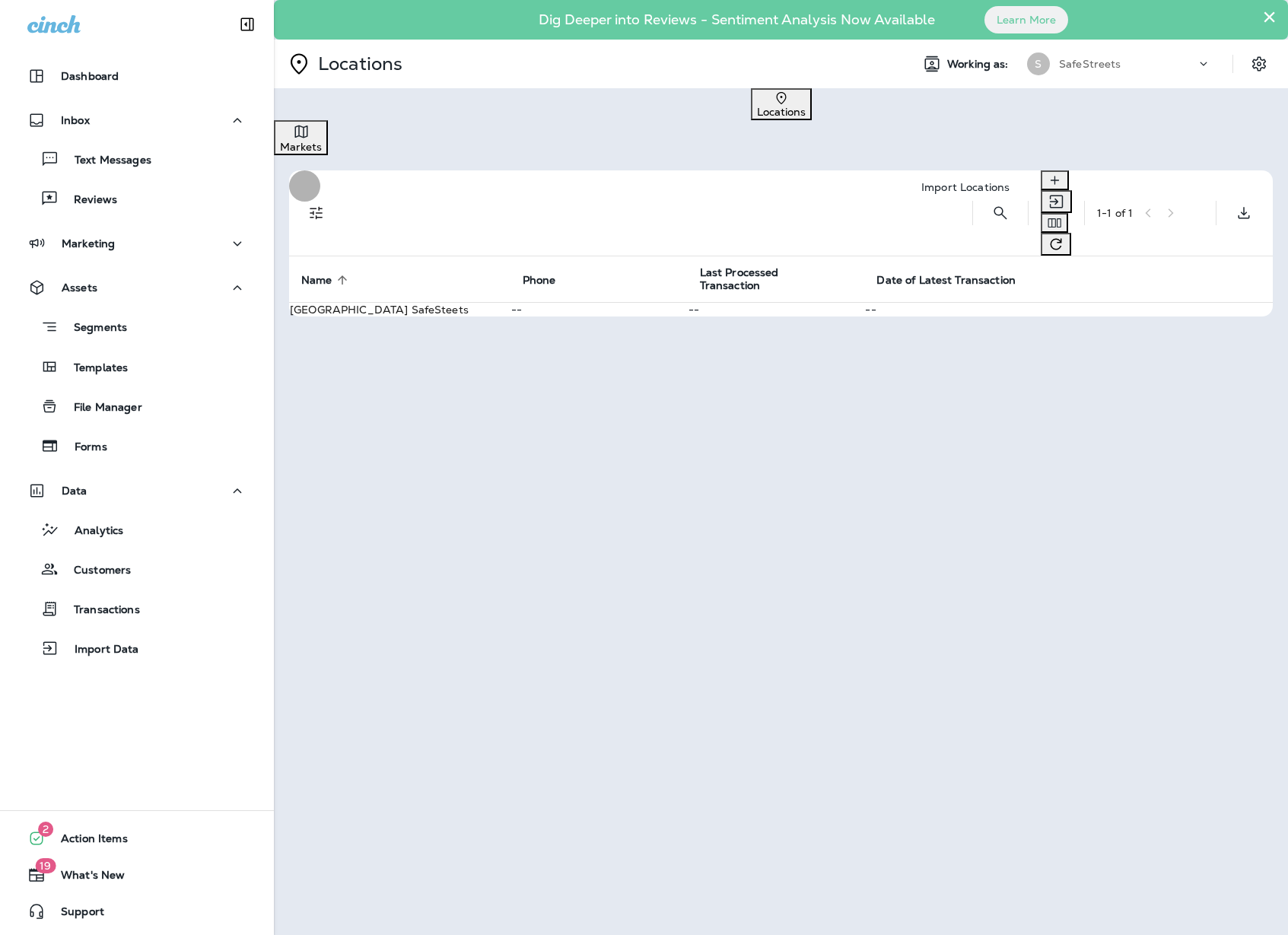
click at [1047, 192] on icon "Import Locations" at bounding box center [1056, 202] width 19 height 19
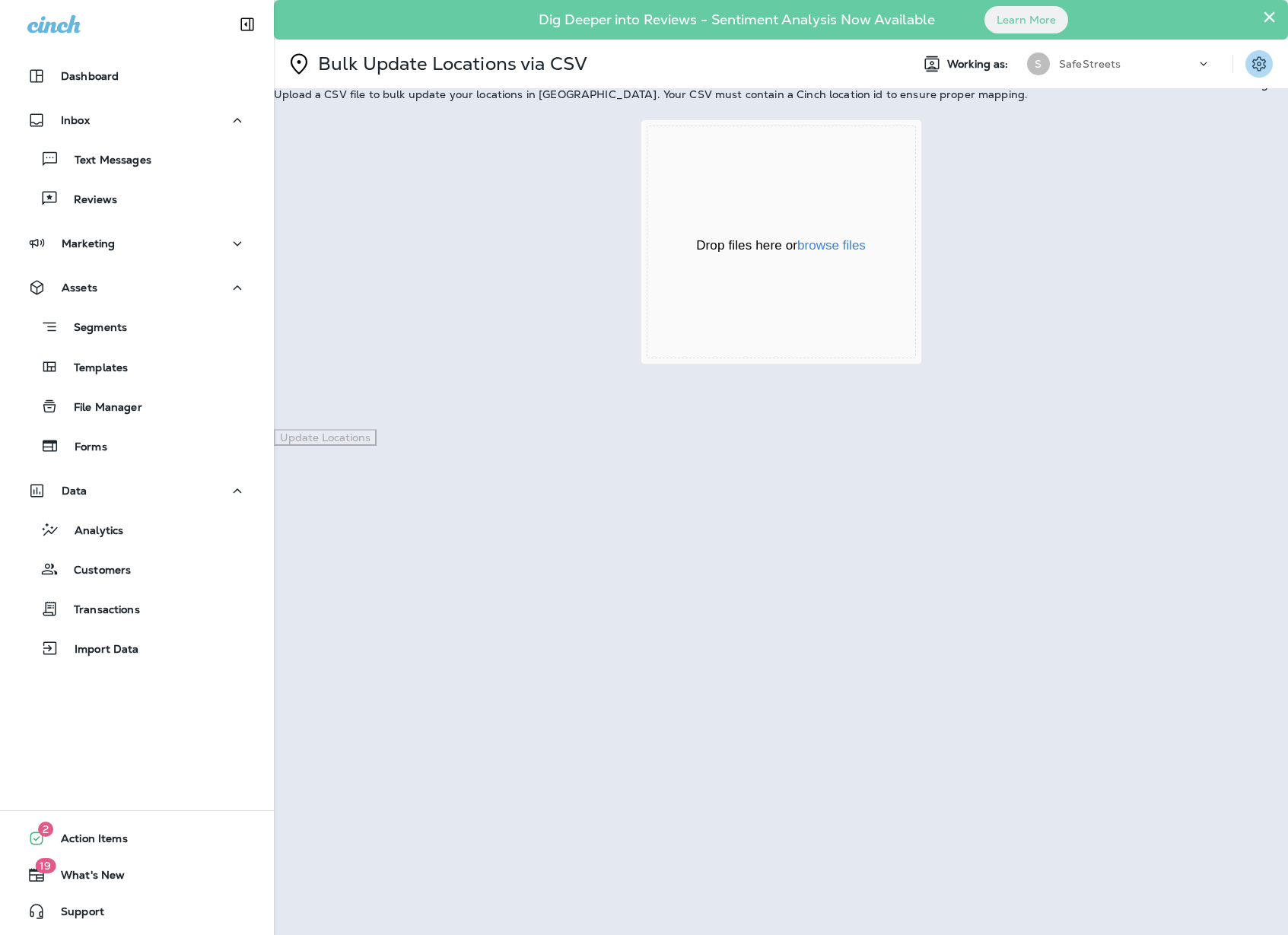
click at [1256, 61] on icon "Settings" at bounding box center [1259, 64] width 19 height 19
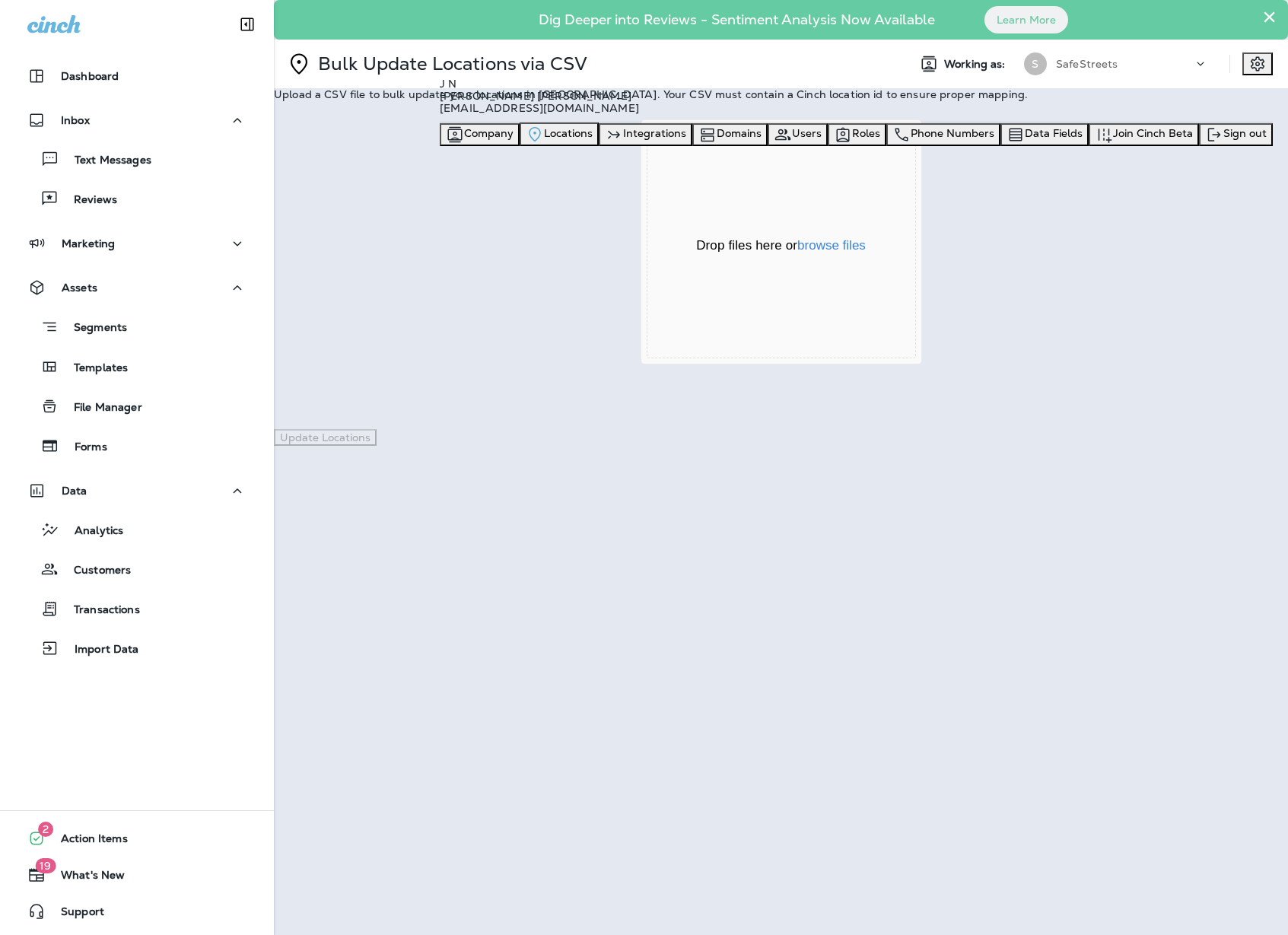
click at [592, 140] on span "Locations" at bounding box center [568, 133] width 49 height 14
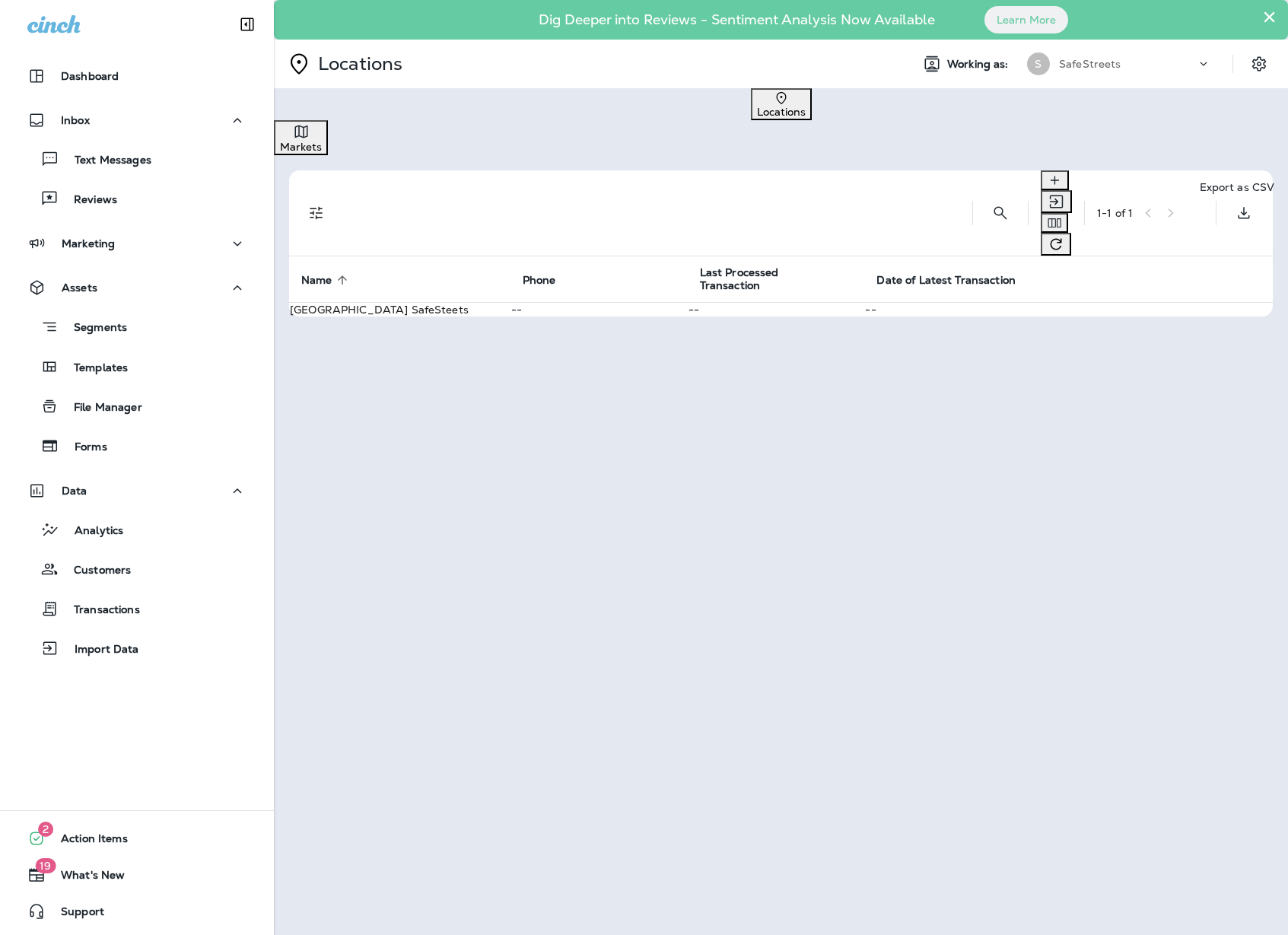
click at [1242, 204] on icon "Export as CSV" at bounding box center [1245, 213] width 19 height 19
click at [131, 385] on table "Cinch UUID Date Created Last Updated Date Deleted Address 1 Address 2 City Stat…" at bounding box center [65, 696] width 131 height 1151
click at [61, 153] on span "Cinch UUID" at bounding box center [31, 147] width 60 height 14
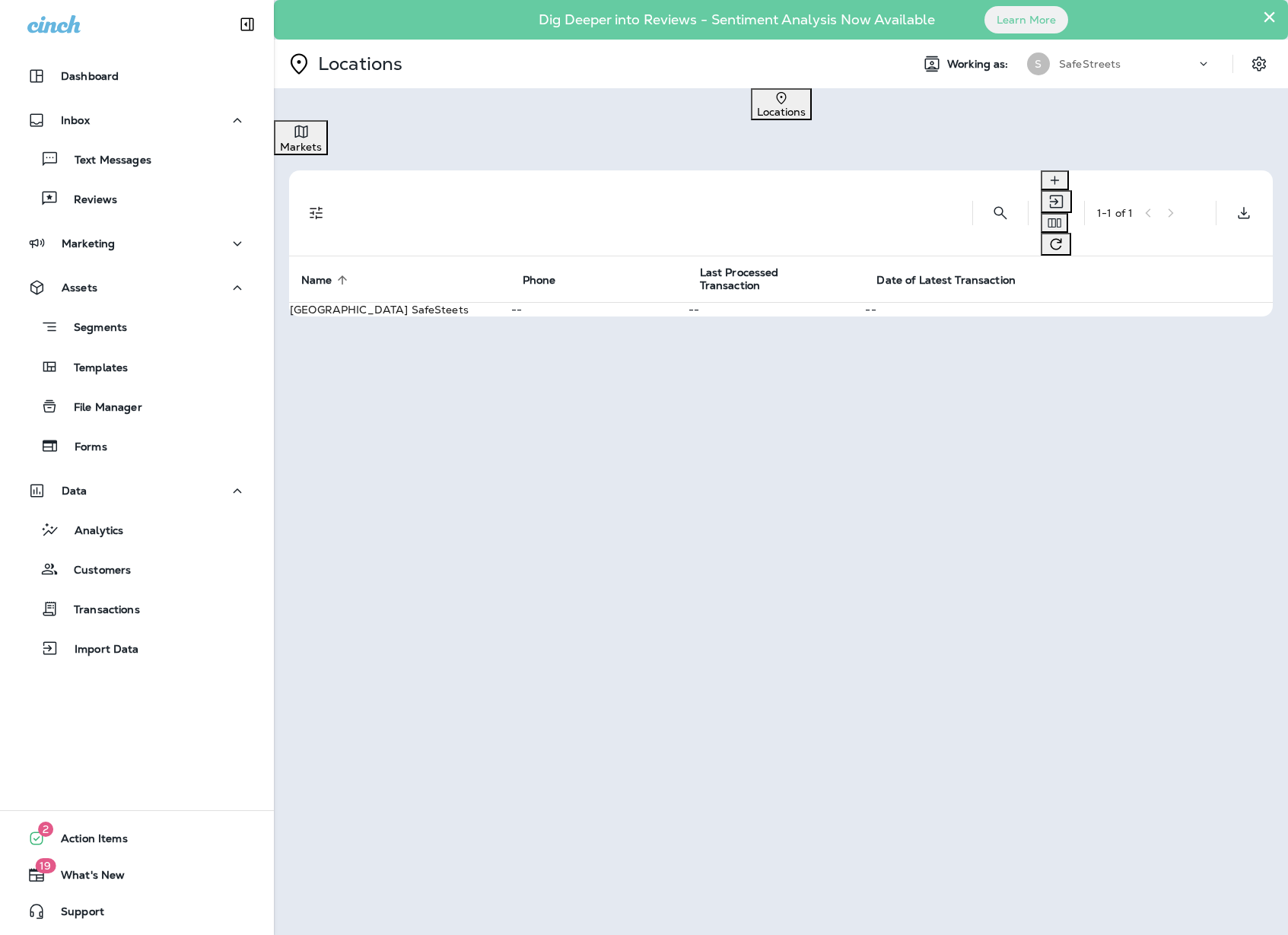
scroll to position [0, 0]
click at [93, 246] on p "Marketing" at bounding box center [88, 243] width 54 height 12
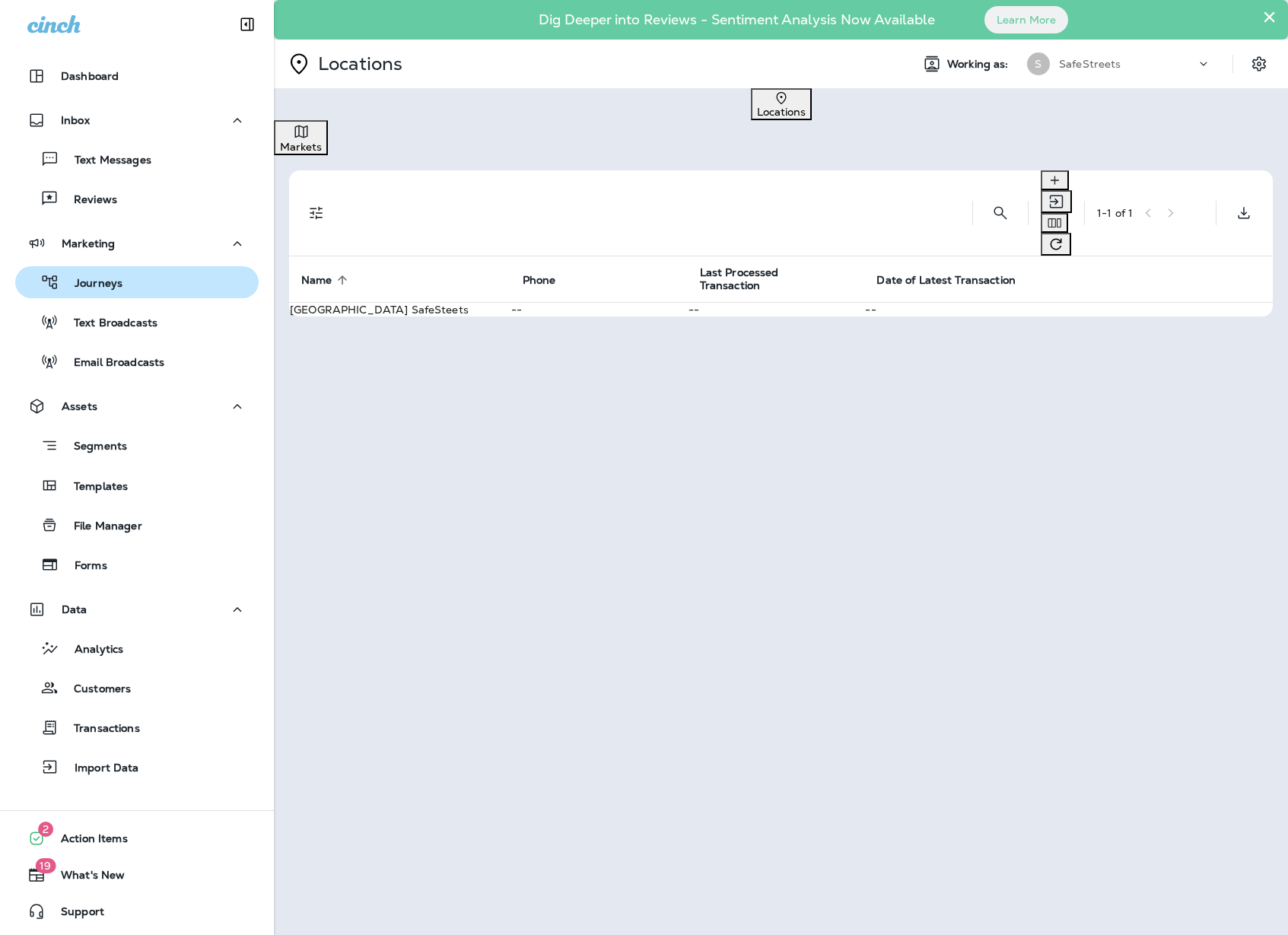
click at [133, 287] on div "Journeys" at bounding box center [136, 281] width 231 height 22
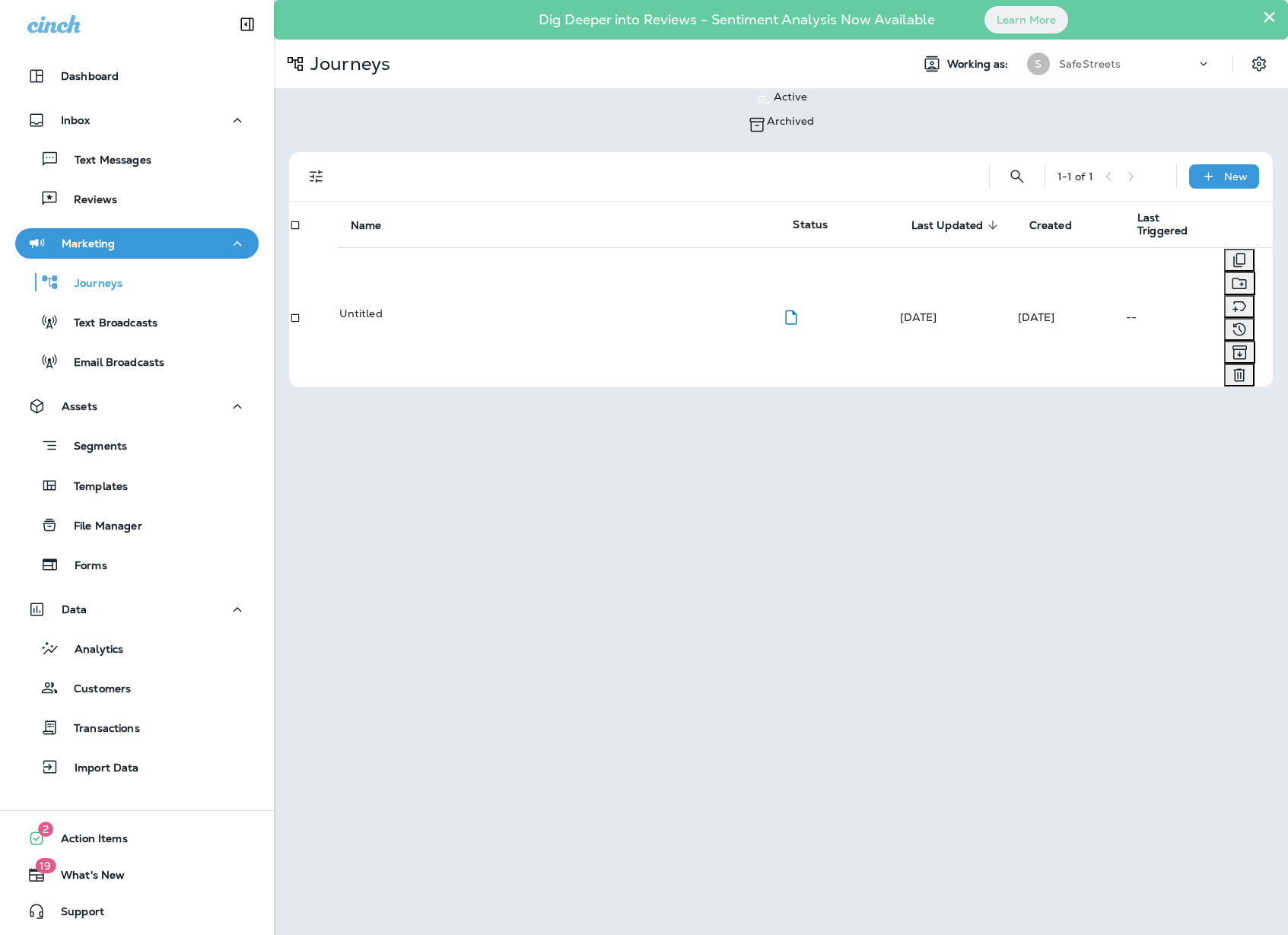
click at [371, 307] on p "Untitled" at bounding box center [560, 313] width 441 height 12
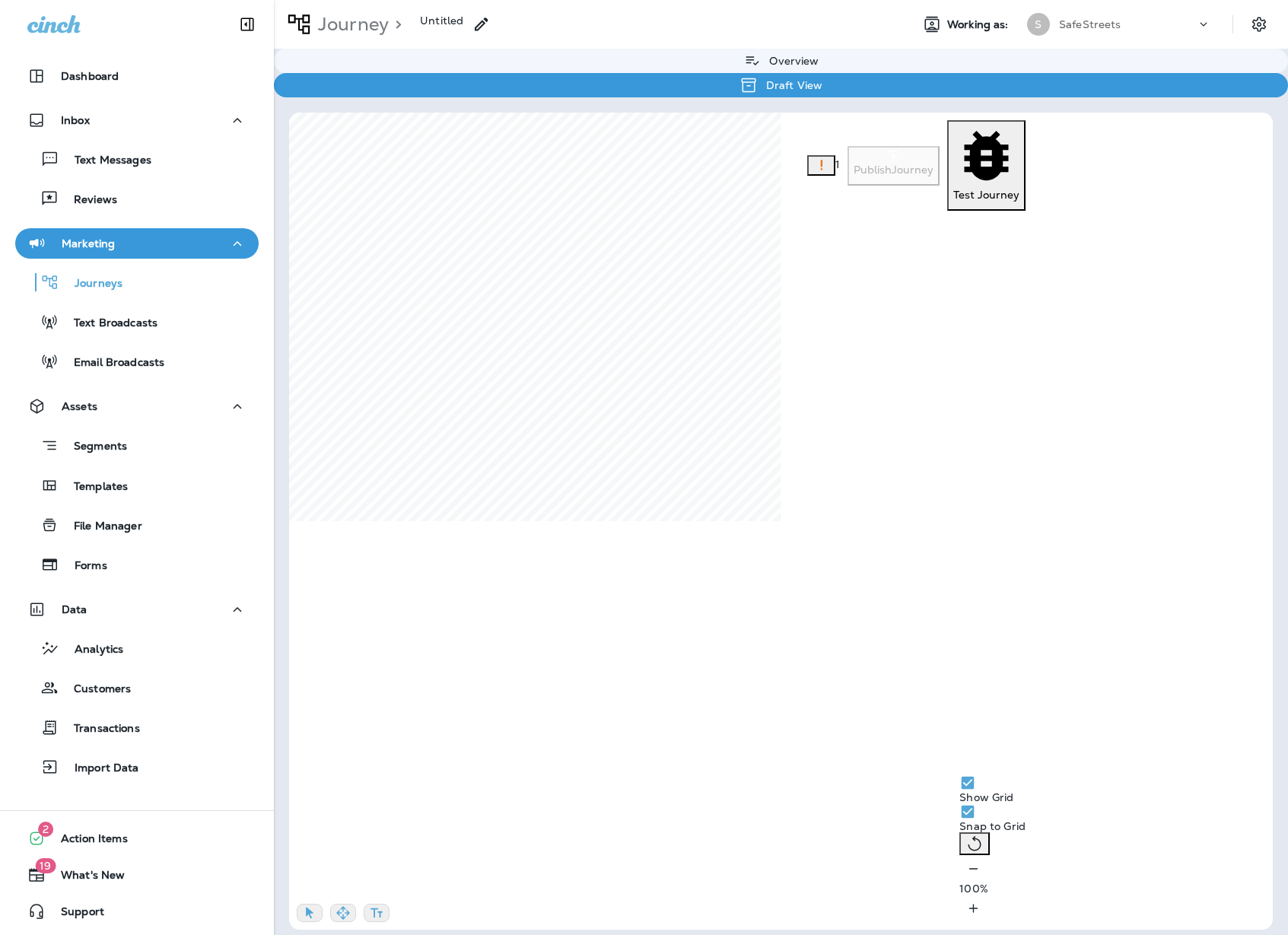
click at [38, 110] on button "Okay" at bounding box center [19, 102] width 38 height 17
click at [713, 630] on span "Apply" at bounding box center [717, 630] width 27 height 11
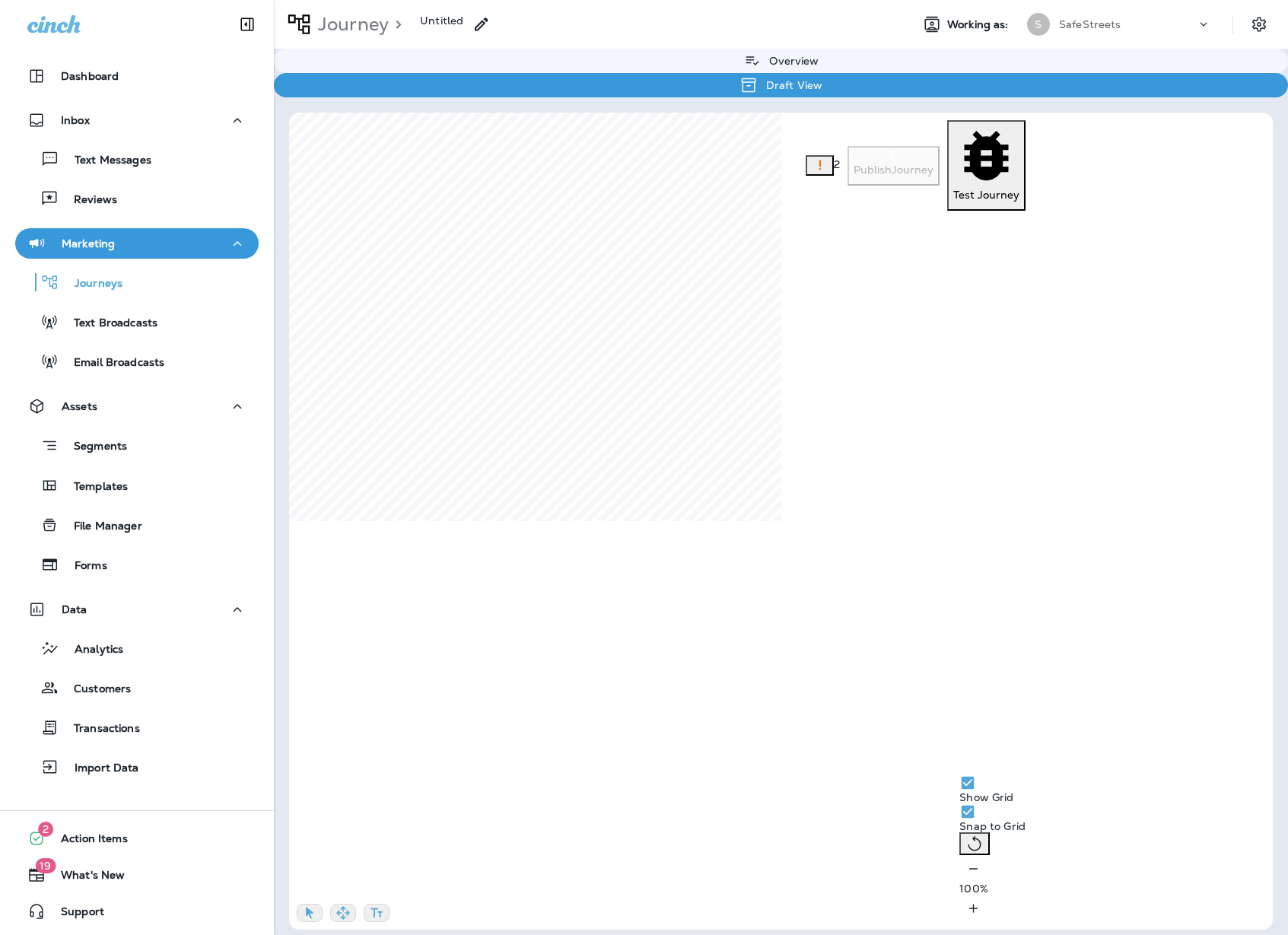
click at [102, 357] on p "Email Broadcasts" at bounding box center [112, 363] width 105 height 15
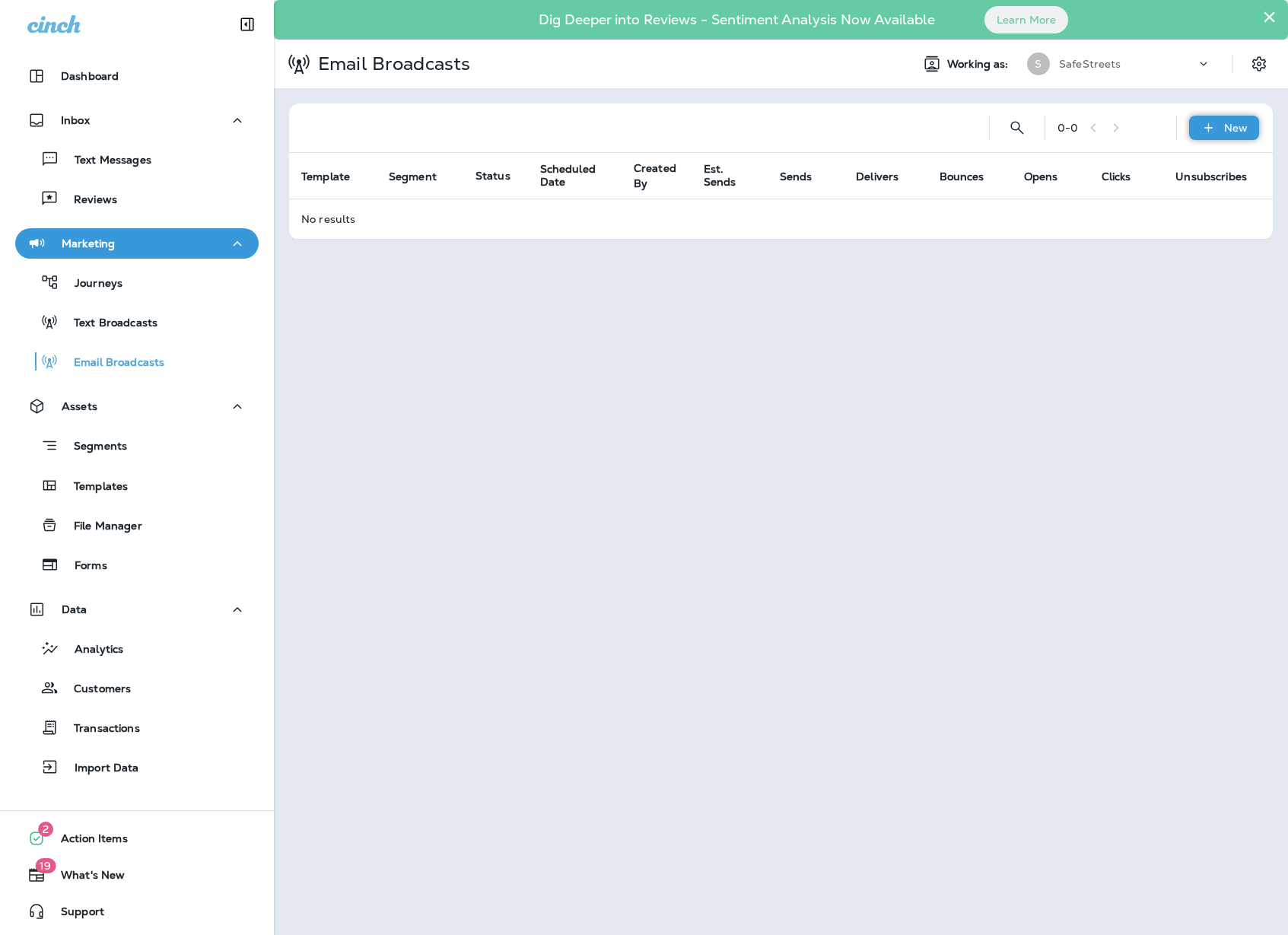
click at [1238, 130] on p "New" at bounding box center [1236, 128] width 23 height 12
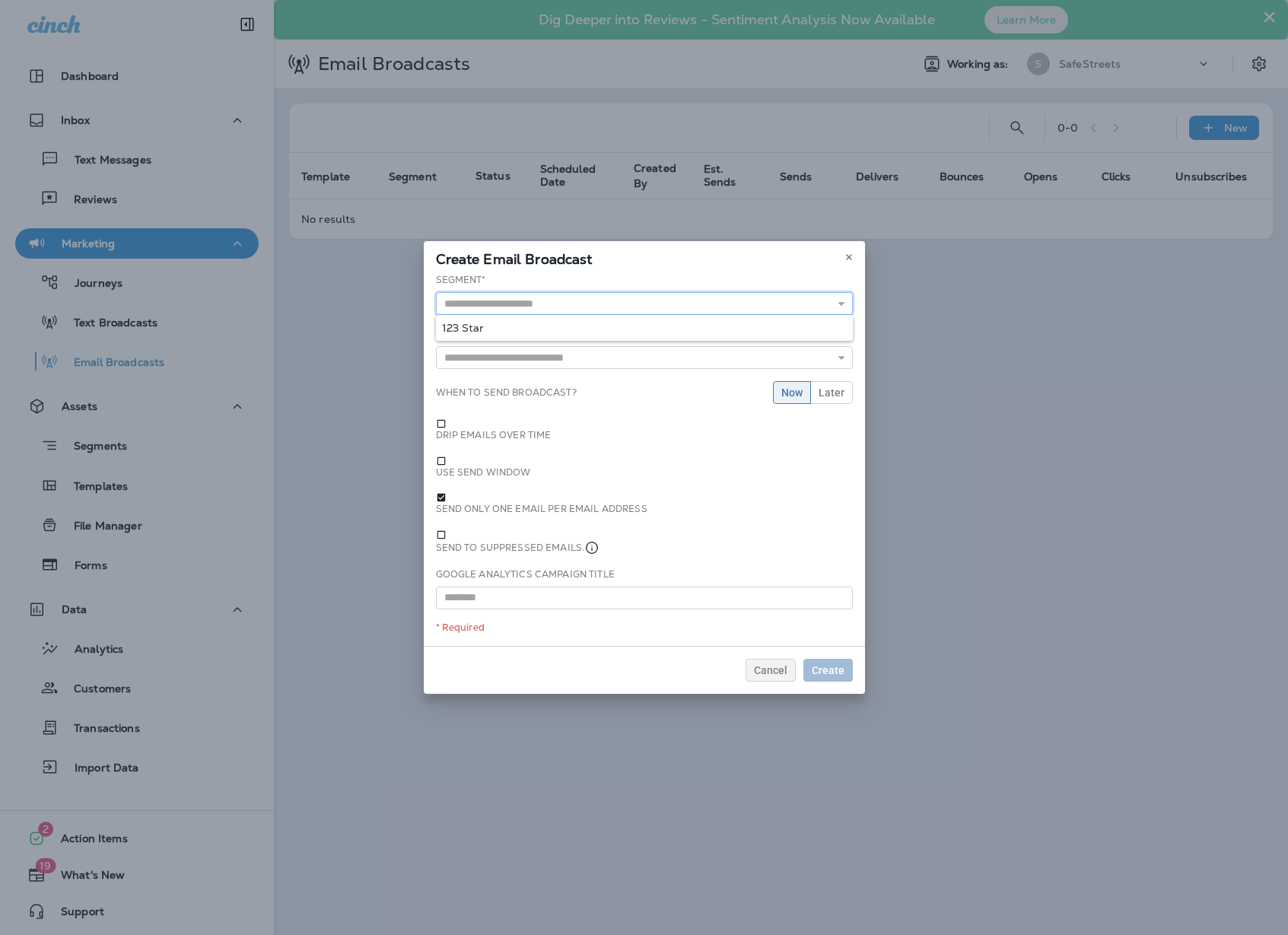
click at [796, 314] on input "text" at bounding box center [644, 303] width 417 height 22
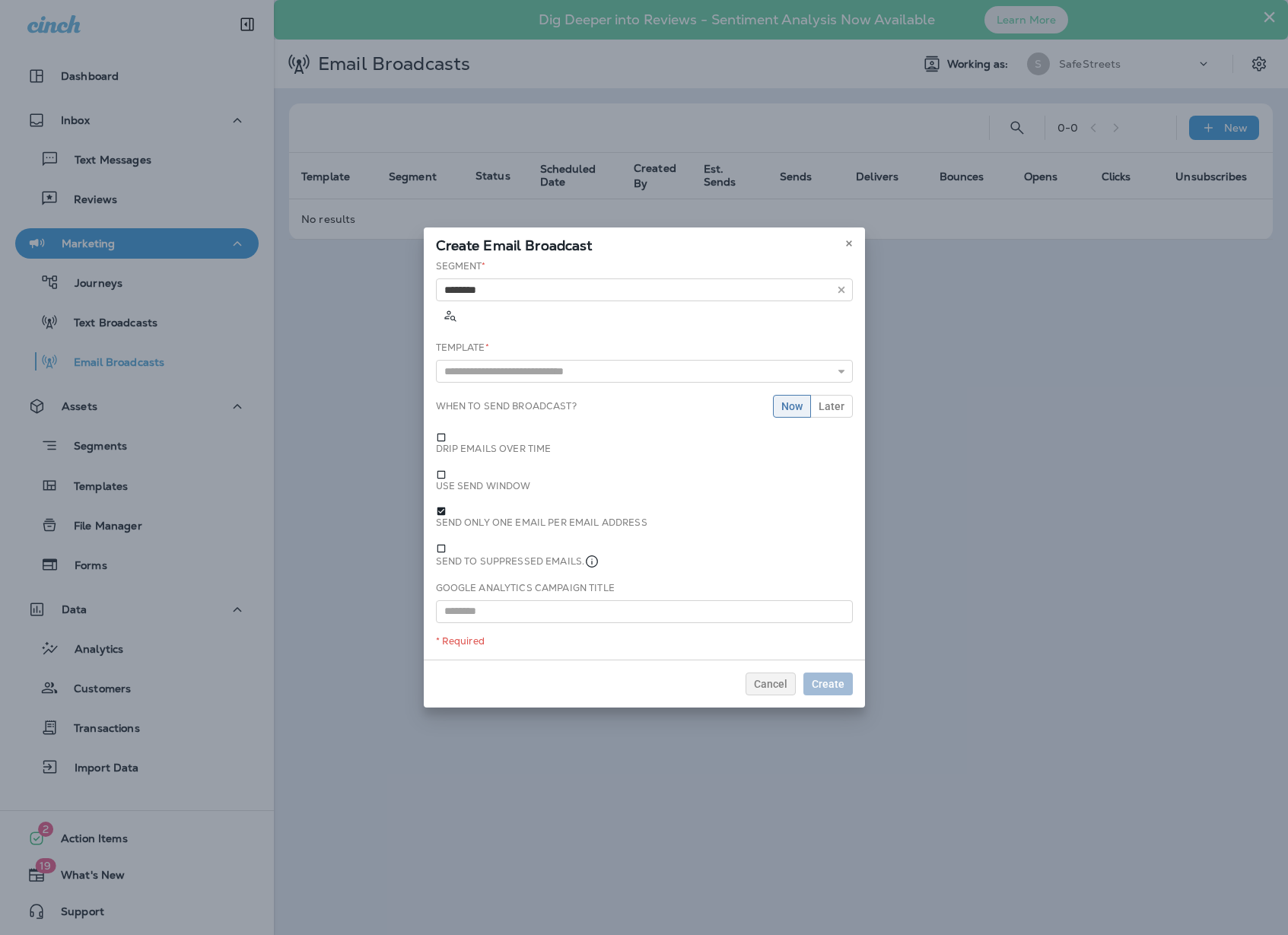
click at [718, 353] on div "Segment * 123 Star Template * When to send broadcast? Now Later Drip emails ove…" at bounding box center [644, 459] width 441 height 399
click at [768, 378] on input "text" at bounding box center [644, 371] width 417 height 22
click at [767, 678] on span "Cancel" at bounding box center [770, 684] width 33 height 11
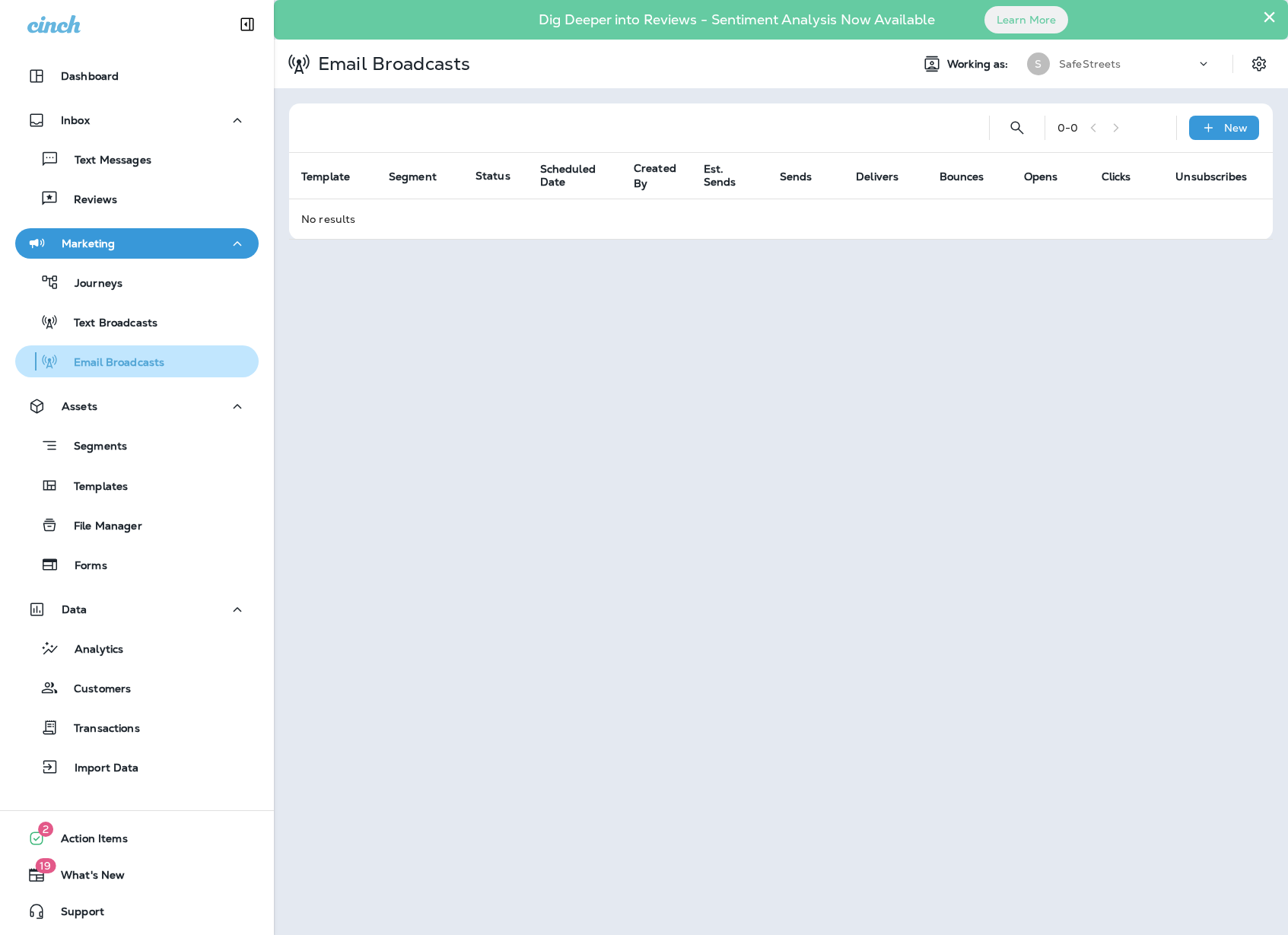
click at [157, 361] on p "Email Broadcasts" at bounding box center [112, 363] width 105 height 15
click at [1270, 133] on div "0 - 0 New" at bounding box center [781, 128] width 984 height 50
click at [1249, 131] on div "New" at bounding box center [1224, 127] width 70 height 24
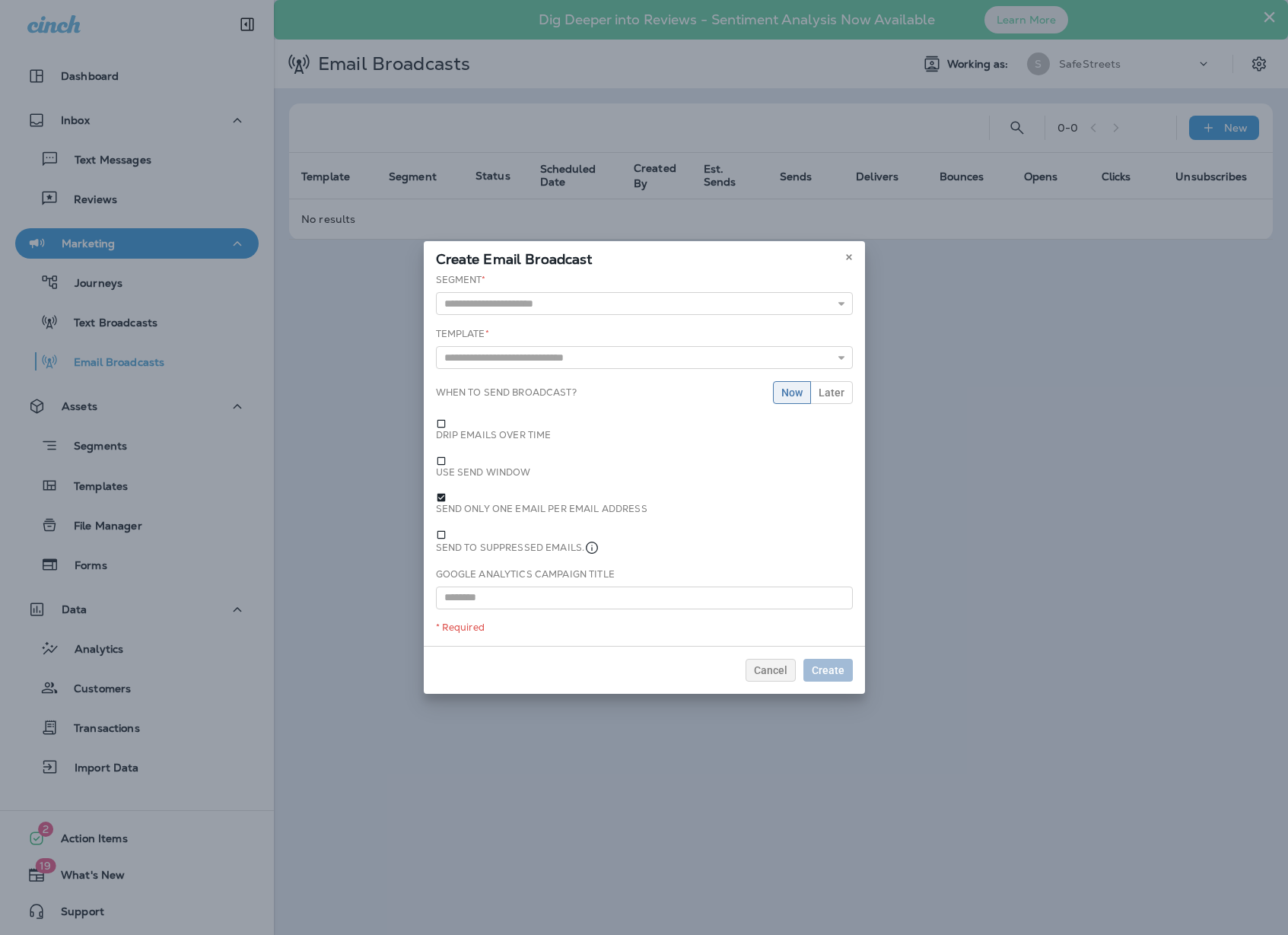
click at [514, 441] on label "Drip emails over time" at bounding box center [540, 435] width 209 height 12
click at [528, 441] on label "Drip emails over time" at bounding box center [540, 435] width 209 height 12
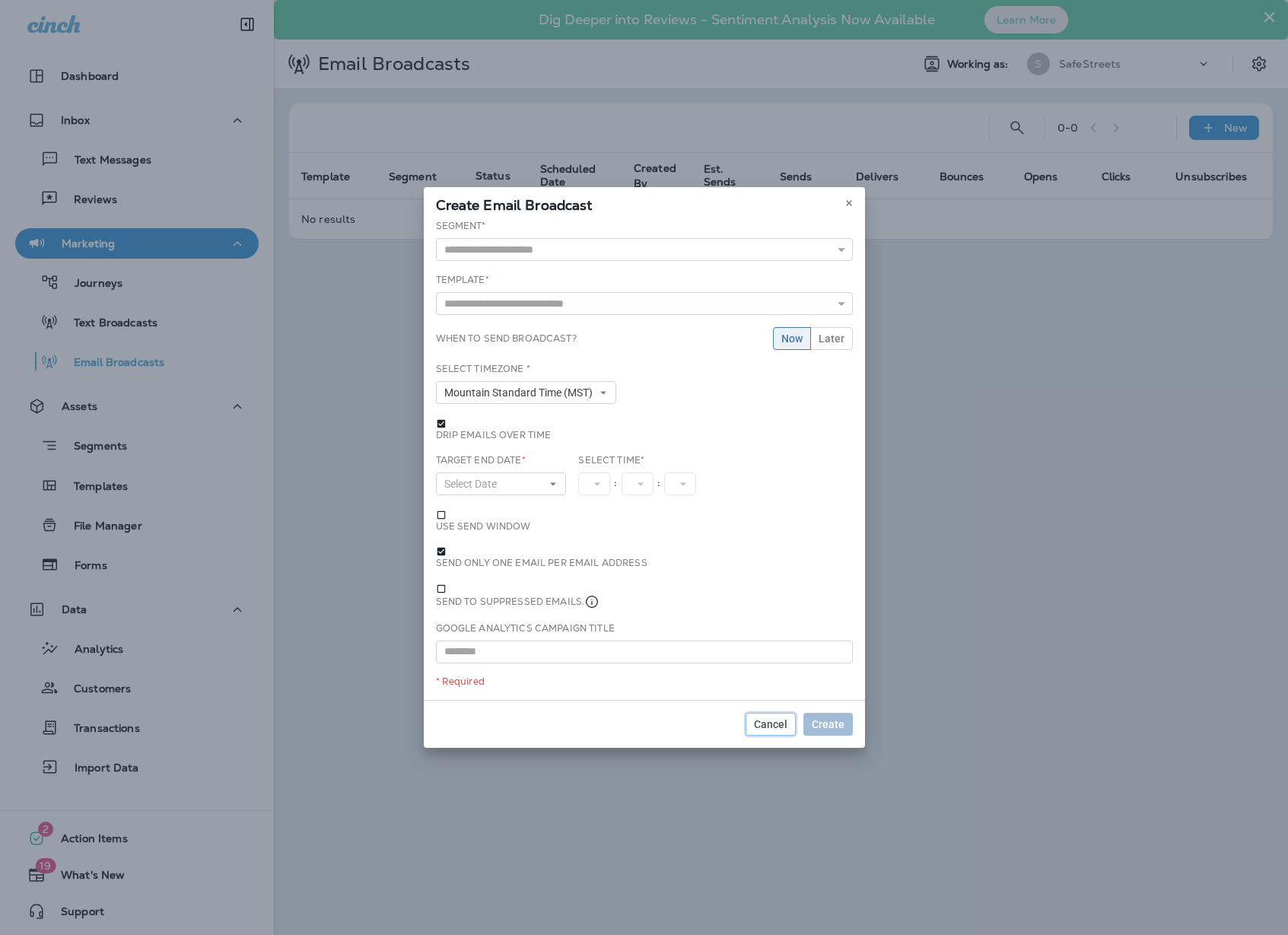
click at [774, 719] on span "Cancel" at bounding box center [770, 724] width 33 height 11
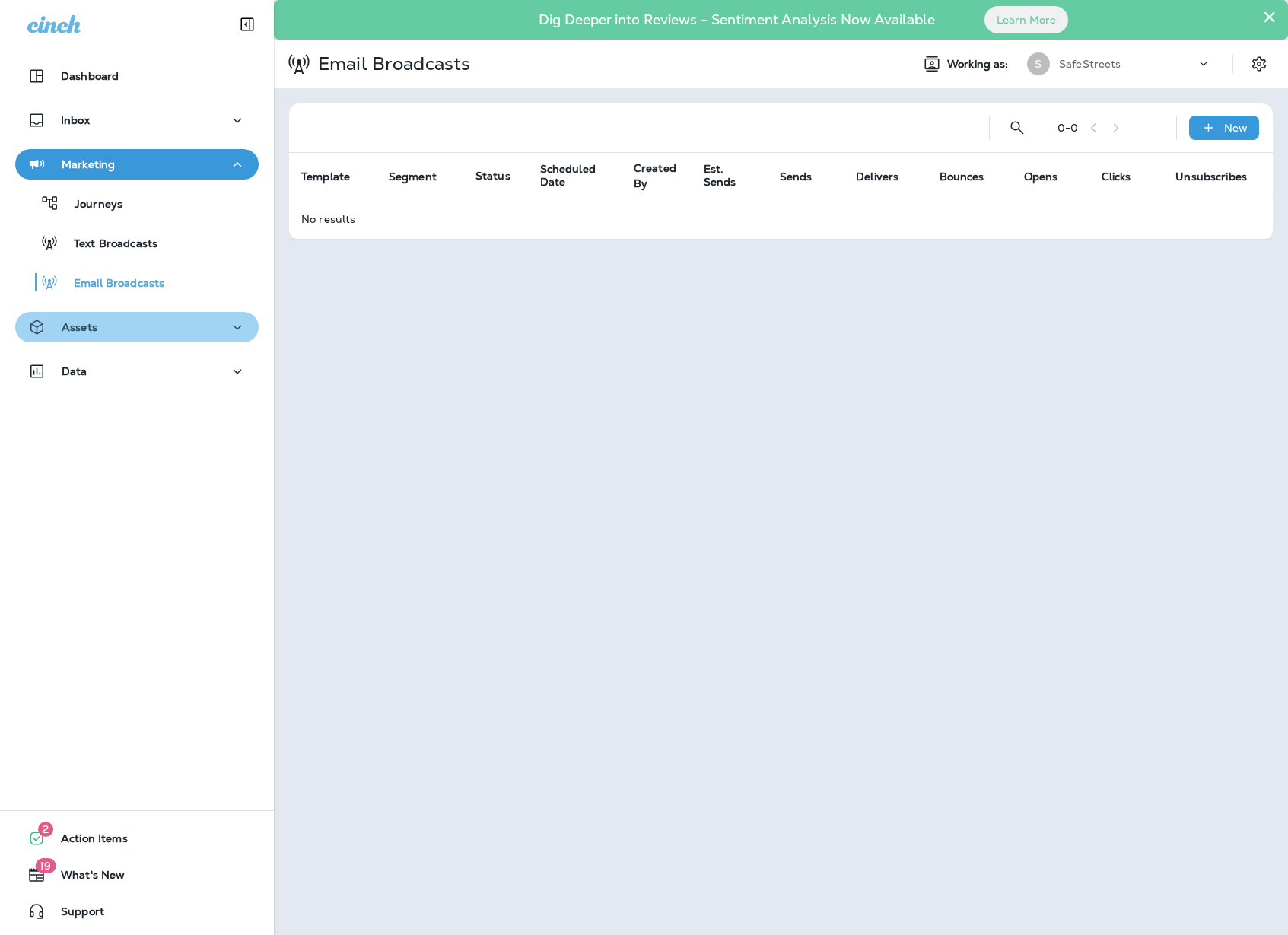
click at [157, 334] on div "Assets" at bounding box center [136, 327] width 219 height 19
click at [167, 329] on div "Assets" at bounding box center [136, 327] width 219 height 19
click at [187, 315] on button "Assets" at bounding box center [137, 326] width 243 height 30
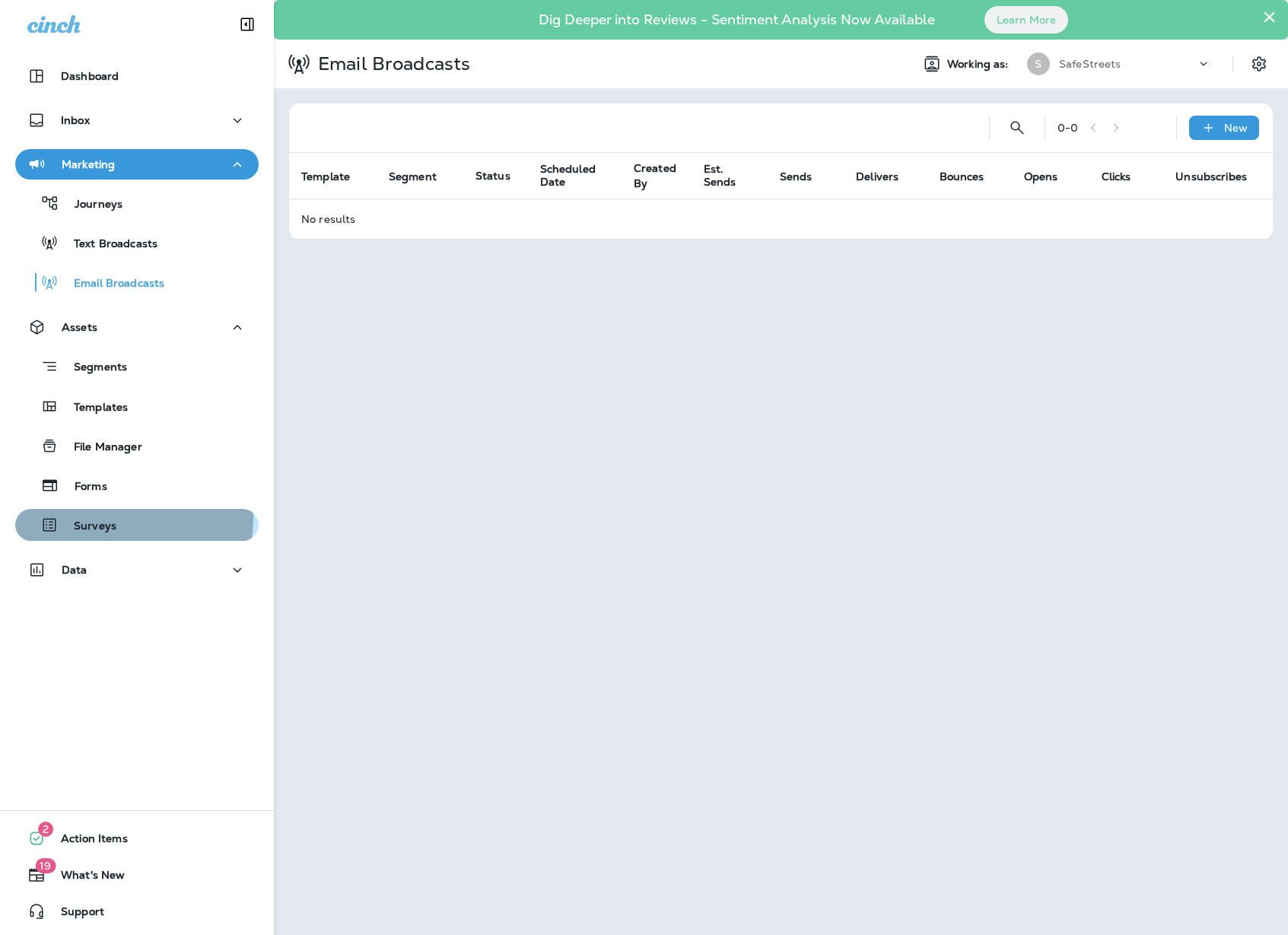
click at [132, 519] on div "Surveys" at bounding box center [136, 524] width 231 height 22
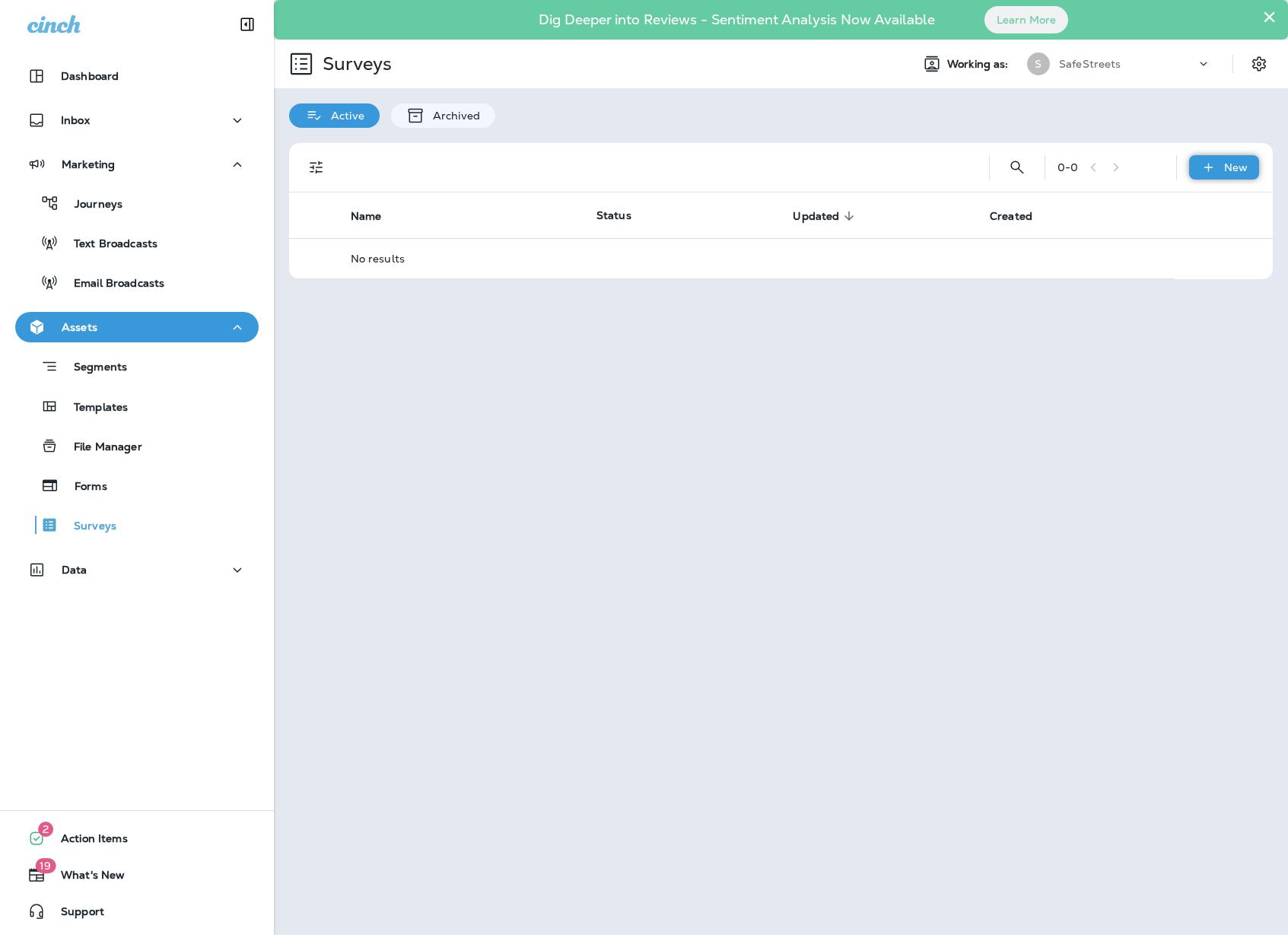
click at [1211, 162] on icon at bounding box center [1208, 167] width 16 height 16
click at [1214, 203] on p "New Survey" at bounding box center [1212, 204] width 70 height 12
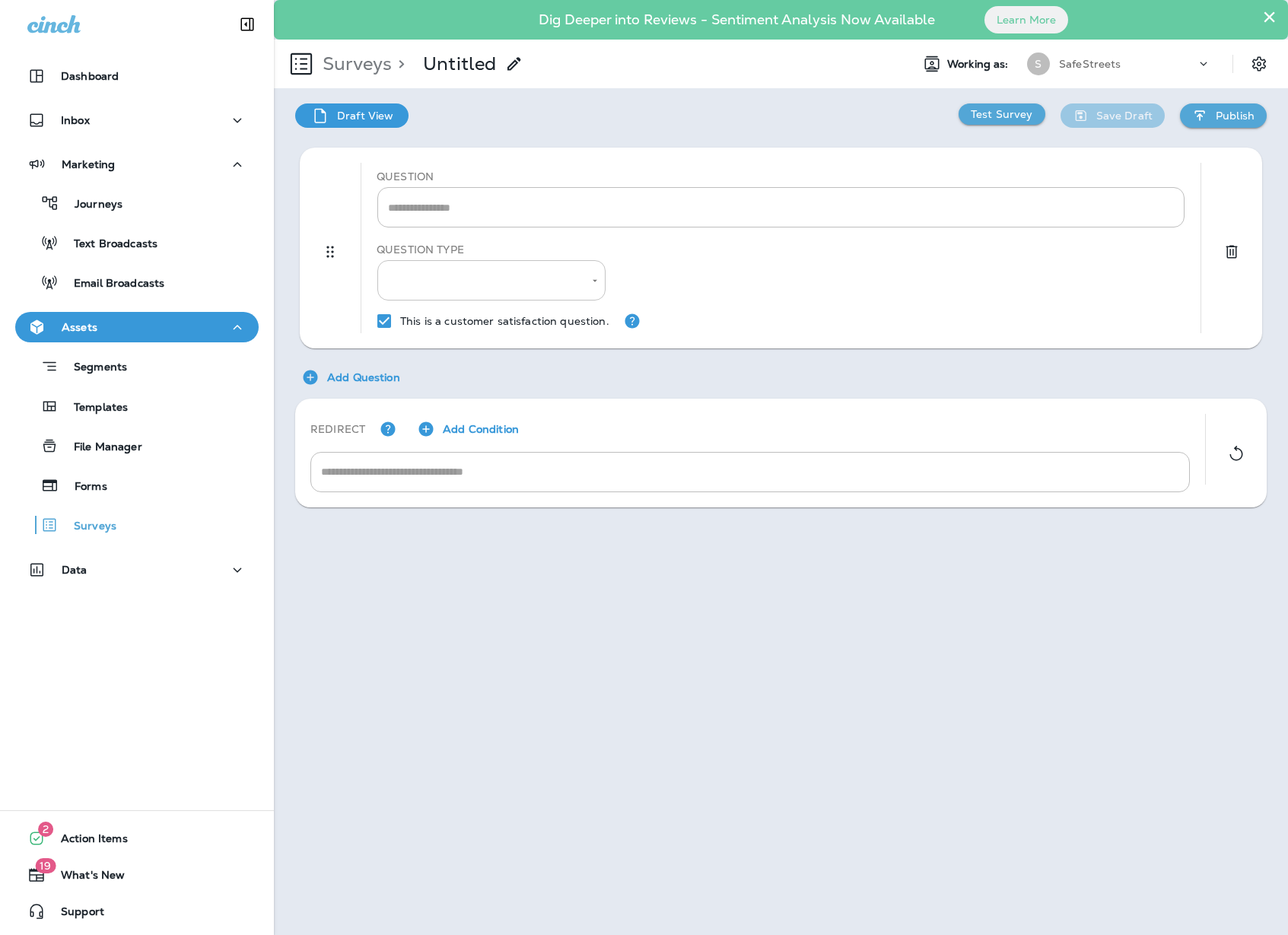
click at [548, 0] on body "Dashboard Inbox Marketing Journeys Text Broadcasts Email Broadcasts Assets Segm…" at bounding box center [644, 0] width 1288 height 0
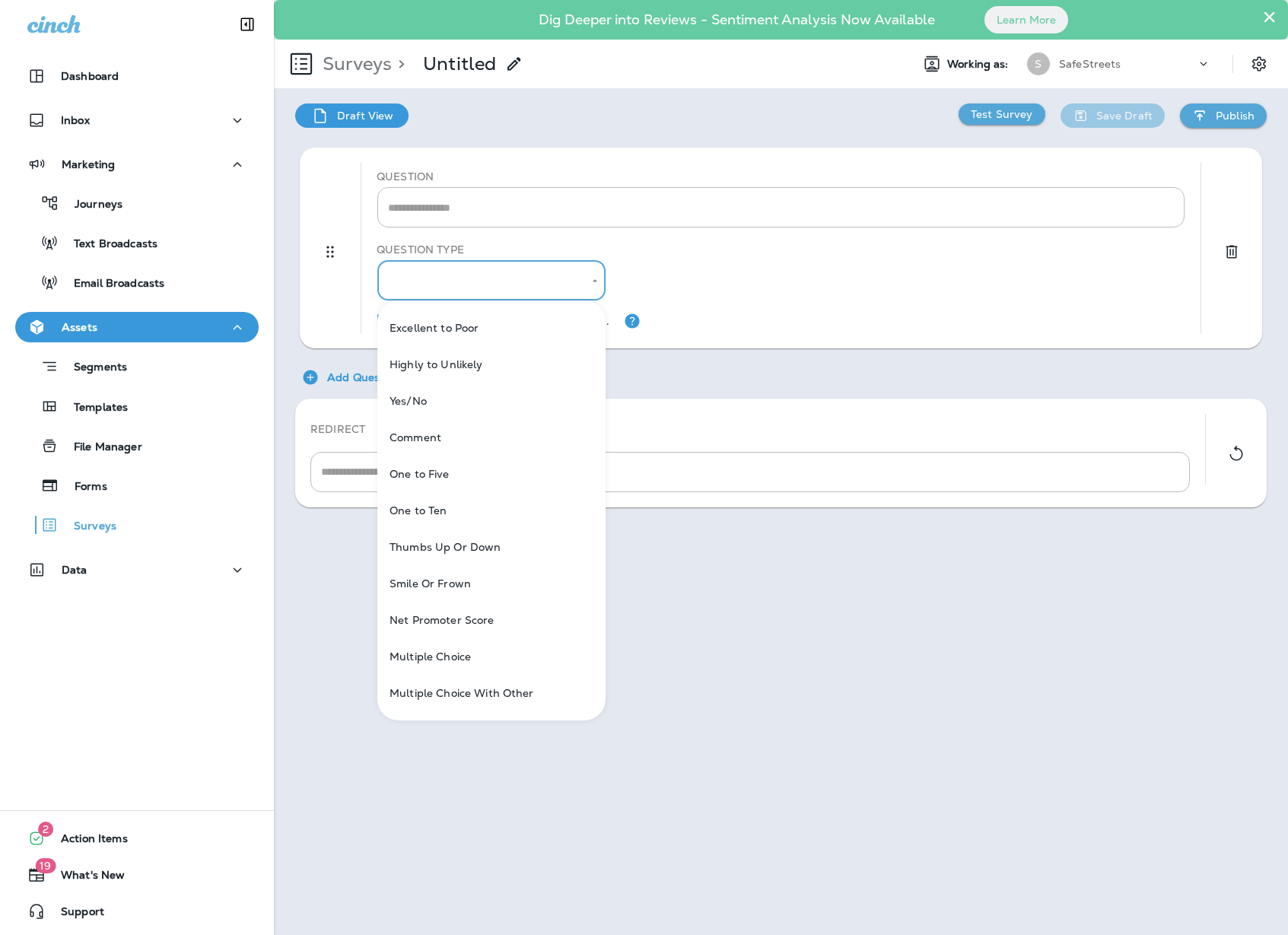
click at [1258, 69] on div at bounding box center [644, 468] width 1288 height 935
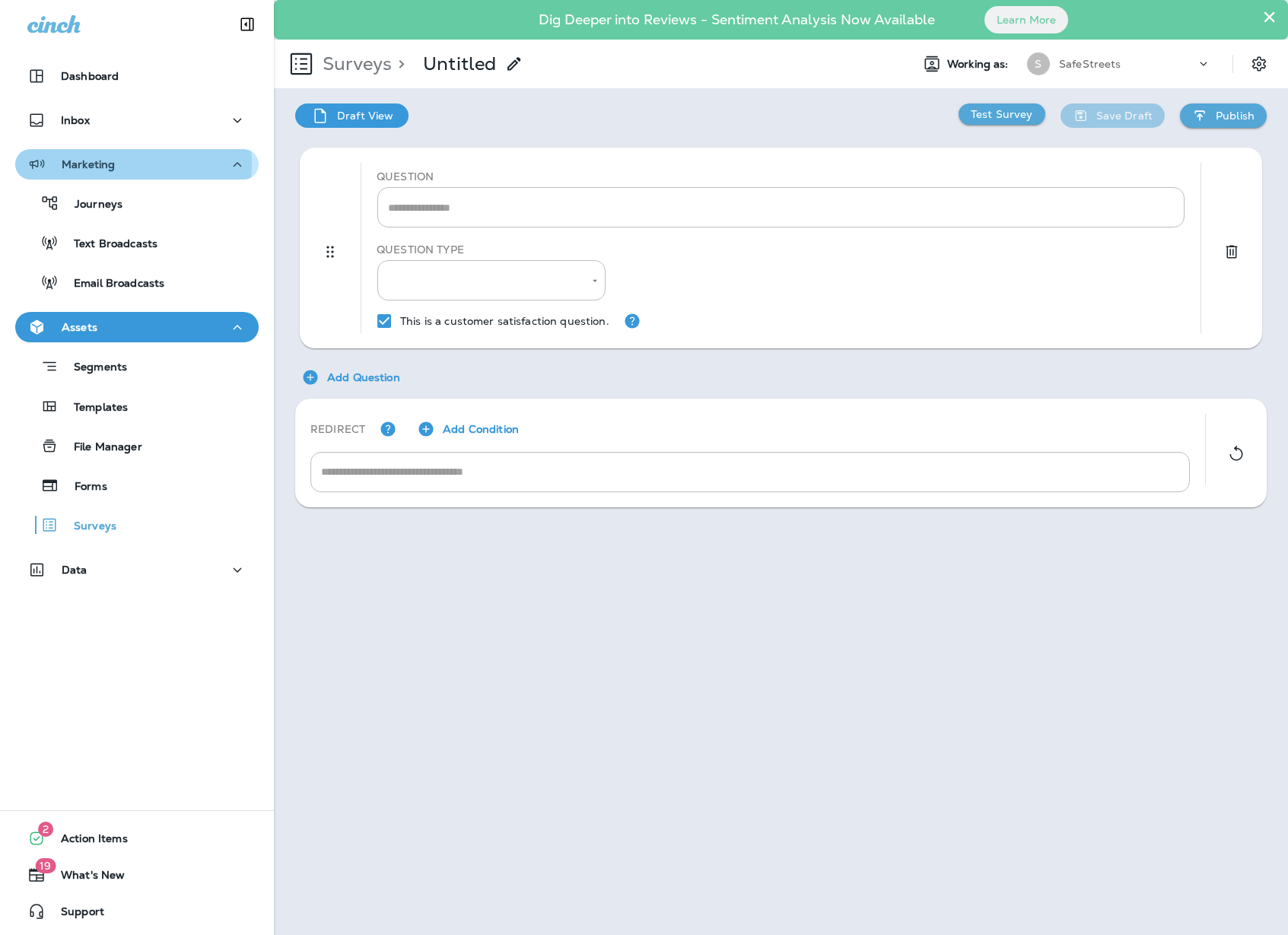
click at [106, 164] on p "Marketing" at bounding box center [88, 164] width 54 height 12
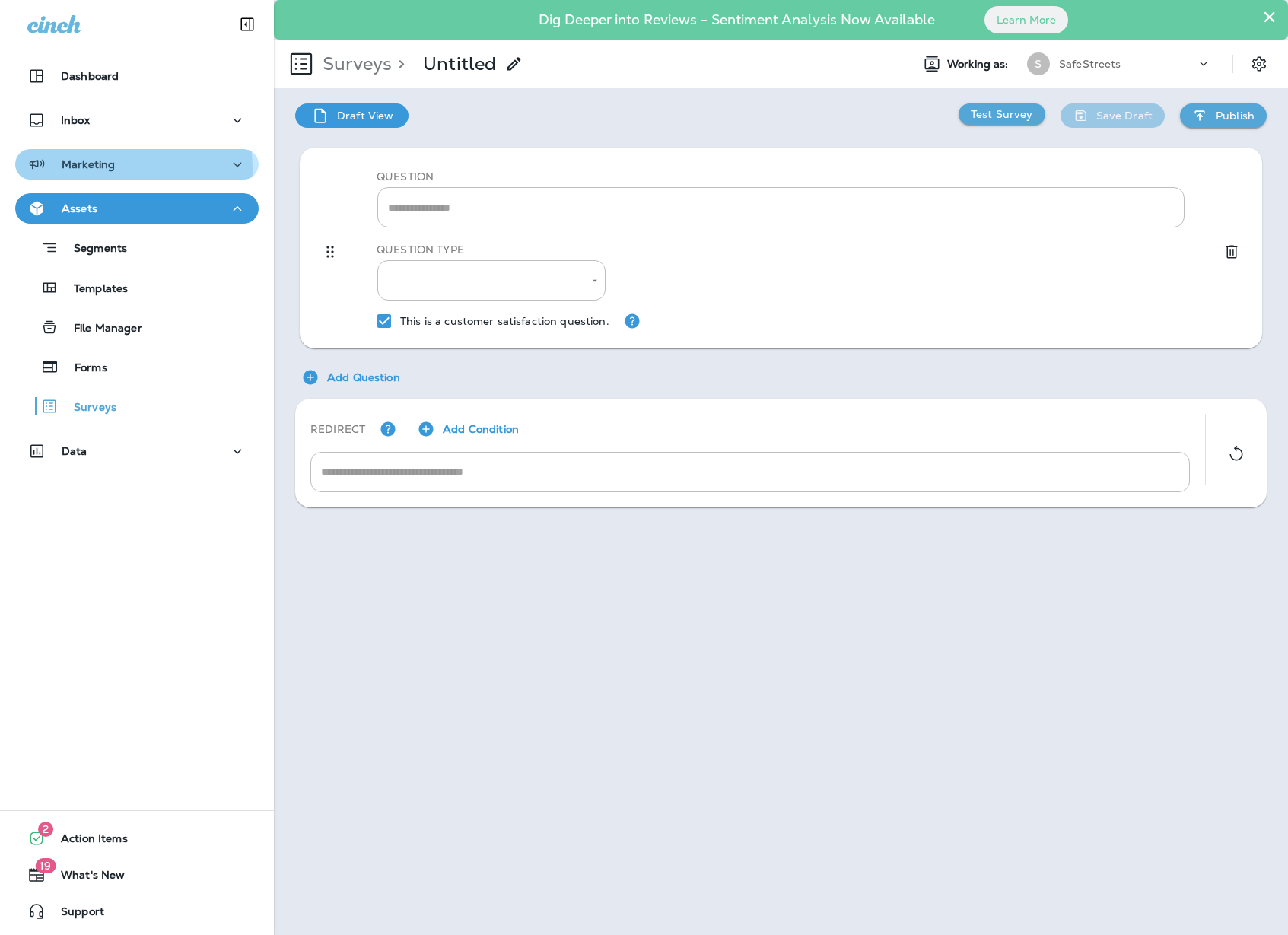
click at [113, 167] on p "Marketing" at bounding box center [88, 164] width 54 height 12
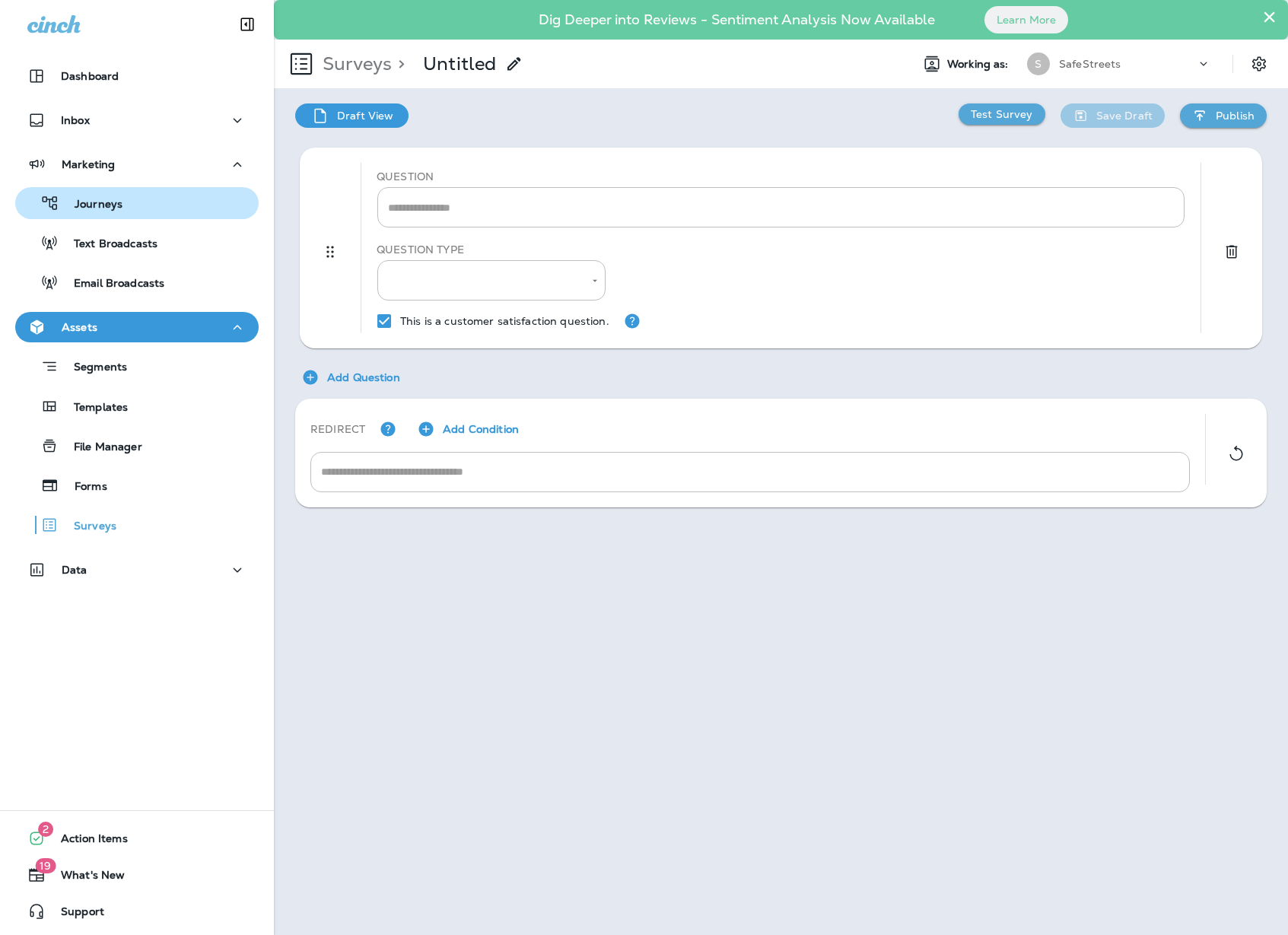
click at [102, 206] on p "Journeys" at bounding box center [91, 205] width 63 height 15
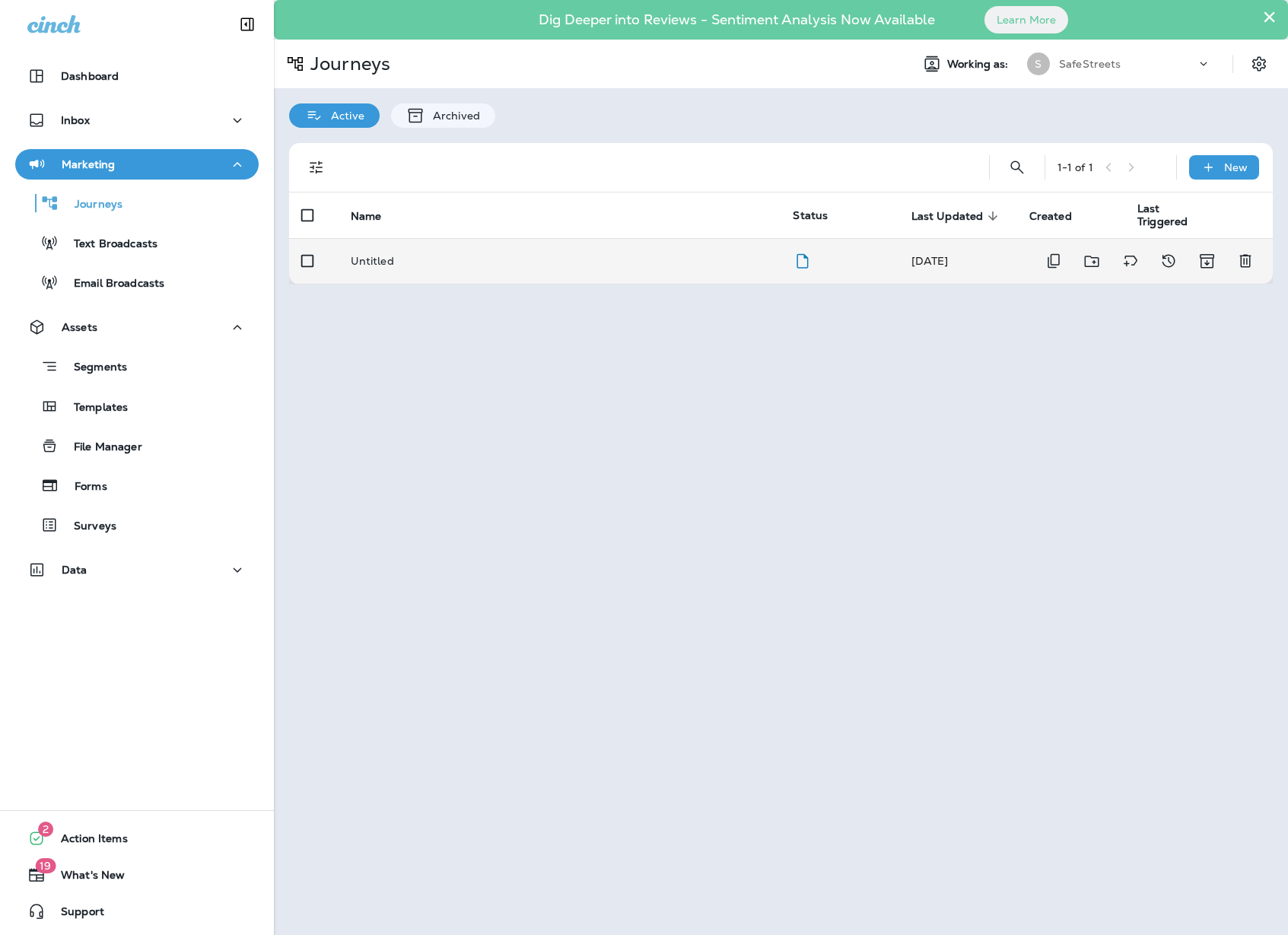
click at [409, 265] on div "Untitled" at bounding box center [560, 261] width 419 height 12
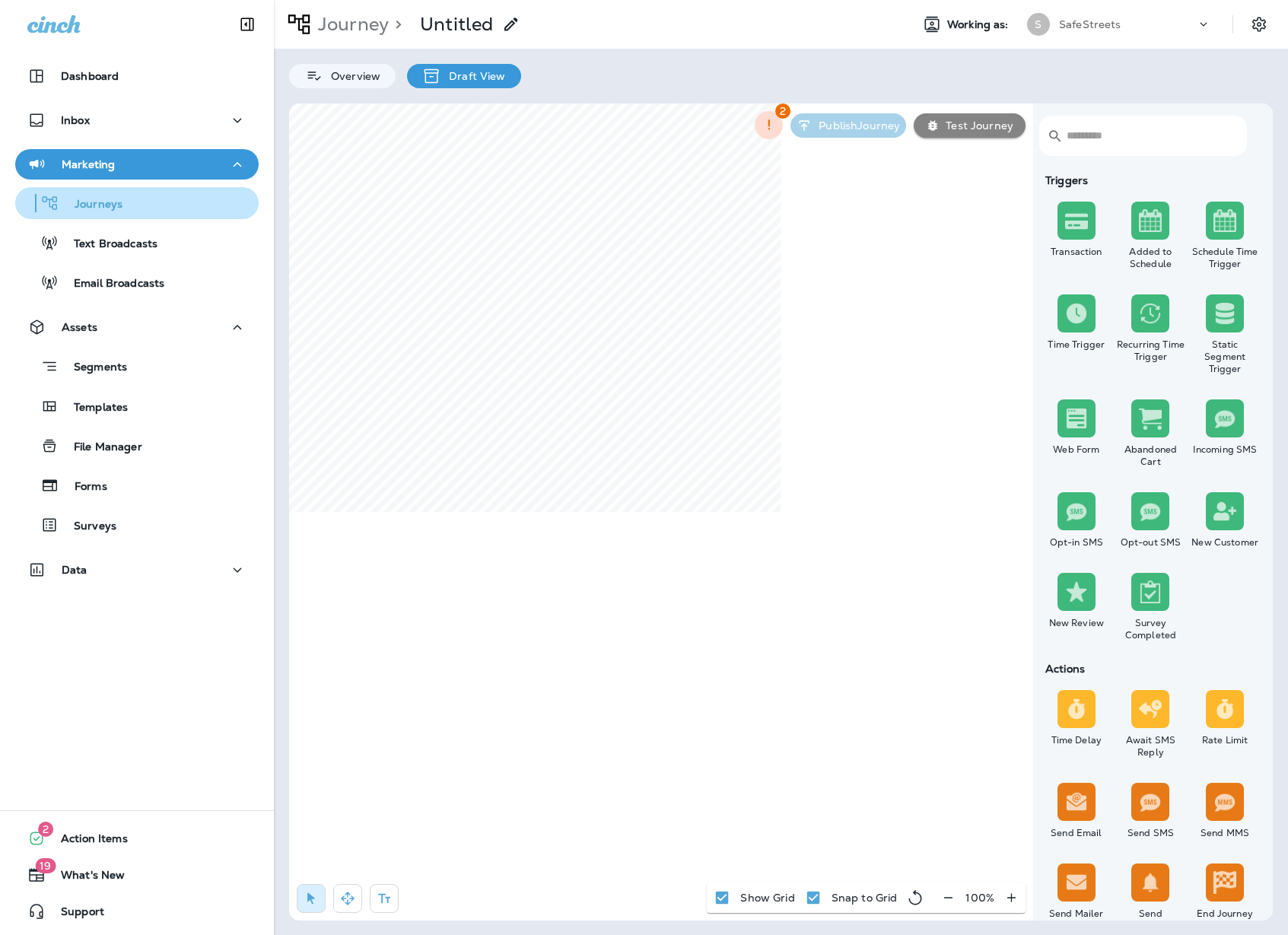
click at [98, 199] on p "Journeys" at bounding box center [91, 205] width 63 height 15
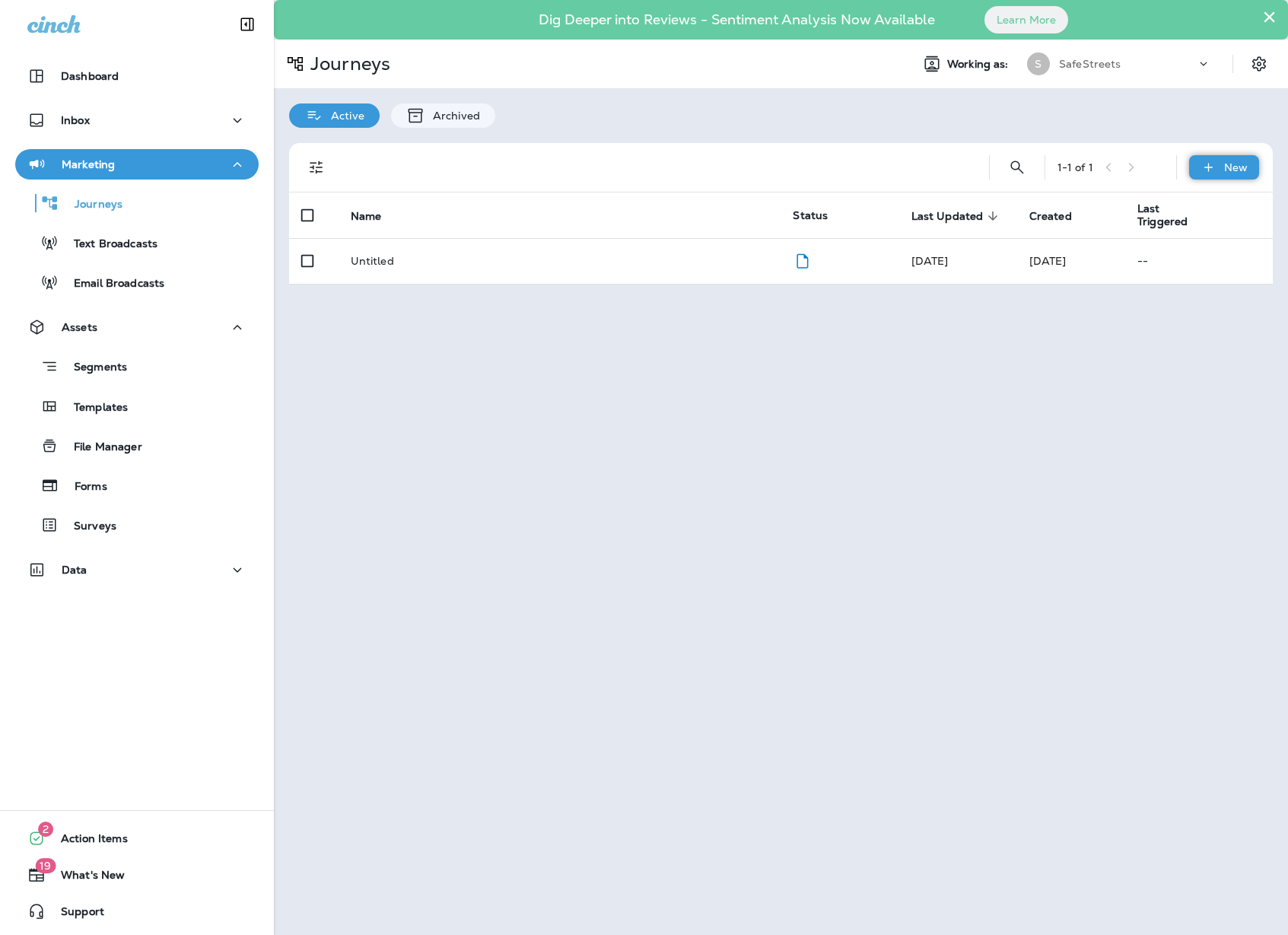
click at [1257, 165] on div "New" at bounding box center [1224, 167] width 70 height 24
click at [1195, 195] on button "New Journey" at bounding box center [1200, 203] width 119 height 36
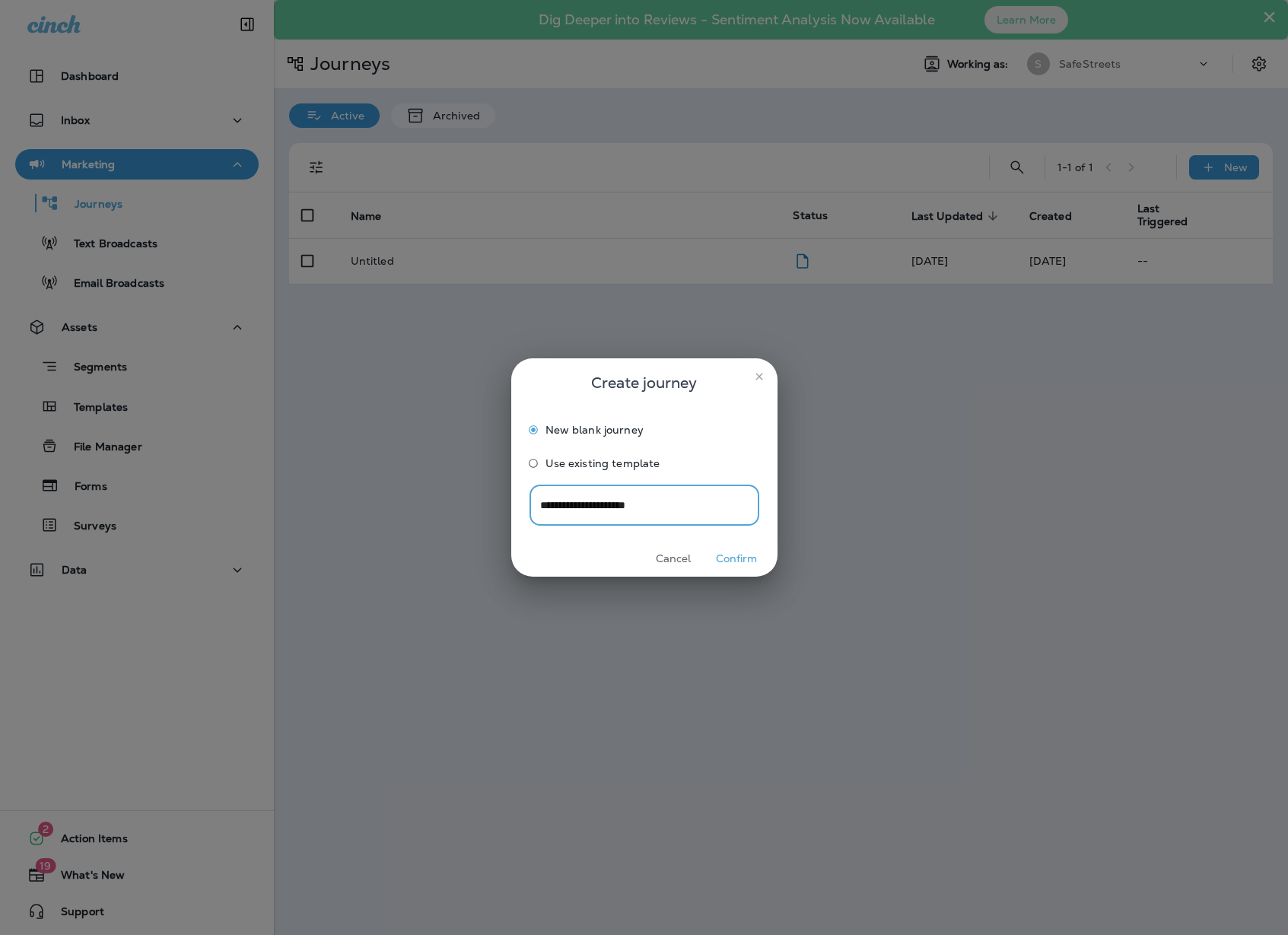
type input "**********"
click at [751, 554] on button "Confirm" at bounding box center [737, 558] width 57 height 23
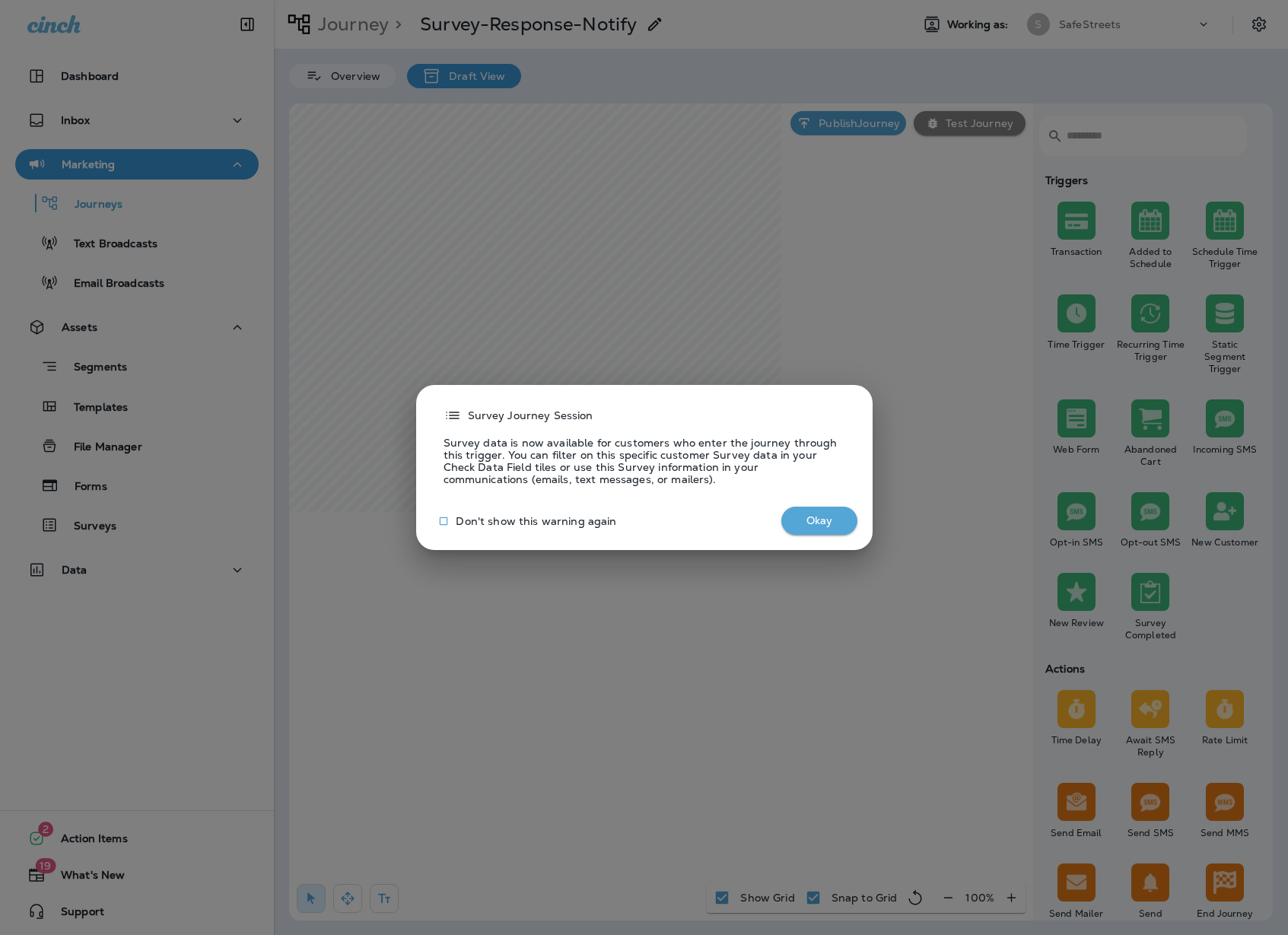
click at [830, 527] on button "Okay" at bounding box center [820, 520] width 76 height 28
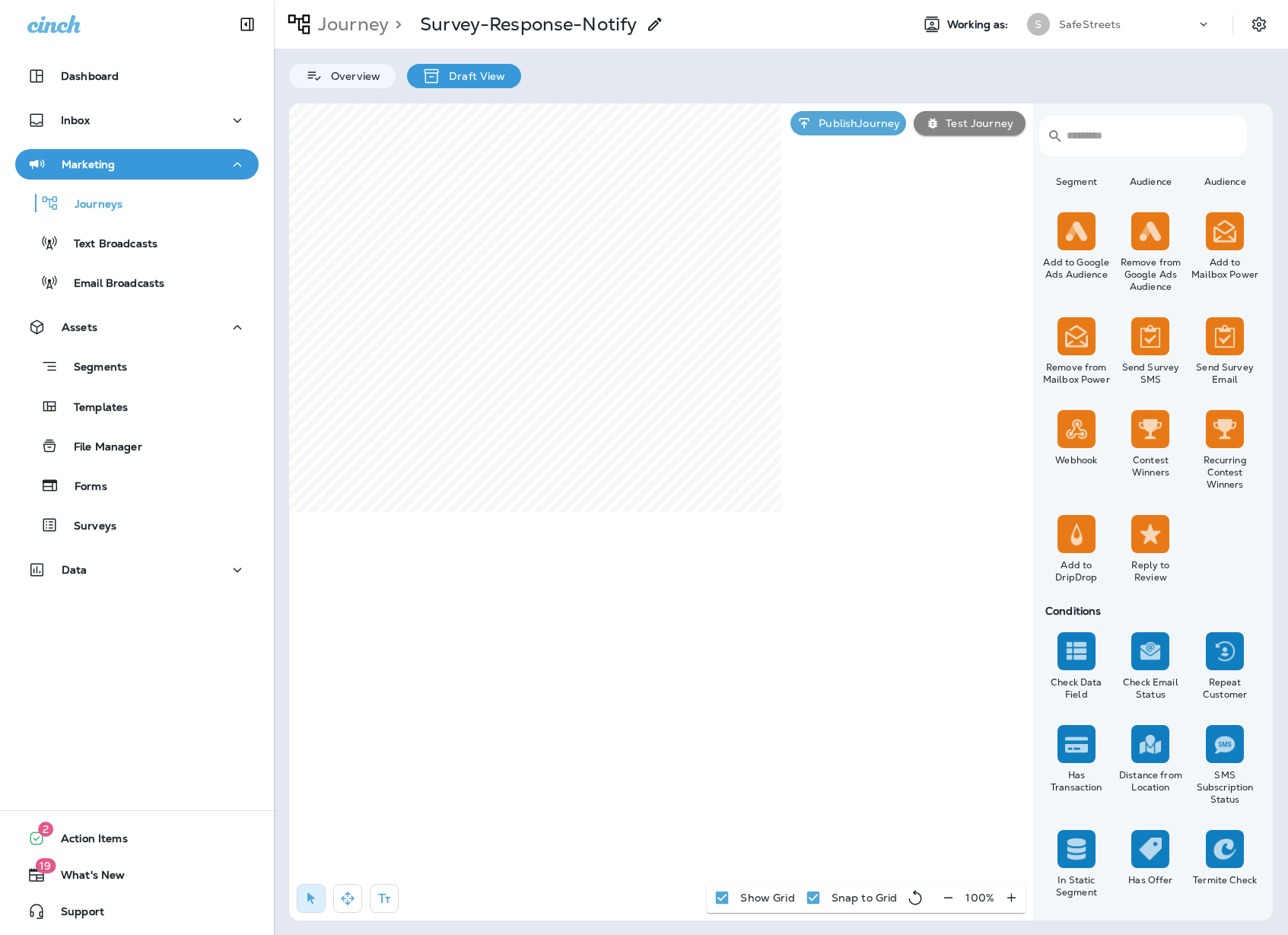
scroll to position [1066, 0]
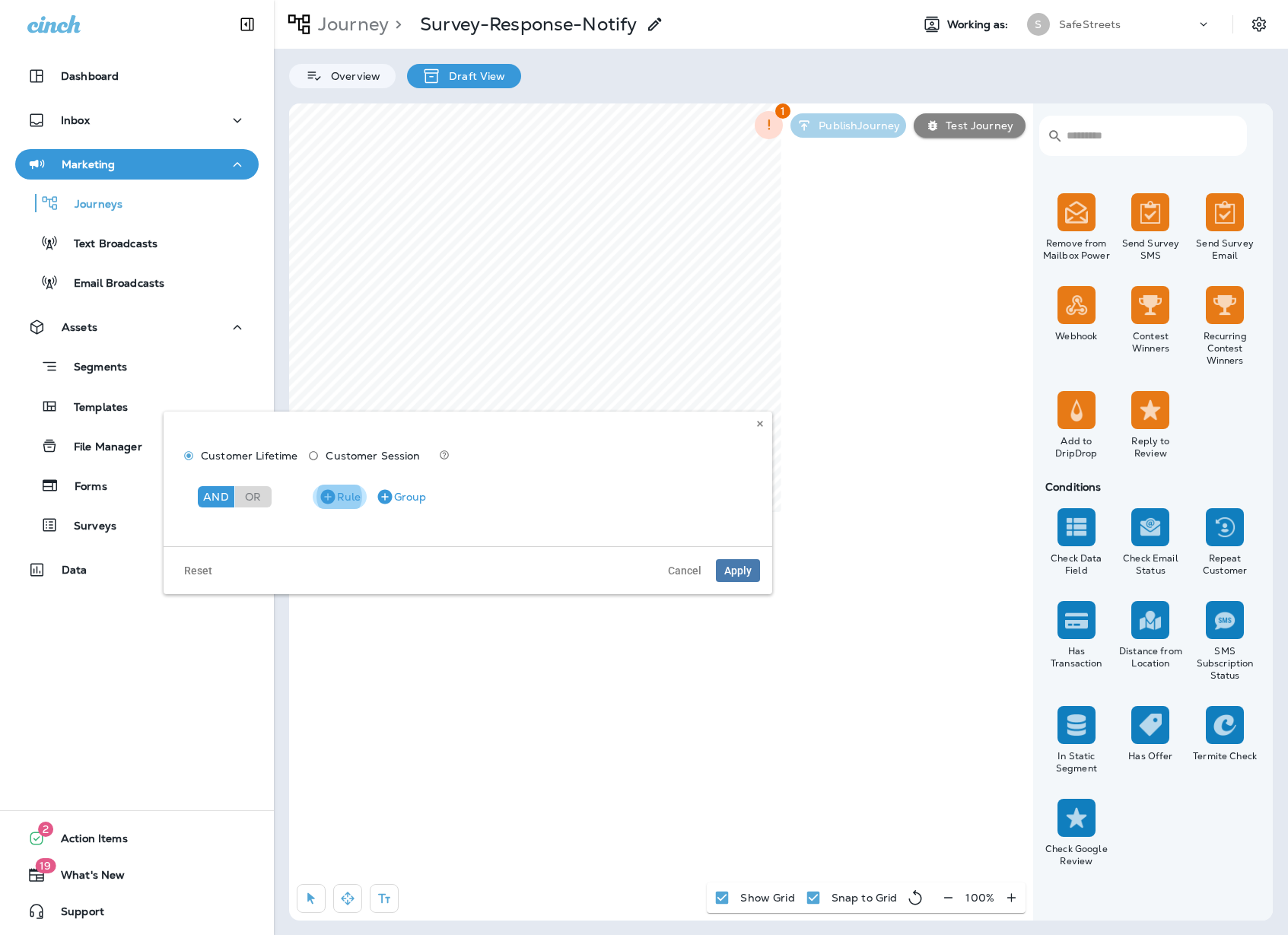
click at [333, 498] on icon "button" at bounding box center [327, 496] width 15 height 15
click at [263, 539] on p "Choose model" at bounding box center [242, 537] width 74 height 12
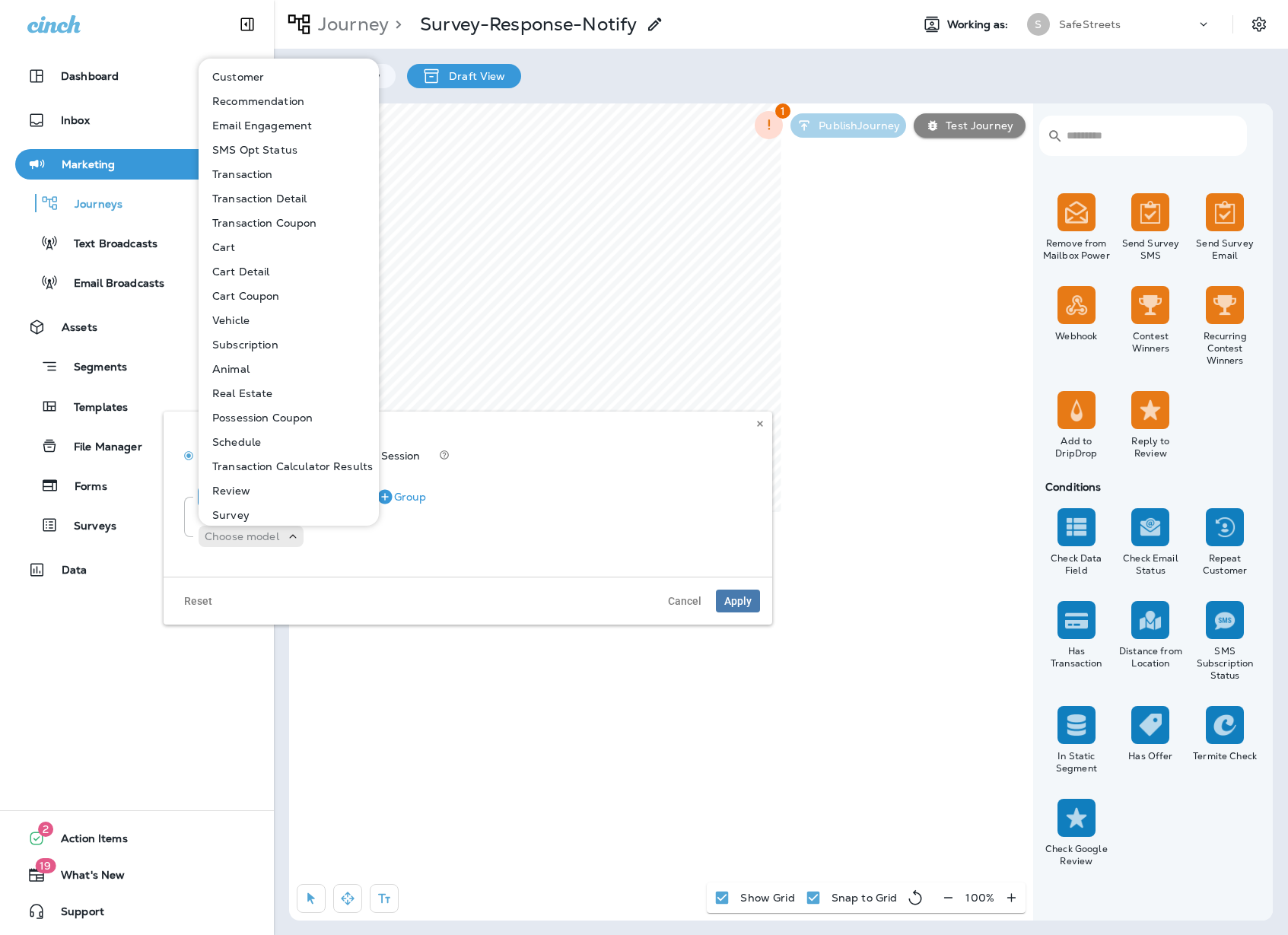
click at [277, 512] on button "Survey" at bounding box center [289, 515] width 179 height 24
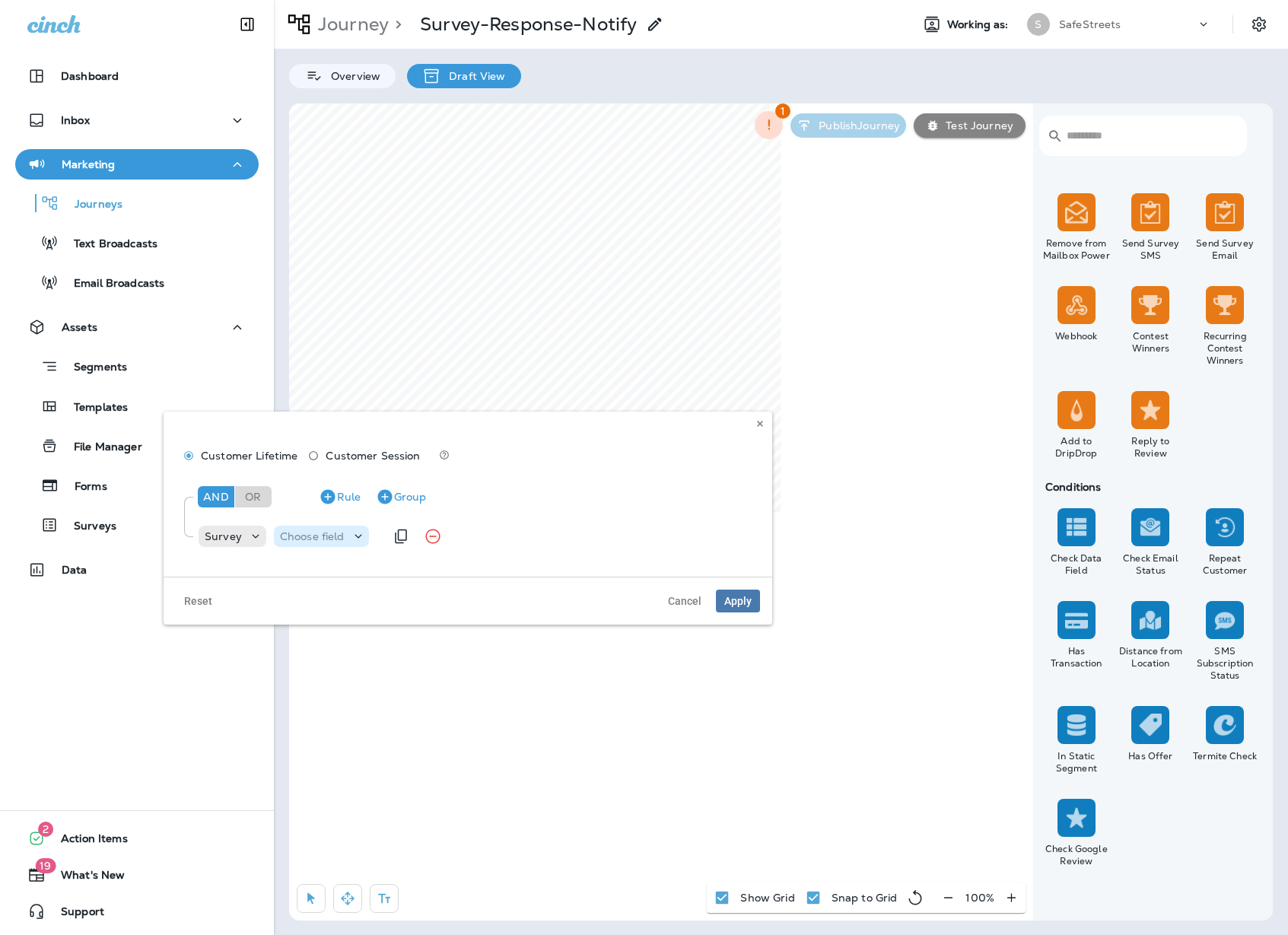
click at [335, 538] on p "Choose field" at bounding box center [312, 537] width 64 height 12
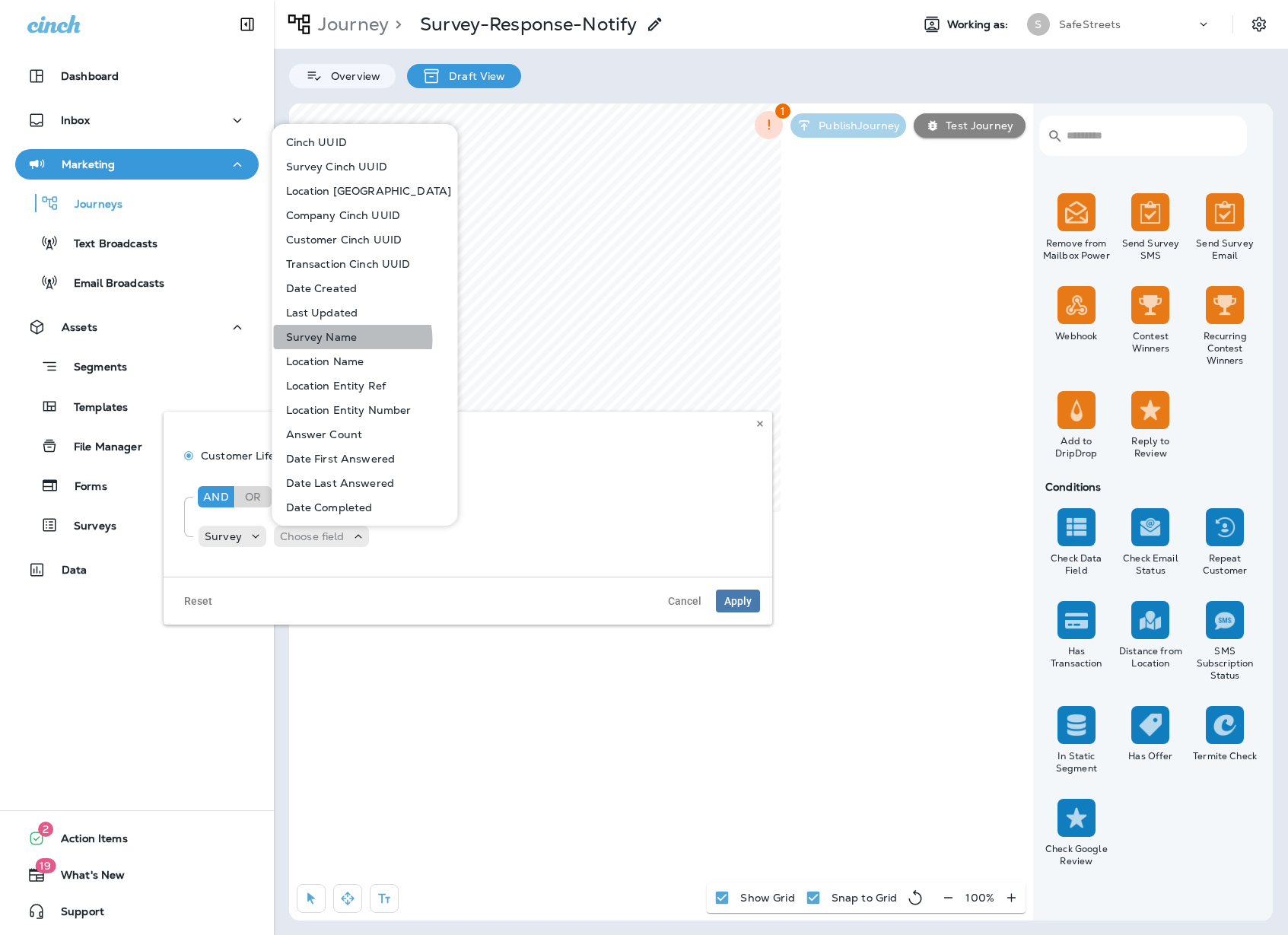
click at [351, 340] on p "Survey Name" at bounding box center [319, 337] width 78 height 12
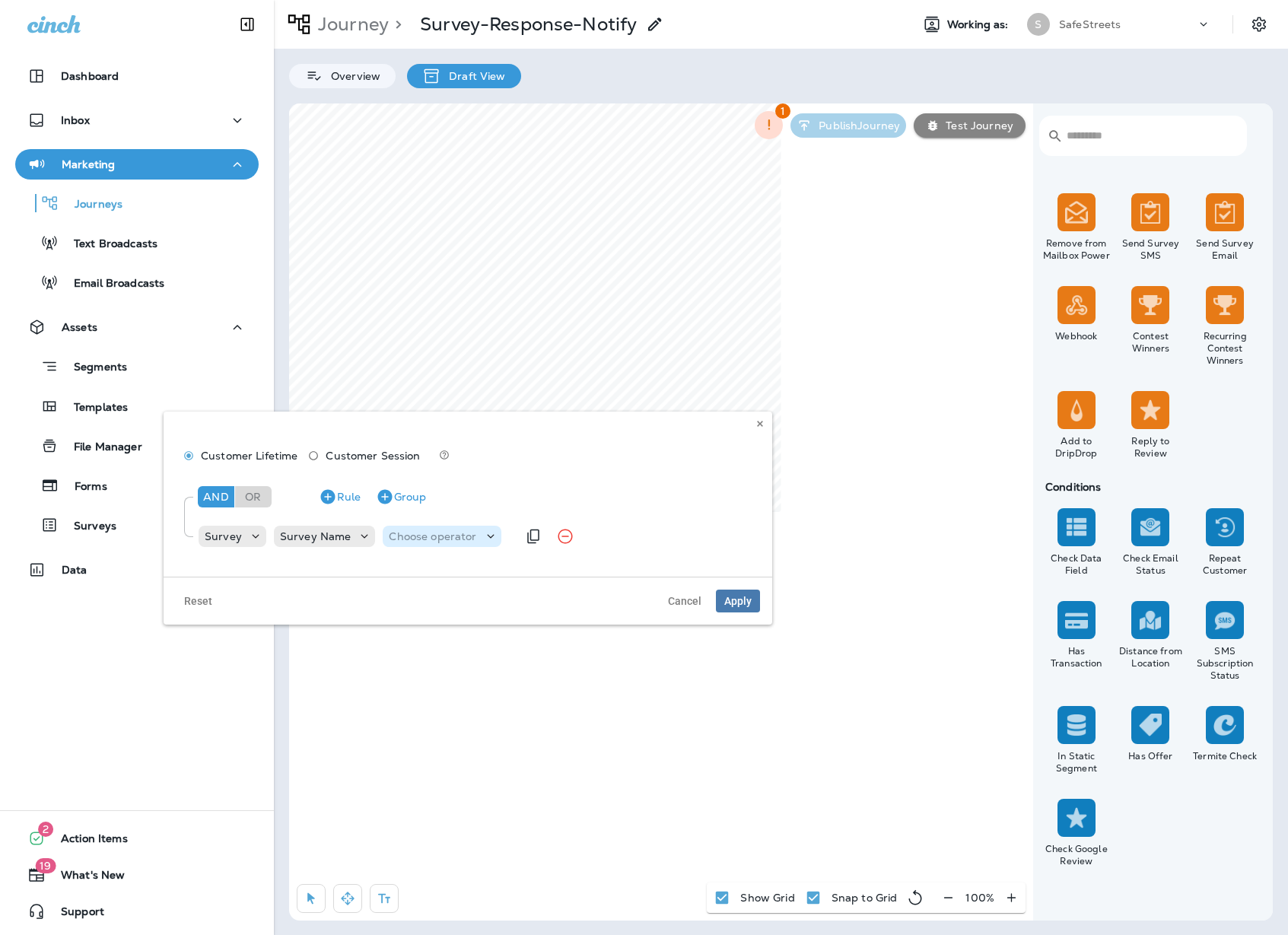
click at [454, 543] on p "Choose operator" at bounding box center [432, 537] width 88 height 12
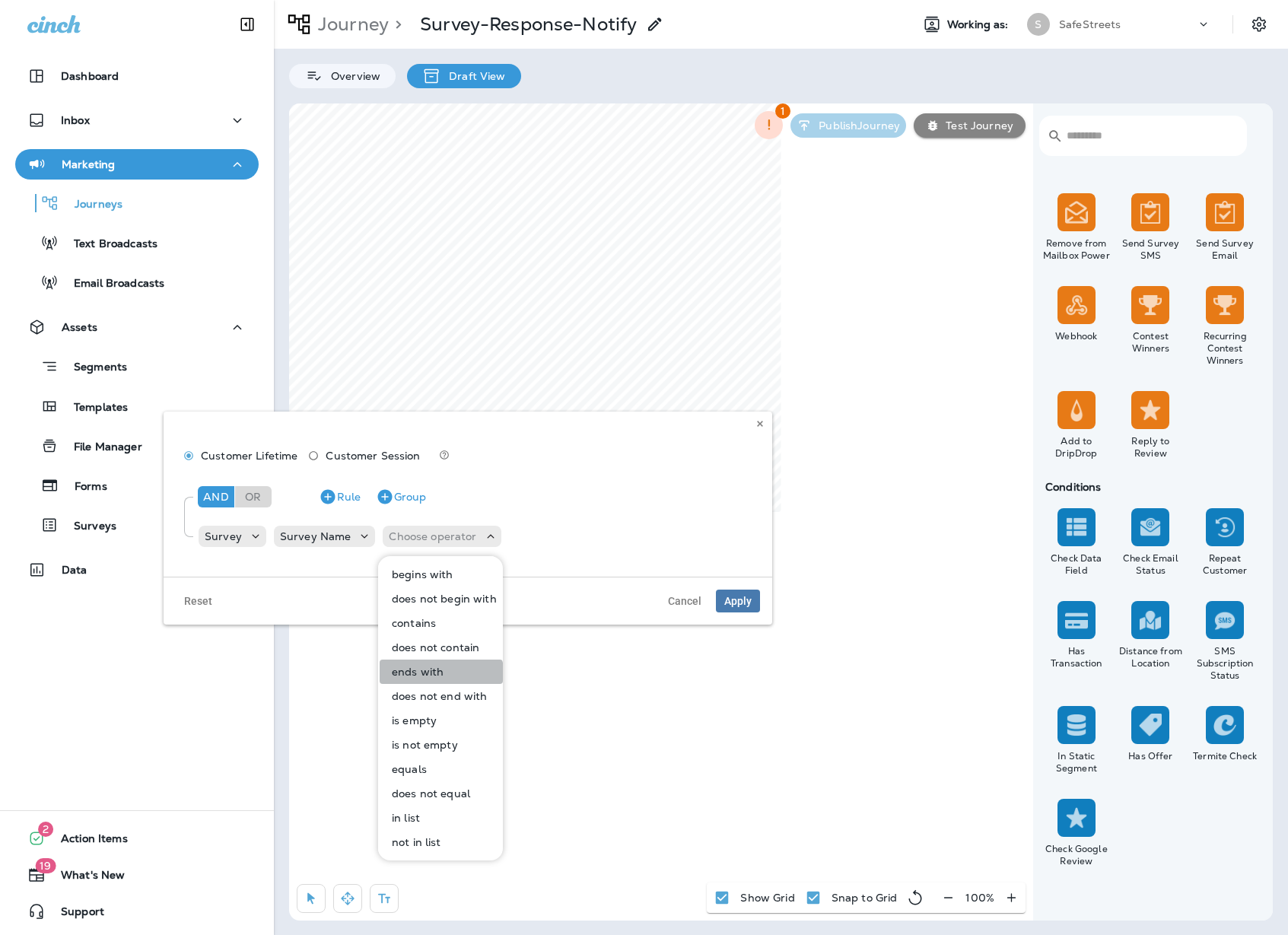
click at [440, 672] on p "ends with" at bounding box center [414, 672] width 58 height 12
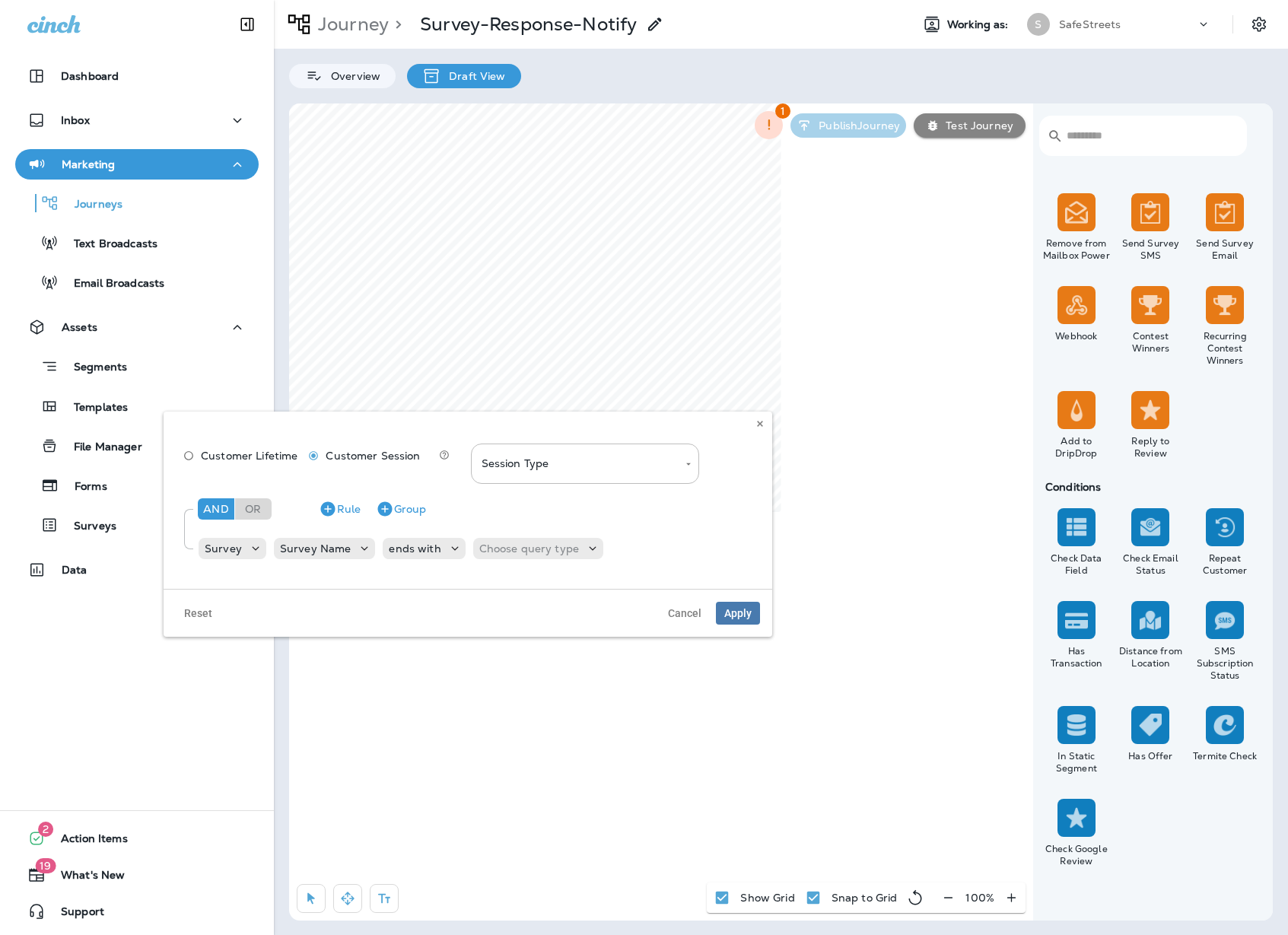
type input "**********"
click at [766, 619] on div "Reset Cancel Apply" at bounding box center [468, 612] width 609 height 48
click at [750, 613] on span "Apply" at bounding box center [737, 613] width 27 height 11
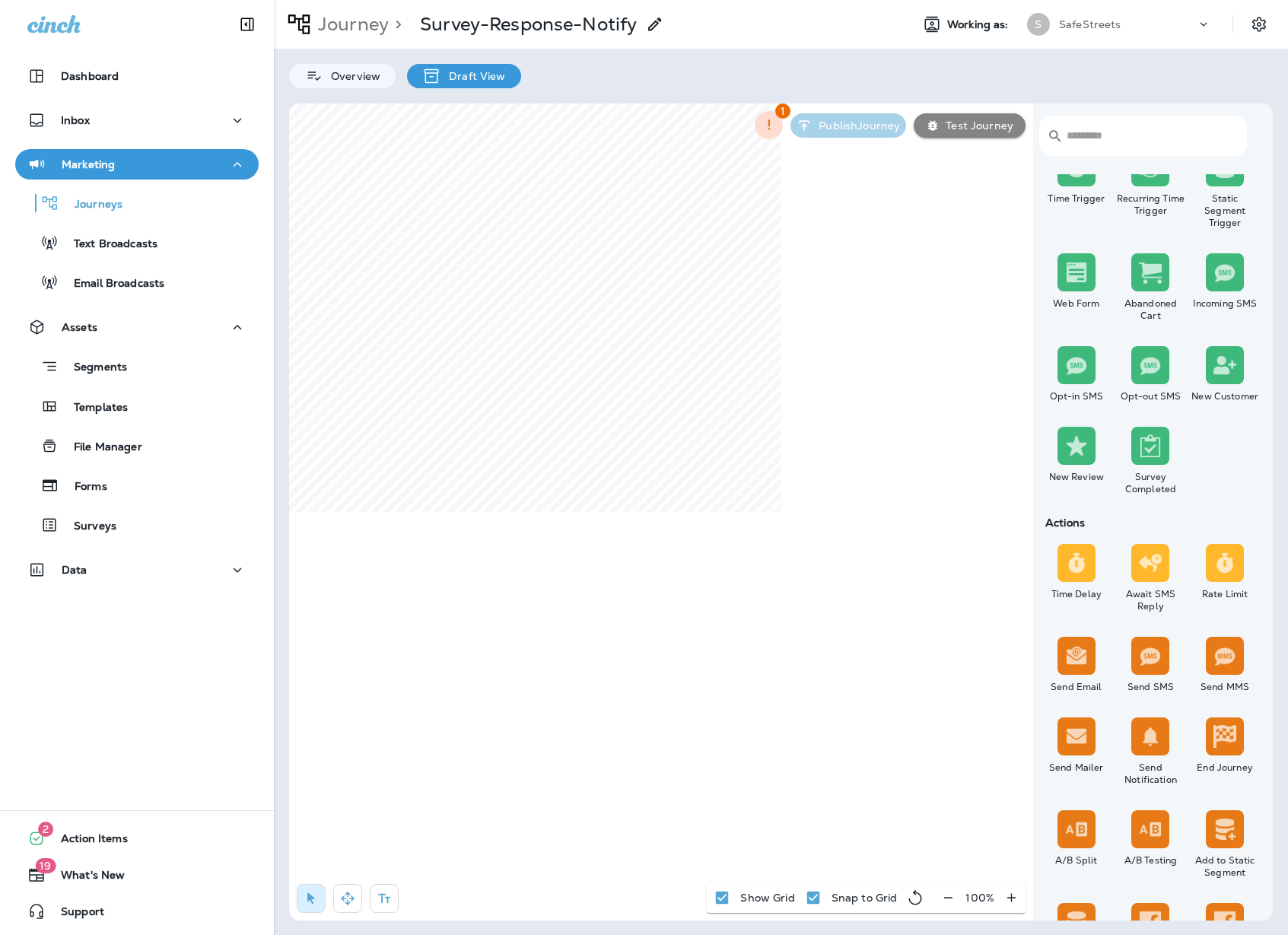
scroll to position [164, 0]
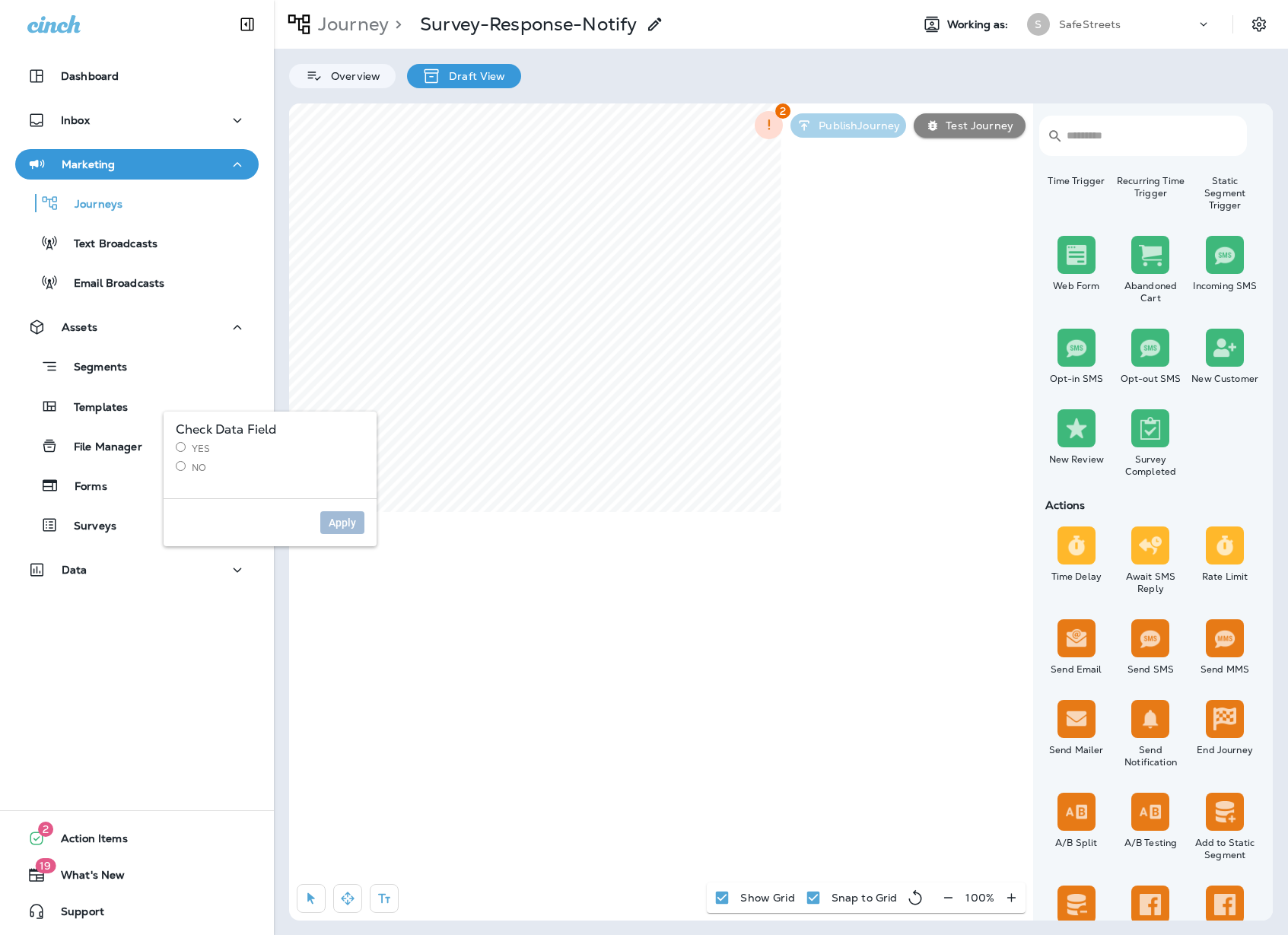
click at [194, 447] on label "Yes" at bounding box center [270, 448] width 188 height 13
click at [341, 520] on span "Apply" at bounding box center [342, 523] width 27 height 11
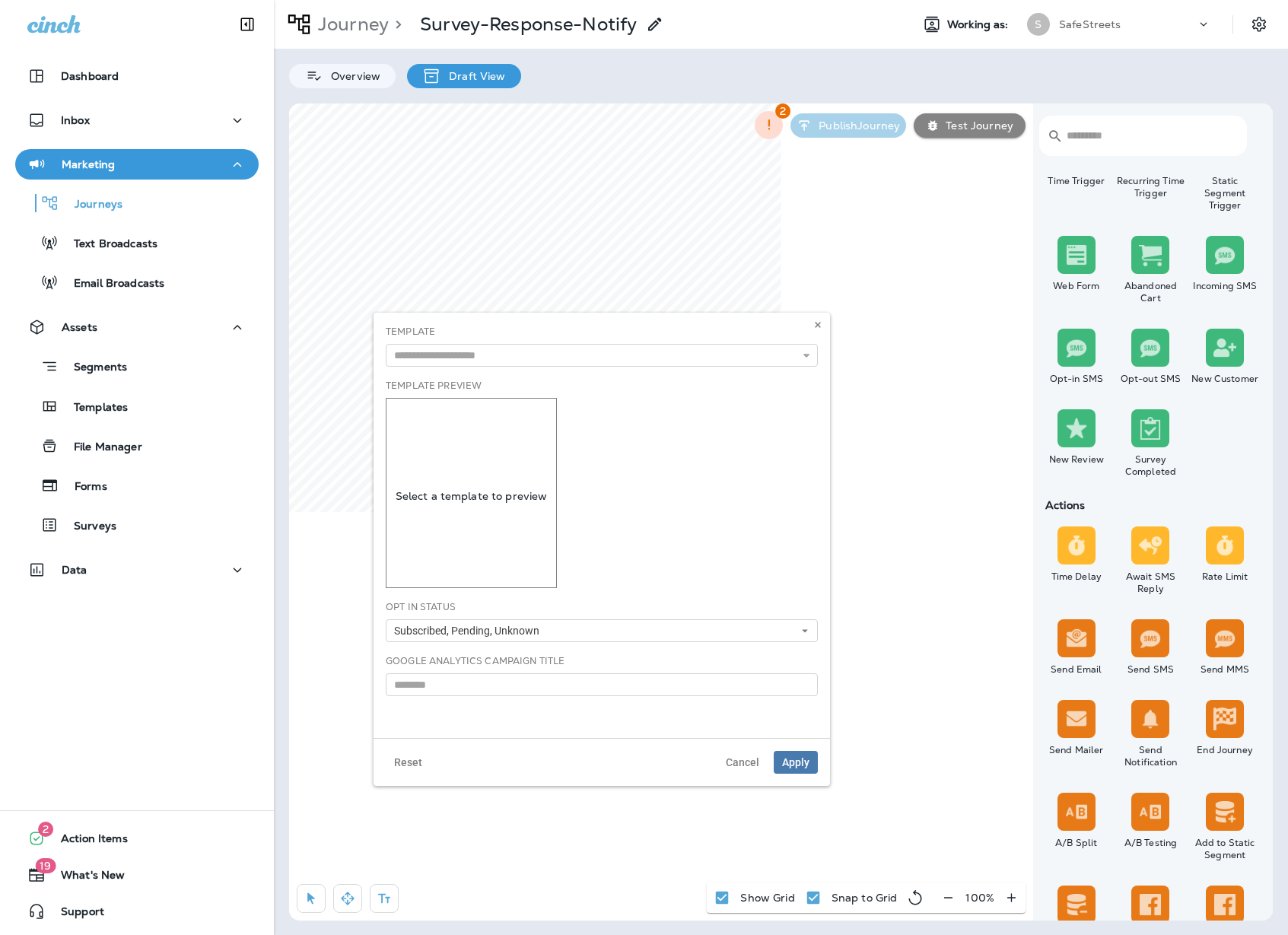
click at [501, 496] on p "Select a template to preview" at bounding box center [471, 496] width 170 height 12
click at [824, 325] on button at bounding box center [818, 325] width 17 height 17
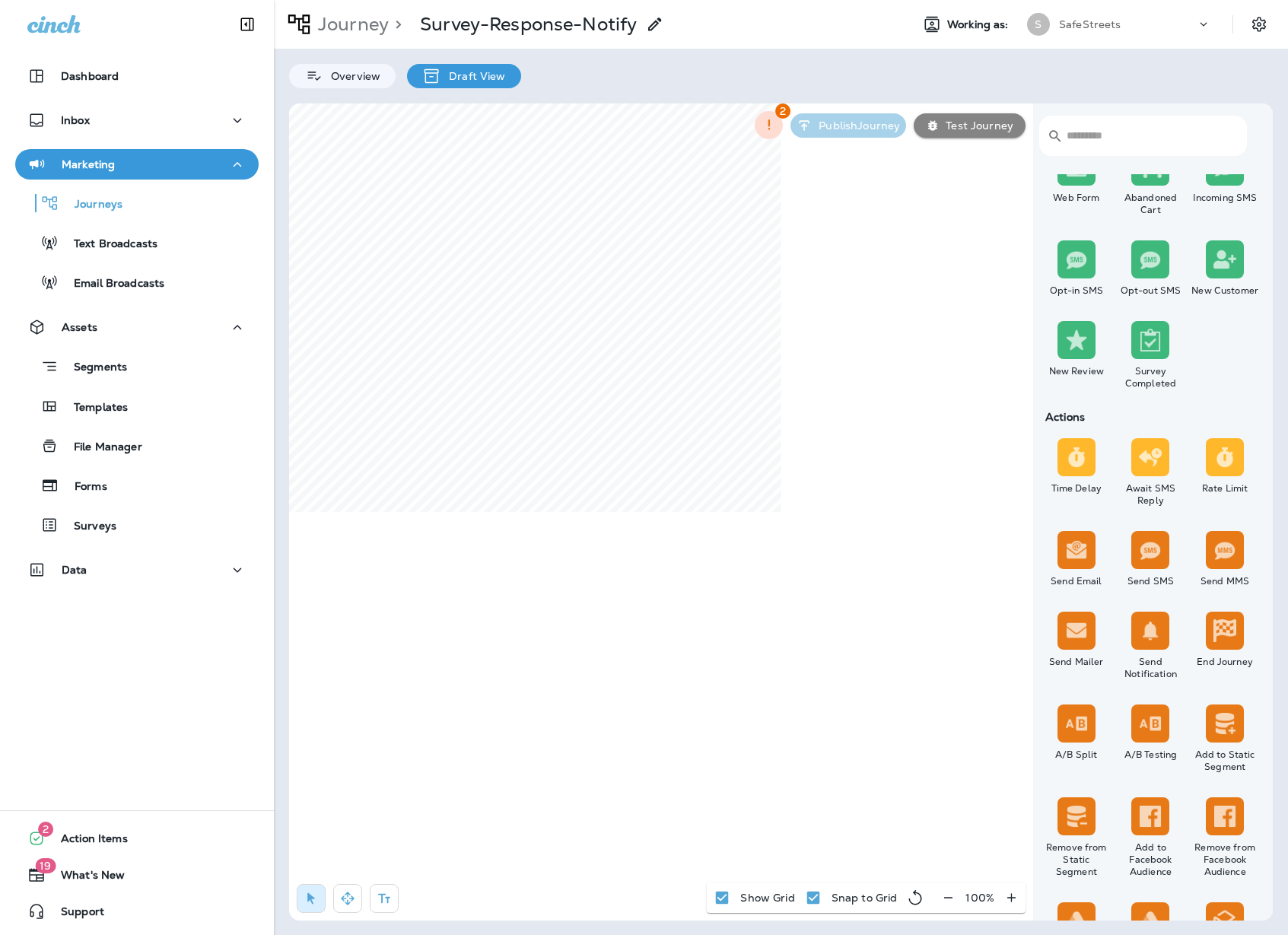
scroll to position [276, 0]
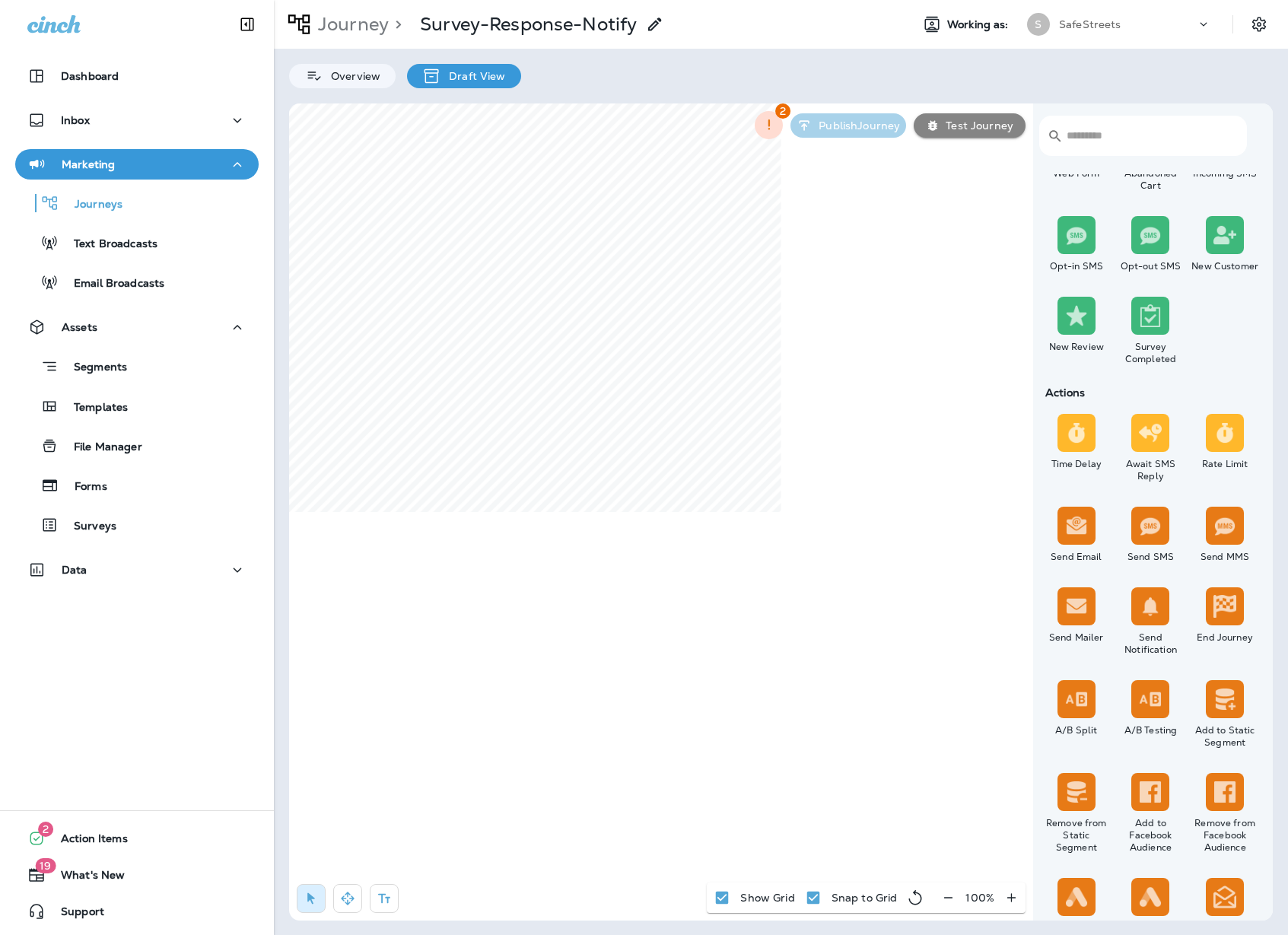
click at [1084, 619] on div at bounding box center [1076, 606] width 38 height 38
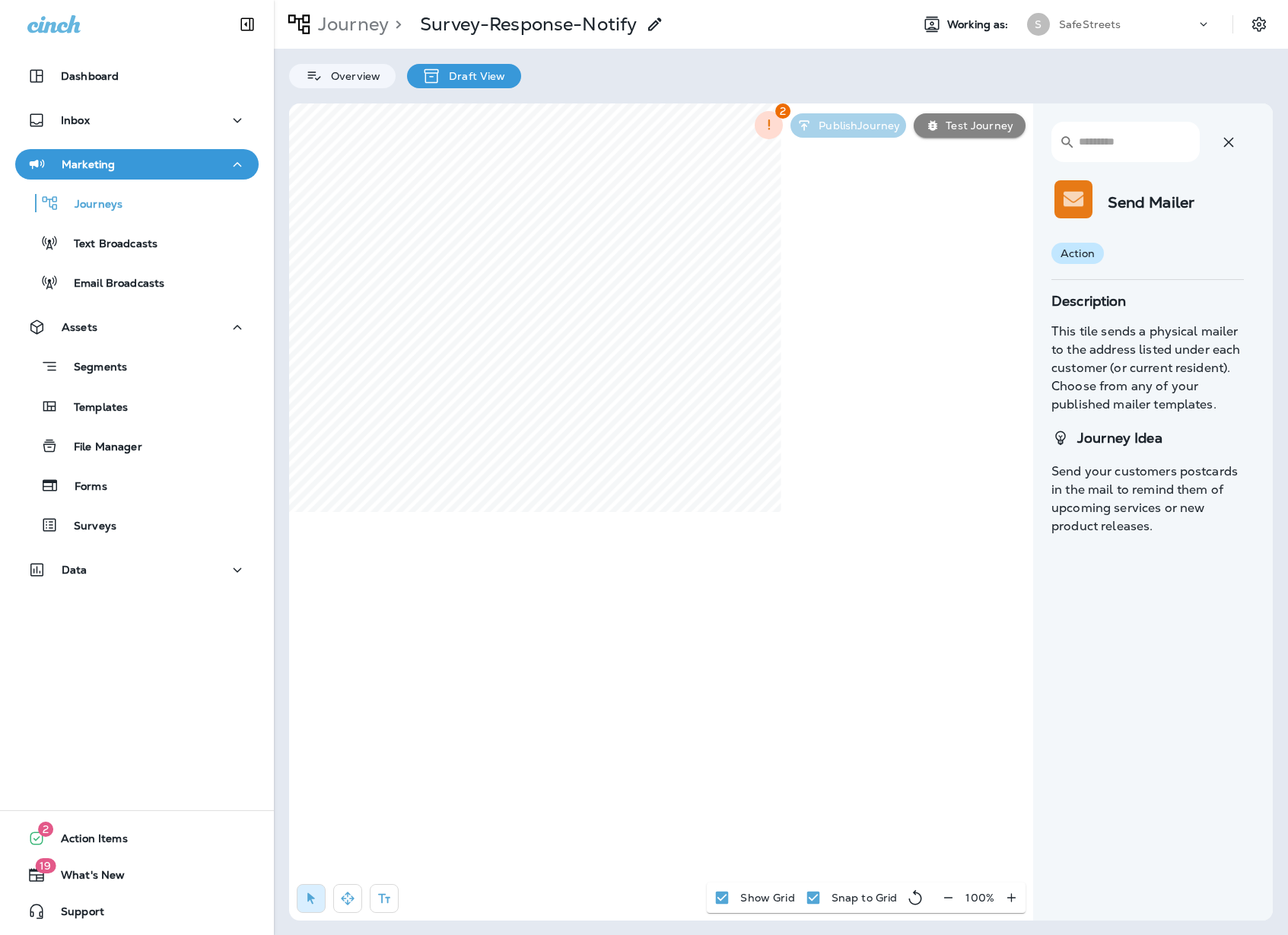
click at [1236, 146] on icon "button" at bounding box center [1229, 143] width 19 height 19
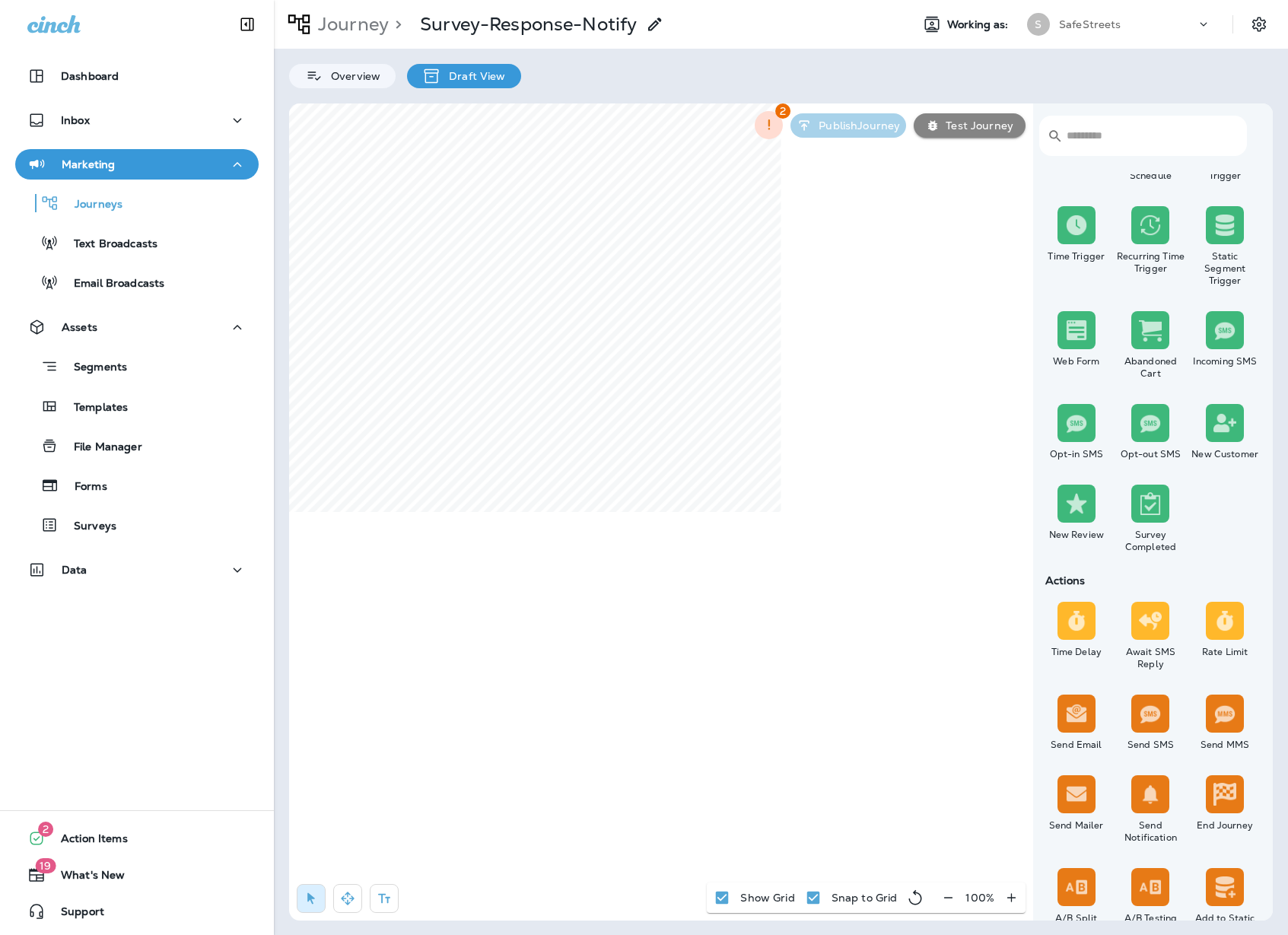
scroll to position [129, 0]
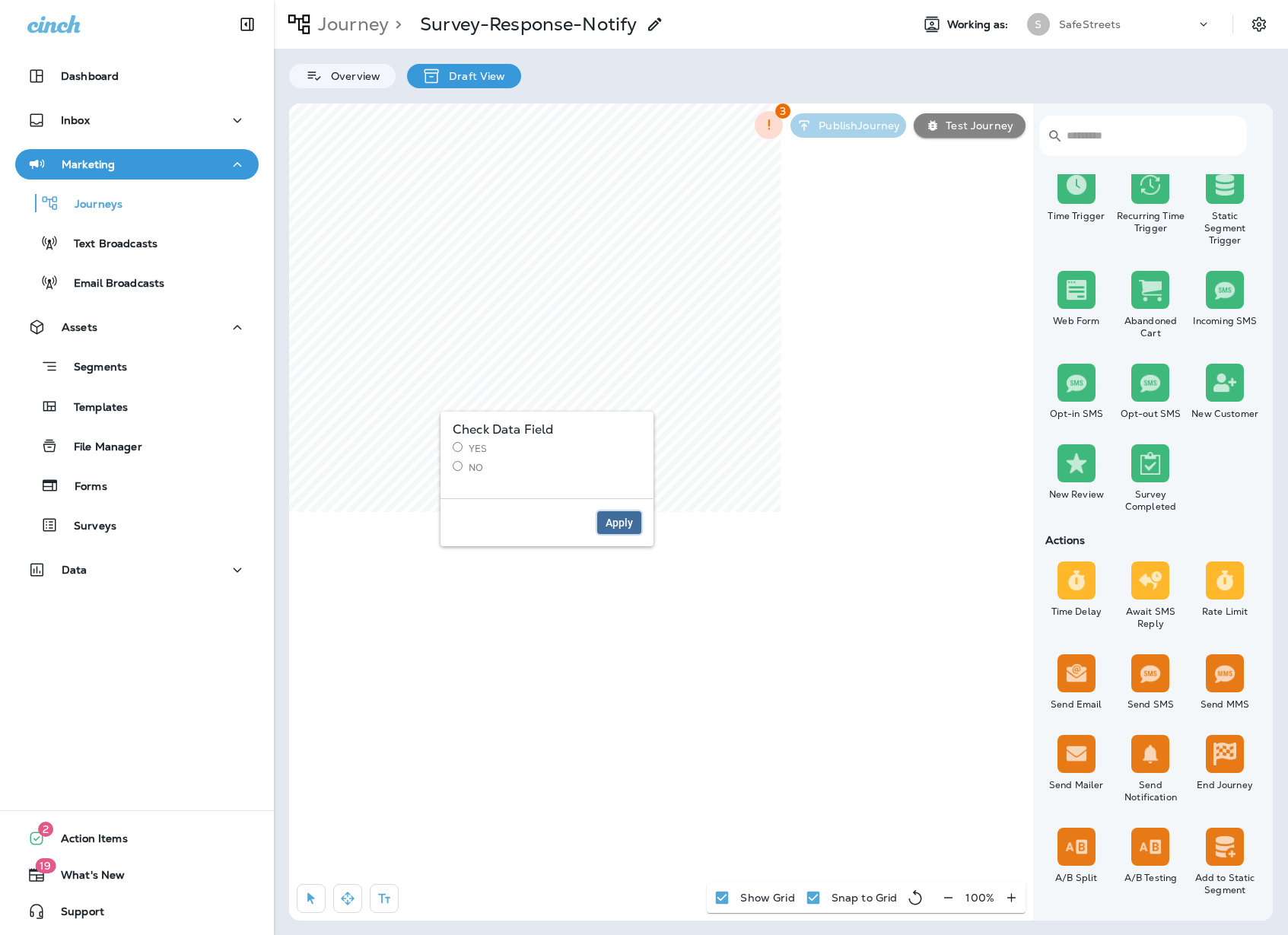
click at [628, 520] on span "Apply" at bounding box center [619, 523] width 27 height 11
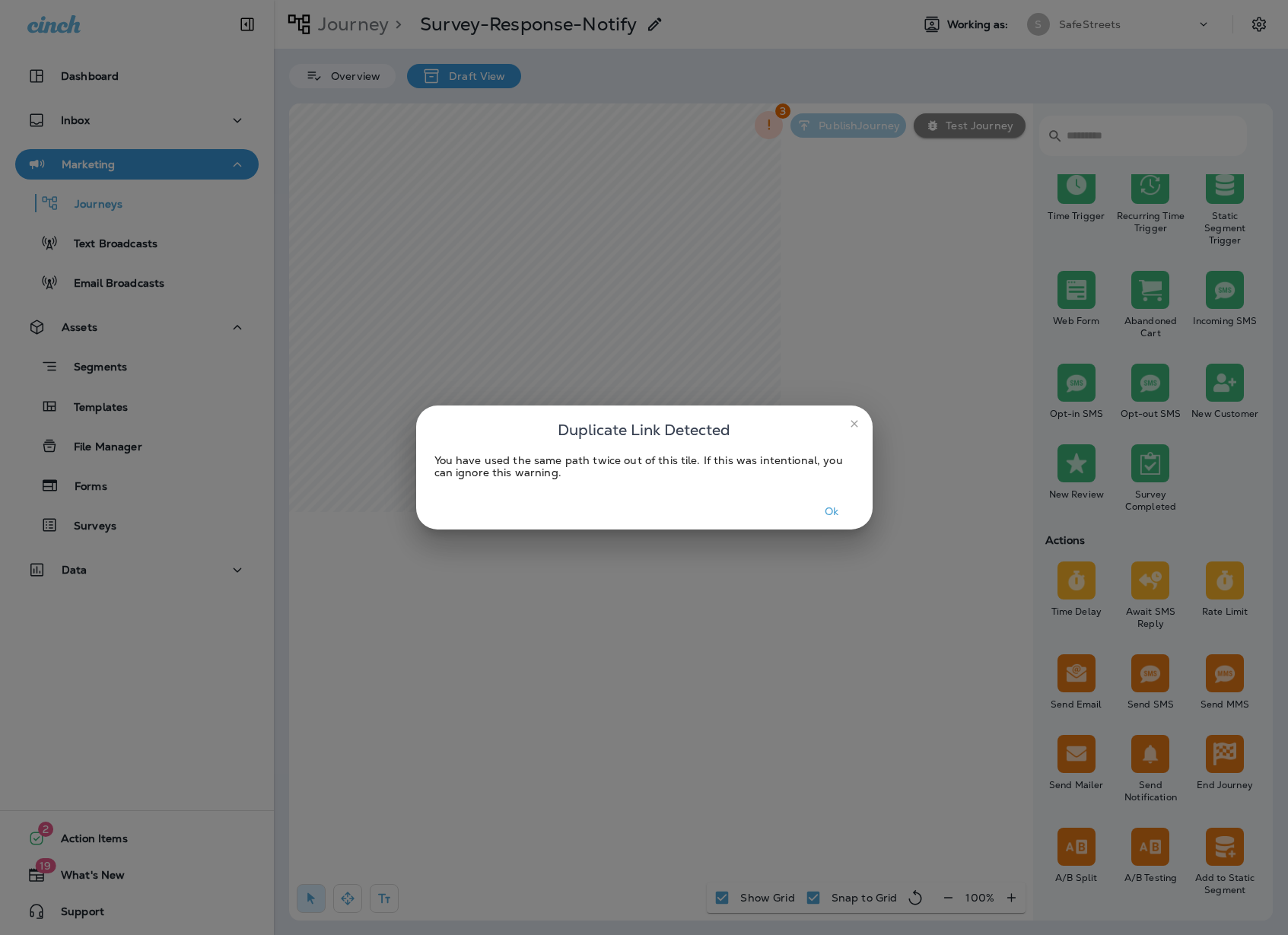
click at [847, 515] on button "Ok" at bounding box center [832, 512] width 57 height 23
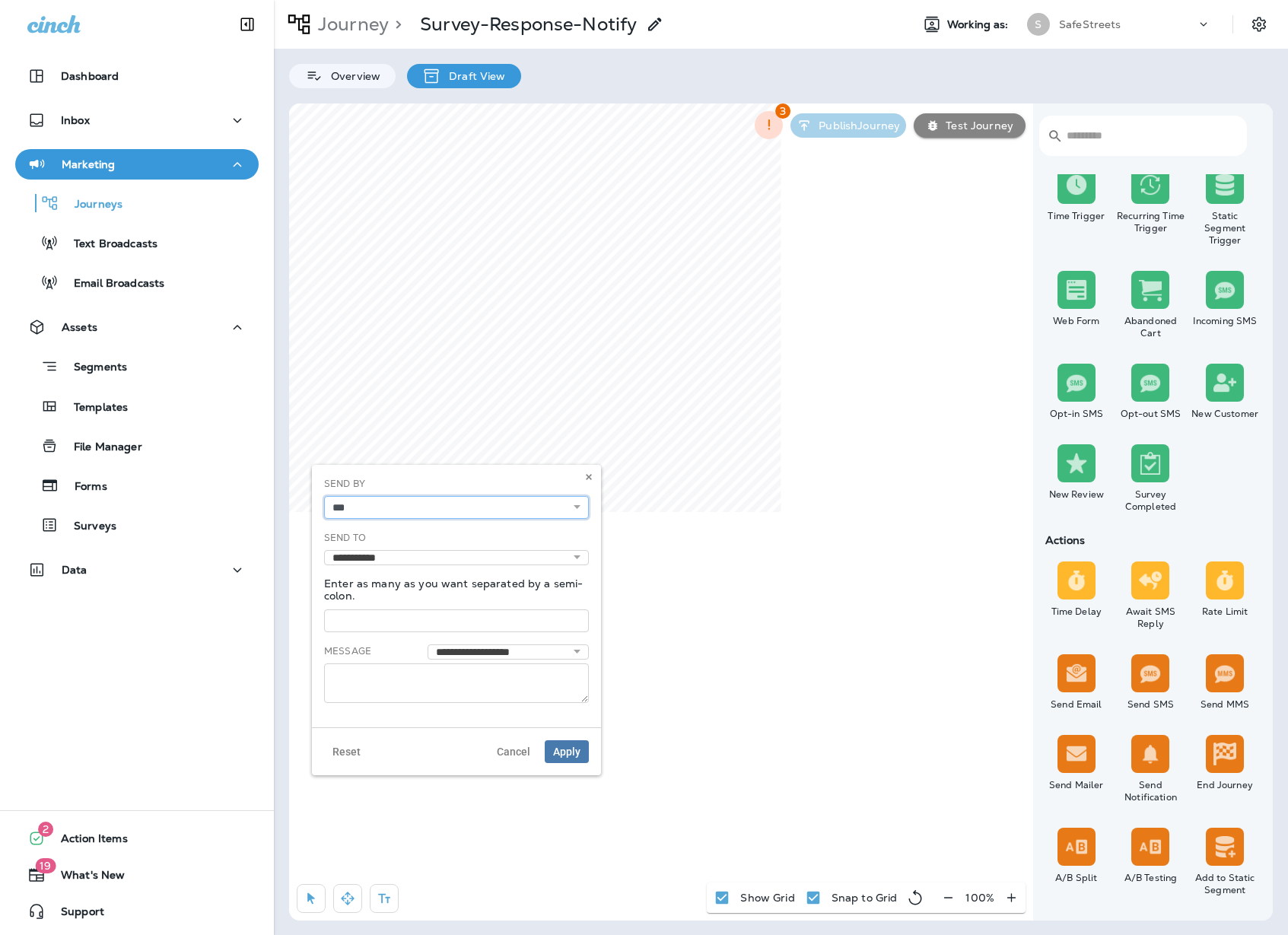
click at [577, 500] on select "*** *****" at bounding box center [456, 507] width 264 height 22
click at [324, 496] on select "*** *****" at bounding box center [456, 507] width 264 height 22
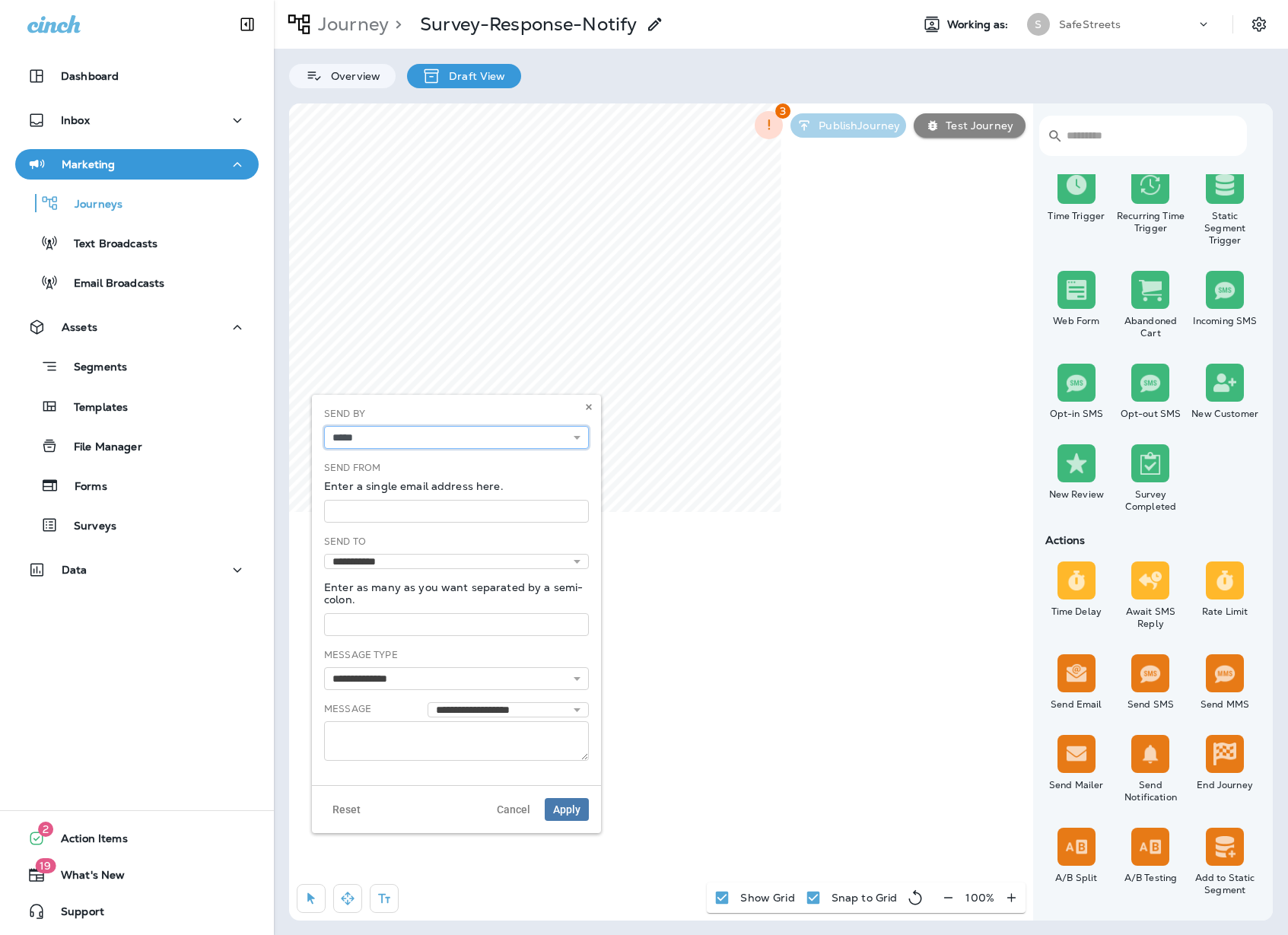
click at [485, 436] on select "*** *****" at bounding box center [456, 436] width 264 height 22
select select "***"
click at [324, 449] on select "*** *****" at bounding box center [456, 436] width 264 height 22
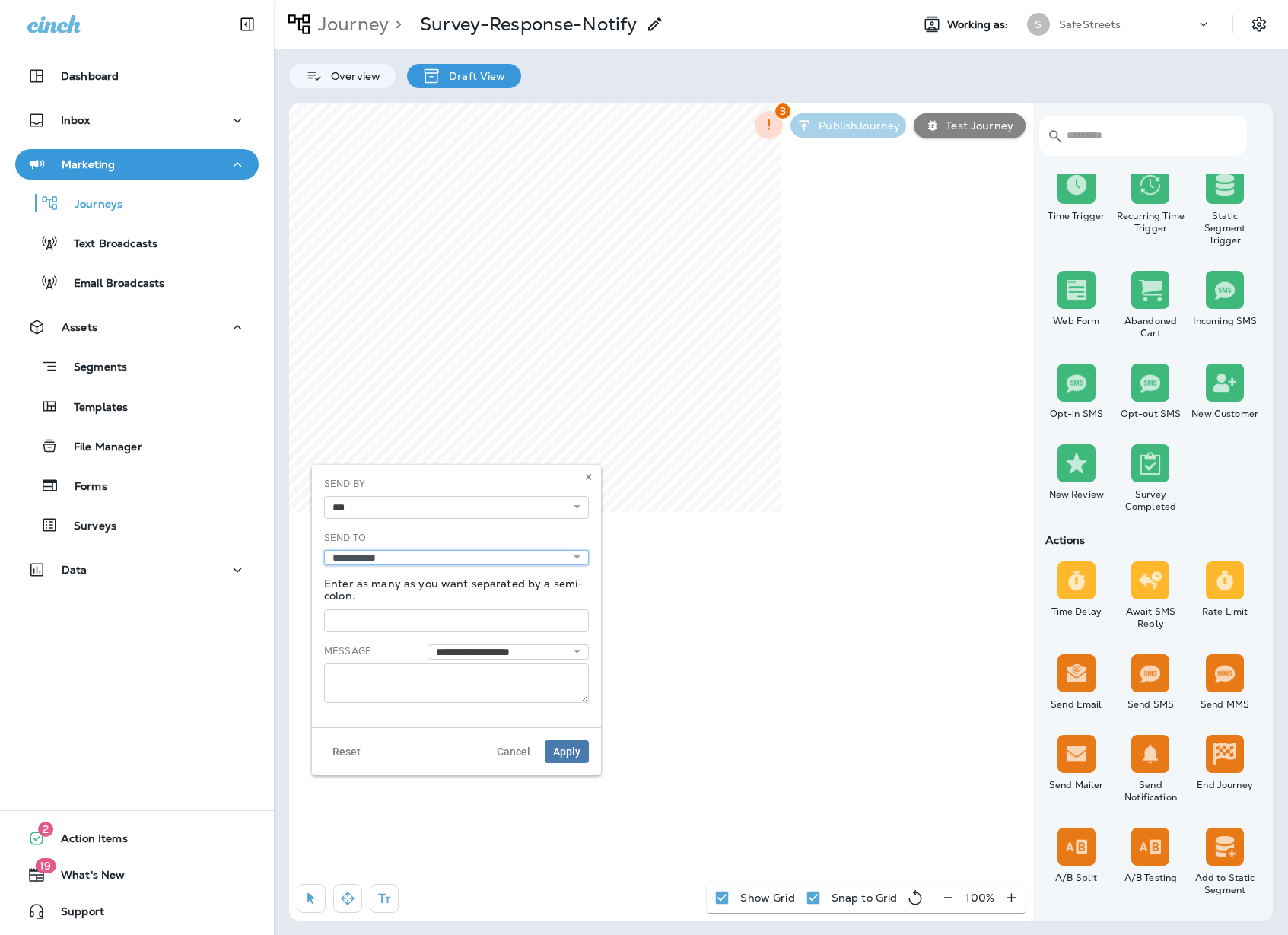
click at [444, 563] on select "**********" at bounding box center [456, 557] width 264 height 16
click at [324, 550] on select "**********" at bounding box center [456, 557] width 264 height 16
click at [573, 556] on select "**********" at bounding box center [456, 557] width 264 height 16
click at [324, 550] on select "**********" at bounding box center [456, 557] width 264 height 16
click at [576, 556] on select "**********" at bounding box center [456, 557] width 264 height 16
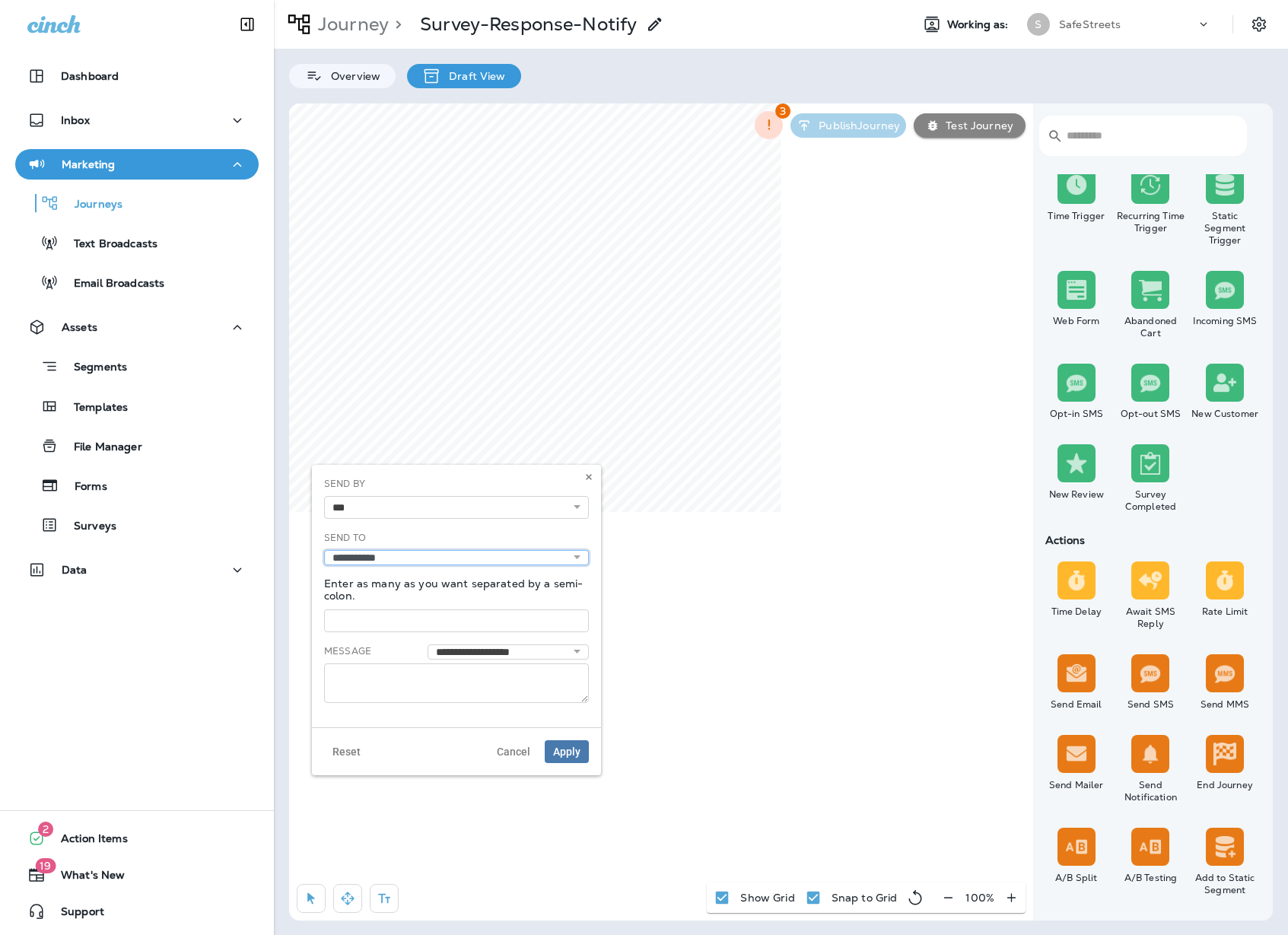
click at [324, 550] on select "**********" at bounding box center [456, 557] width 264 height 16
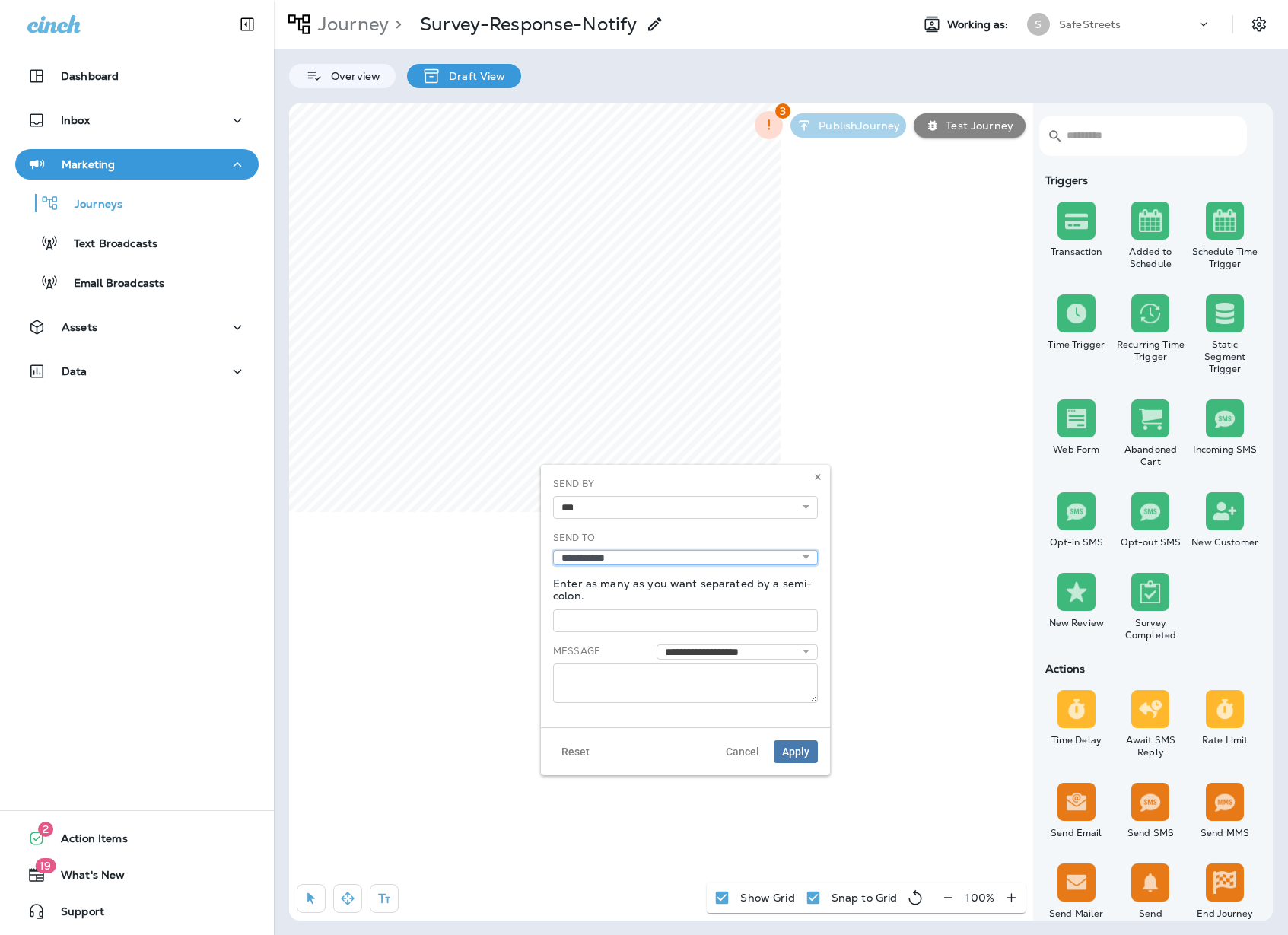
click at [779, 553] on select "**********" at bounding box center [685, 557] width 264 height 16
click at [777, 562] on select "**********" at bounding box center [685, 557] width 264 height 16
click at [1260, 16] on icon "Settings" at bounding box center [1259, 25] width 19 height 19
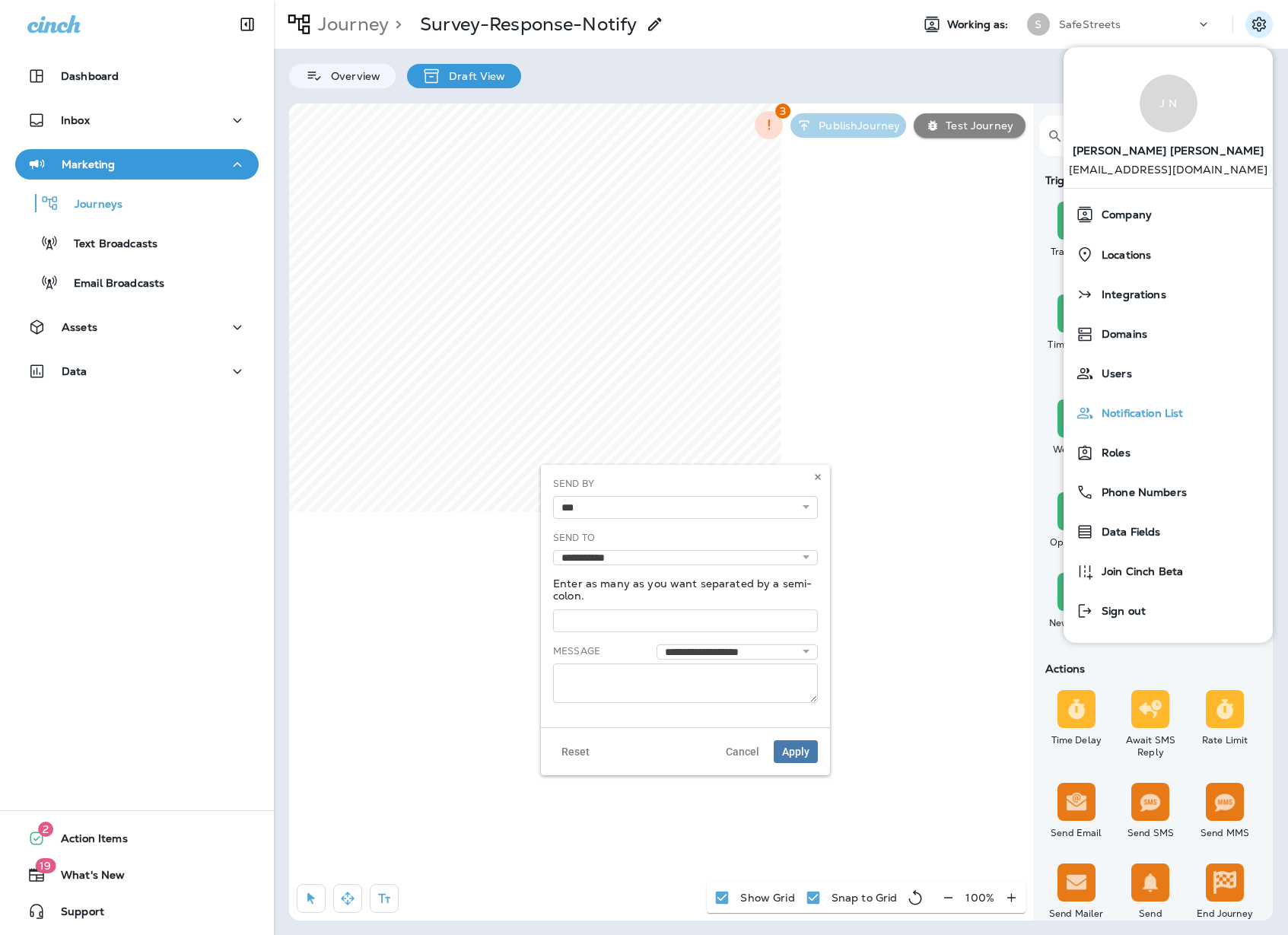
click at [1177, 411] on span "Notification List" at bounding box center [1138, 413] width 89 height 13
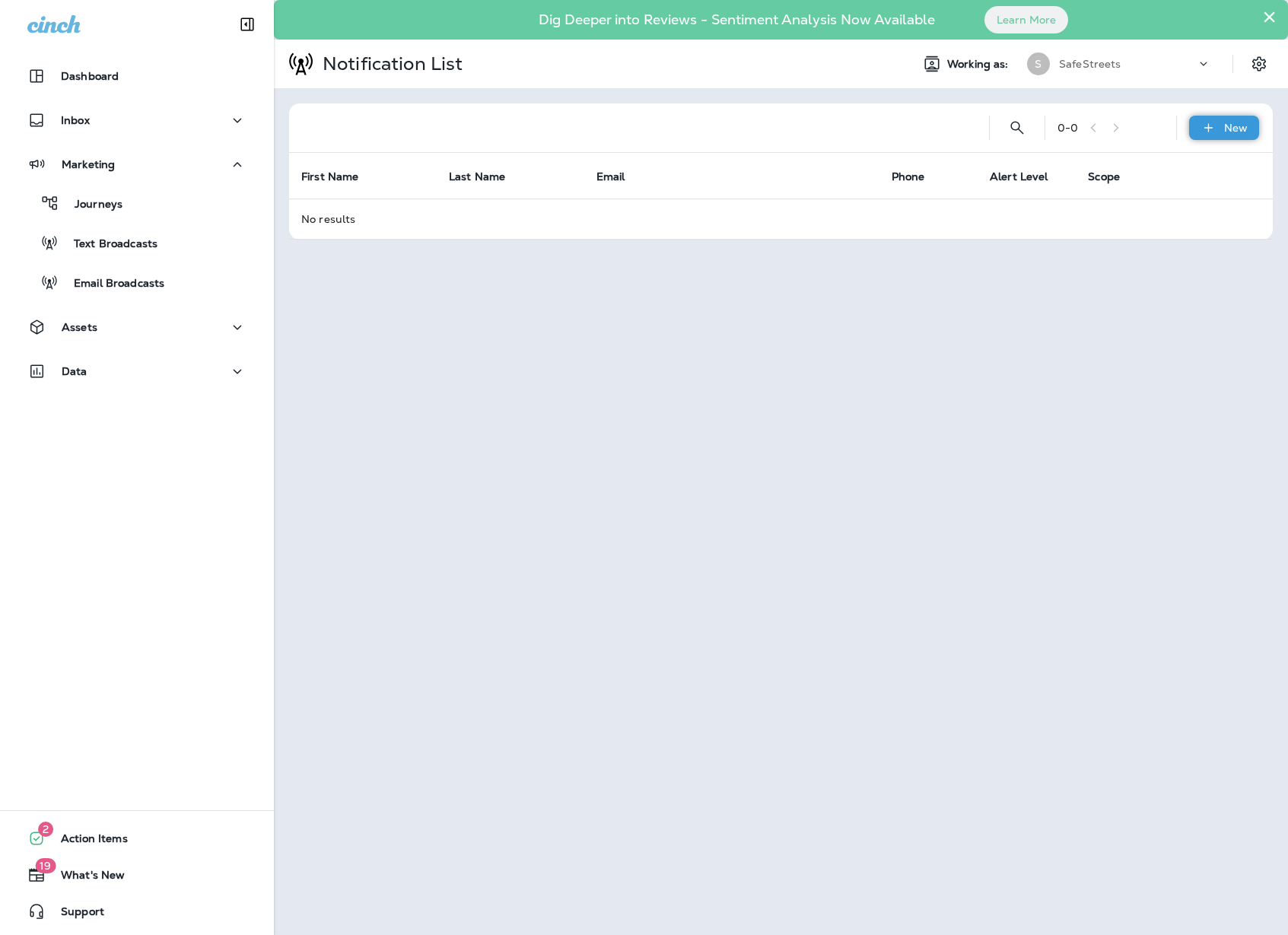
click at [1221, 131] on div "New" at bounding box center [1224, 127] width 70 height 24
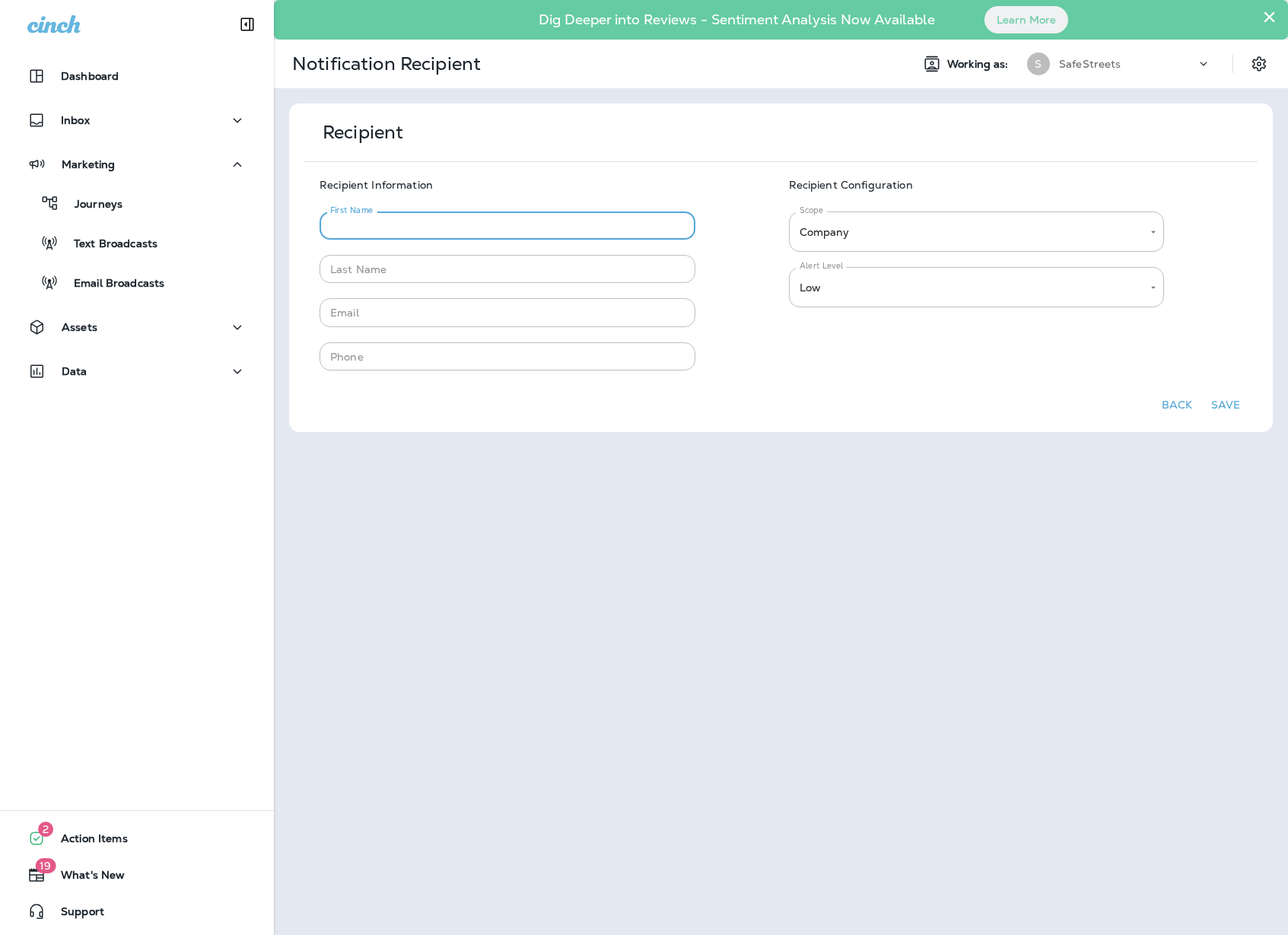
click at [504, 227] on input "First Name" at bounding box center [507, 226] width 376 height 28
type input "*****"
type input "*******"
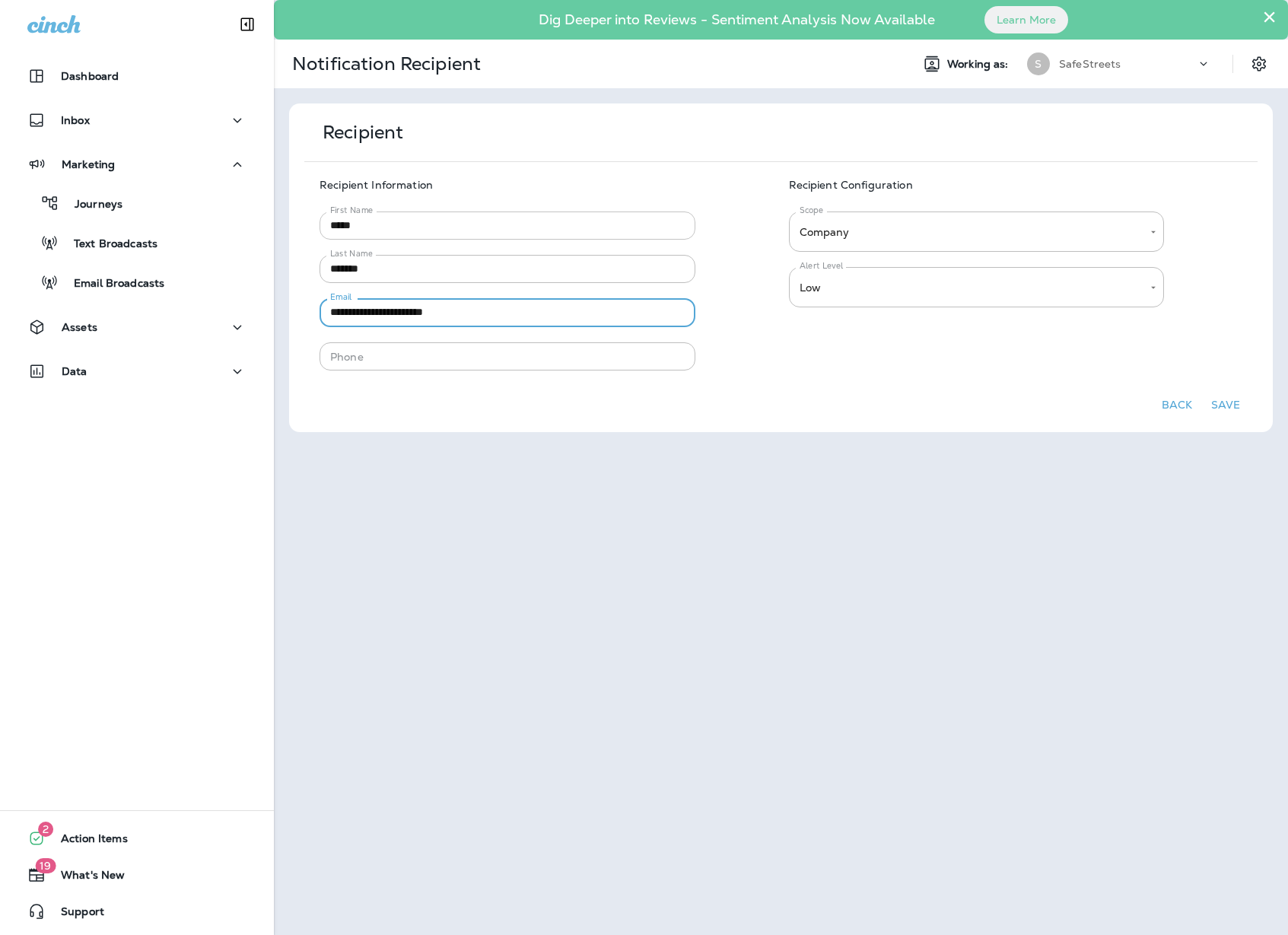
type input "**********"
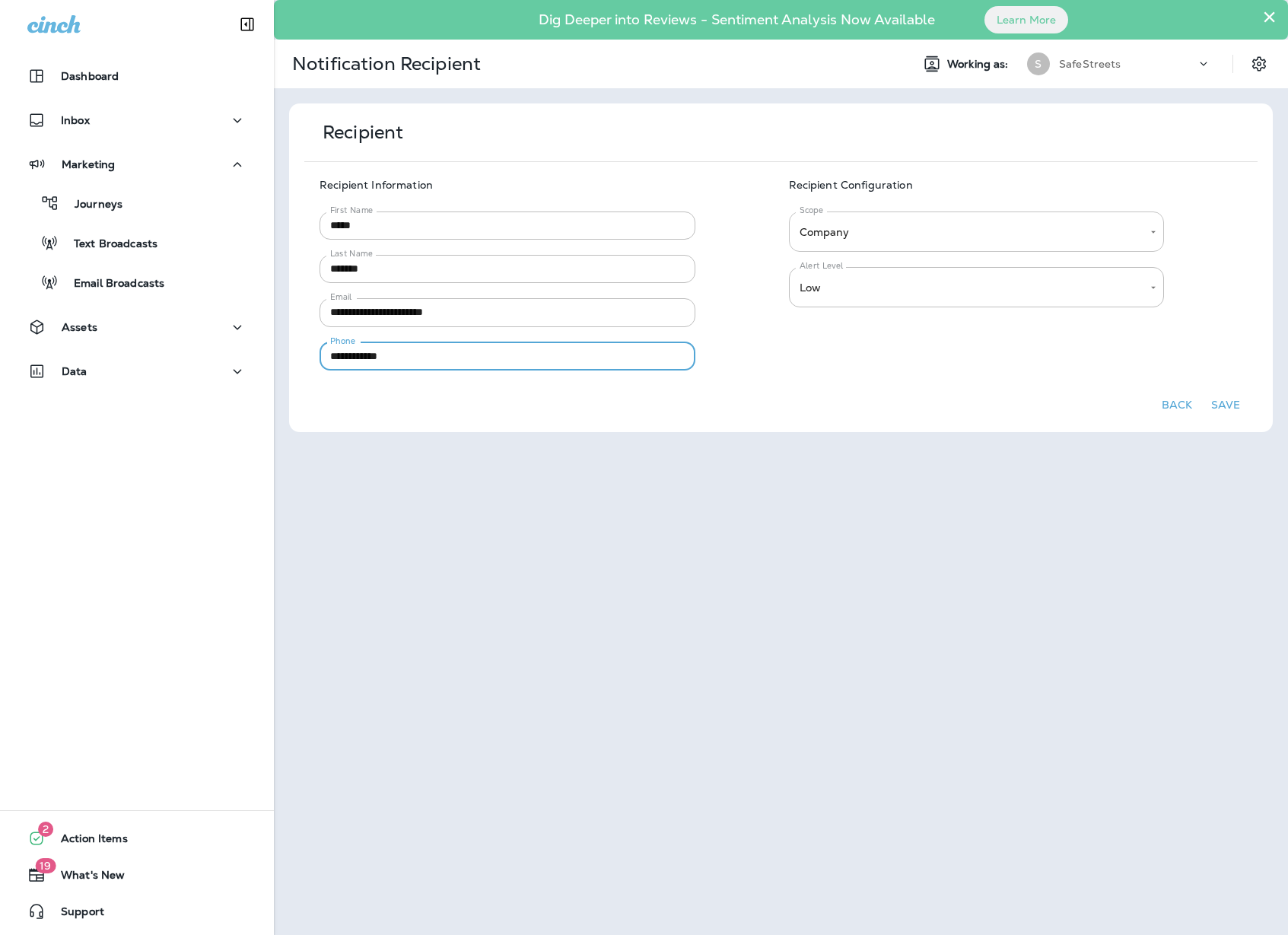
type input "**********"
click at [986, 0] on body "**********" at bounding box center [644, 0] width 1288 height 0
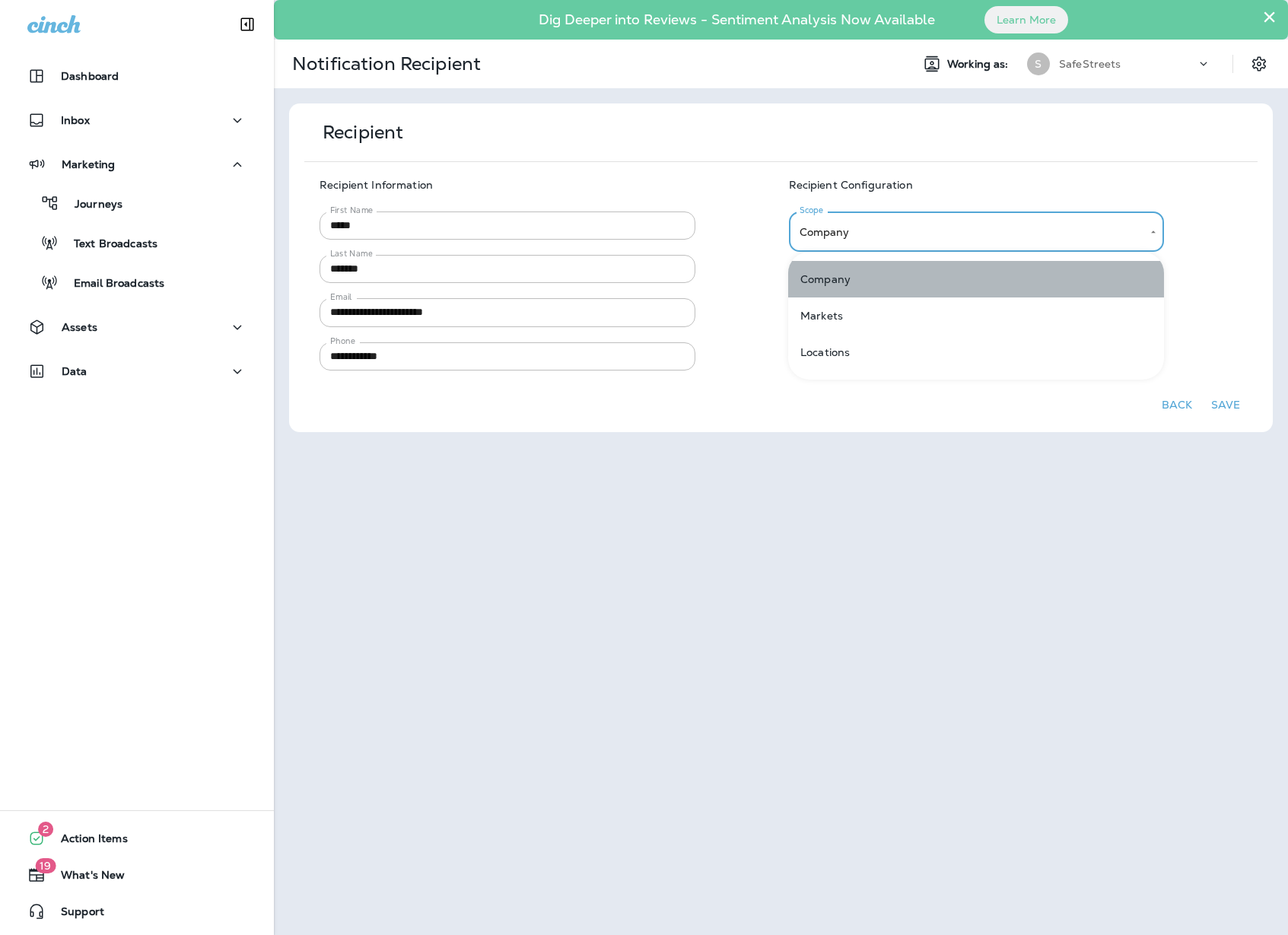
click at [941, 271] on li "Company" at bounding box center [976, 279] width 376 height 36
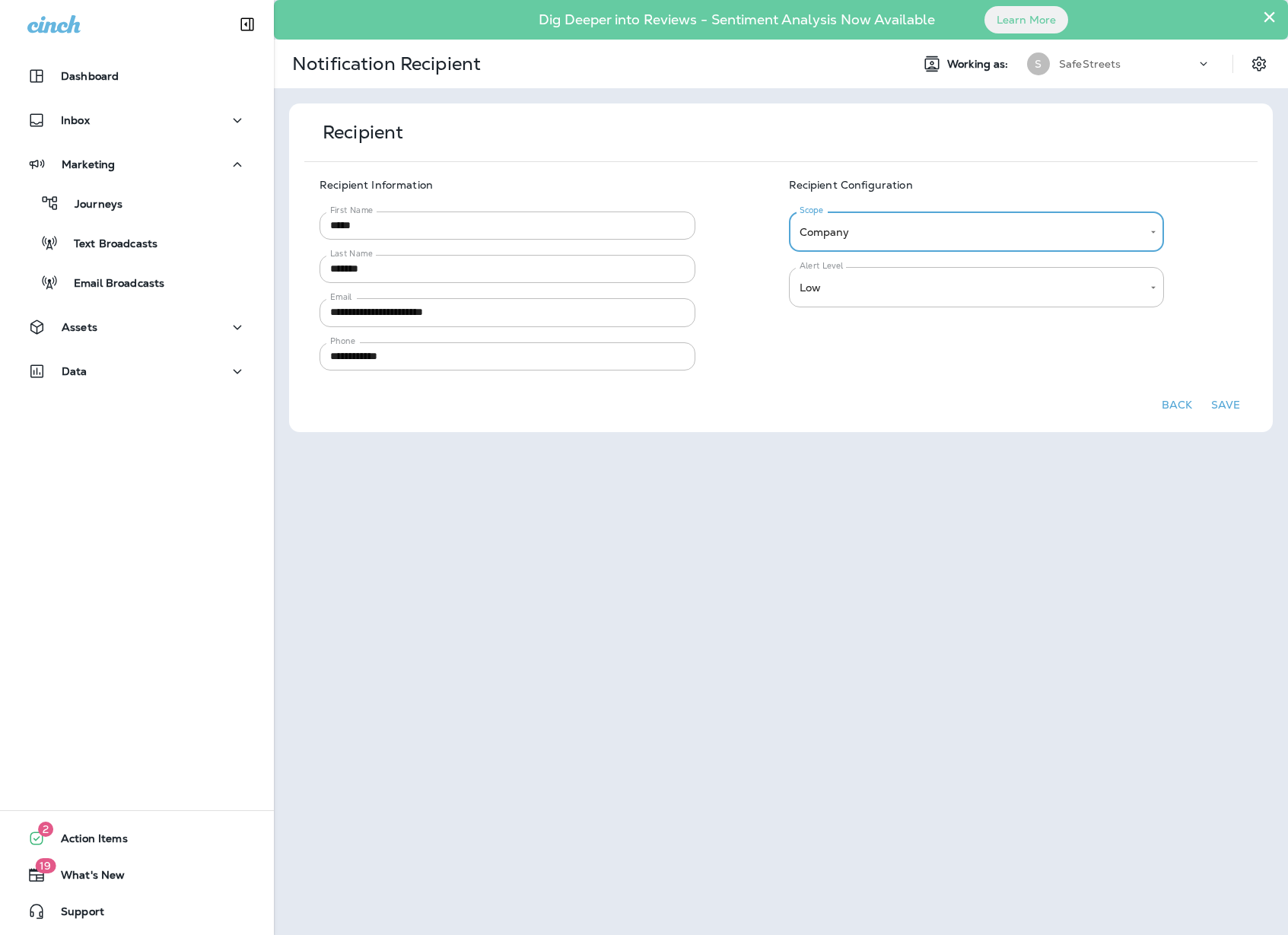
click at [1106, 0] on body "**********" at bounding box center [644, 0] width 1288 height 0
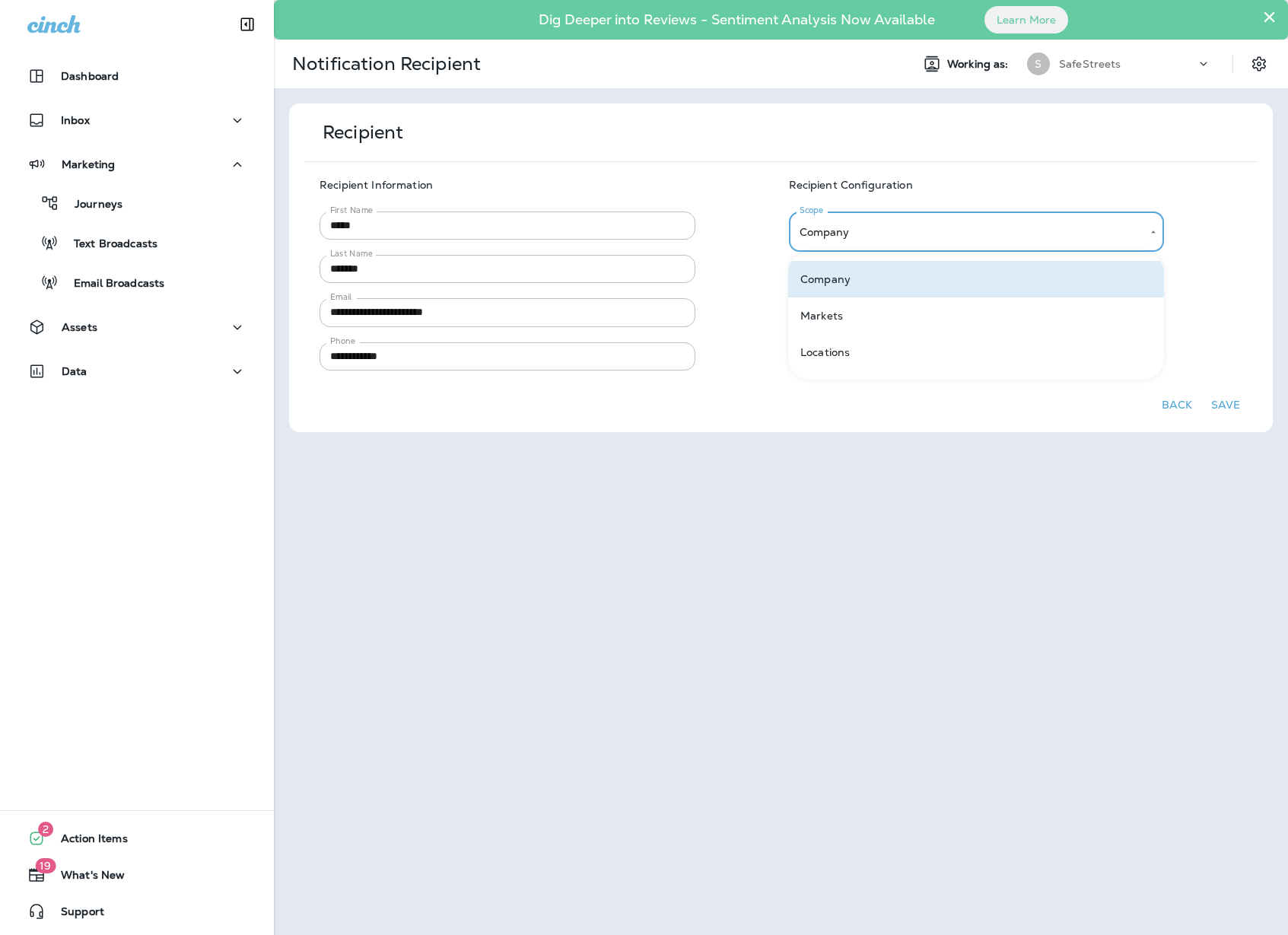
click at [1061, 348] on li "Locations" at bounding box center [976, 352] width 376 height 36
type input "********"
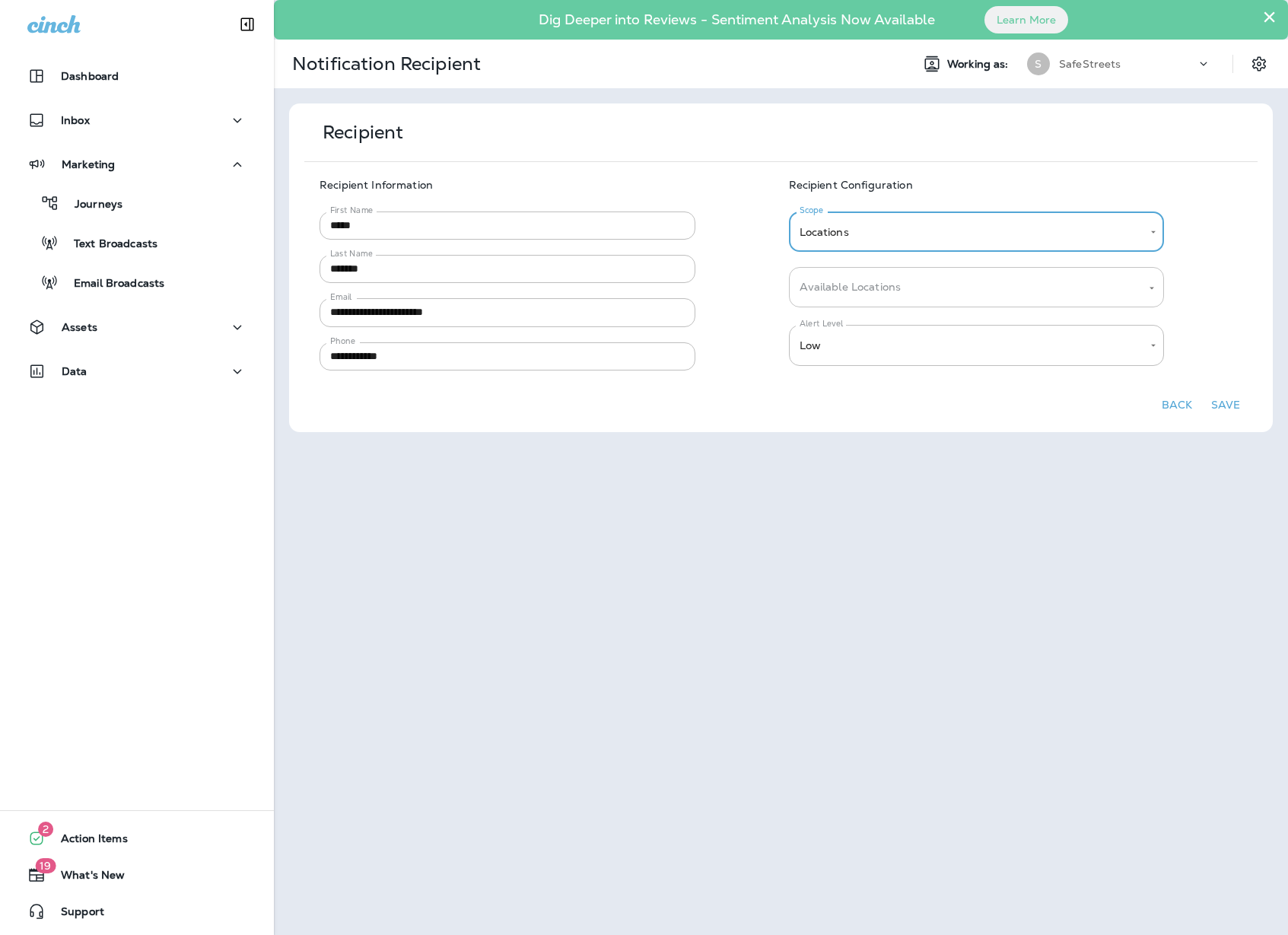
click at [1093, 286] on input "Available Locations" at bounding box center [965, 287] width 340 height 26
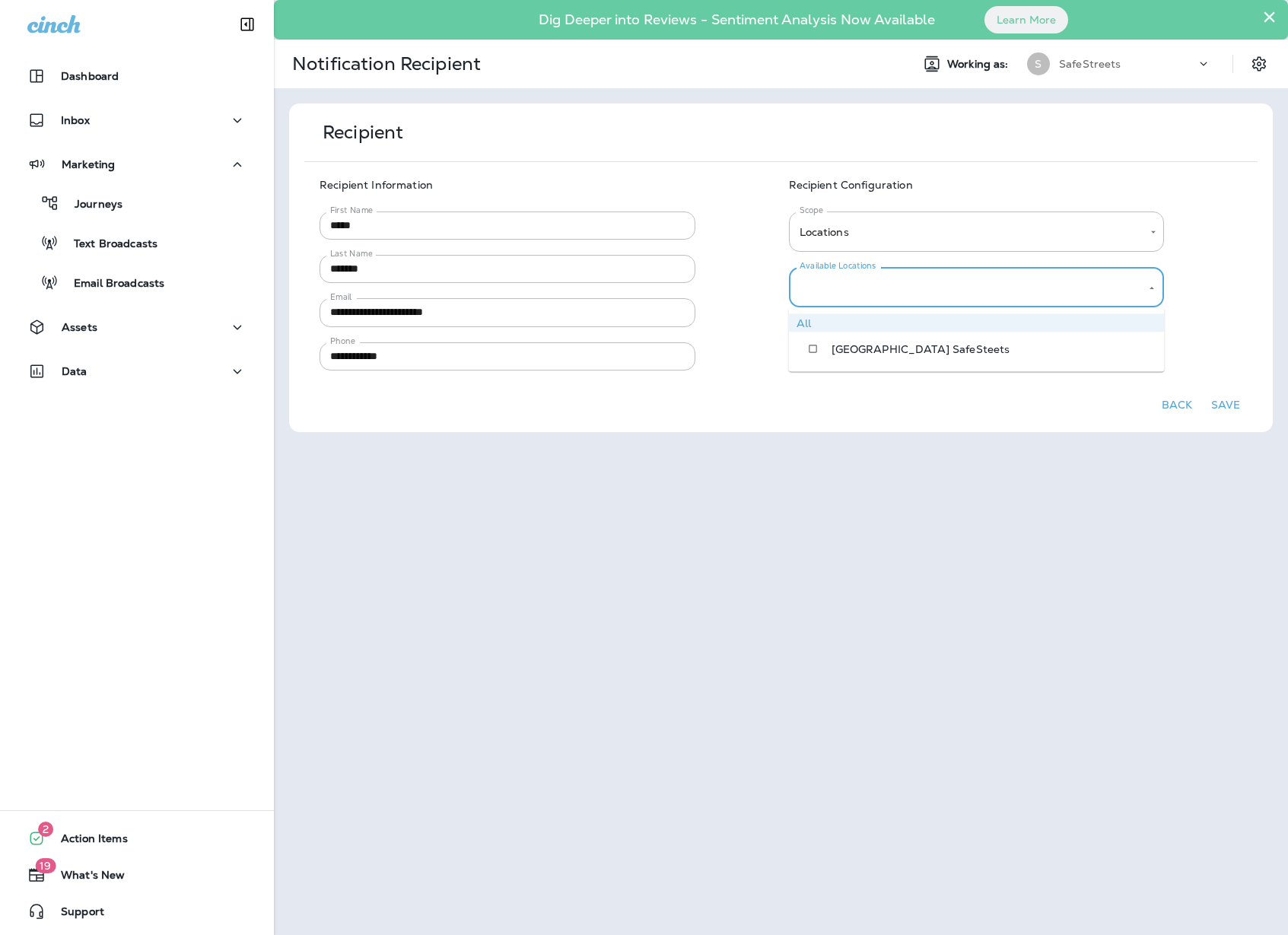
click at [1032, 356] on li "[GEOGRAPHIC_DATA] SafeSteets" at bounding box center [977, 349] width 376 height 33
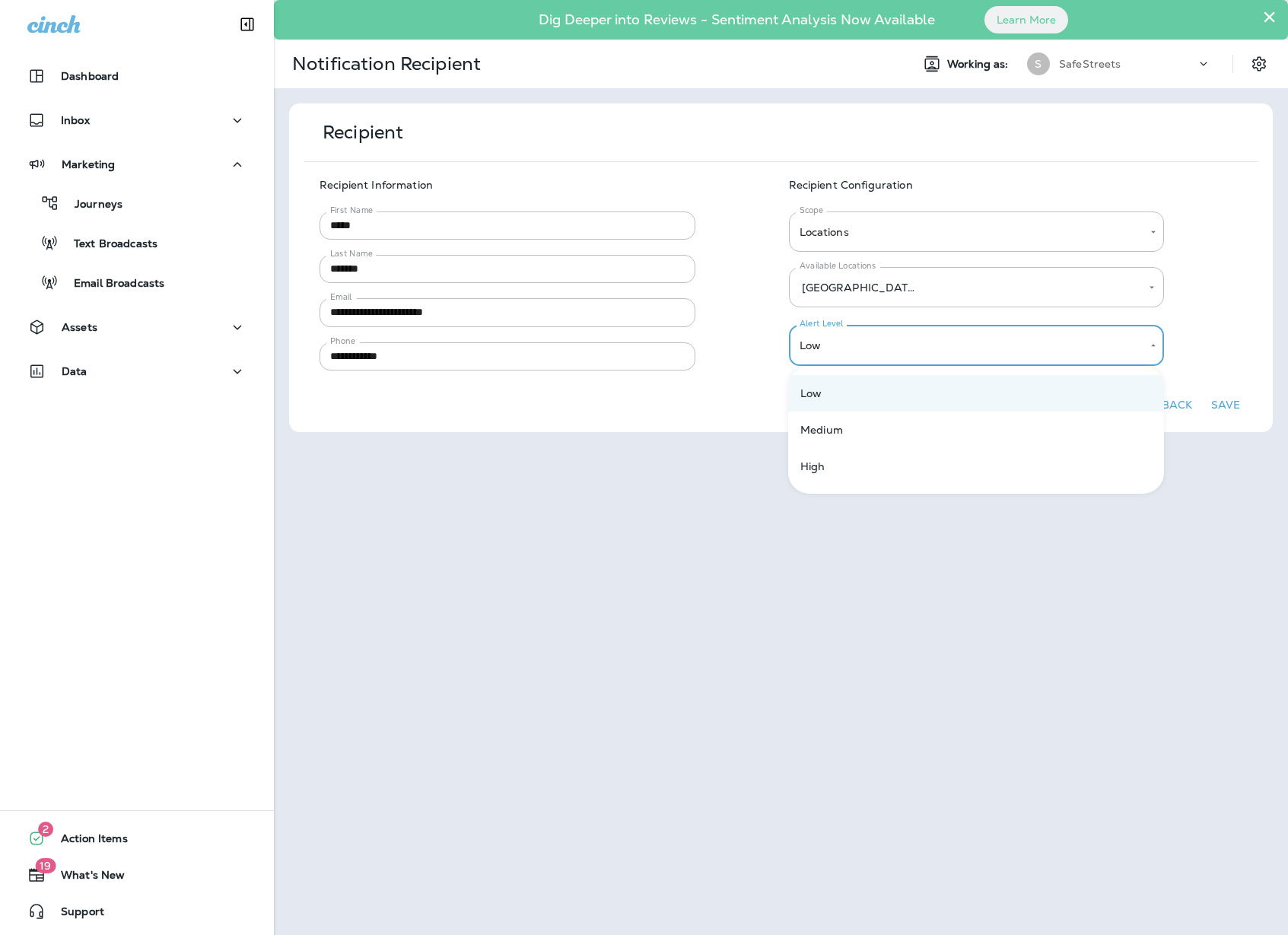
click at [1127, 0] on body "**********" at bounding box center [644, 0] width 1288 height 0
click at [1009, 457] on li "High" at bounding box center [976, 466] width 376 height 36
type input "****"
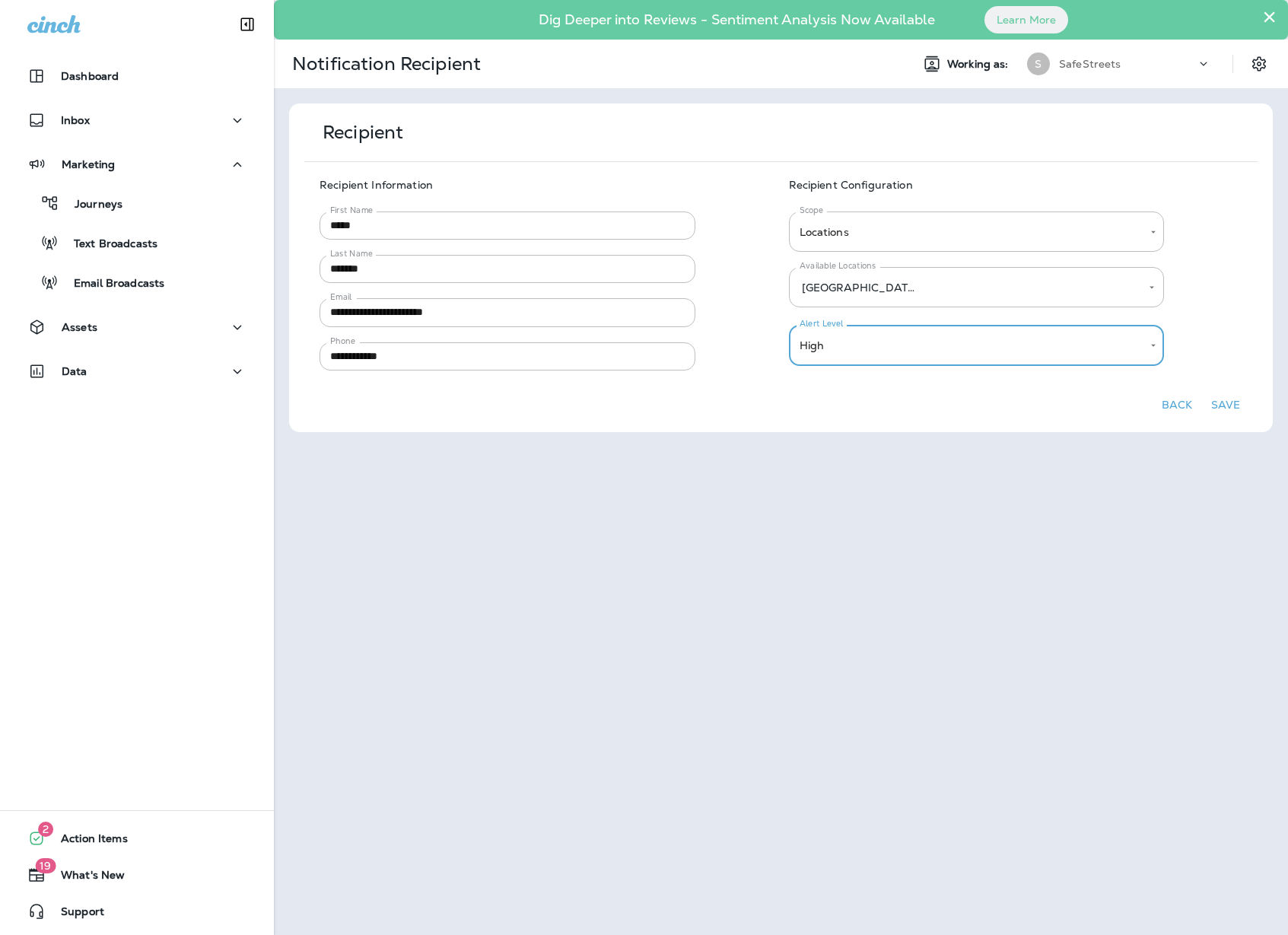
click at [1227, 405] on button "Save" at bounding box center [1225, 405] width 49 height 23
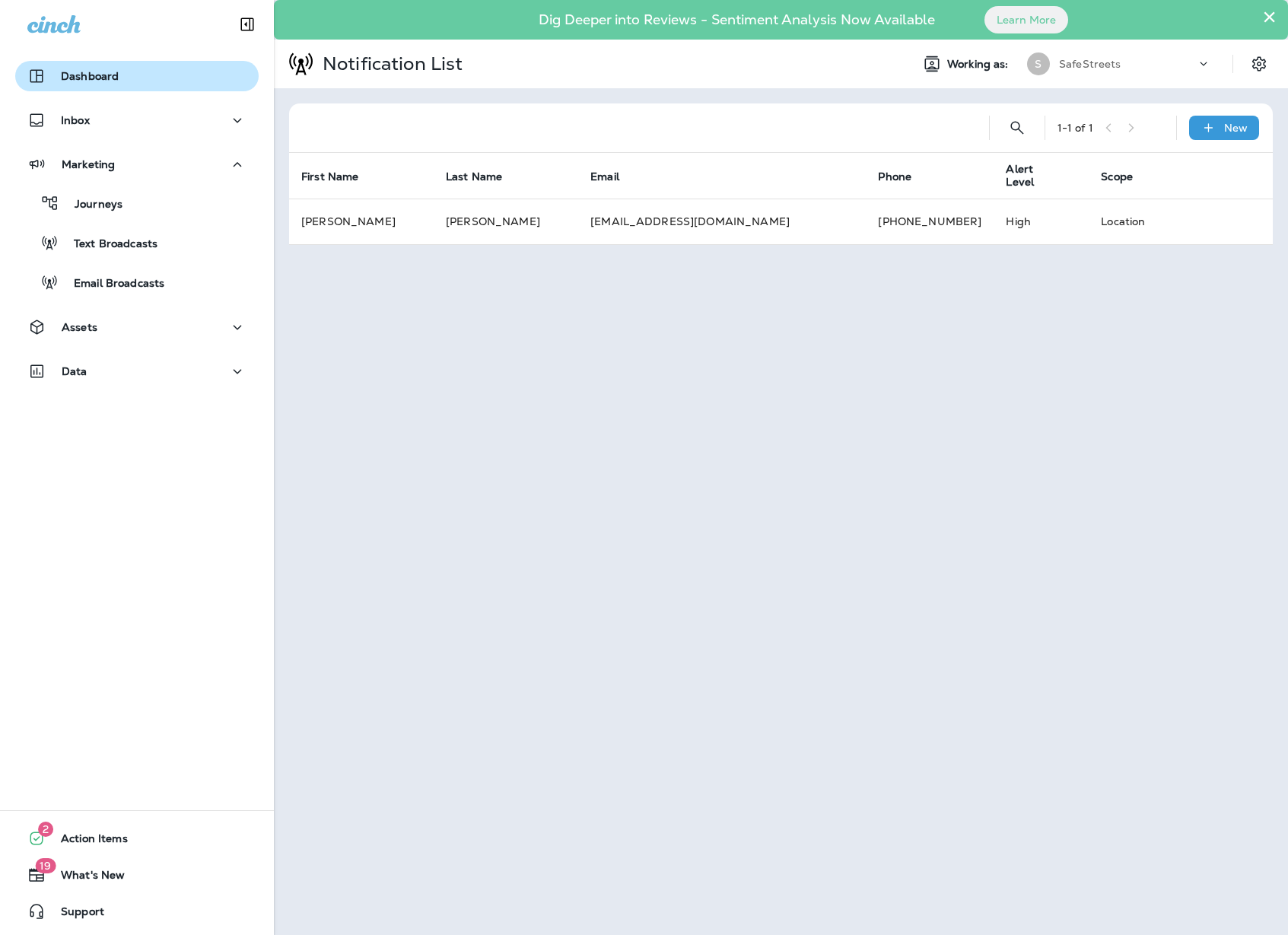
click at [84, 76] on p "Dashboard" at bounding box center [89, 76] width 58 height 12
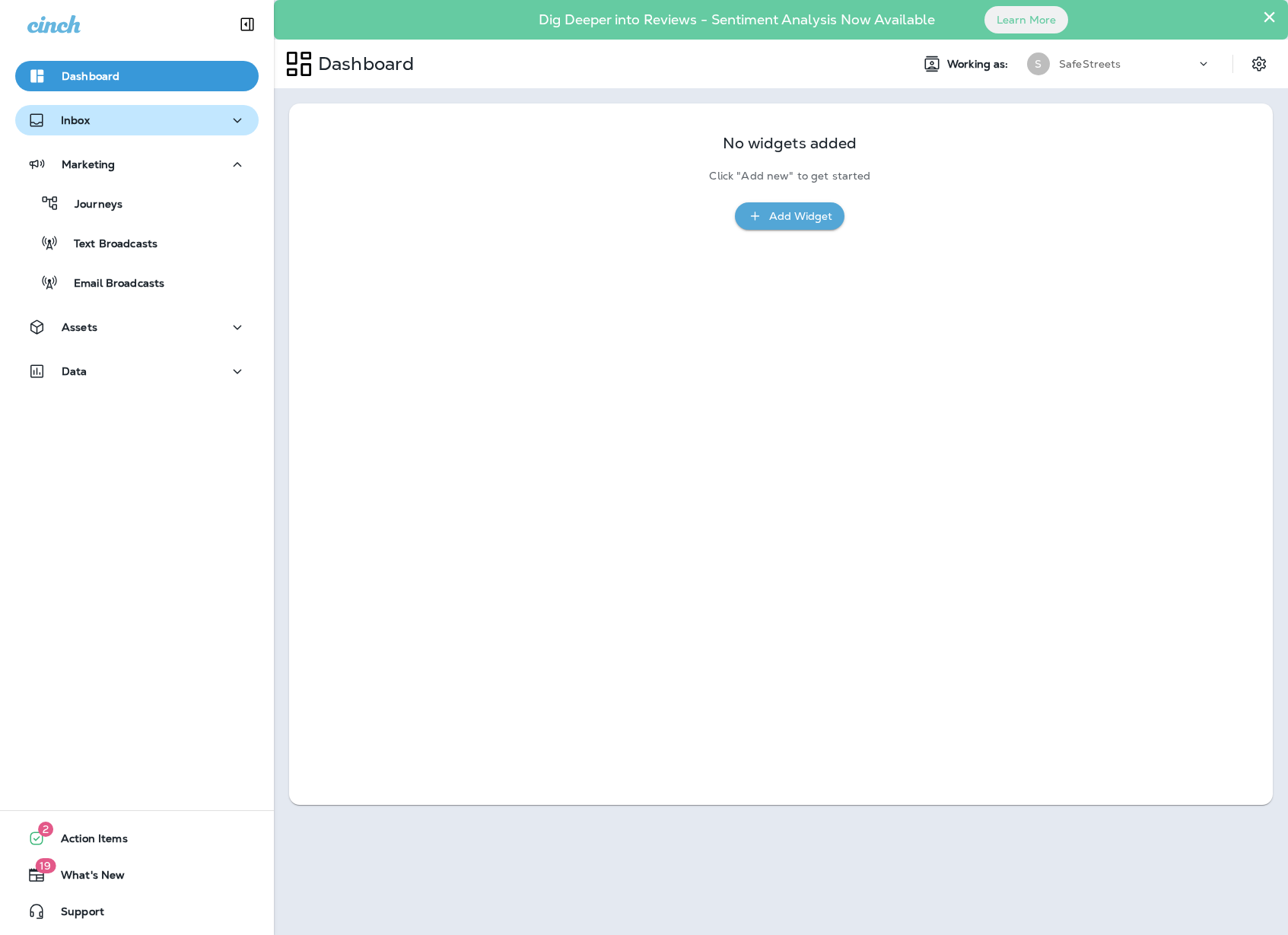
click at [85, 120] on p "Inbox" at bounding box center [74, 120] width 29 height 12
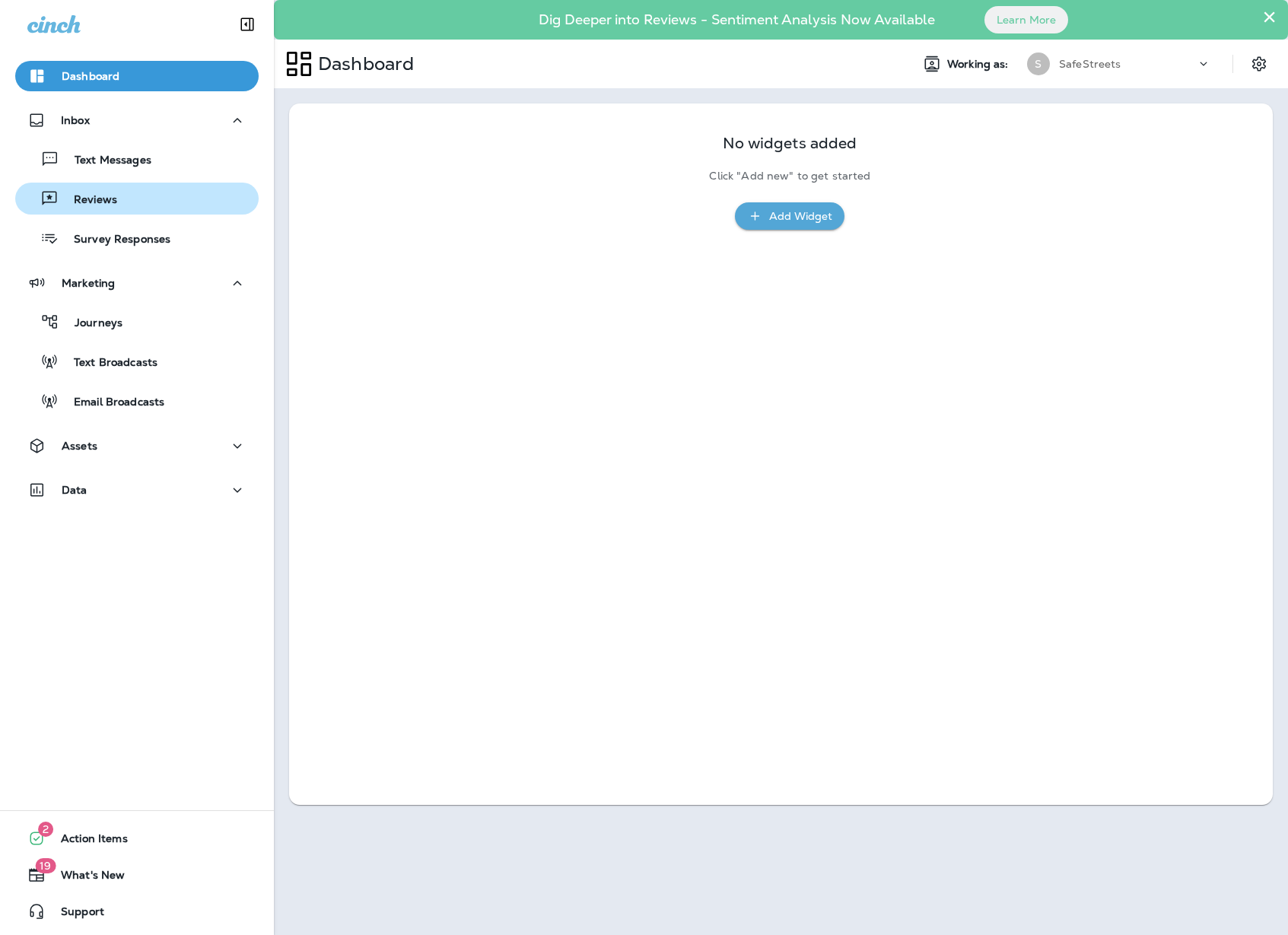
click at [80, 204] on p "Reviews" at bounding box center [88, 200] width 59 height 15
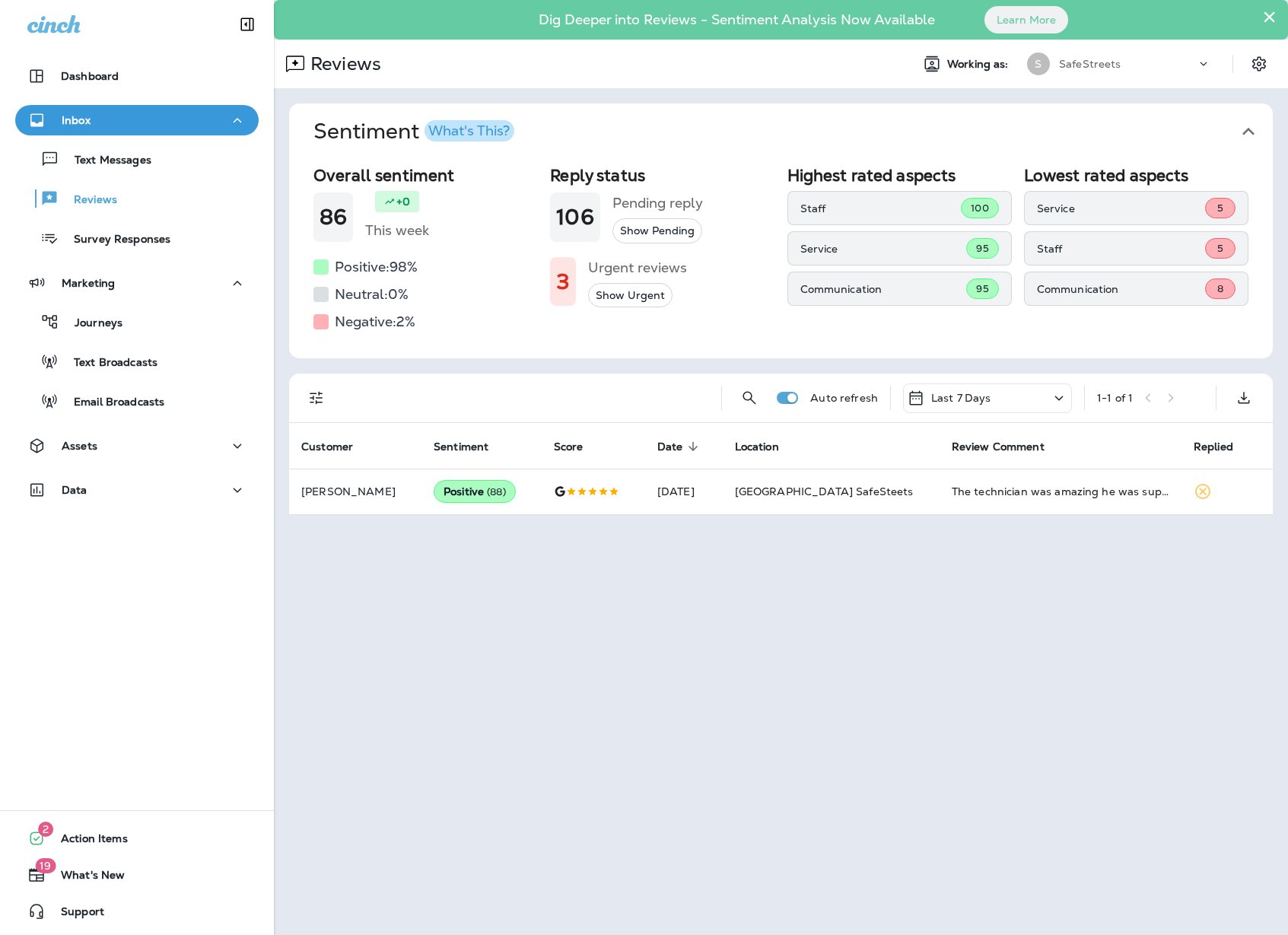
click at [1020, 402] on div "Last 7 Days" at bounding box center [988, 398] width 169 height 29
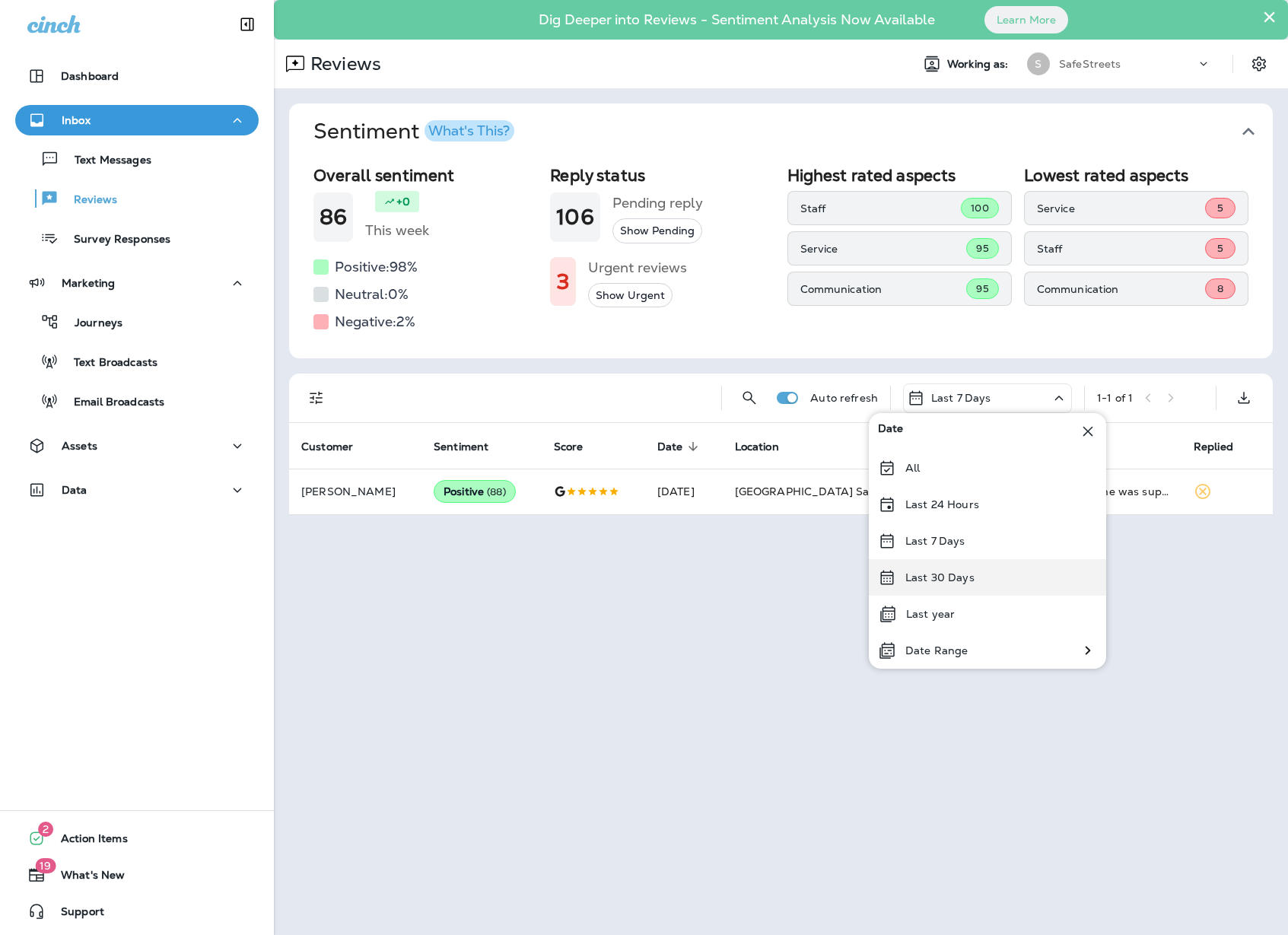
click at [991, 588] on div "Last 30 Days" at bounding box center [988, 577] width 237 height 36
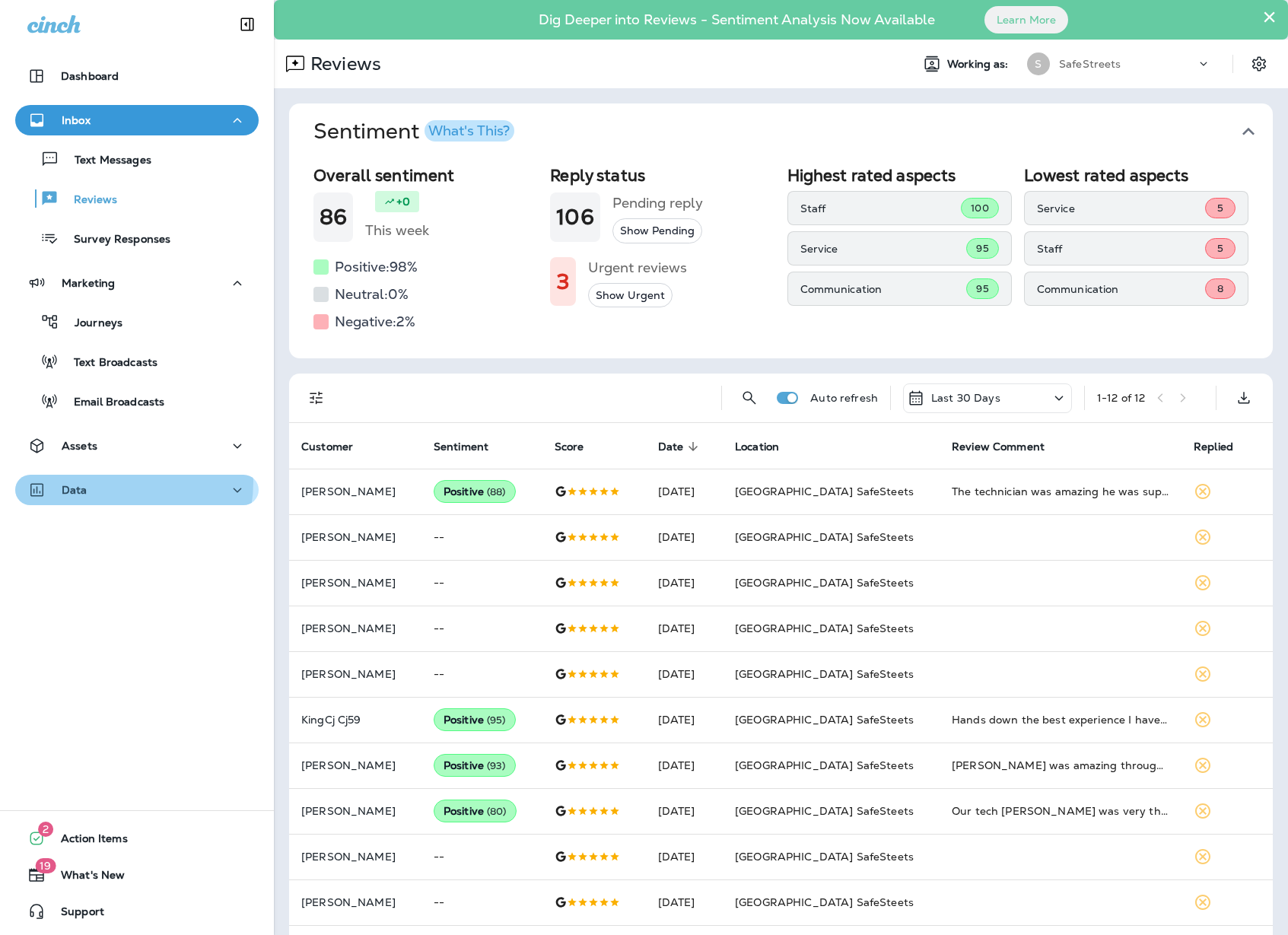
click at [109, 481] on div "Data" at bounding box center [136, 490] width 219 height 19
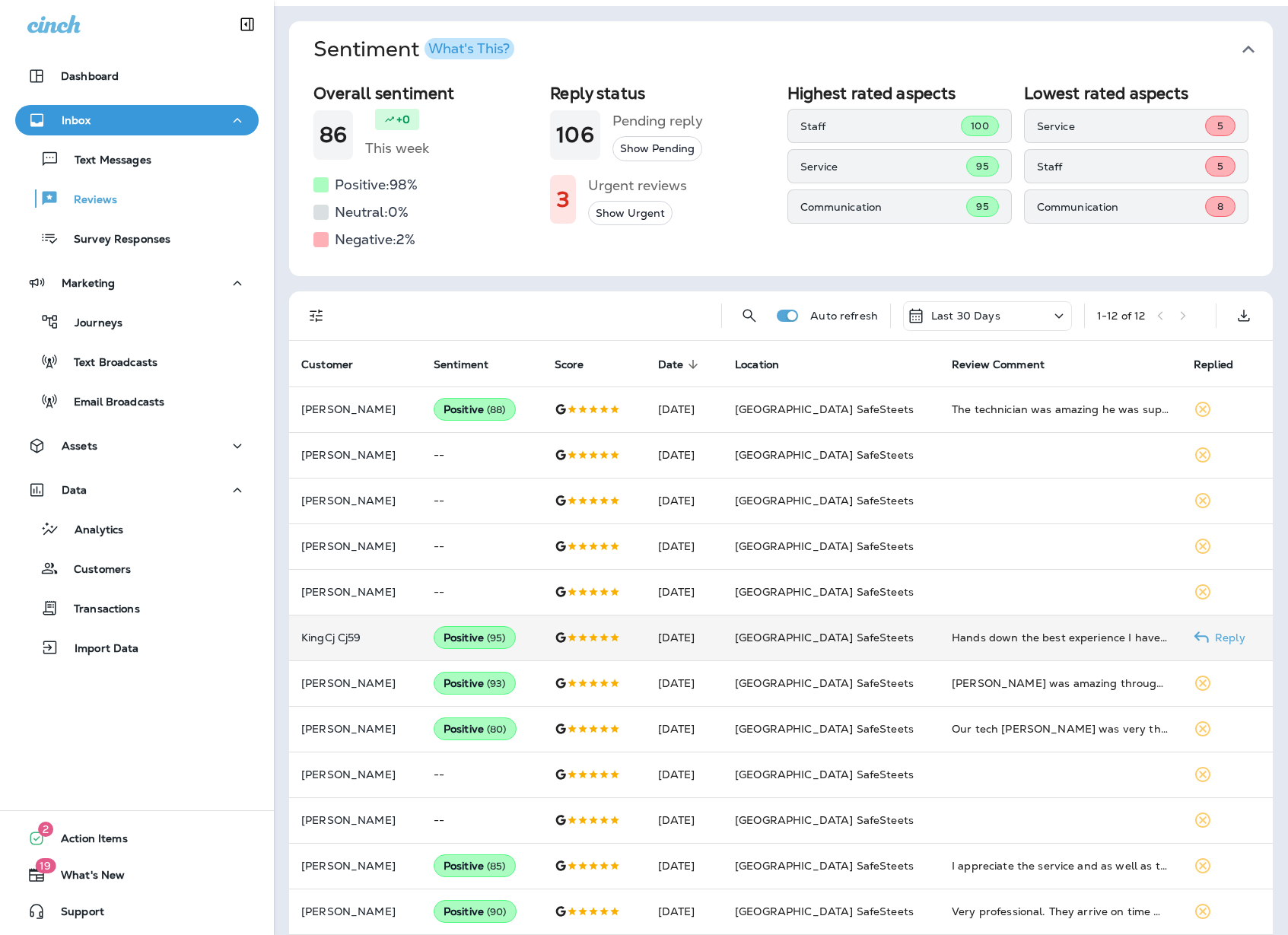
scroll to position [98, 0]
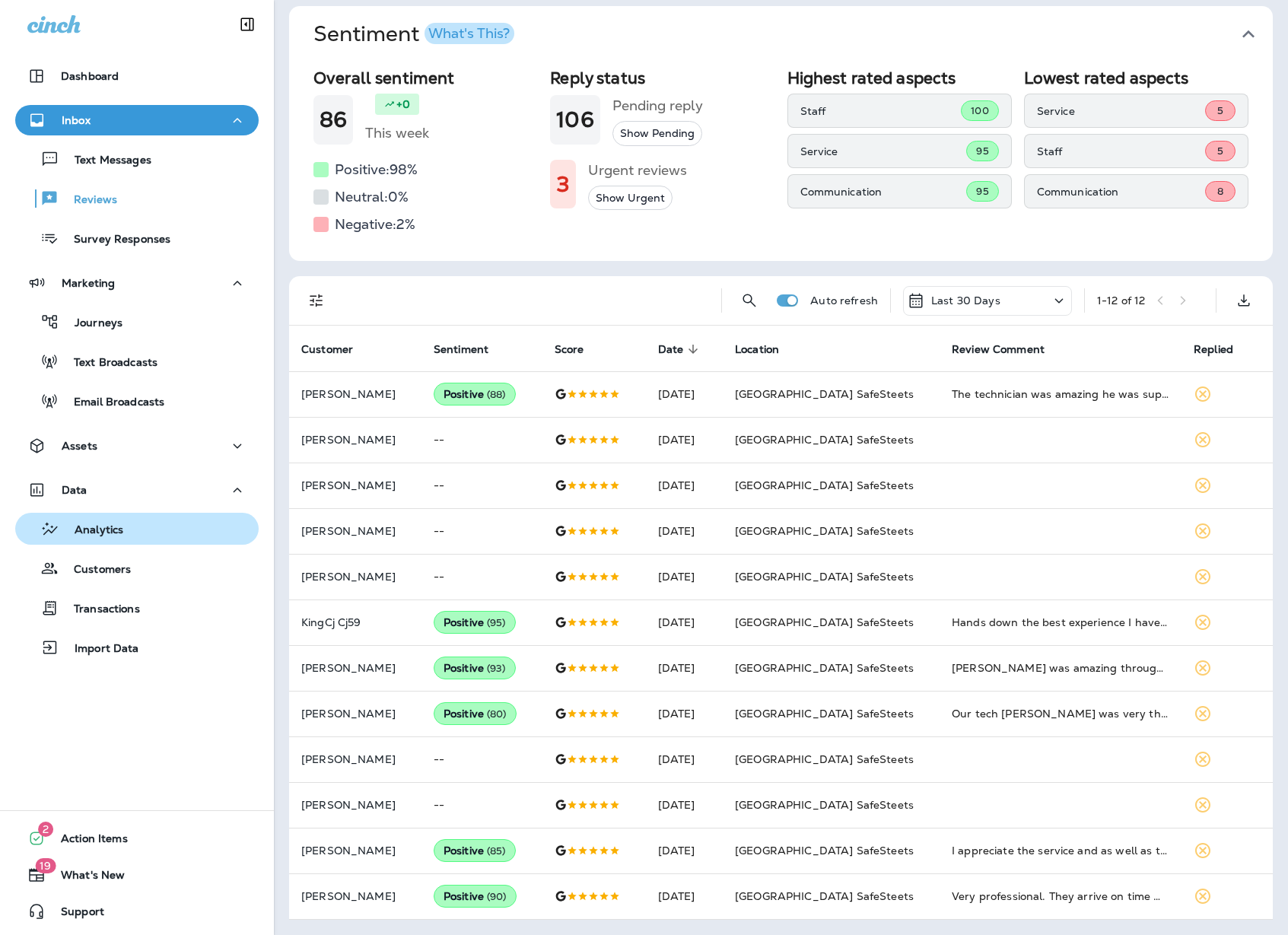
drag, startPoint x: 102, startPoint y: 529, endPoint x: 112, endPoint y: 526, distance: 10.4
click at [102, 528] on p "Analytics" at bounding box center [92, 530] width 64 height 15
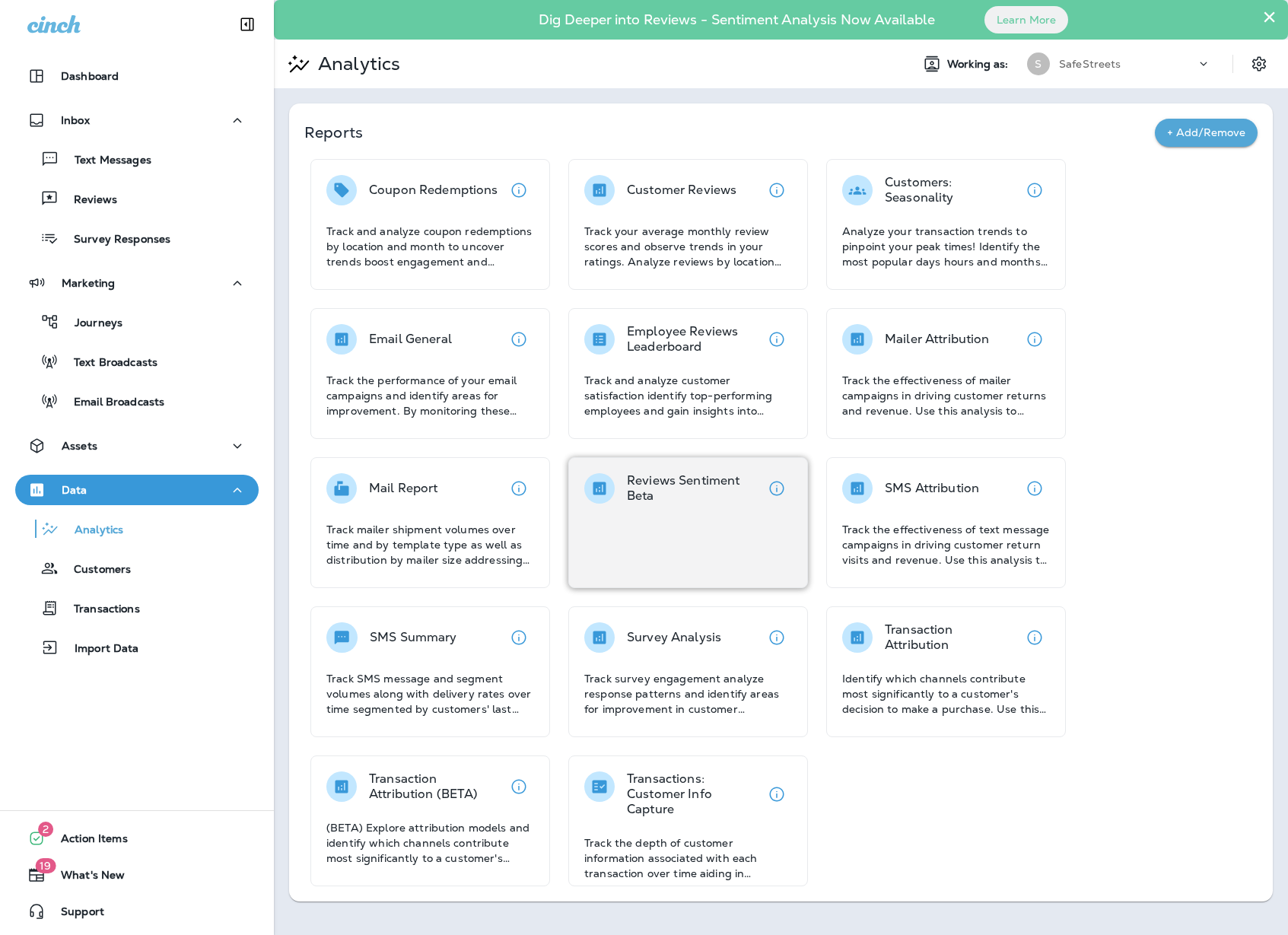
click at [709, 506] on div "Reviews Sentiment Beta" at bounding box center [688, 523] width 240 height 131
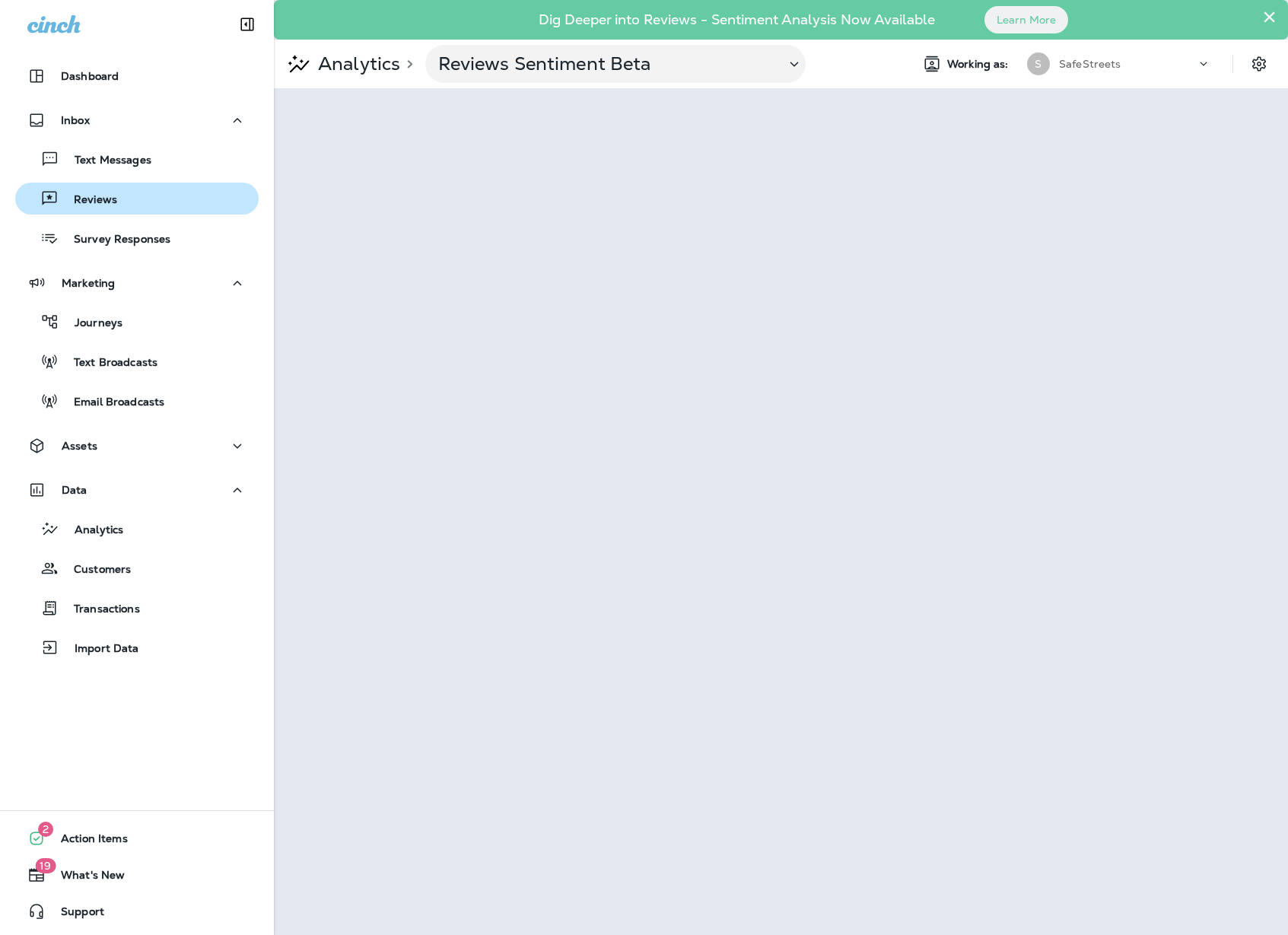
click at [116, 205] on div "Reviews" at bounding box center [136, 198] width 231 height 22
